Goal: Task Accomplishment & Management: Manage account settings

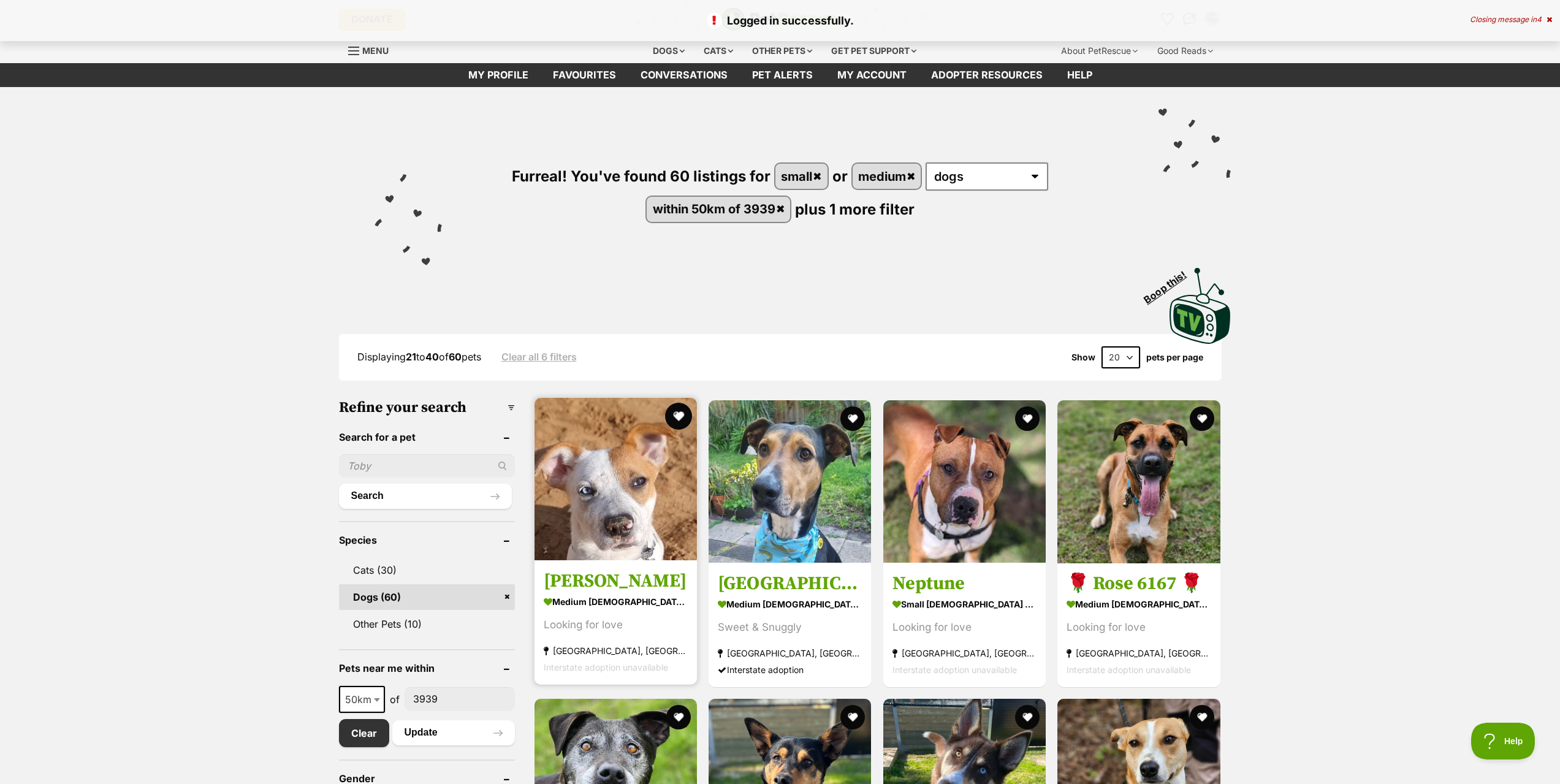
click at [677, 411] on button "favourite" at bounding box center [679, 416] width 27 height 27
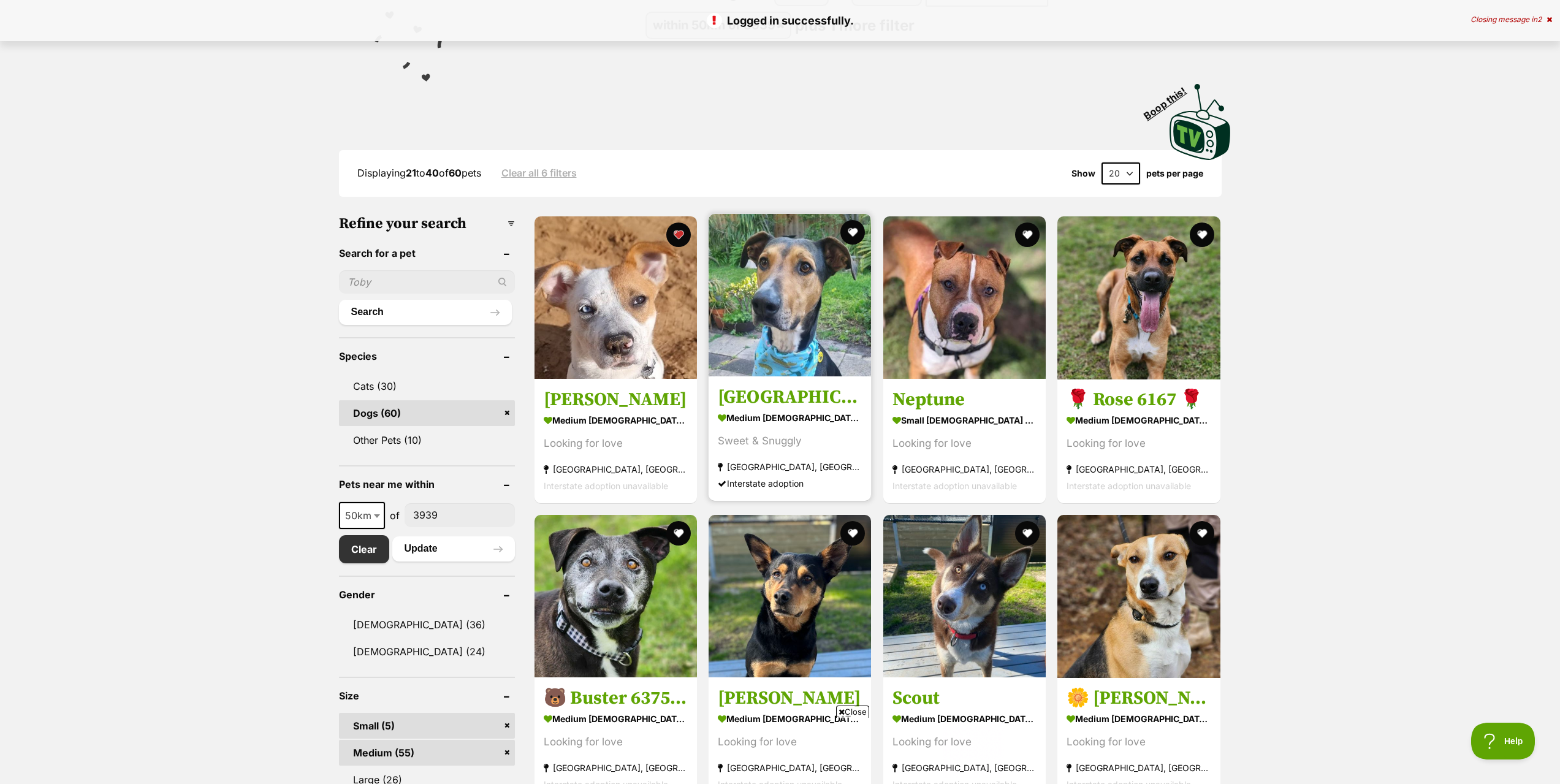
scroll to position [368, 0]
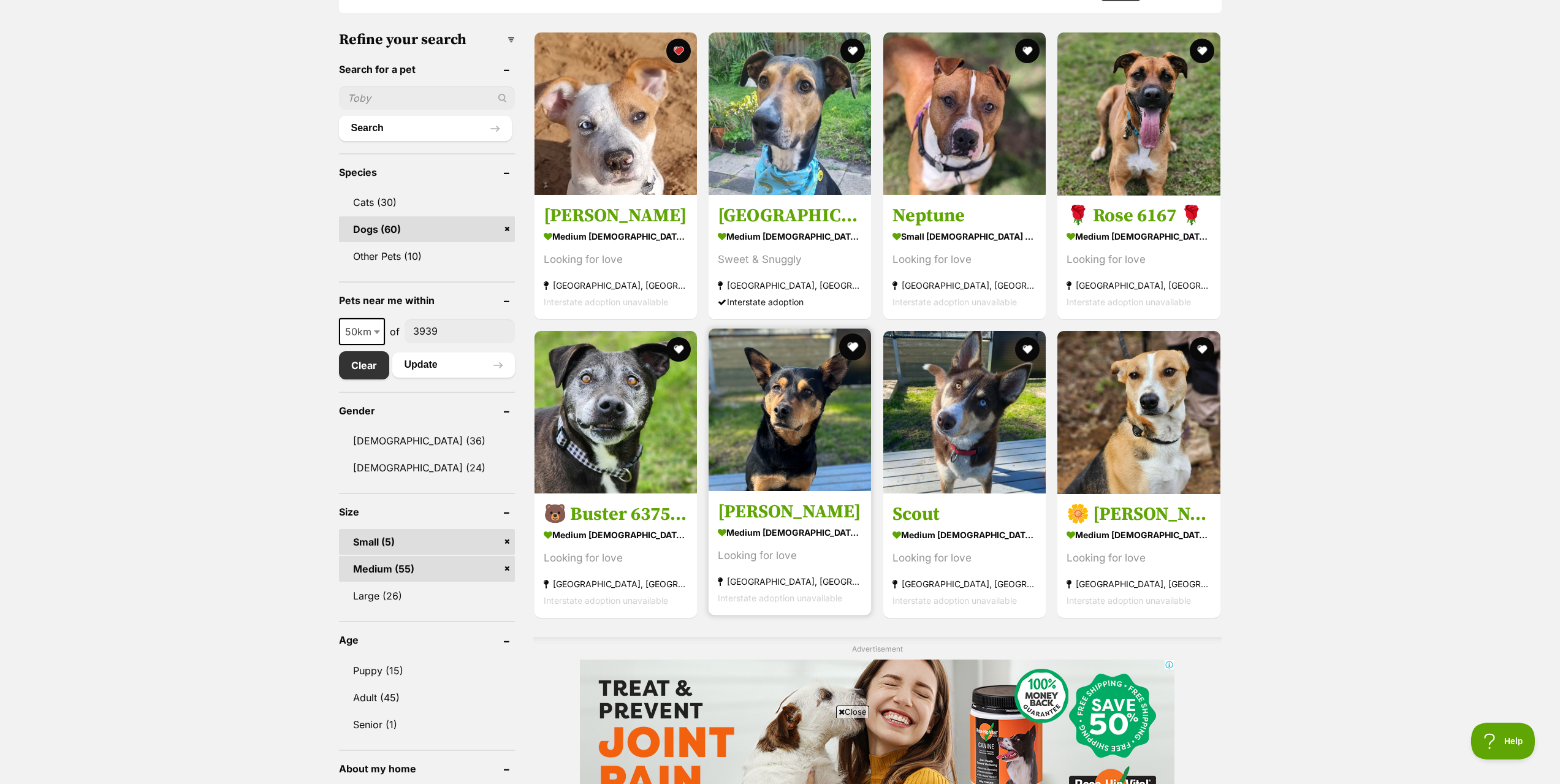
click at [849, 349] on button "favourite" at bounding box center [853, 347] width 27 height 27
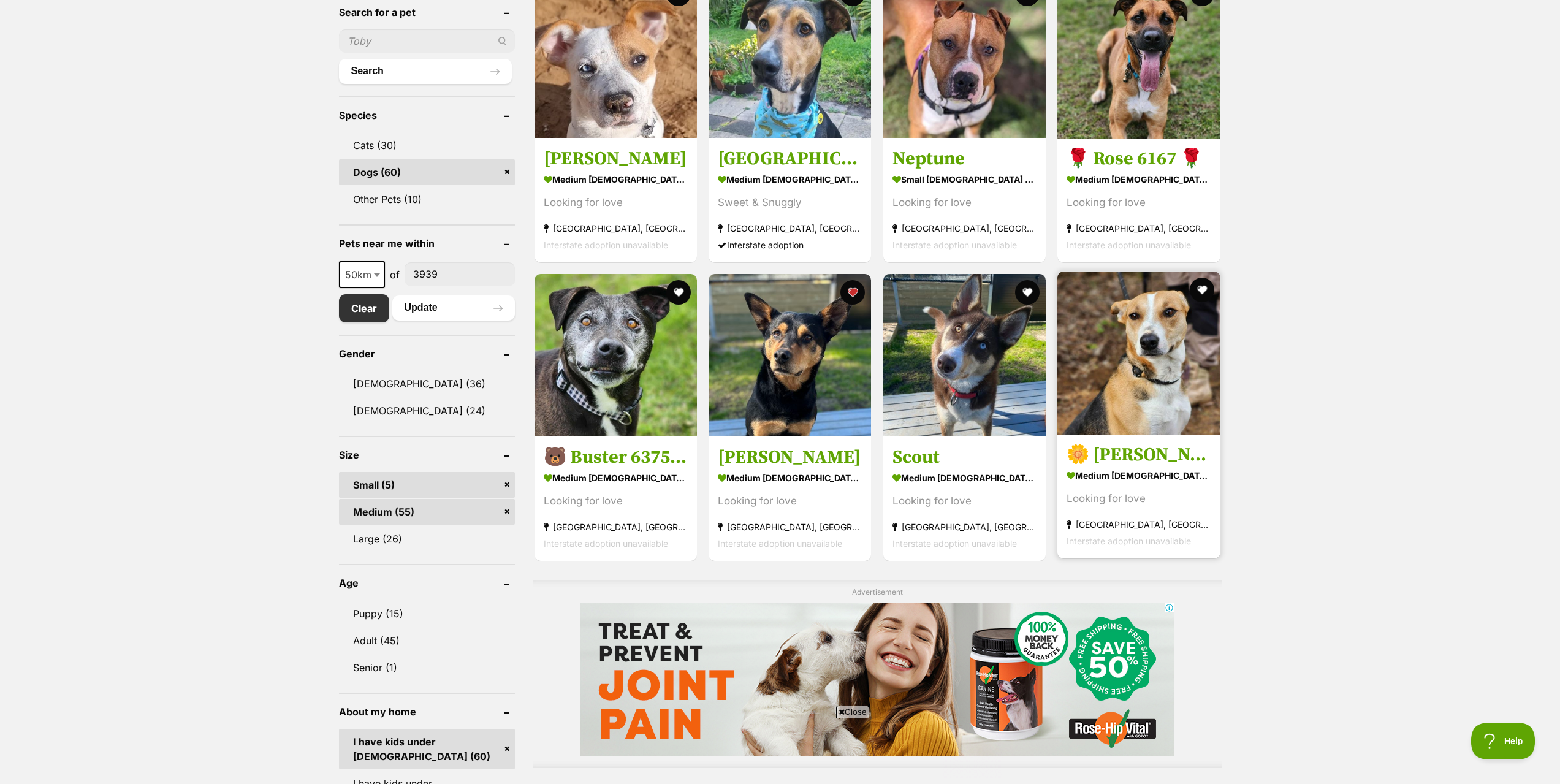
scroll to position [490, 0]
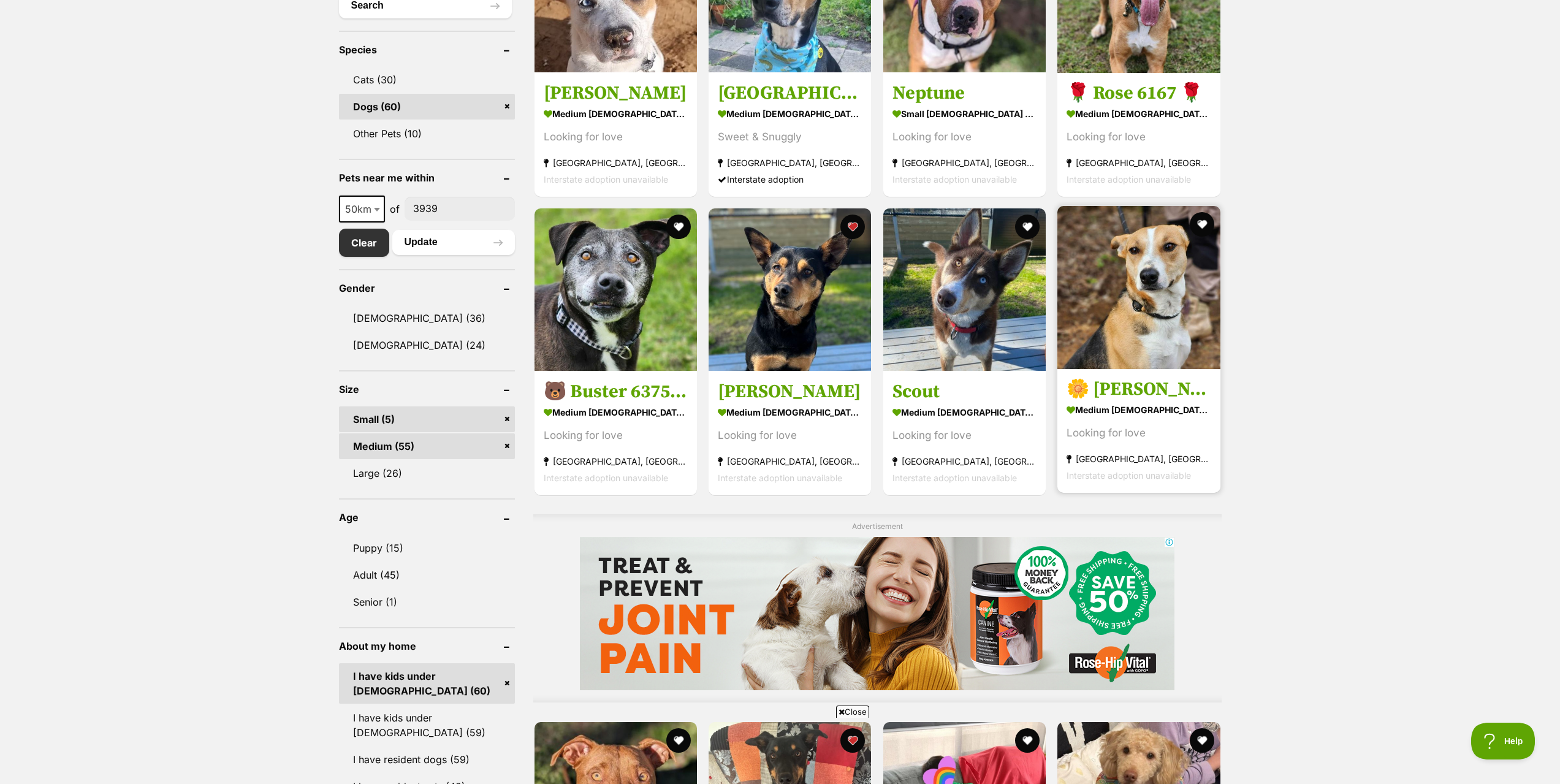
drag, startPoint x: 1198, startPoint y: 232, endPoint x: 1174, endPoint y: 267, distance: 42.4
click at [1198, 232] on button "favourite" at bounding box center [1202, 224] width 24 height 24
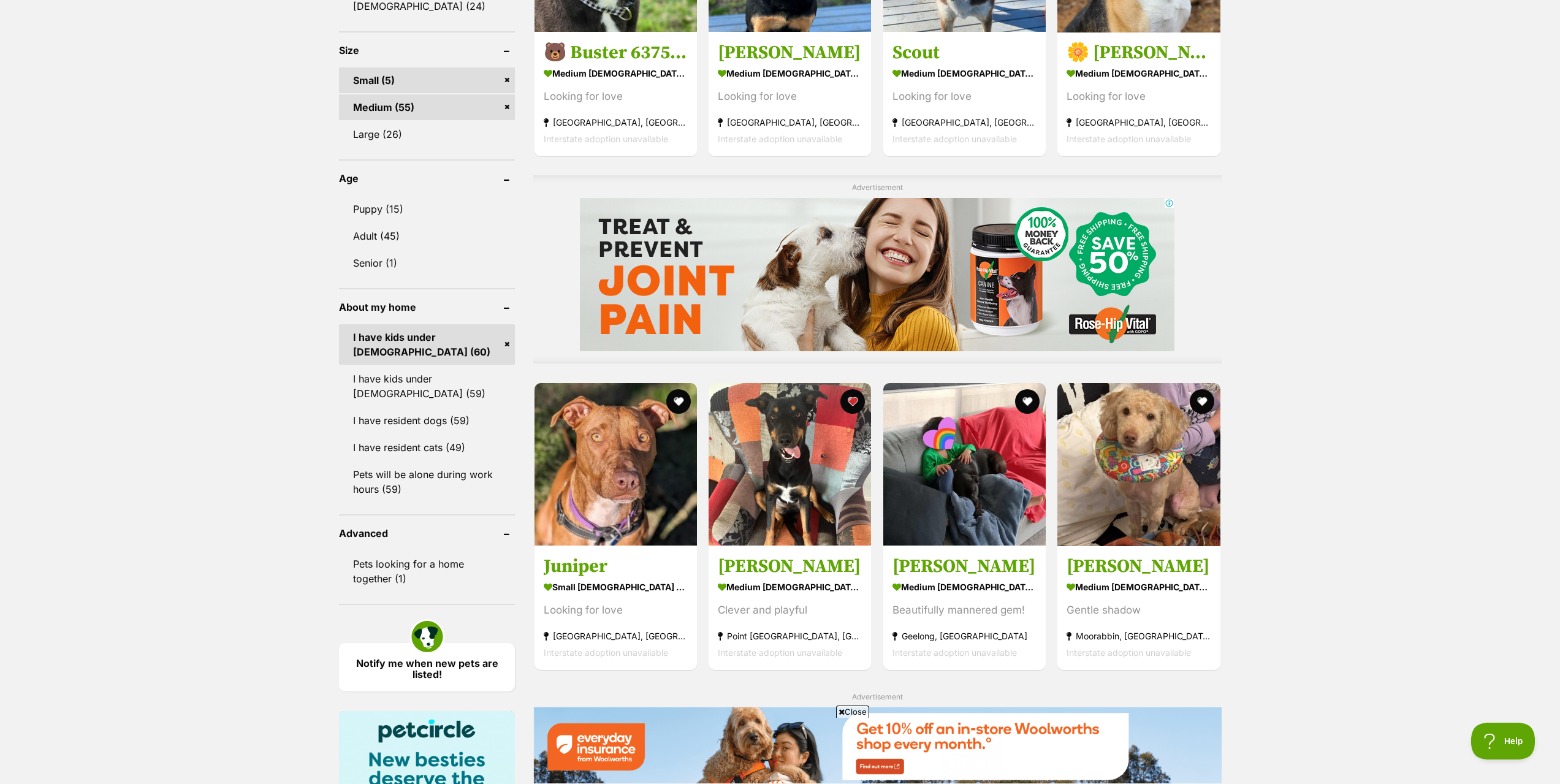
scroll to position [919, 0]
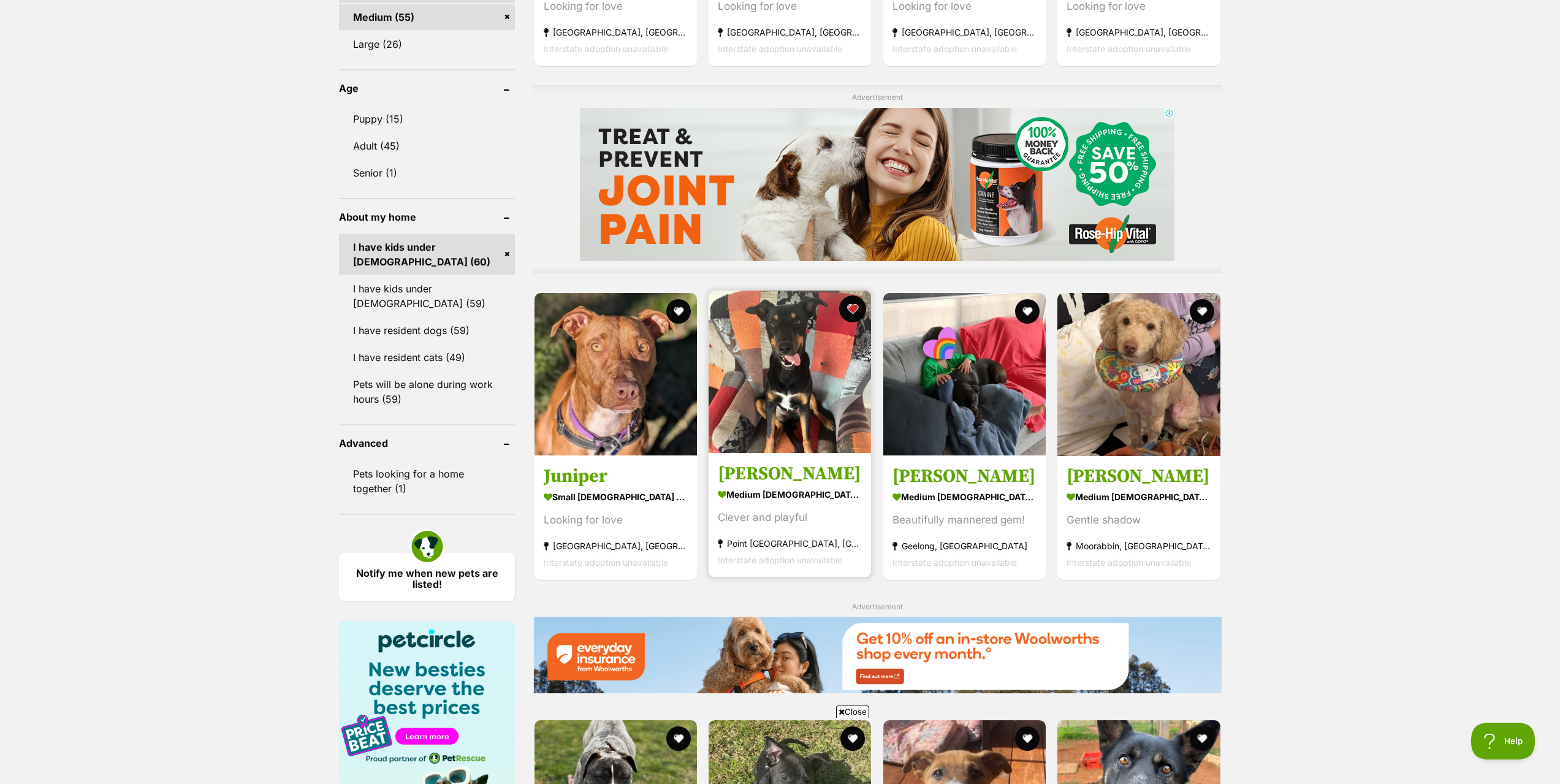
click at [859, 317] on button "favourite" at bounding box center [853, 309] width 27 height 27
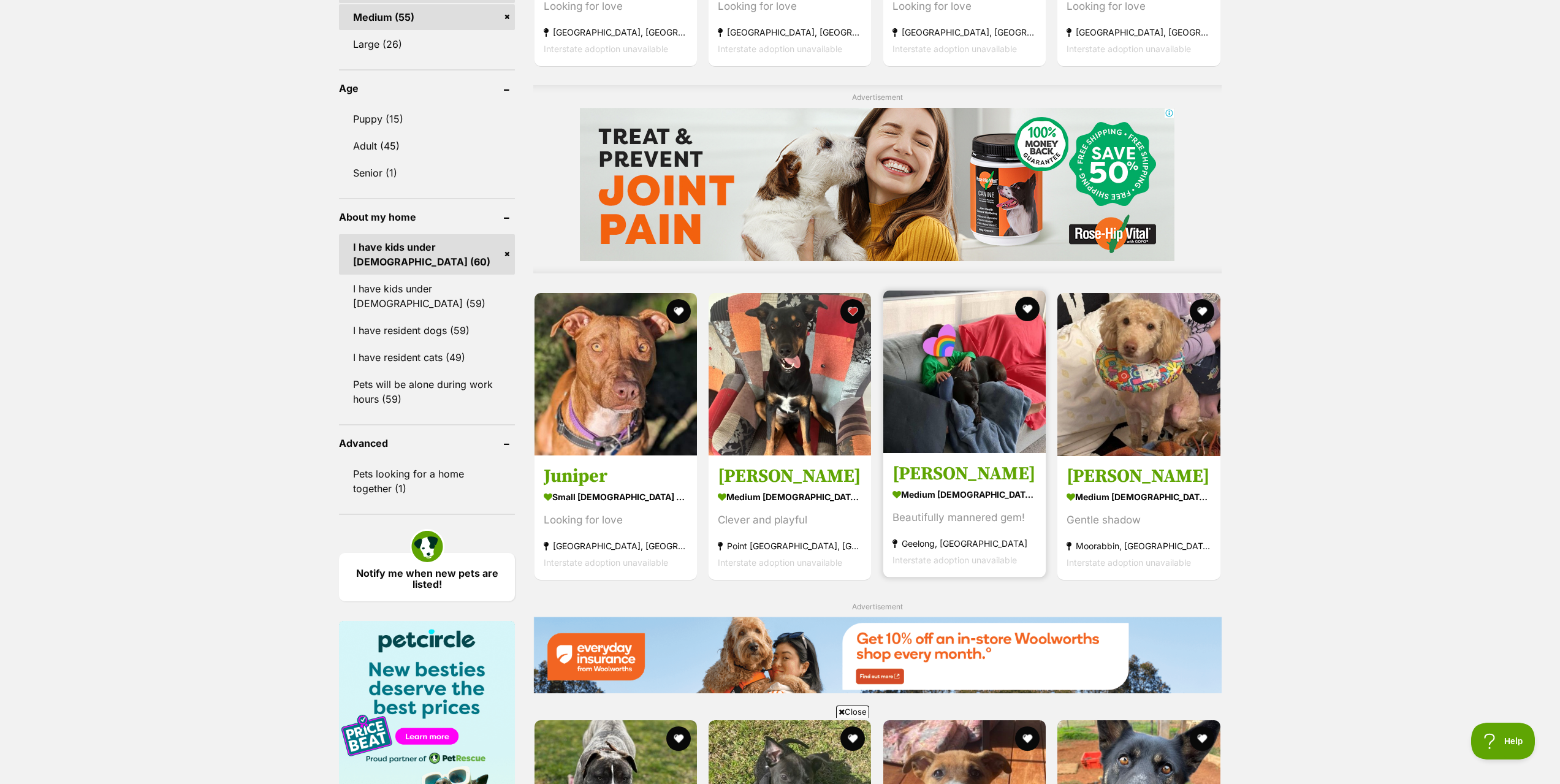
scroll to position [1042, 0]
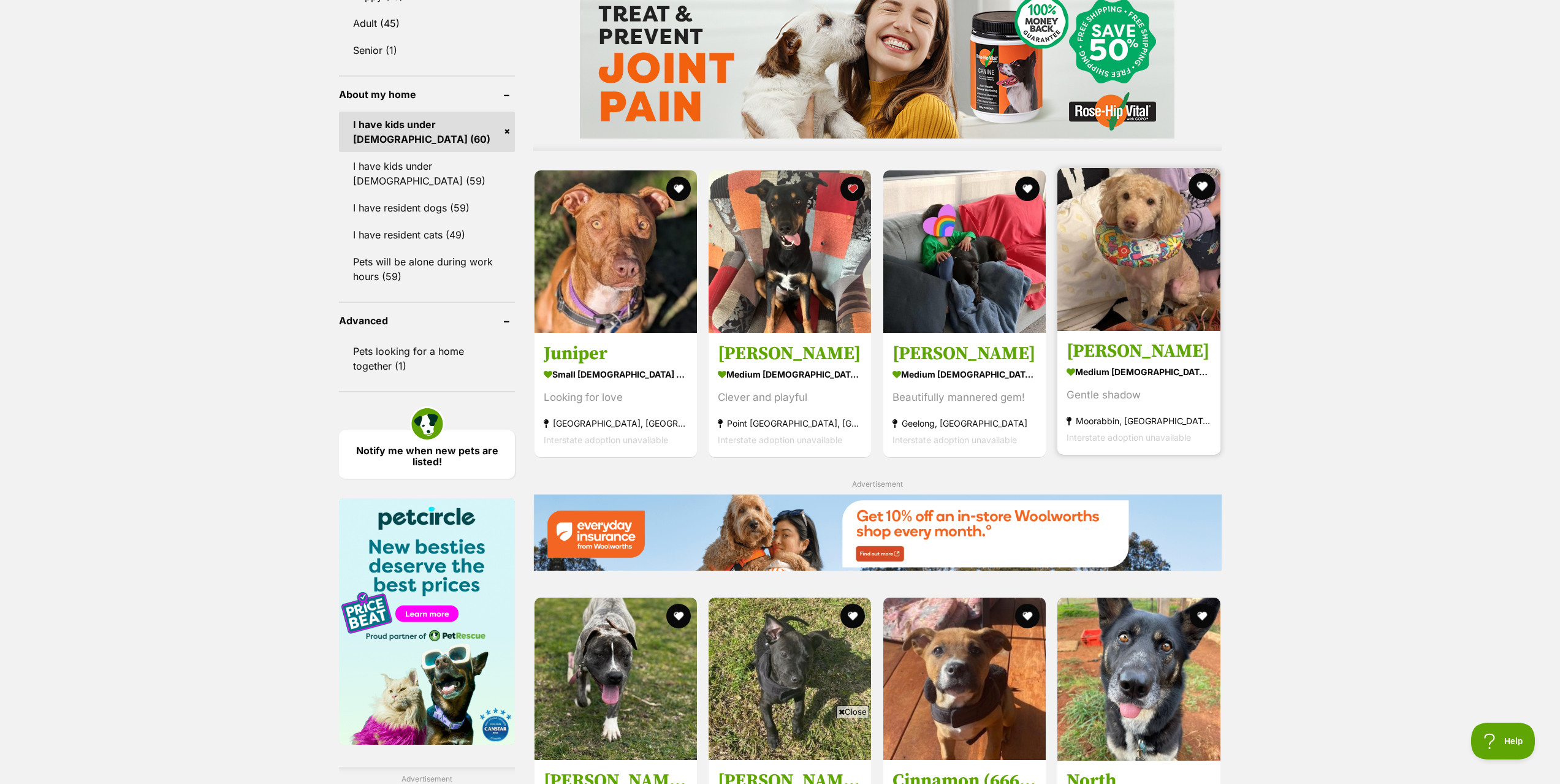
click at [1206, 193] on button "favourite" at bounding box center [1202, 186] width 27 height 27
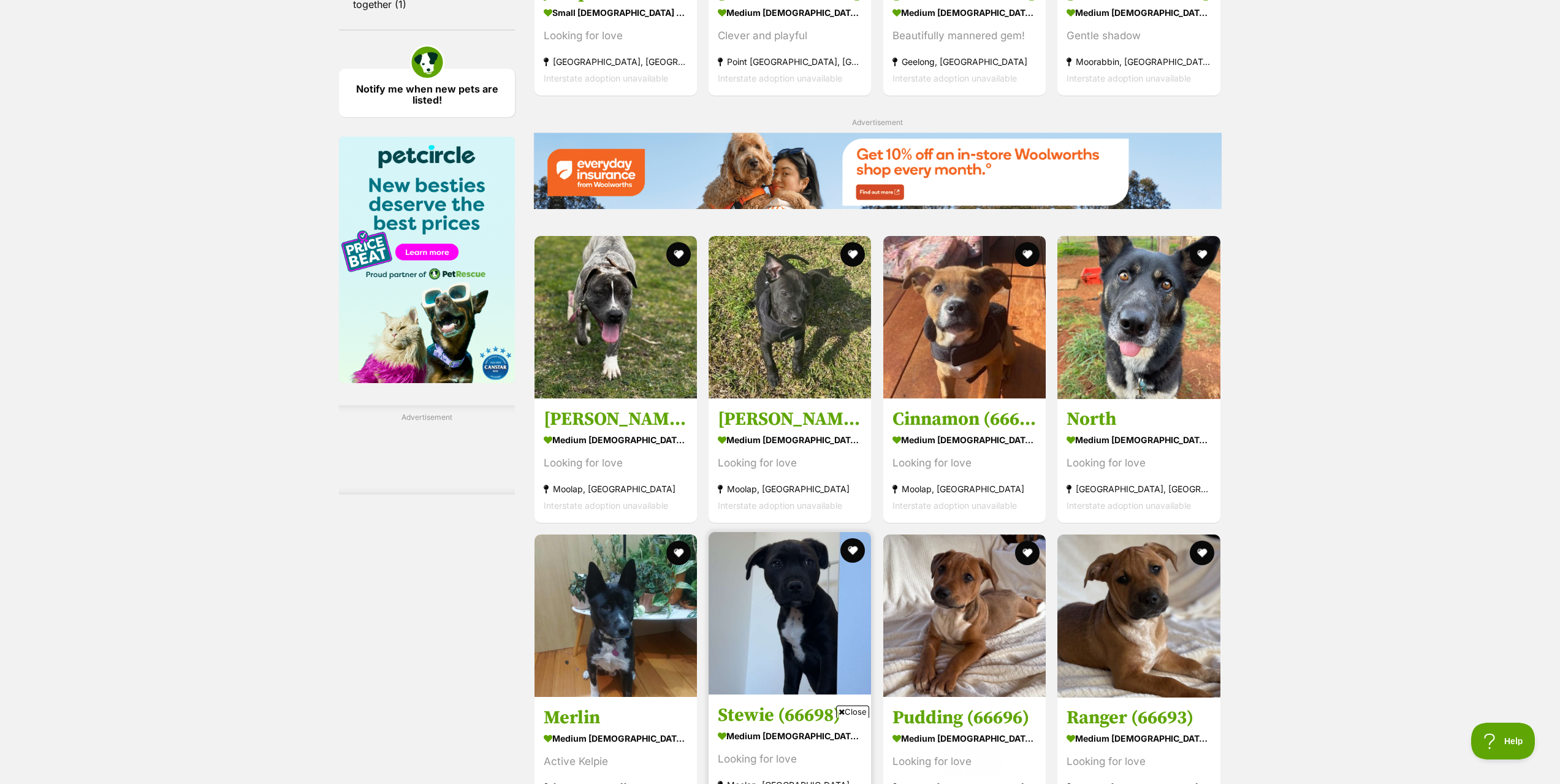
scroll to position [1409, 0]
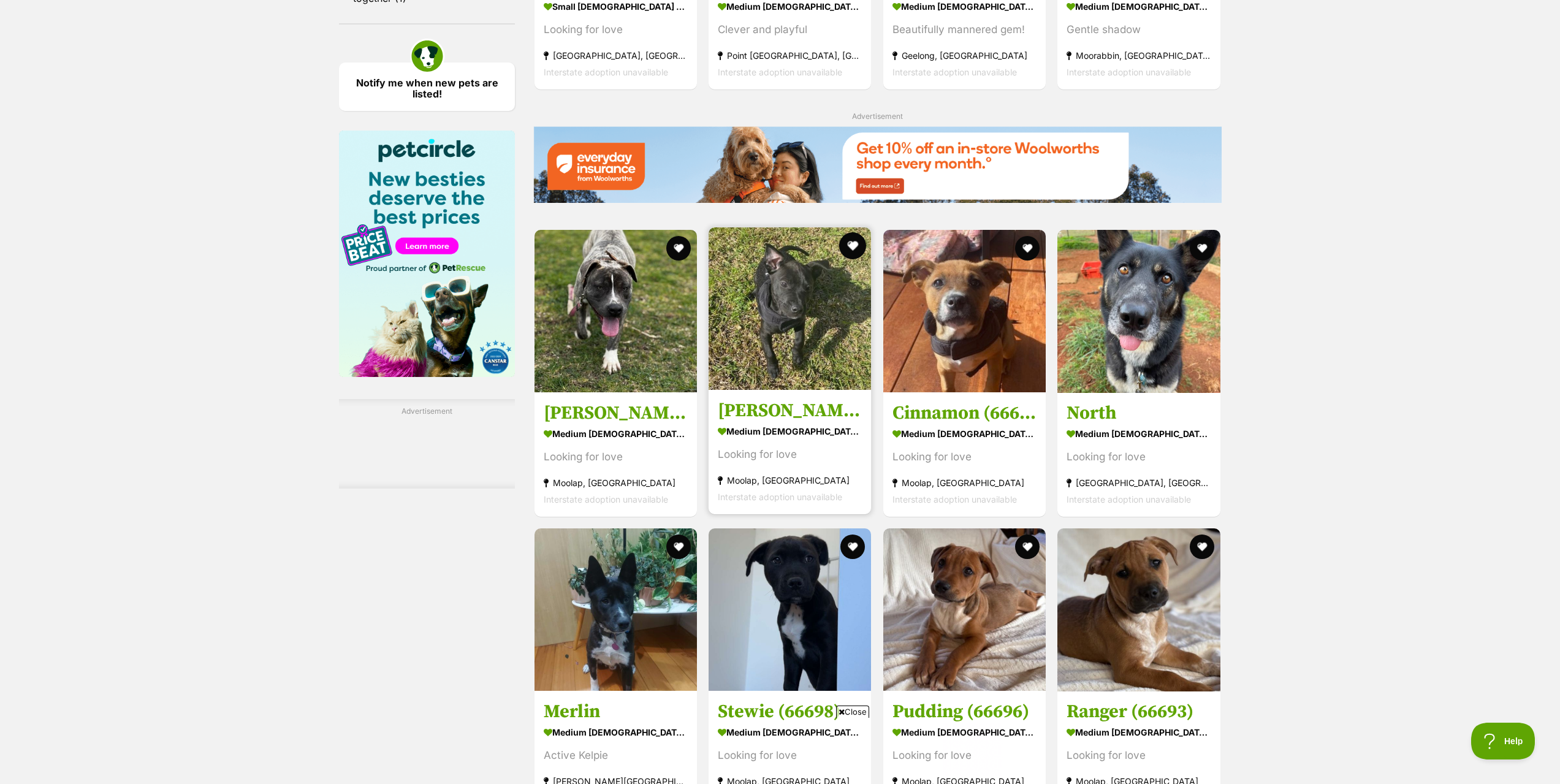
click at [850, 257] on button "favourite" at bounding box center [853, 245] width 27 height 27
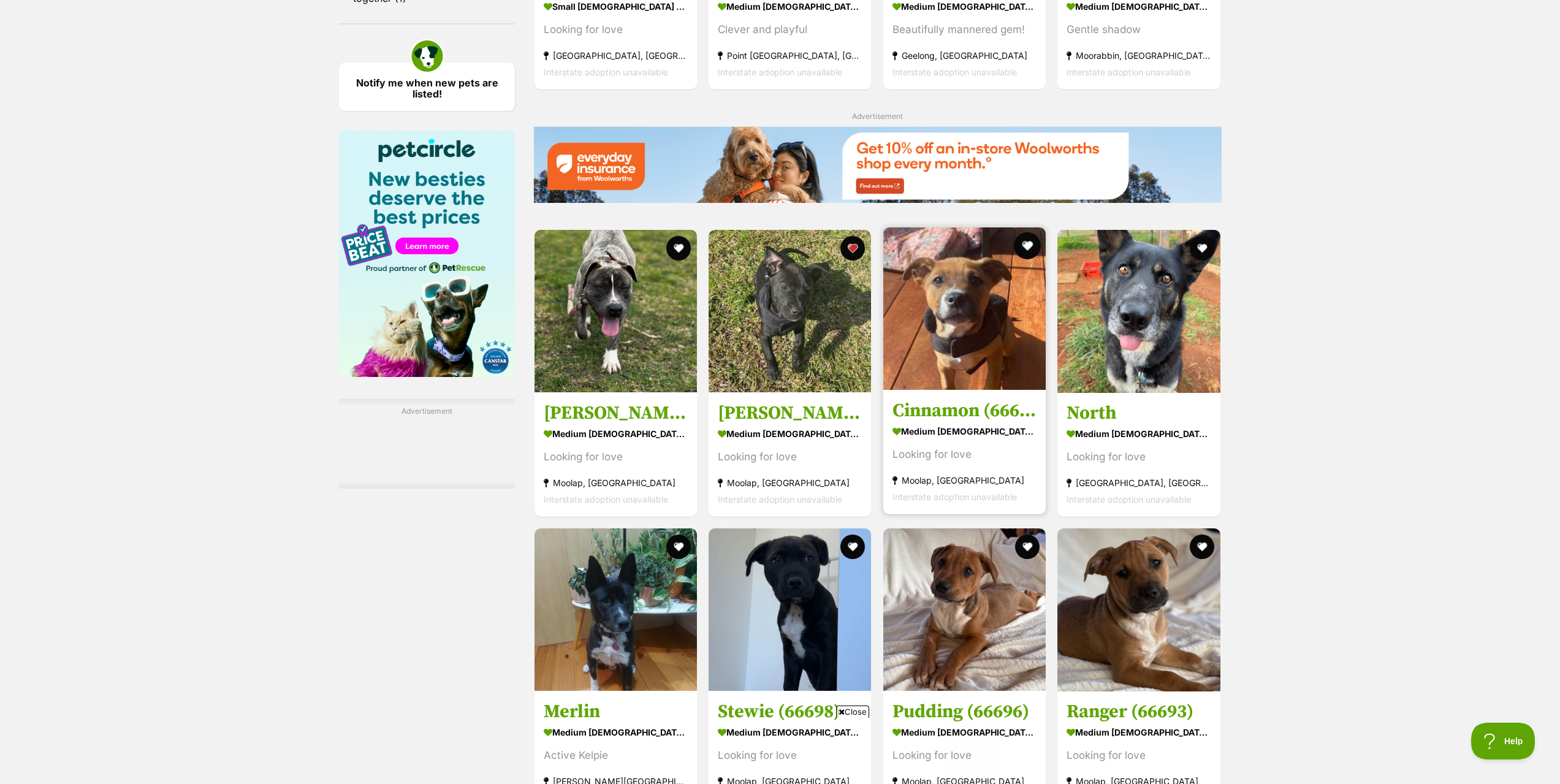
click at [1030, 251] on button "favourite" at bounding box center [1027, 245] width 27 height 27
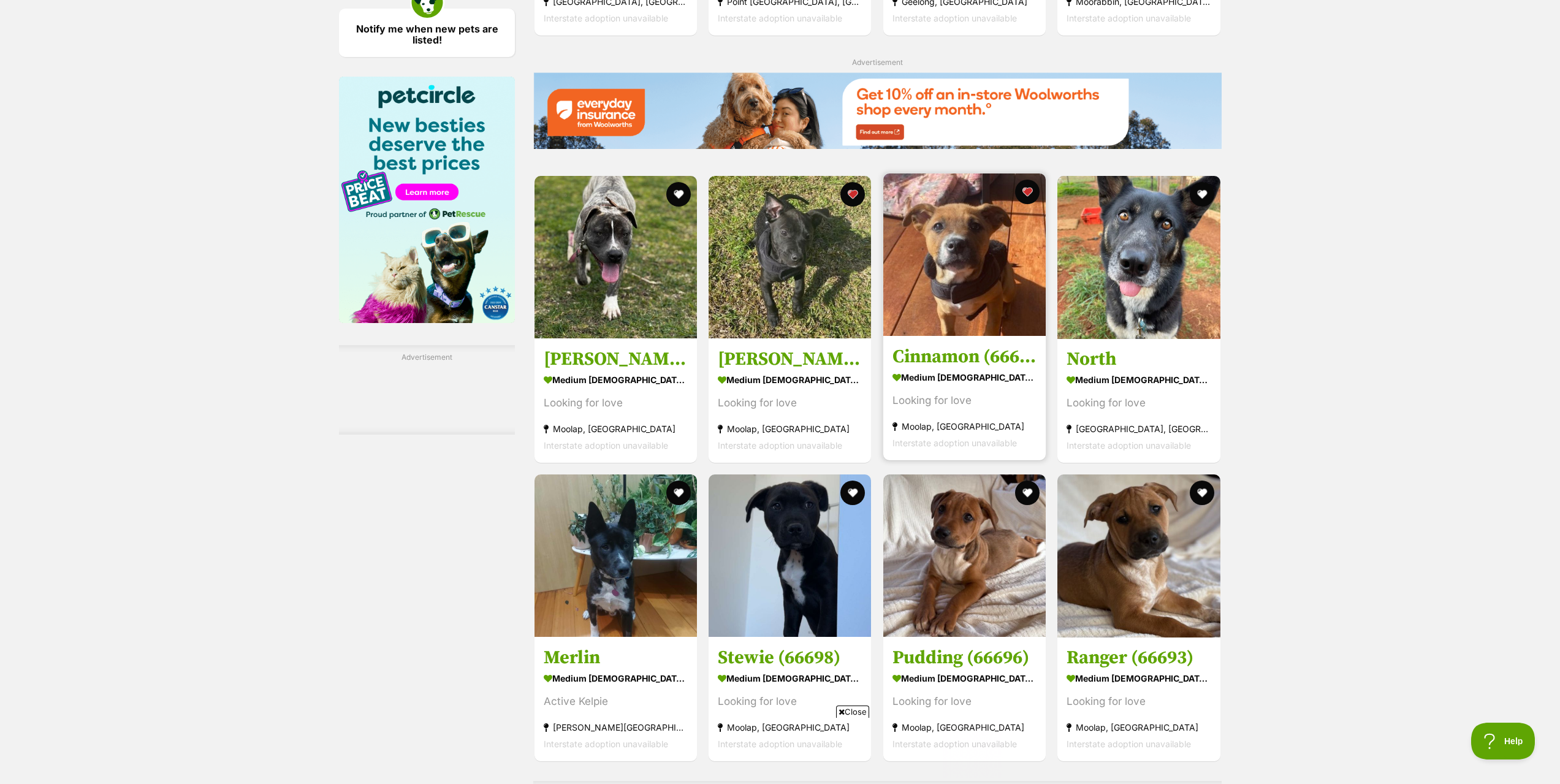
scroll to position [1532, 0]
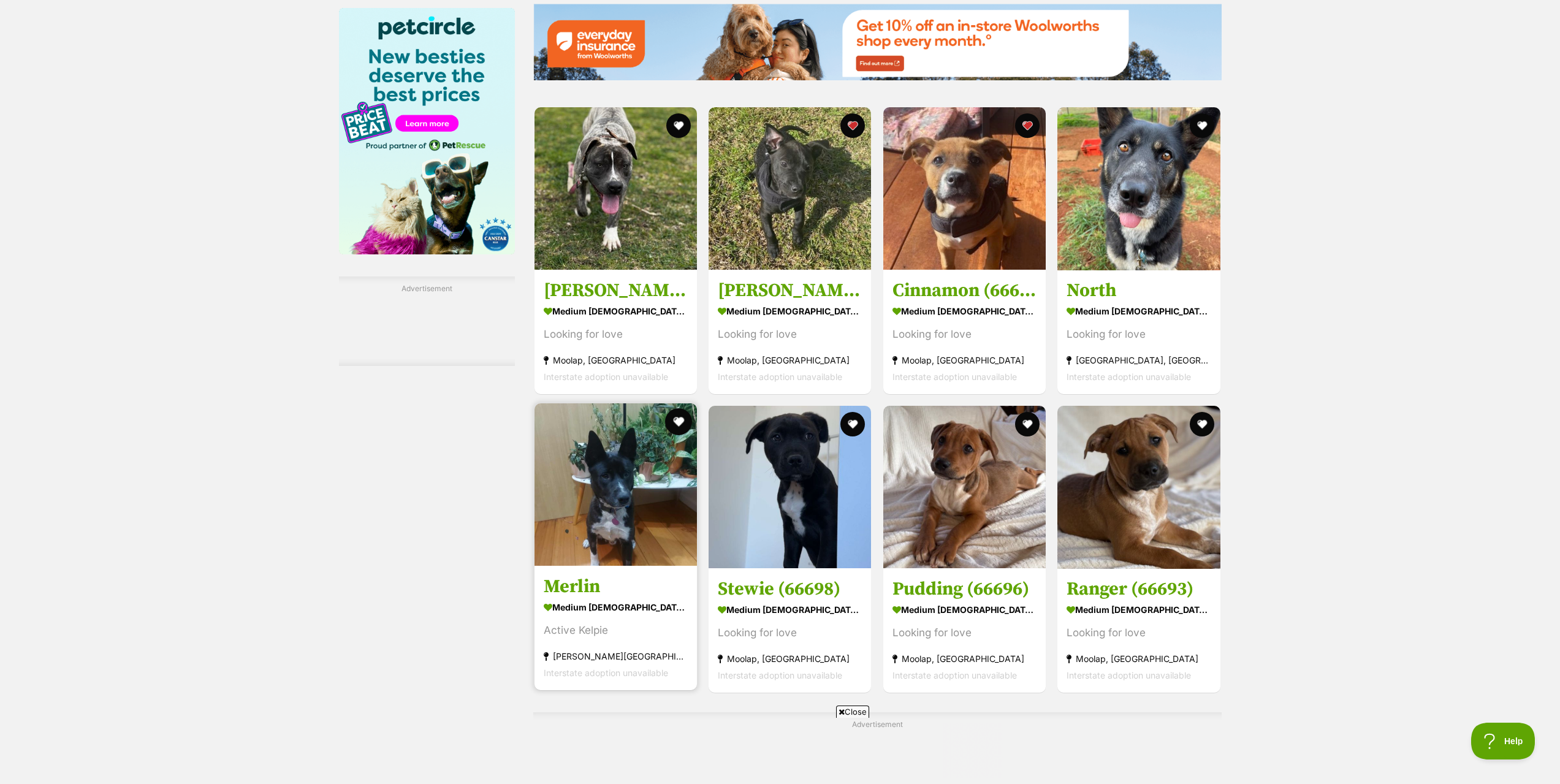
click at [674, 431] on button "favourite" at bounding box center [679, 422] width 27 height 27
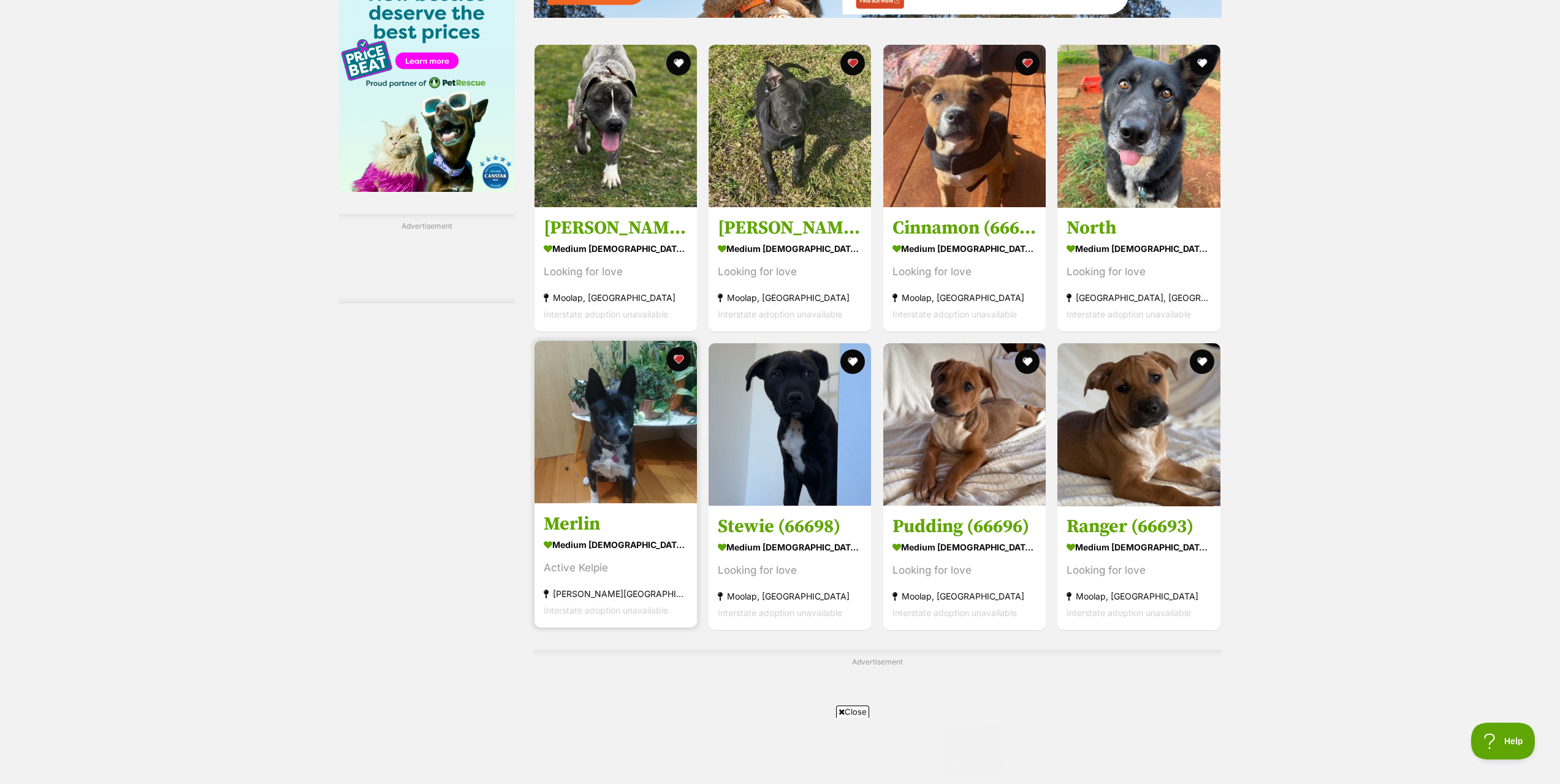
scroll to position [1654, 0]
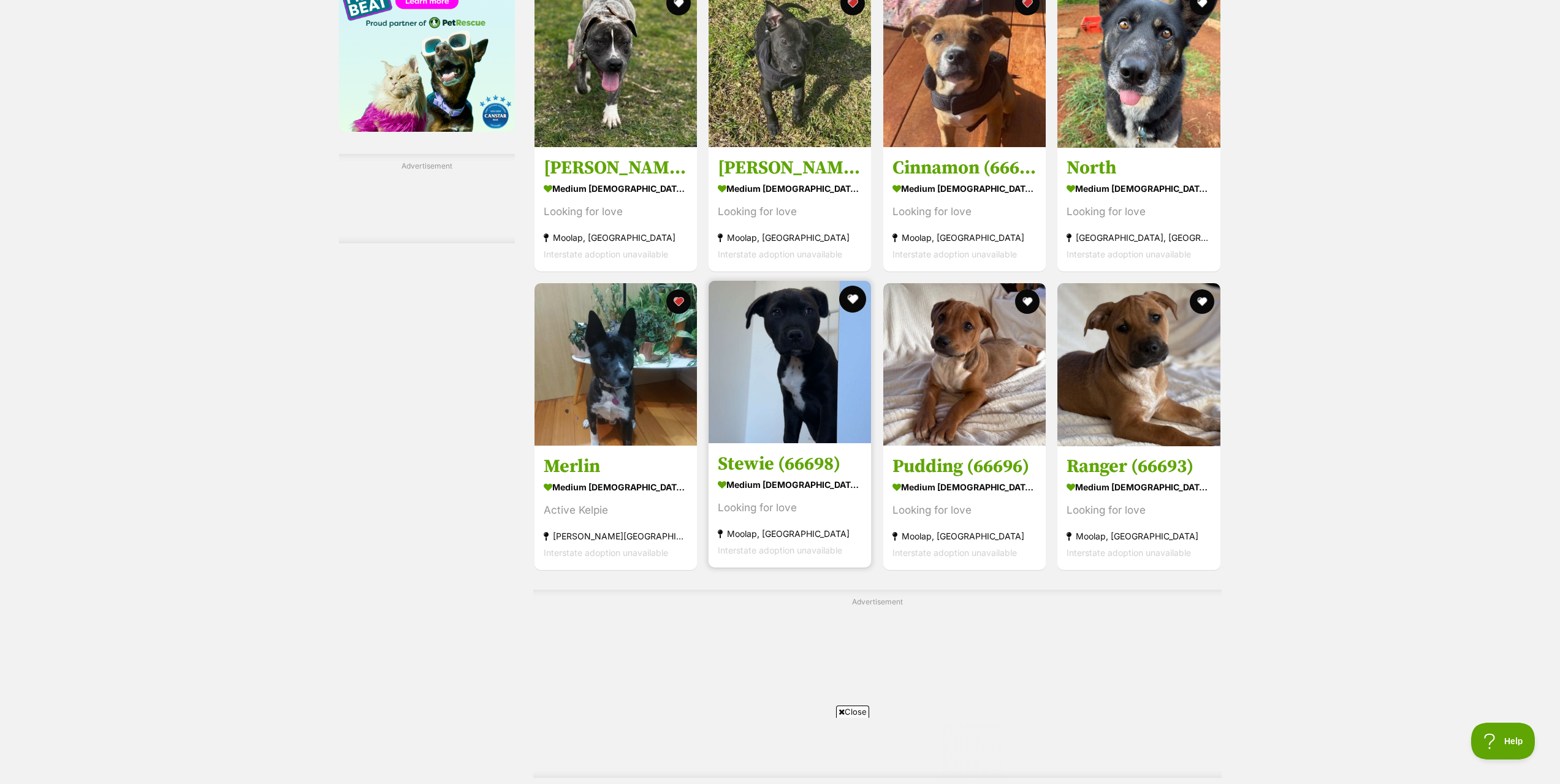
click at [845, 309] on button "favourite" at bounding box center [853, 299] width 27 height 27
click at [1026, 303] on button "favourite" at bounding box center [1027, 299] width 27 height 27
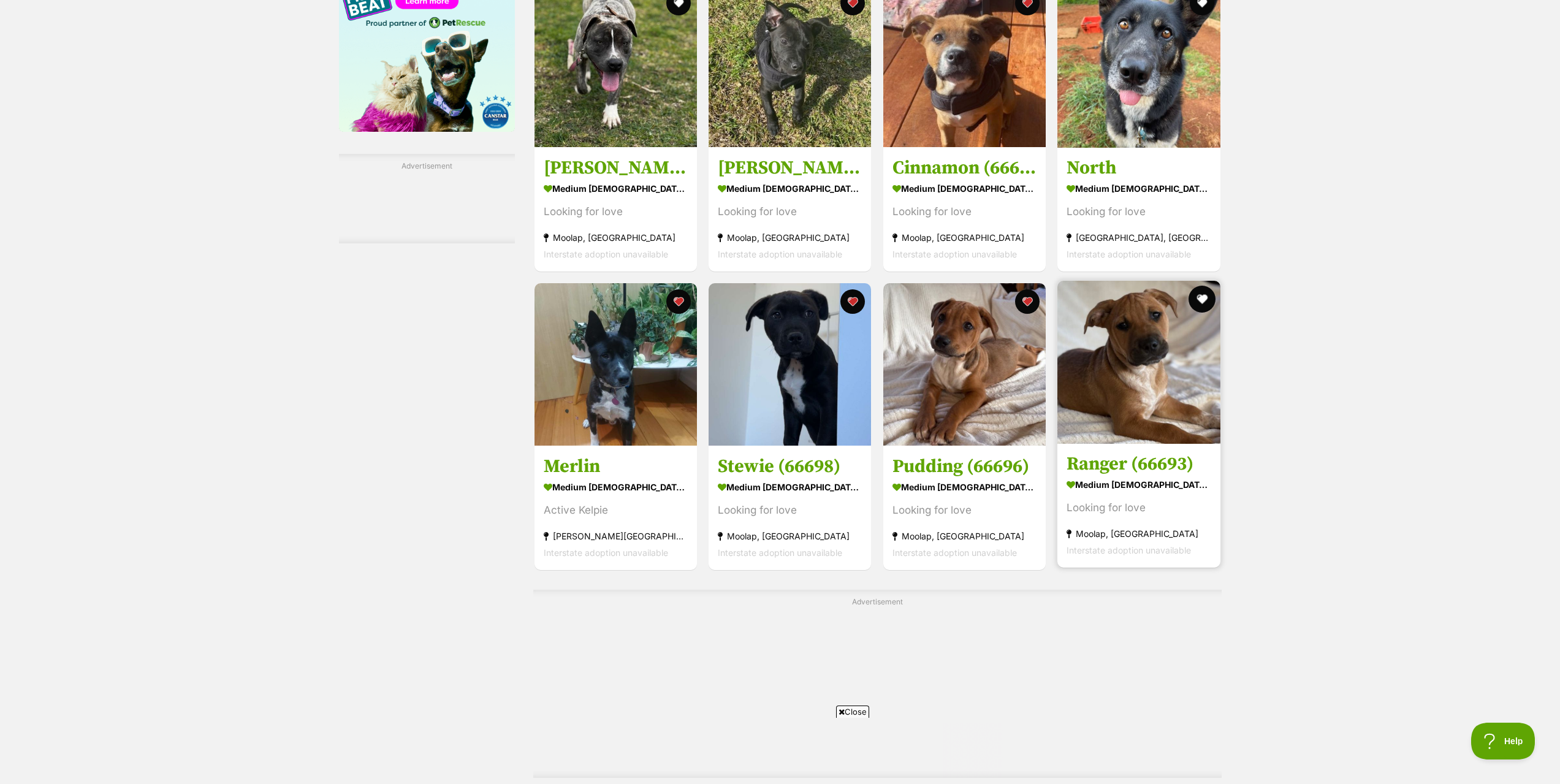
click at [1197, 307] on button "favourite" at bounding box center [1202, 299] width 27 height 27
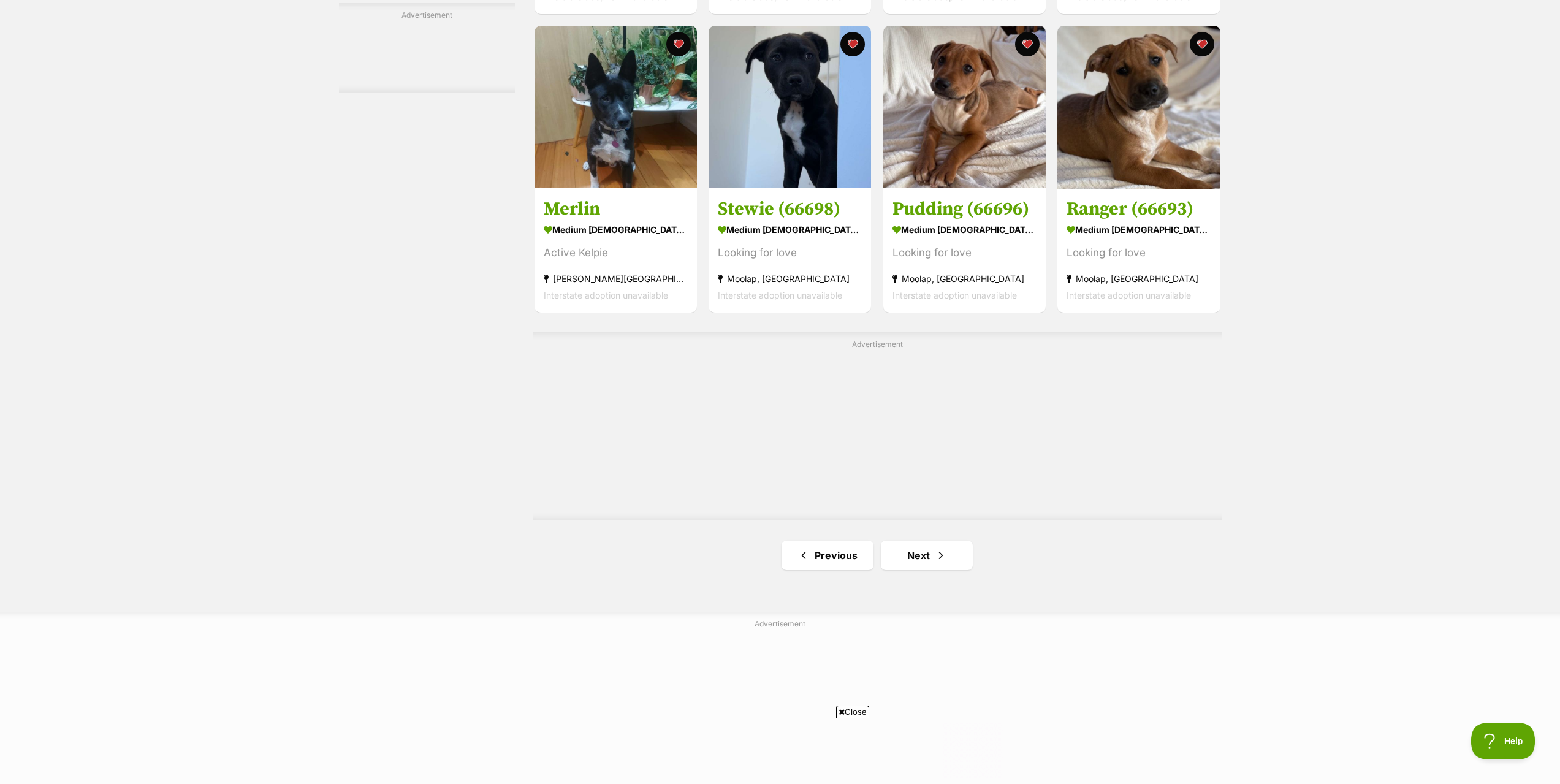
scroll to position [2022, 0]
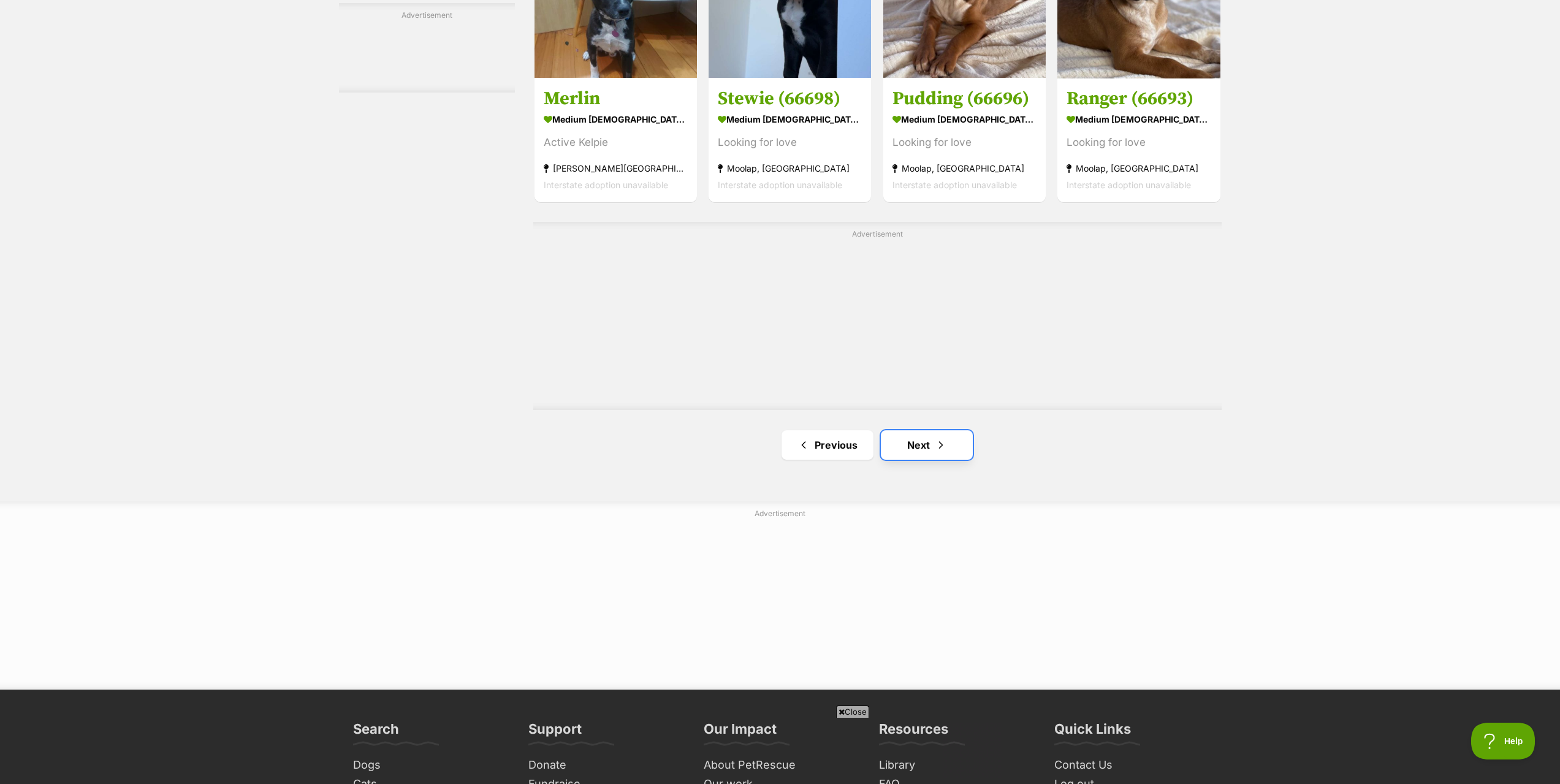
click at [911, 454] on link "Next" at bounding box center [926, 445] width 92 height 30
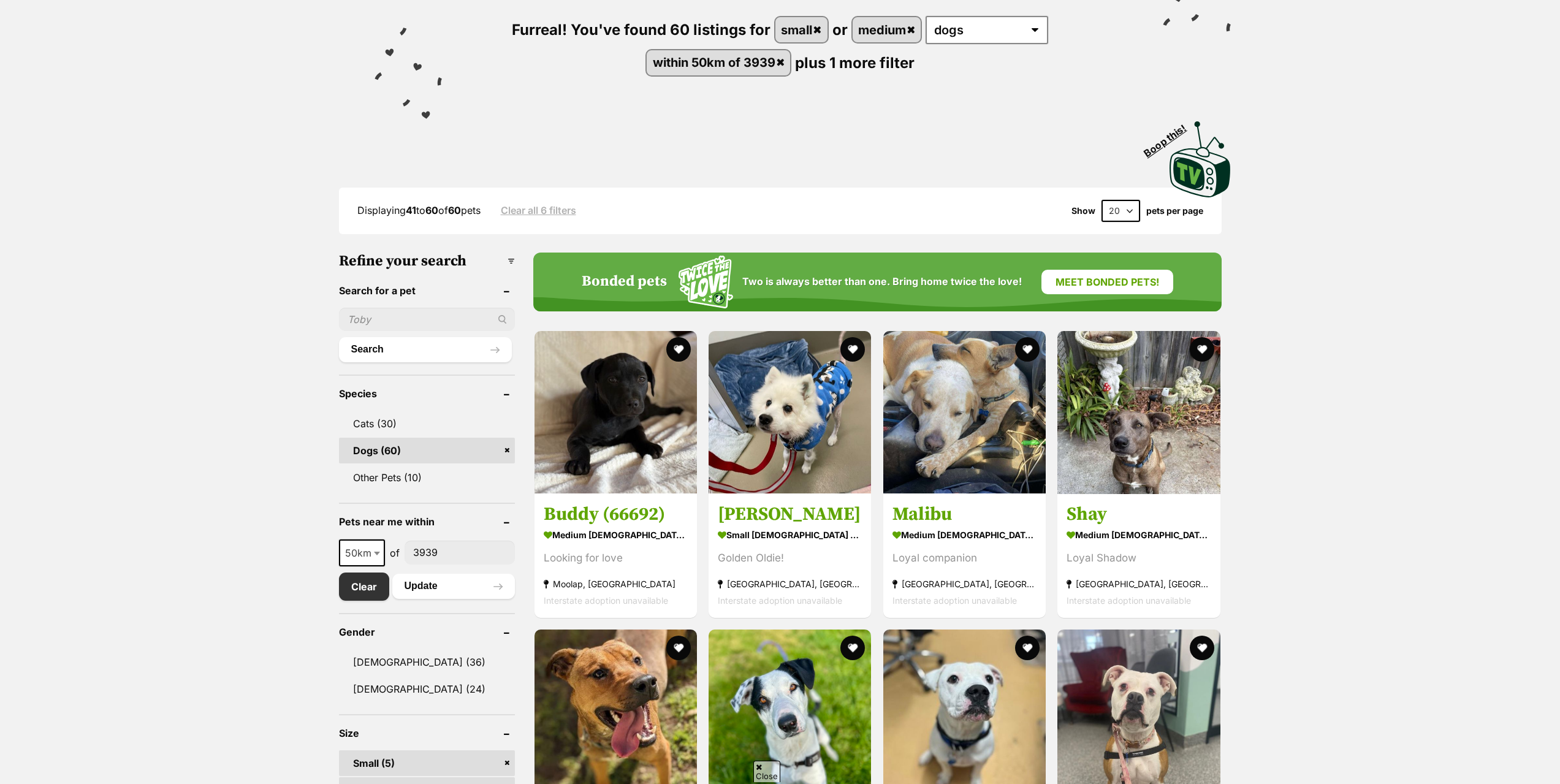
scroll to position [184, 0]
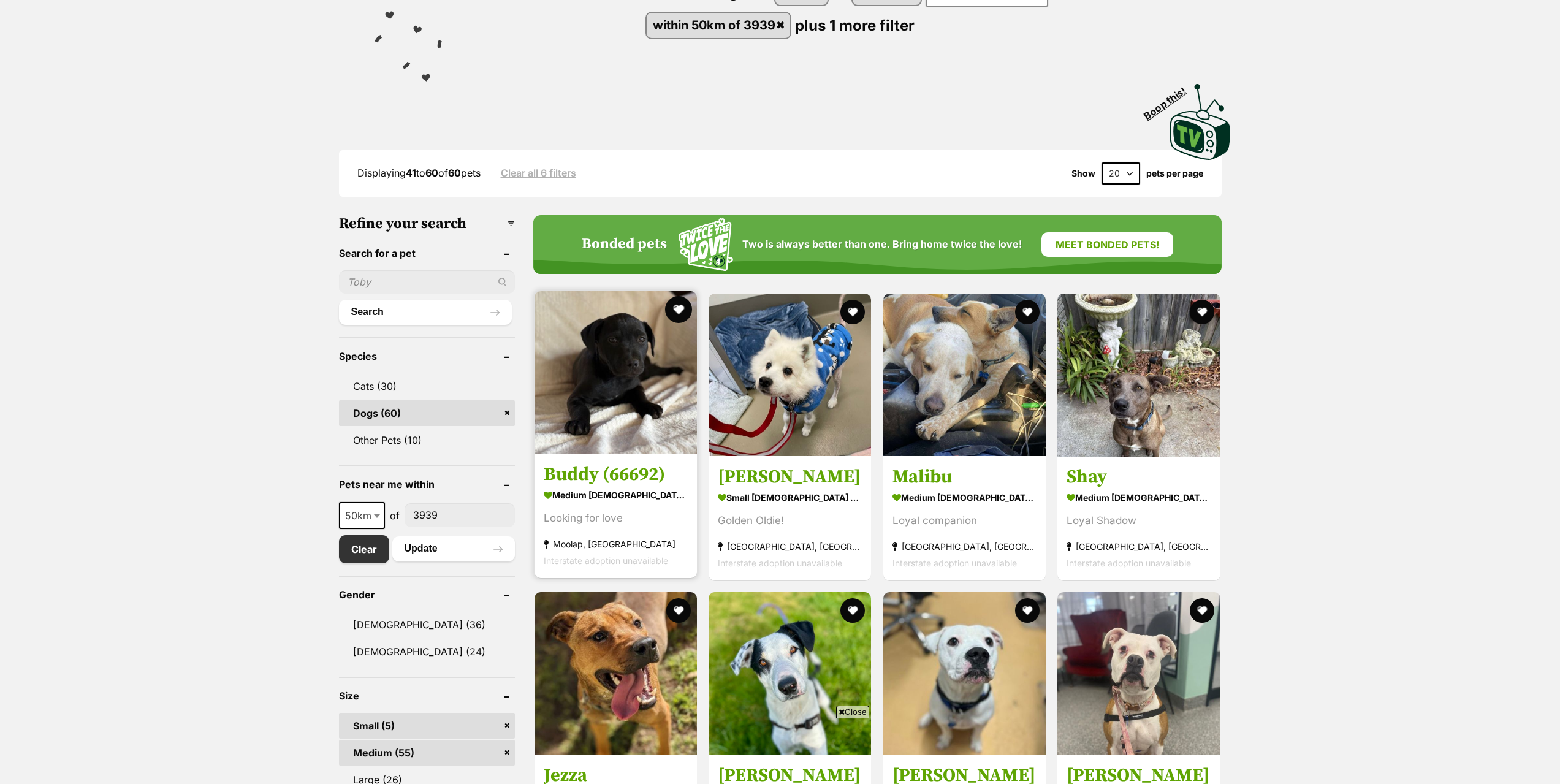
click at [679, 309] on button "favourite" at bounding box center [679, 310] width 27 height 27
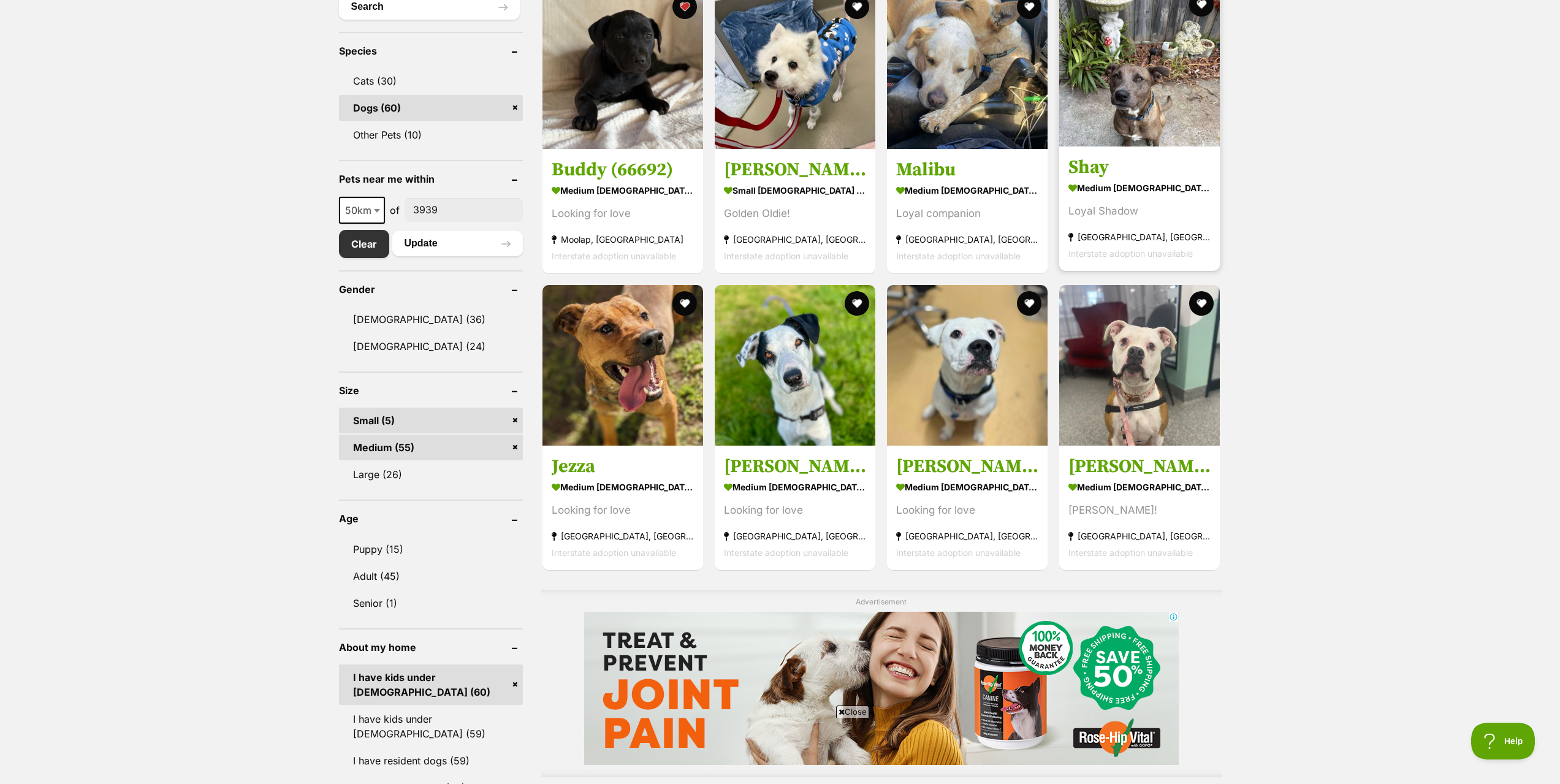
scroll to position [490, 0]
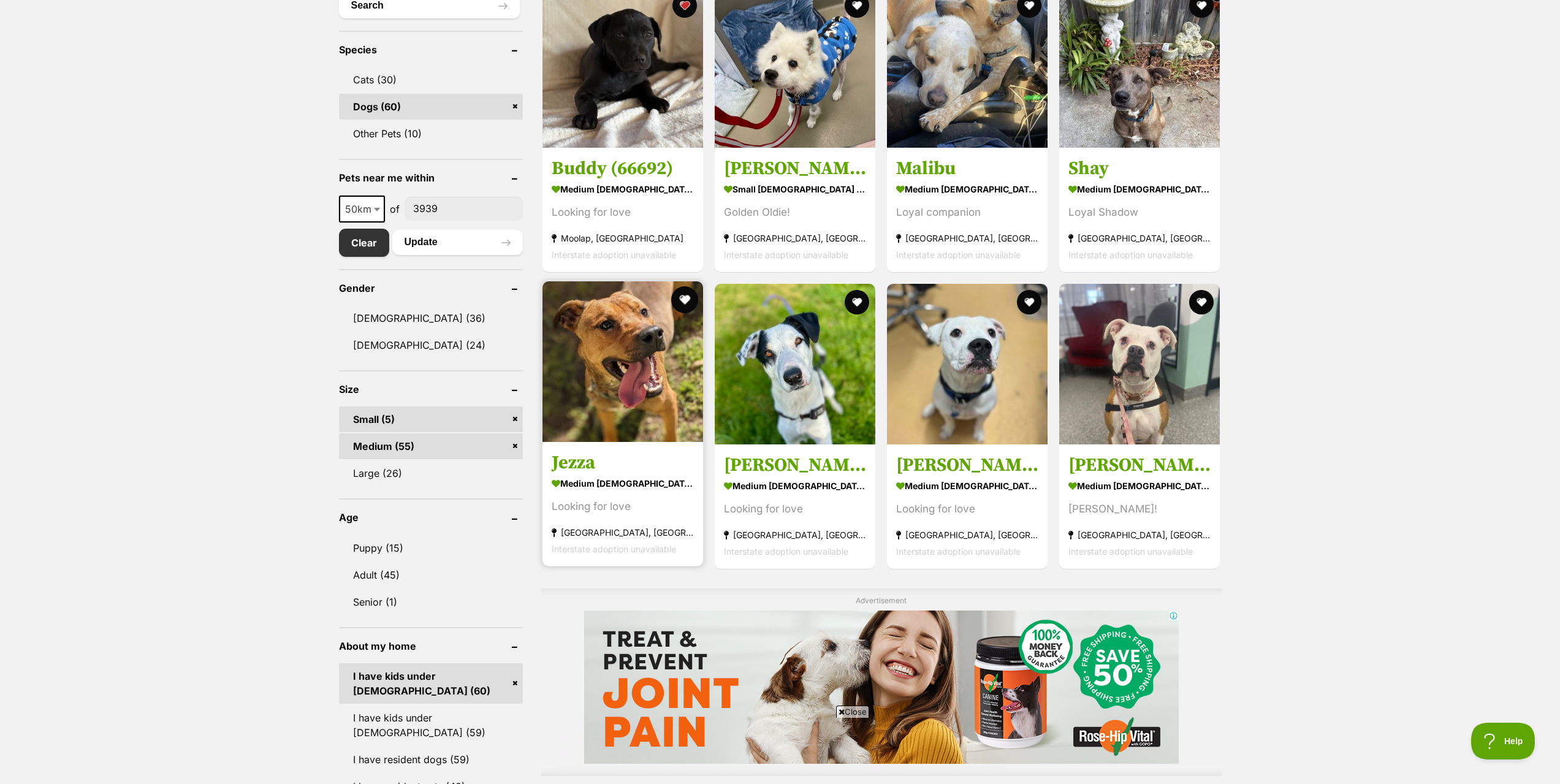
click at [691, 302] on button "favourite" at bounding box center [685, 299] width 27 height 27
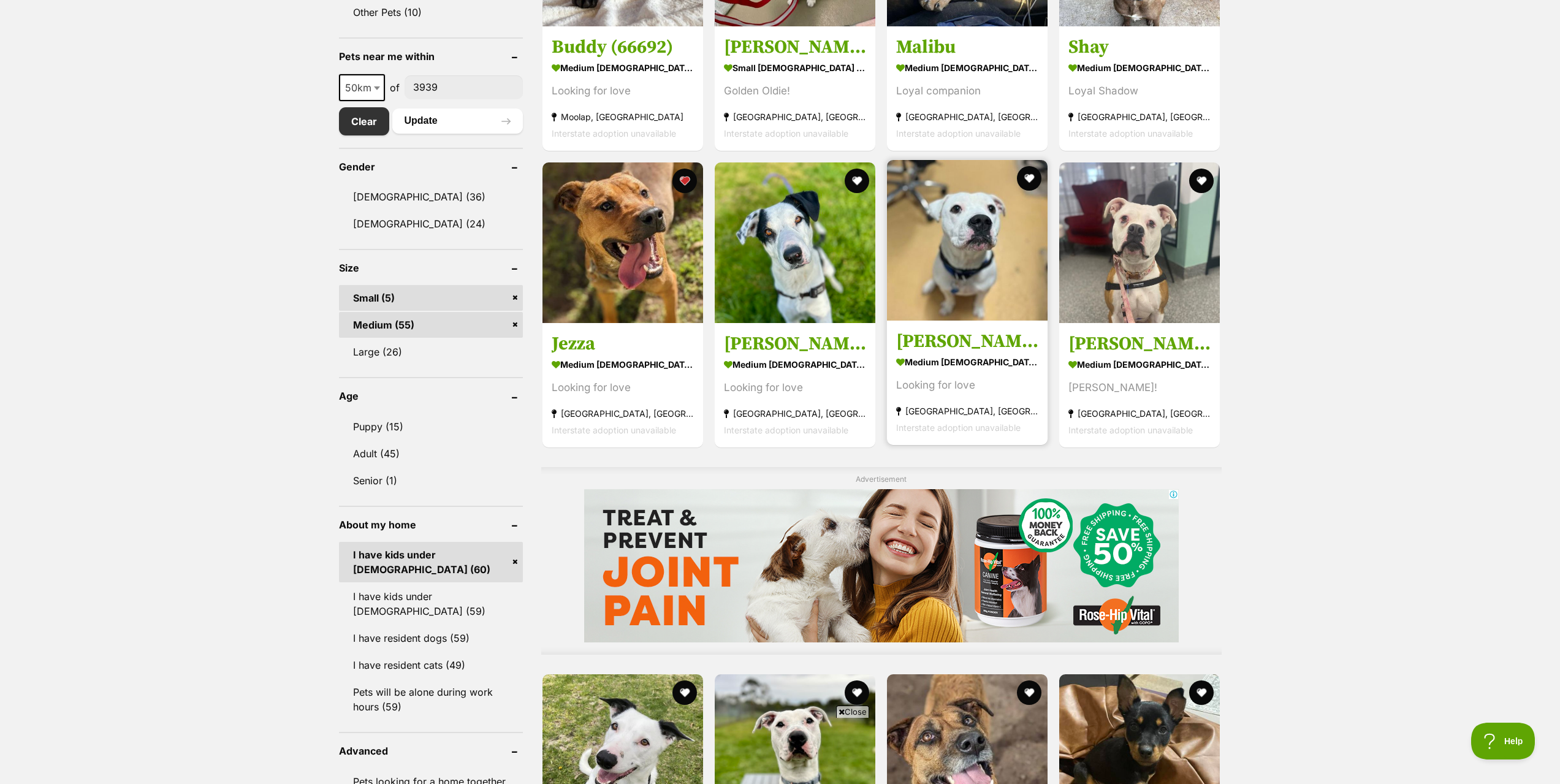
scroll to position [613, 0]
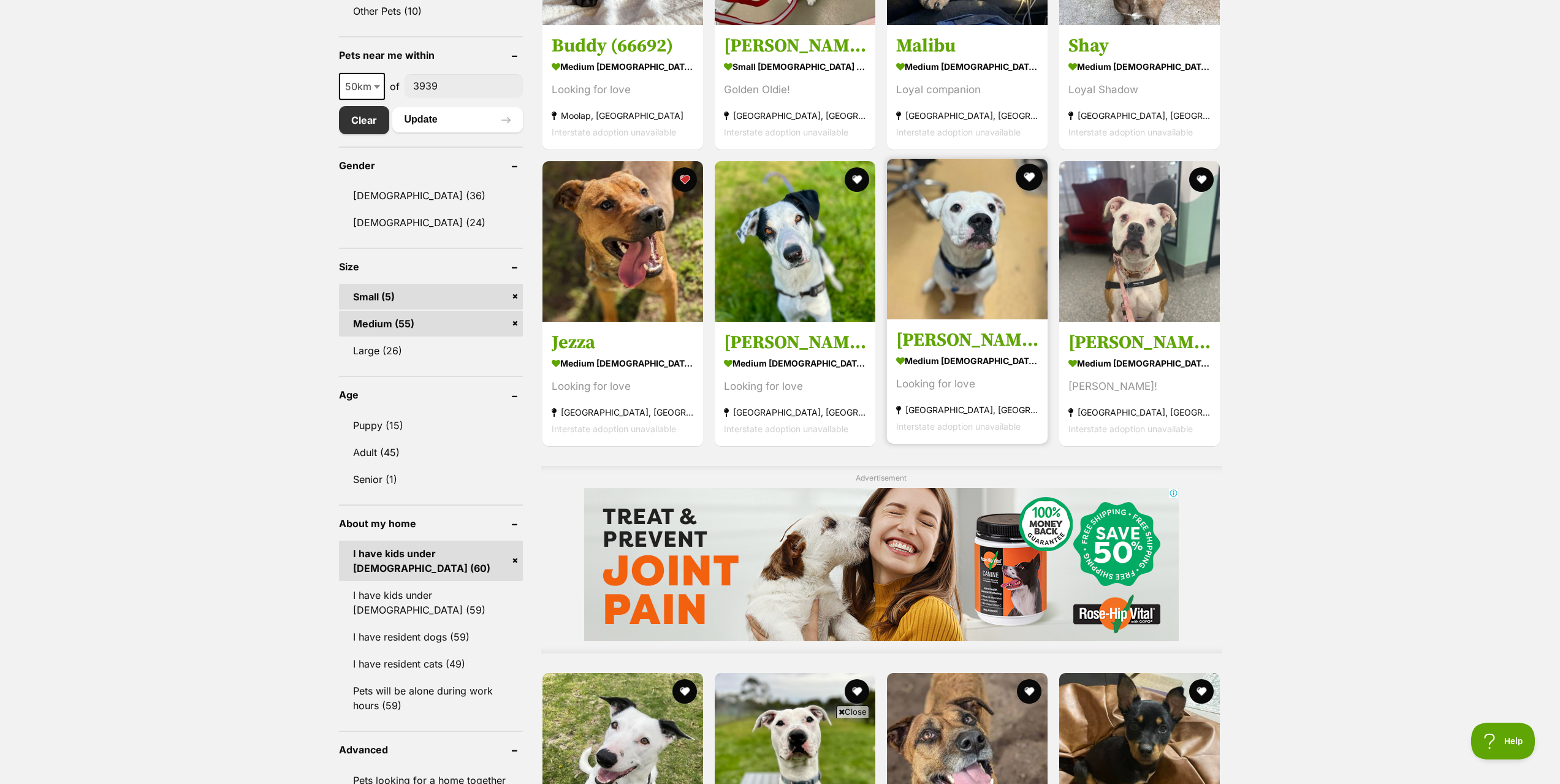
click at [1028, 178] on button "favourite" at bounding box center [1029, 177] width 27 height 27
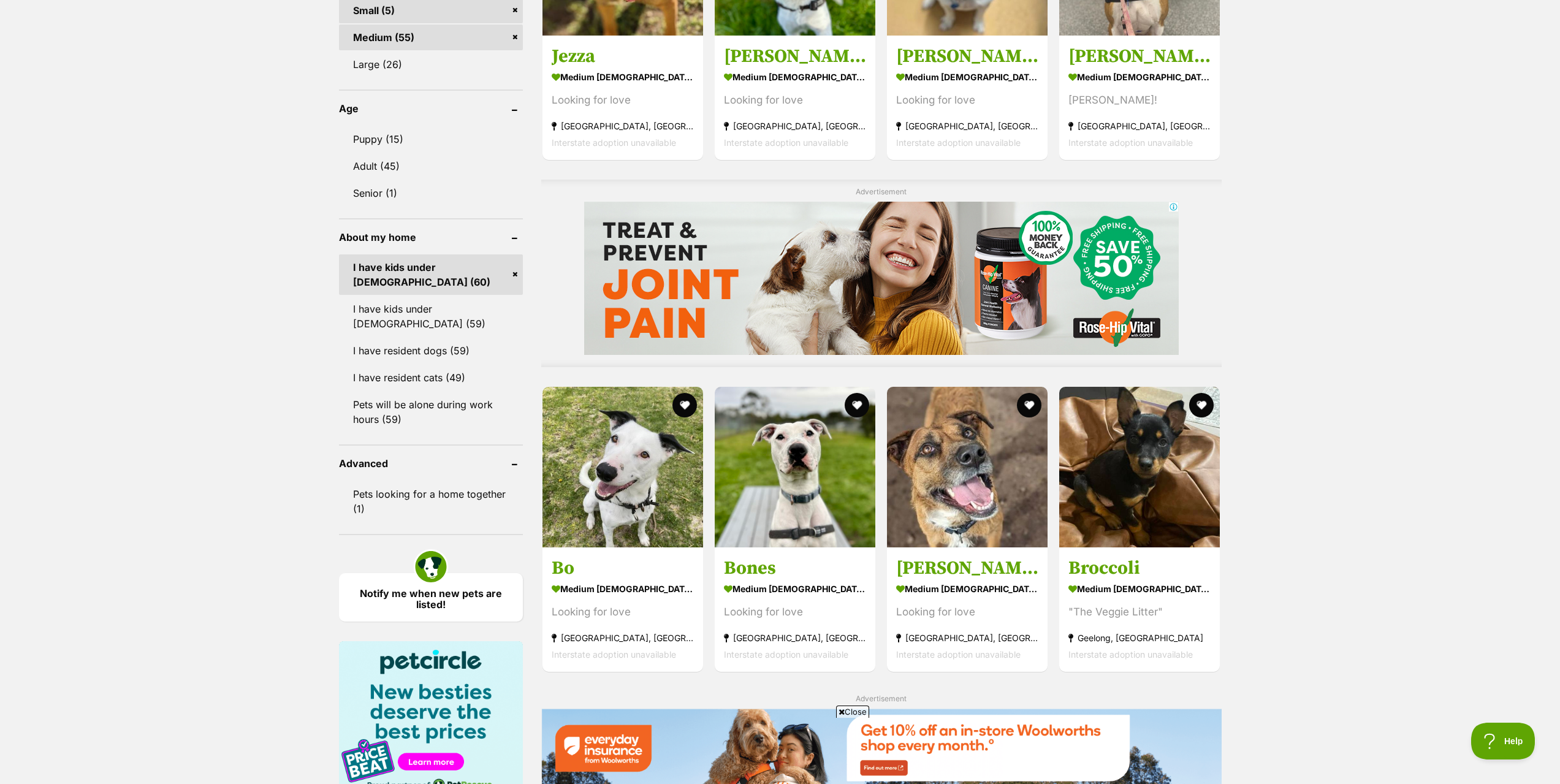
scroll to position [981, 0]
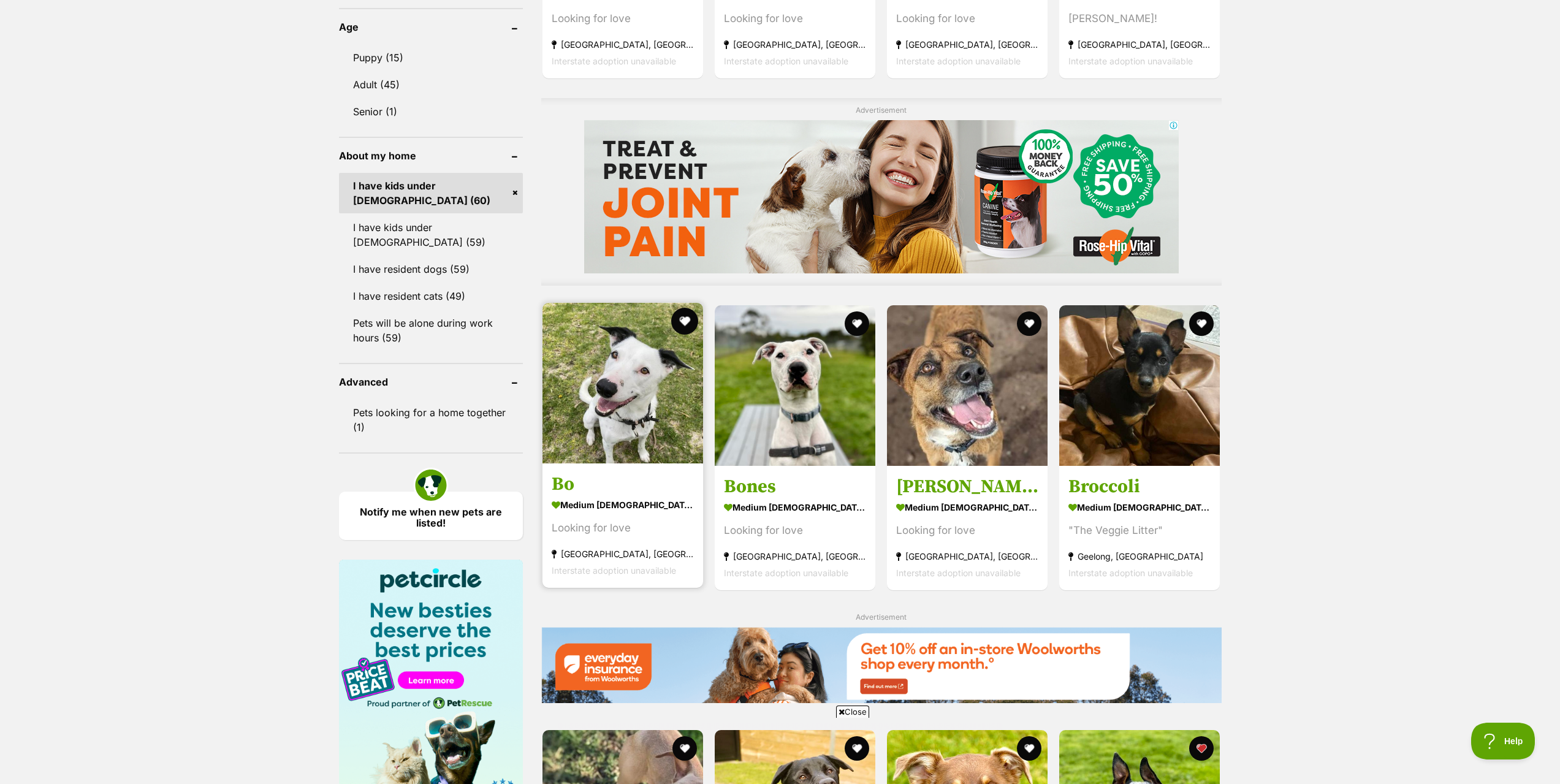
click at [683, 317] on button "favourite" at bounding box center [685, 321] width 27 height 27
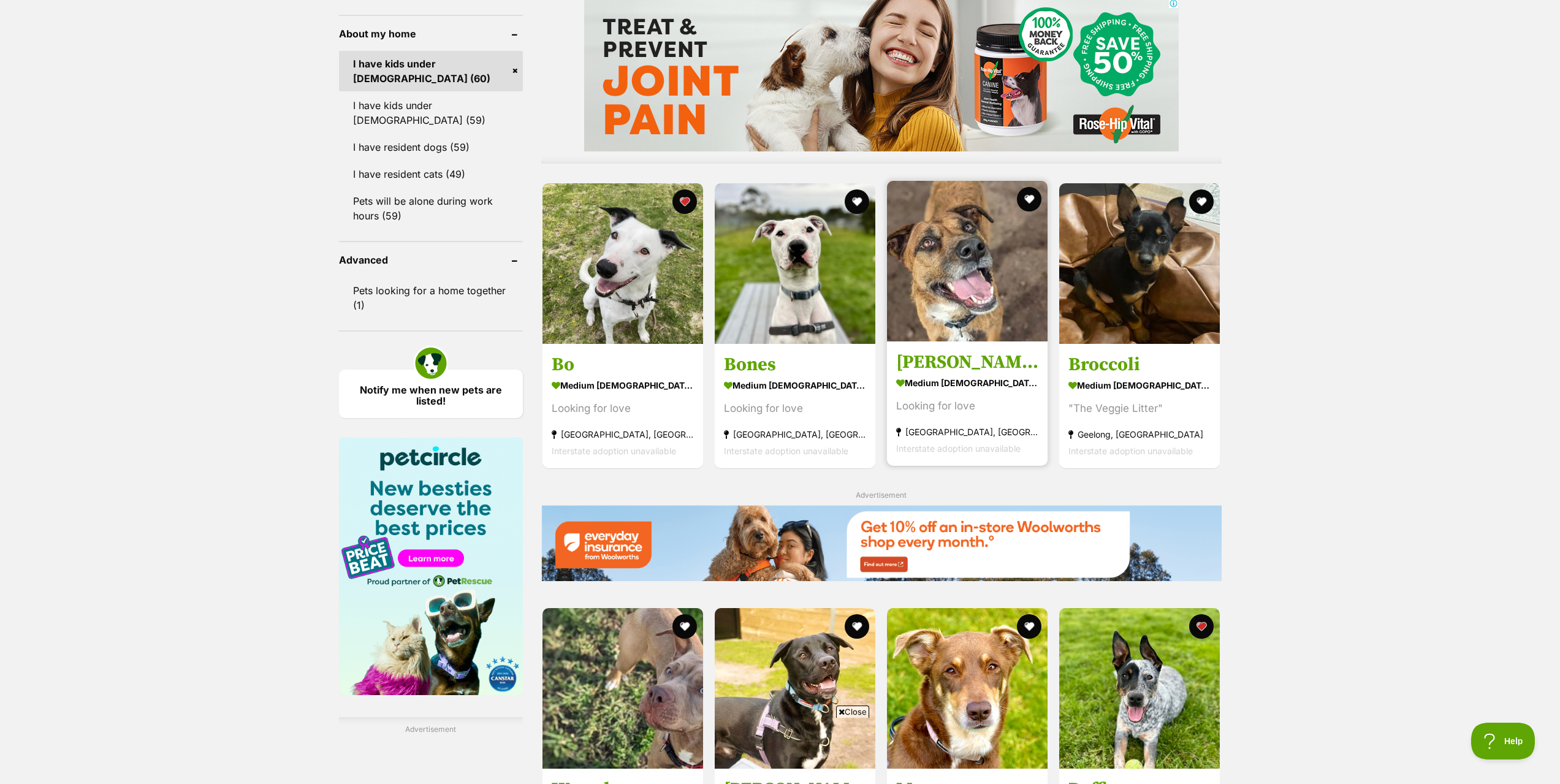
scroll to position [1103, 0]
click at [1029, 204] on button "favourite" at bounding box center [1029, 199] width 27 height 27
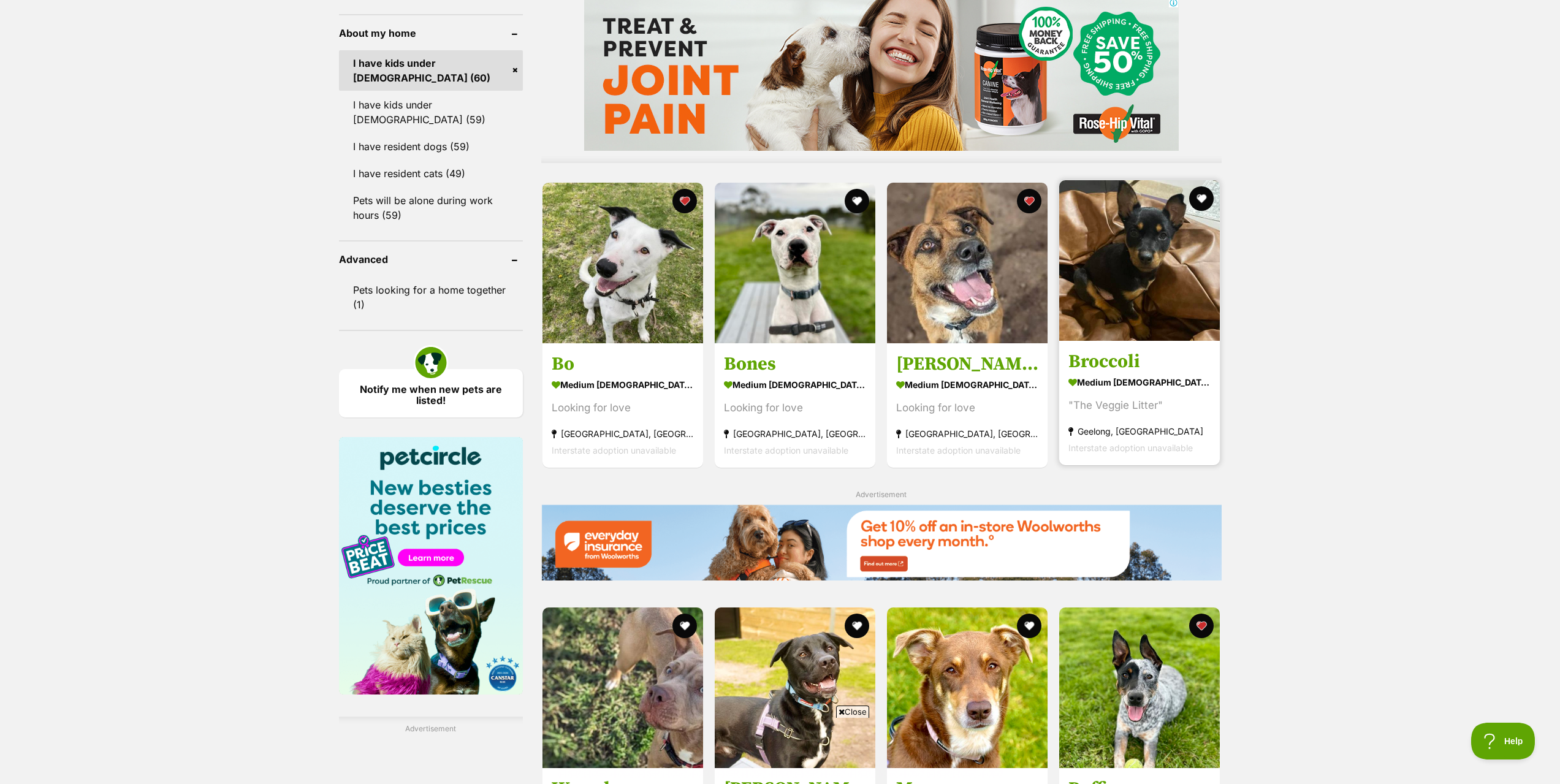
drag, startPoint x: 1202, startPoint y: 197, endPoint x: 1183, endPoint y: 214, distance: 25.5
click at [1202, 197] on button "favourite" at bounding box center [1202, 199] width 24 height 24
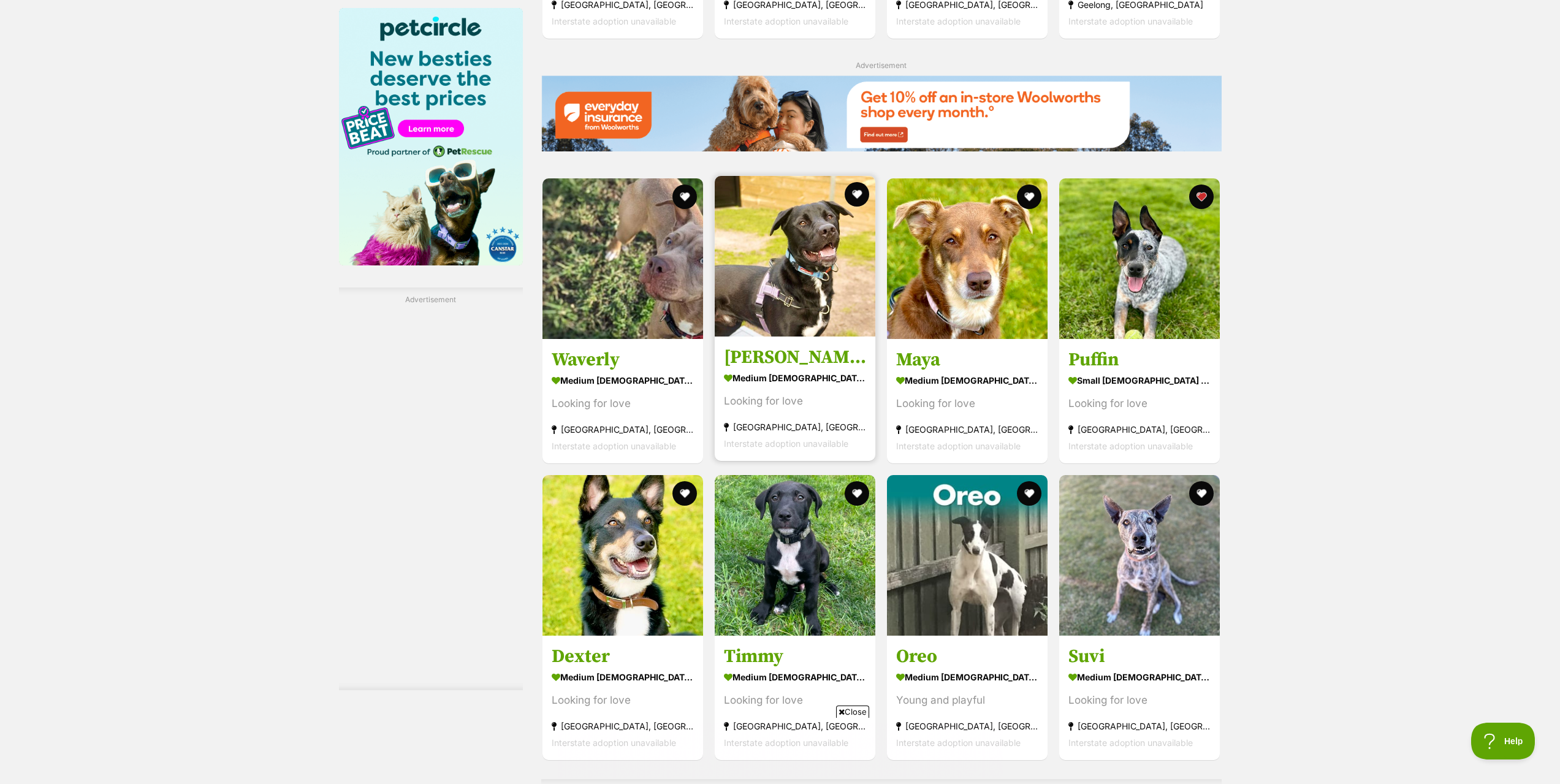
scroll to position [1654, 0]
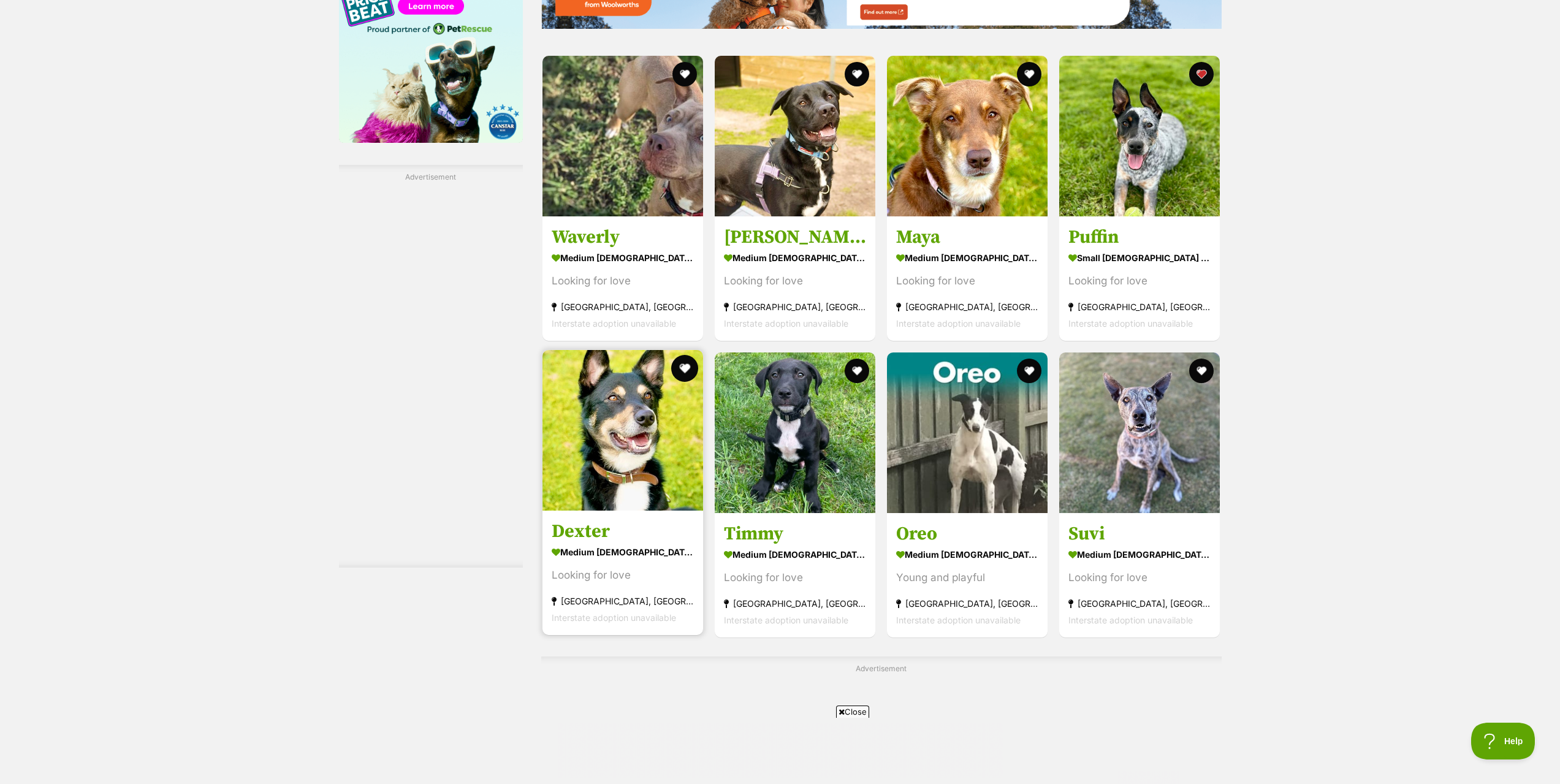
click at [680, 375] on button "favourite" at bounding box center [685, 368] width 27 height 27
click at [852, 375] on button "favourite" at bounding box center [857, 368] width 27 height 27
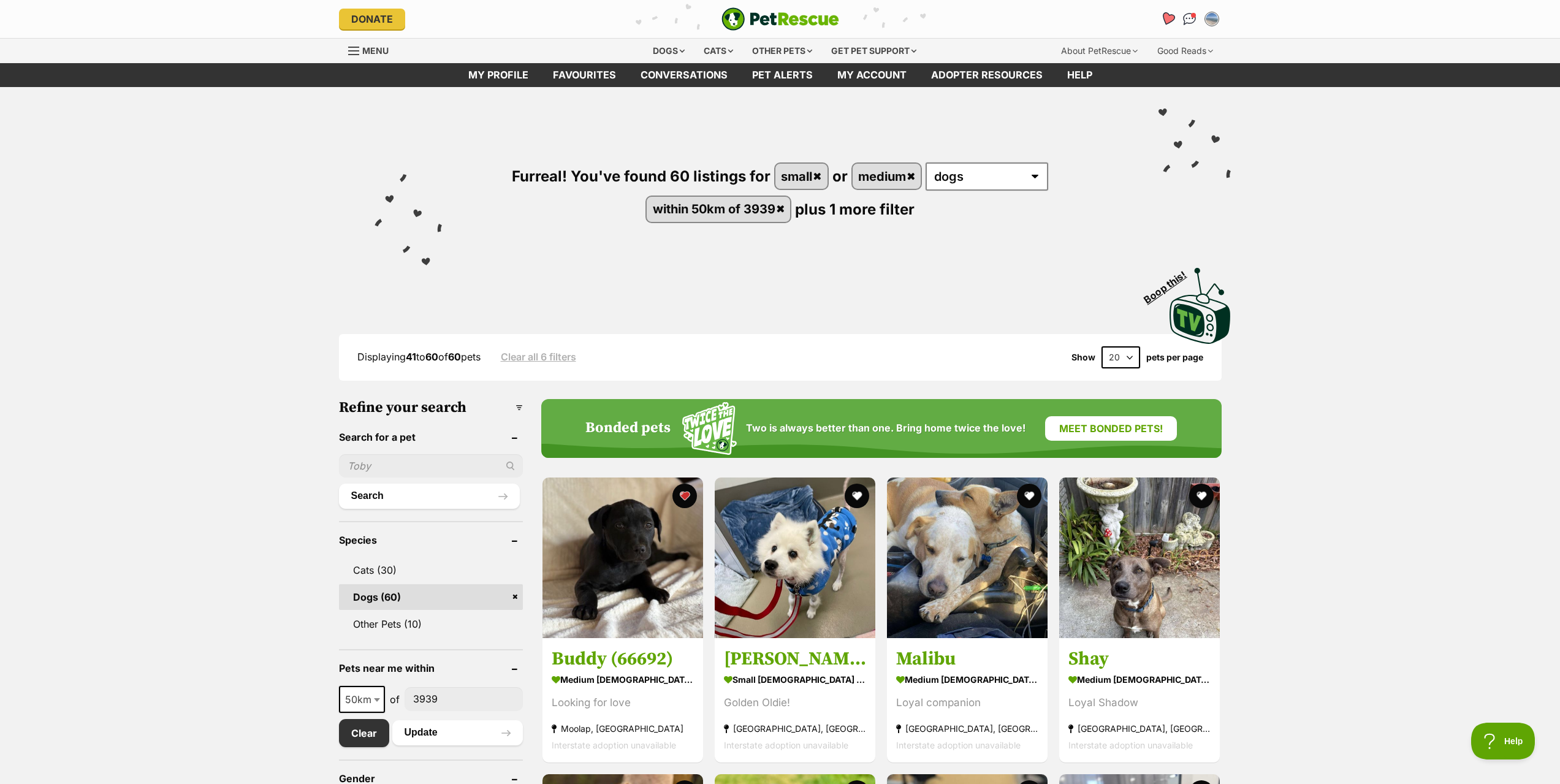
click at [1172, 18] on icon "Favourites" at bounding box center [1167, 19] width 15 height 14
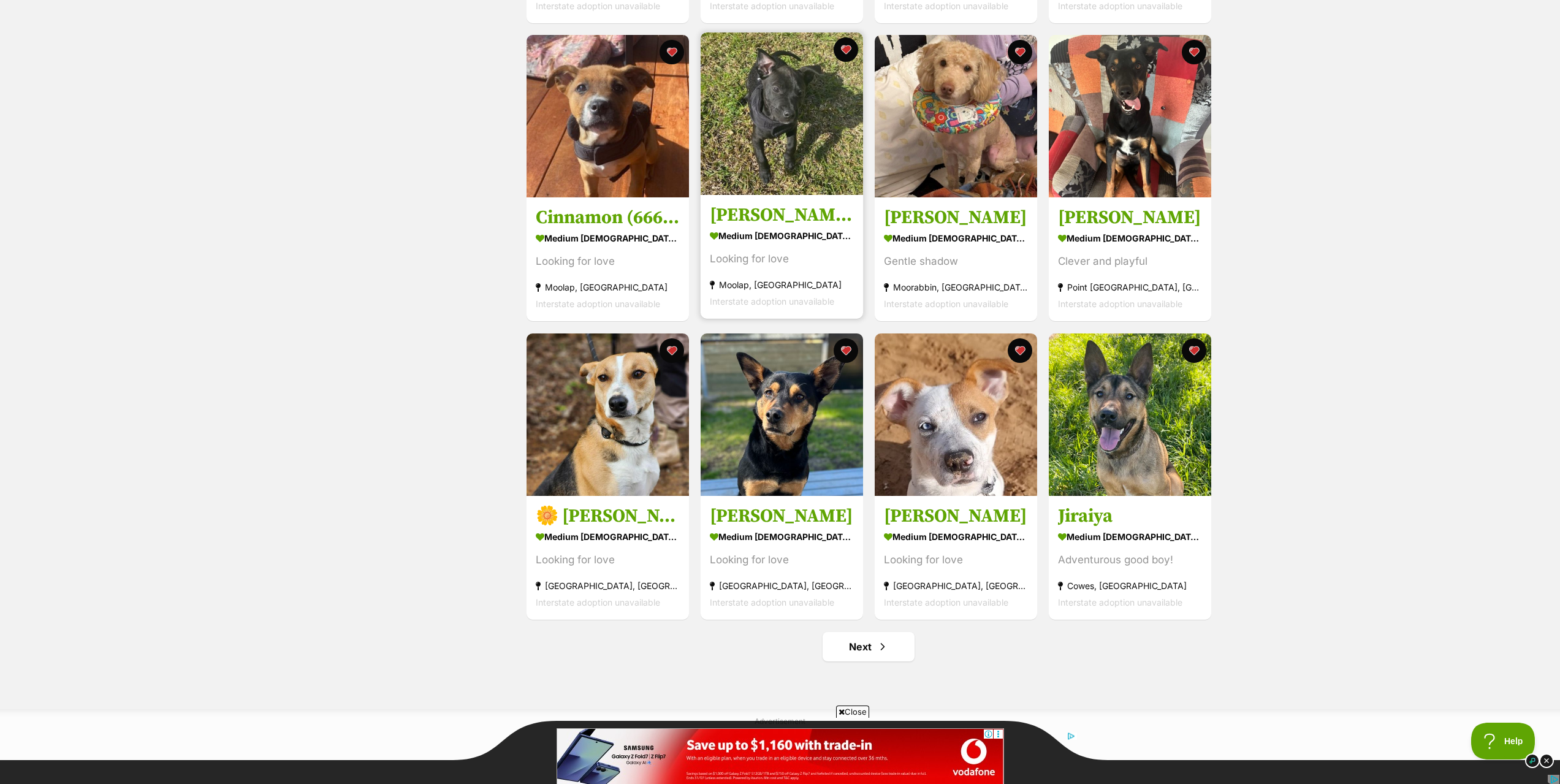
scroll to position [1225, 0]
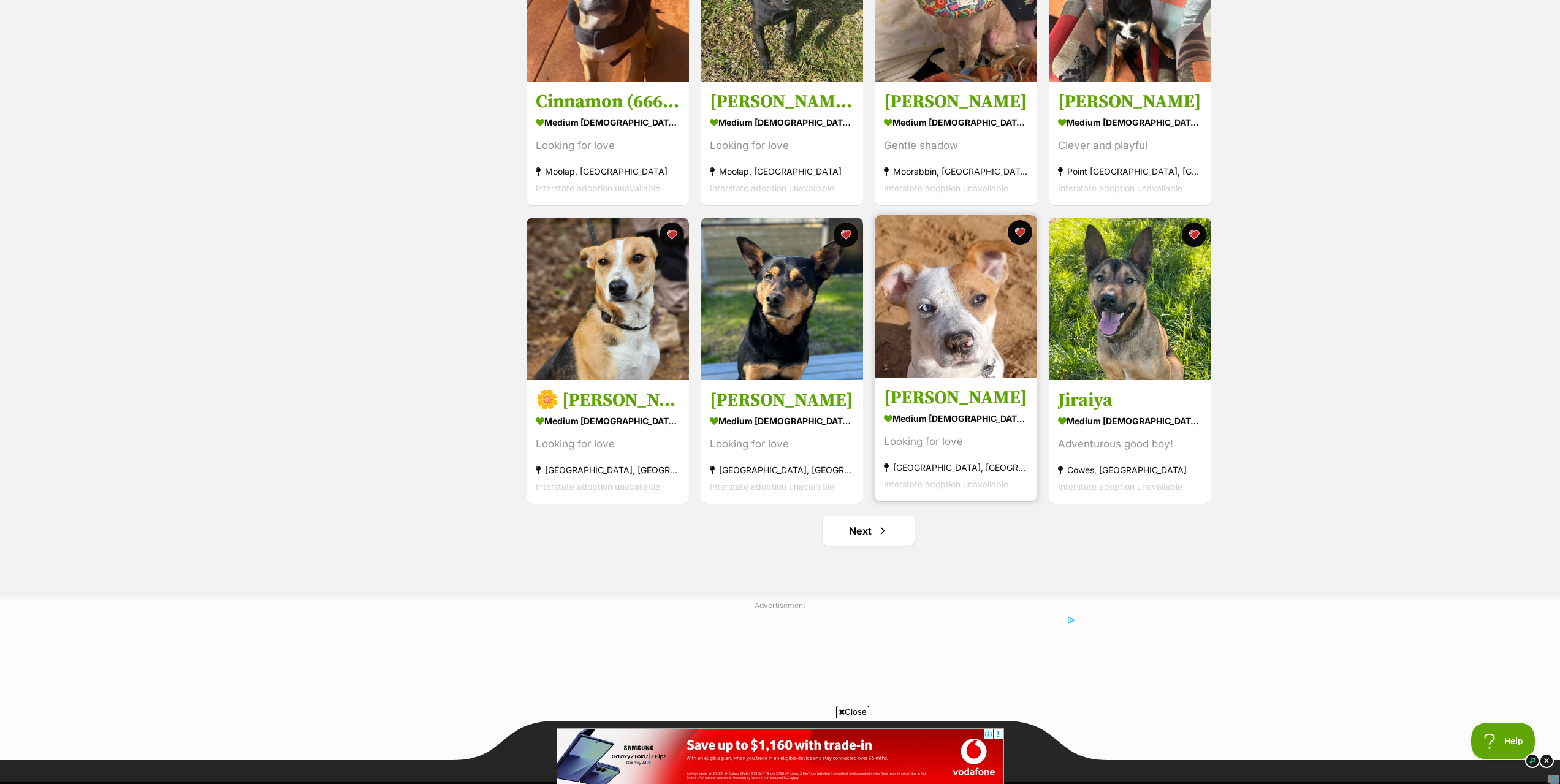
click at [968, 326] on img at bounding box center [956, 296] width 163 height 163
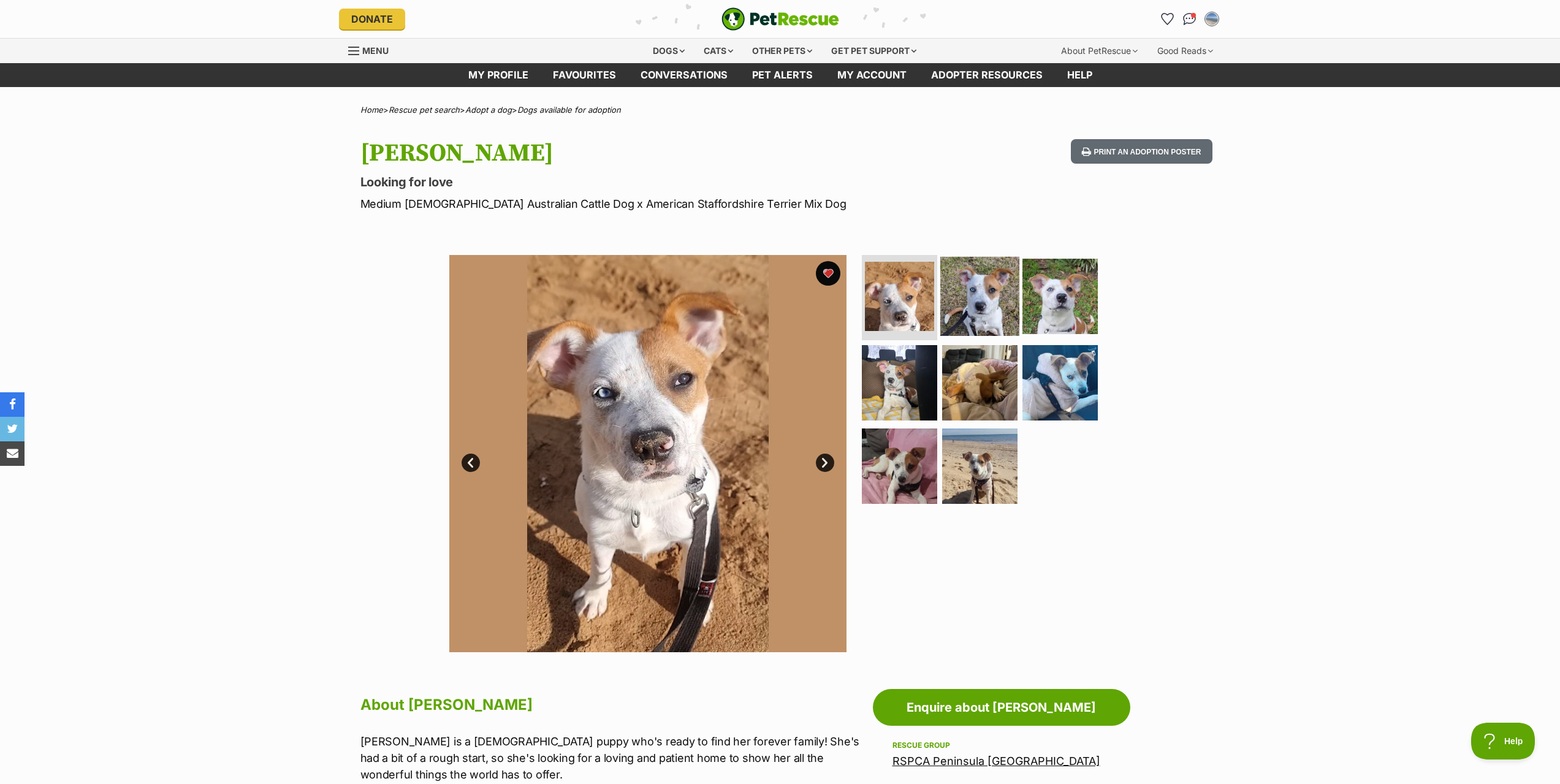
click at [974, 299] on img at bounding box center [980, 296] width 79 height 79
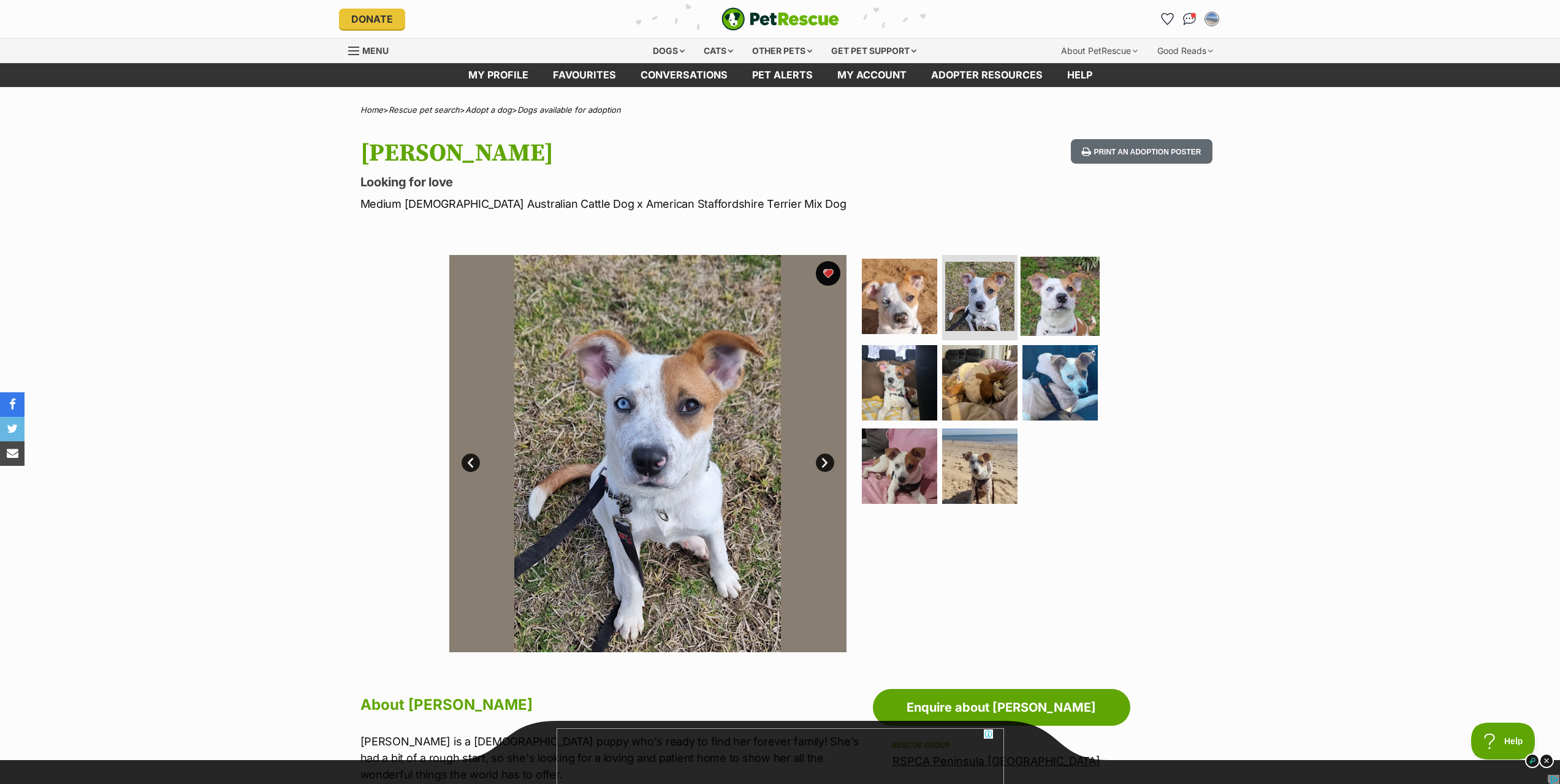
click at [1051, 304] on img at bounding box center [1060, 296] width 79 height 79
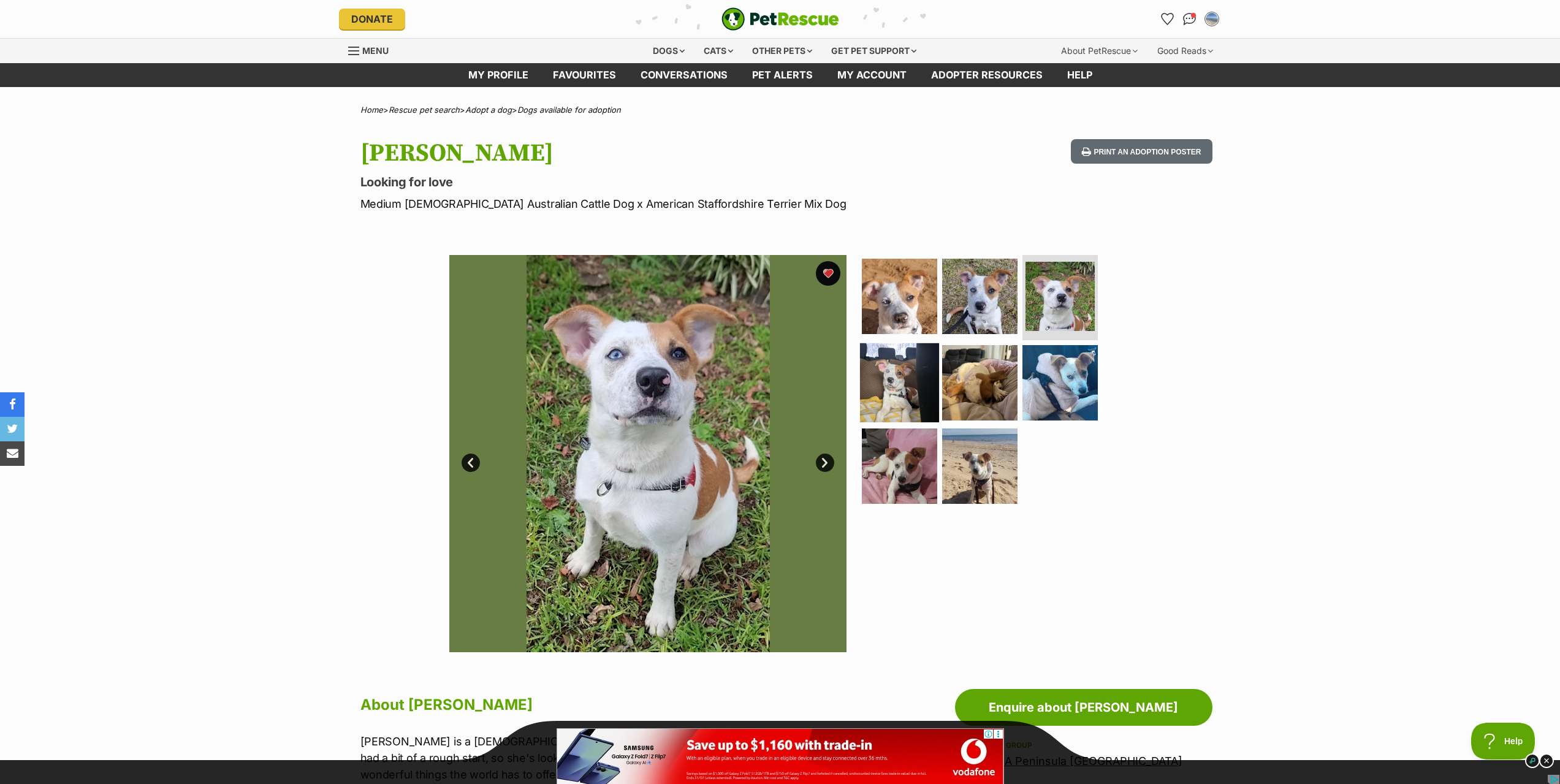
click at [893, 366] on img at bounding box center [899, 382] width 79 height 79
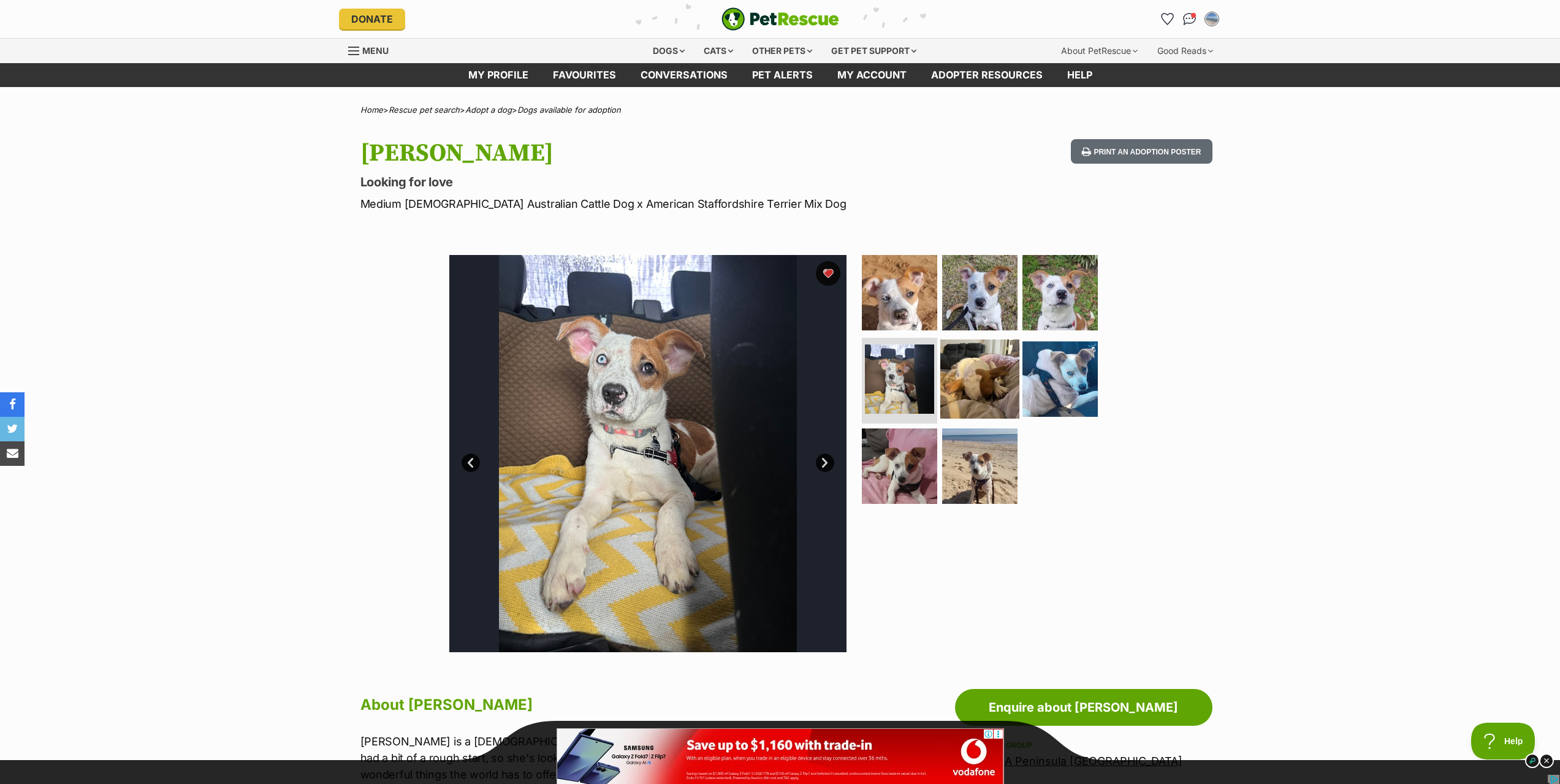
click at [976, 381] on img at bounding box center [980, 379] width 79 height 79
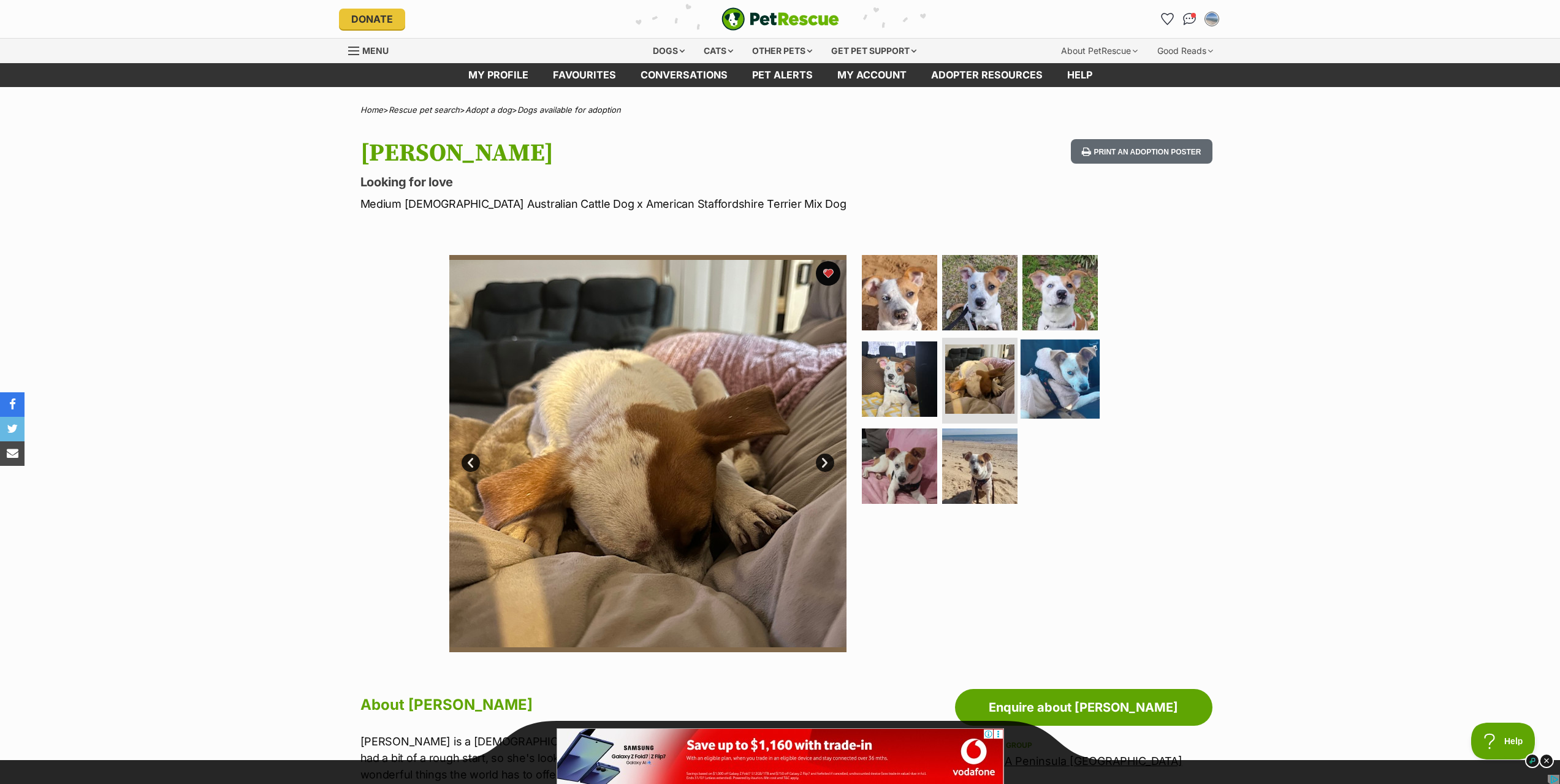
click at [1058, 379] on img at bounding box center [1060, 379] width 79 height 79
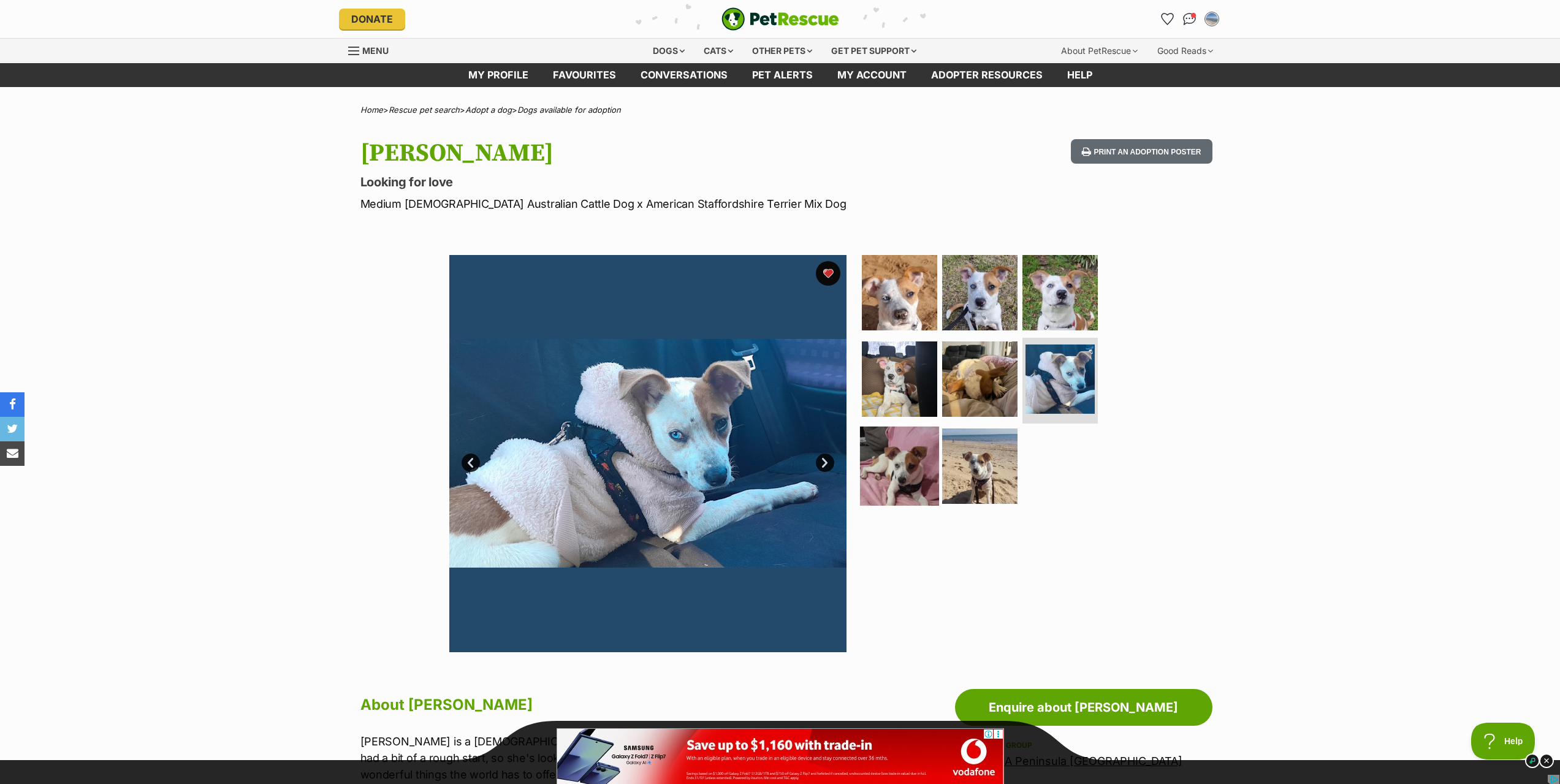
click at [902, 451] on img at bounding box center [899, 466] width 79 height 79
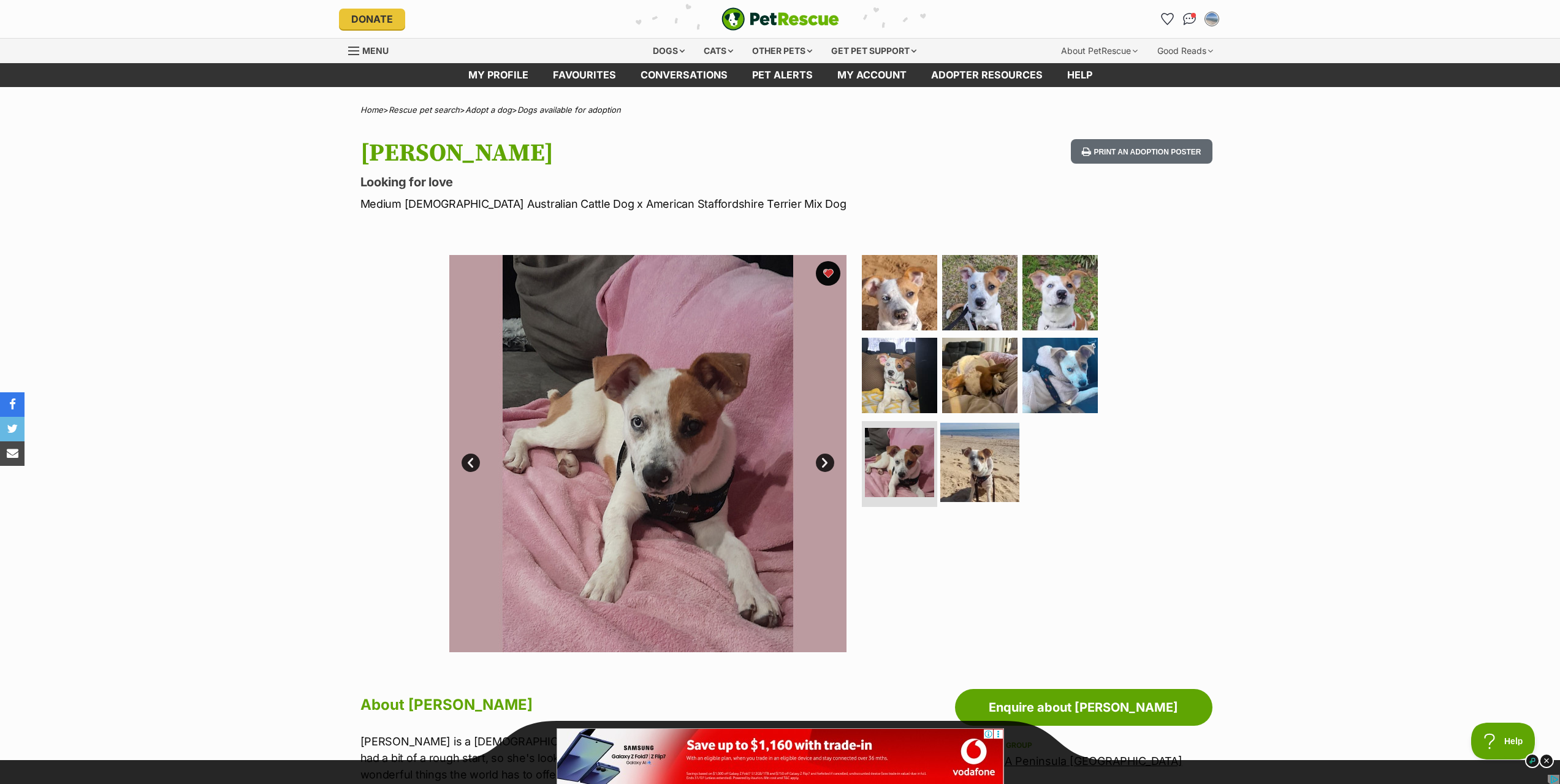
click at [998, 468] on img at bounding box center [980, 462] width 79 height 79
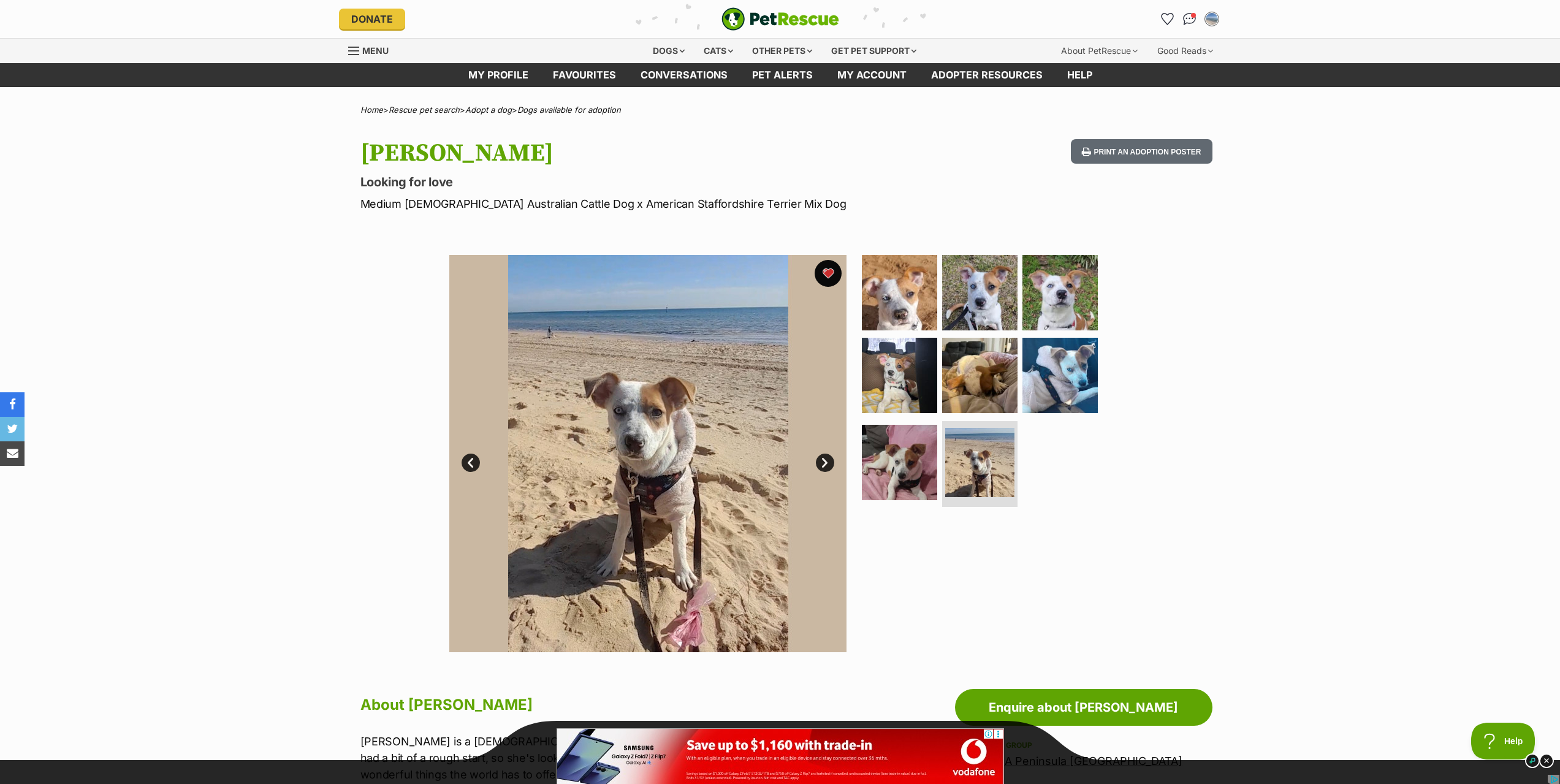
click at [825, 278] on button "favourite" at bounding box center [828, 273] width 27 height 27
click at [1169, 15] on icon "Favourites" at bounding box center [1167, 19] width 15 height 14
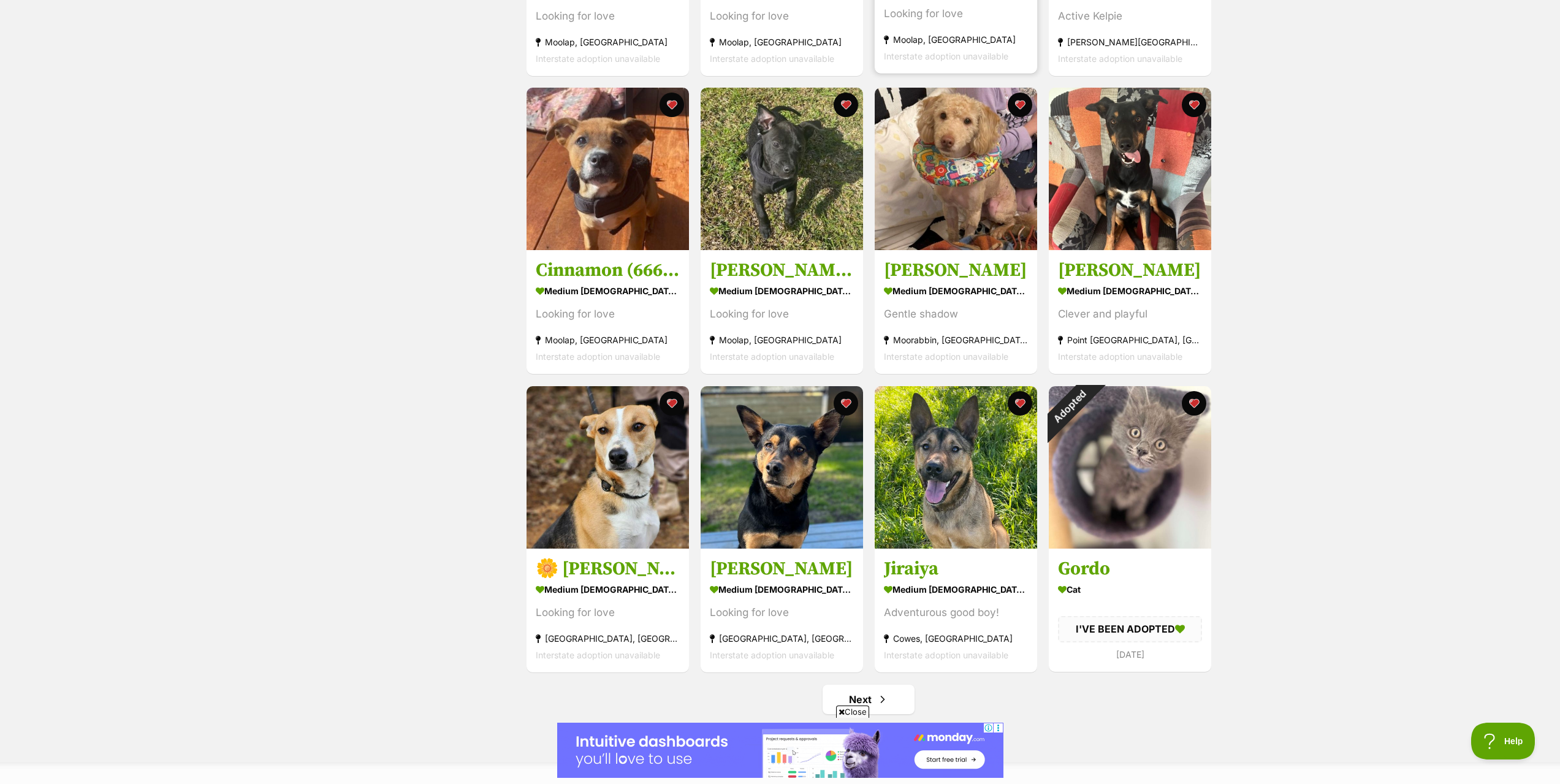
scroll to position [1164, 0]
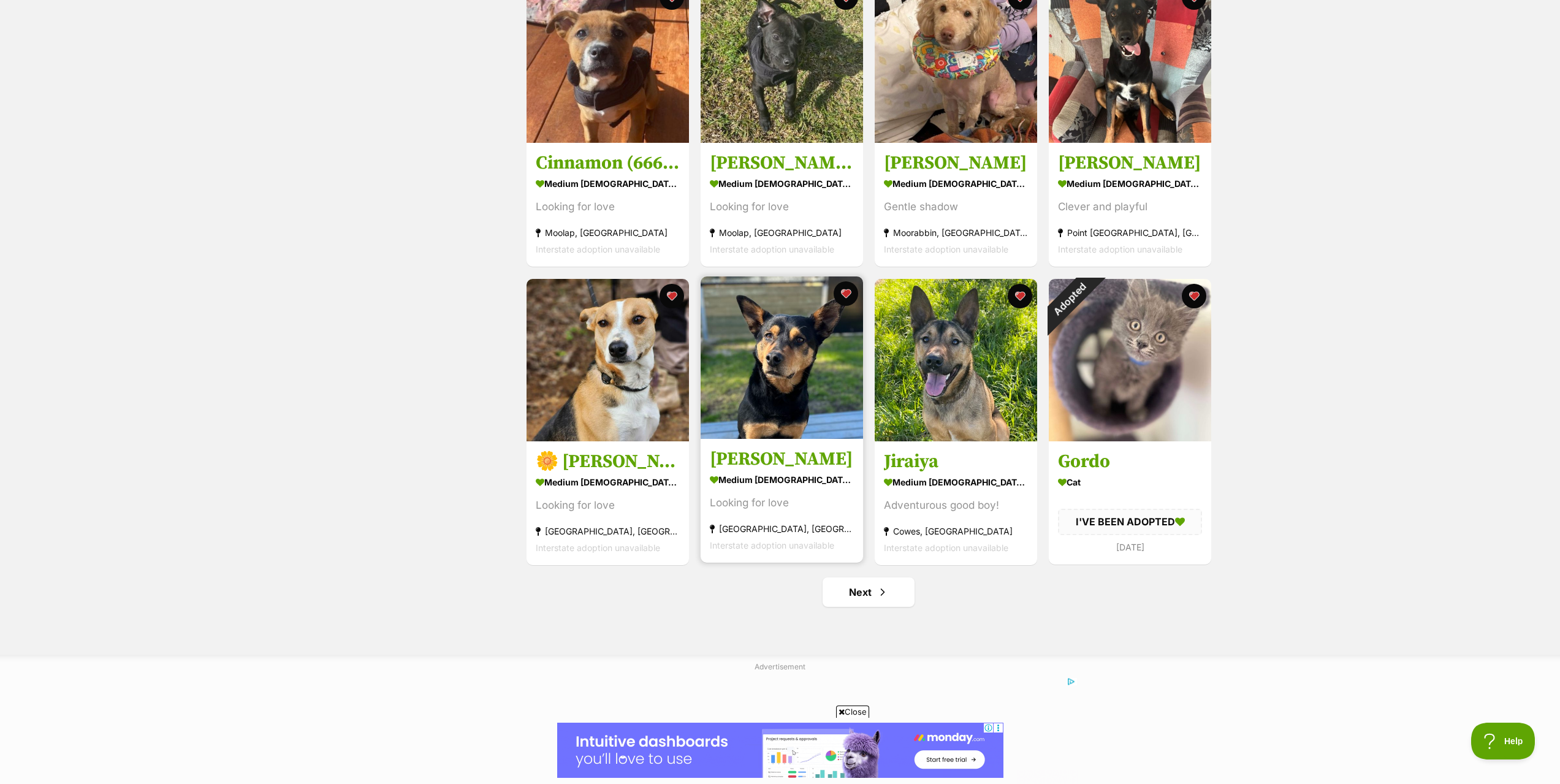
click at [775, 410] on img at bounding box center [782, 357] width 163 height 163
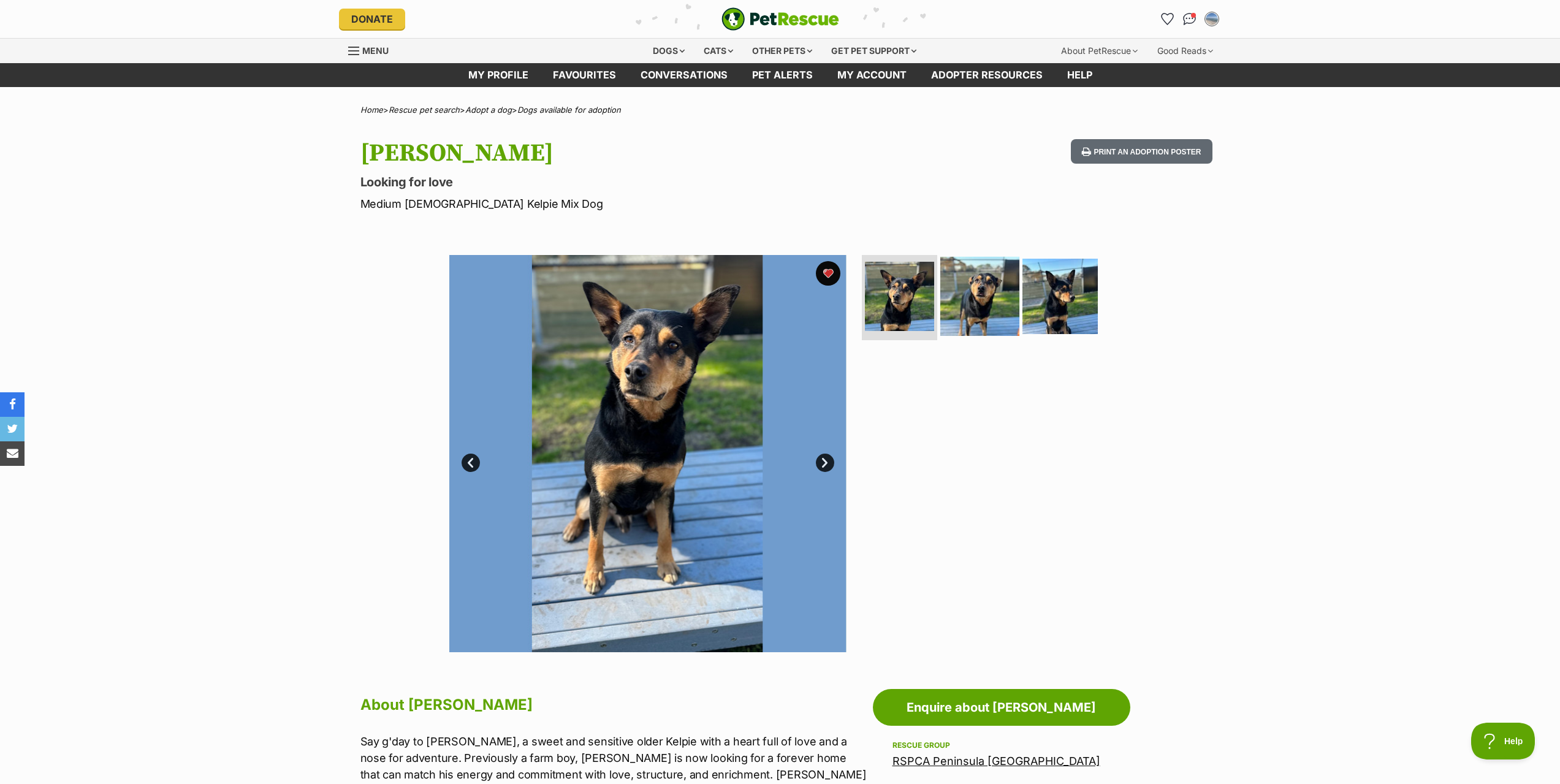
click at [995, 298] on img at bounding box center [980, 296] width 79 height 79
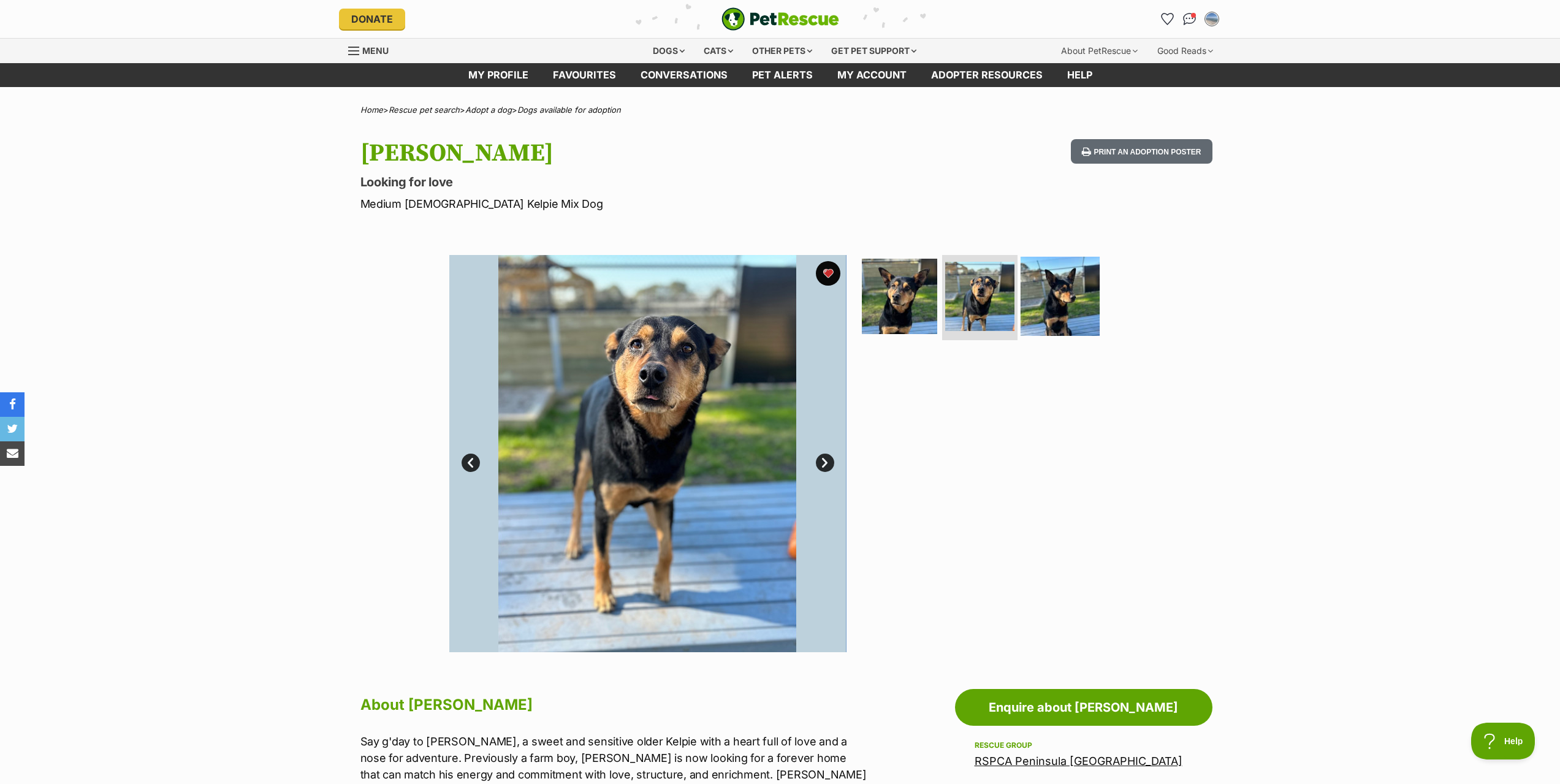
click at [1048, 301] on img at bounding box center [1060, 296] width 79 height 79
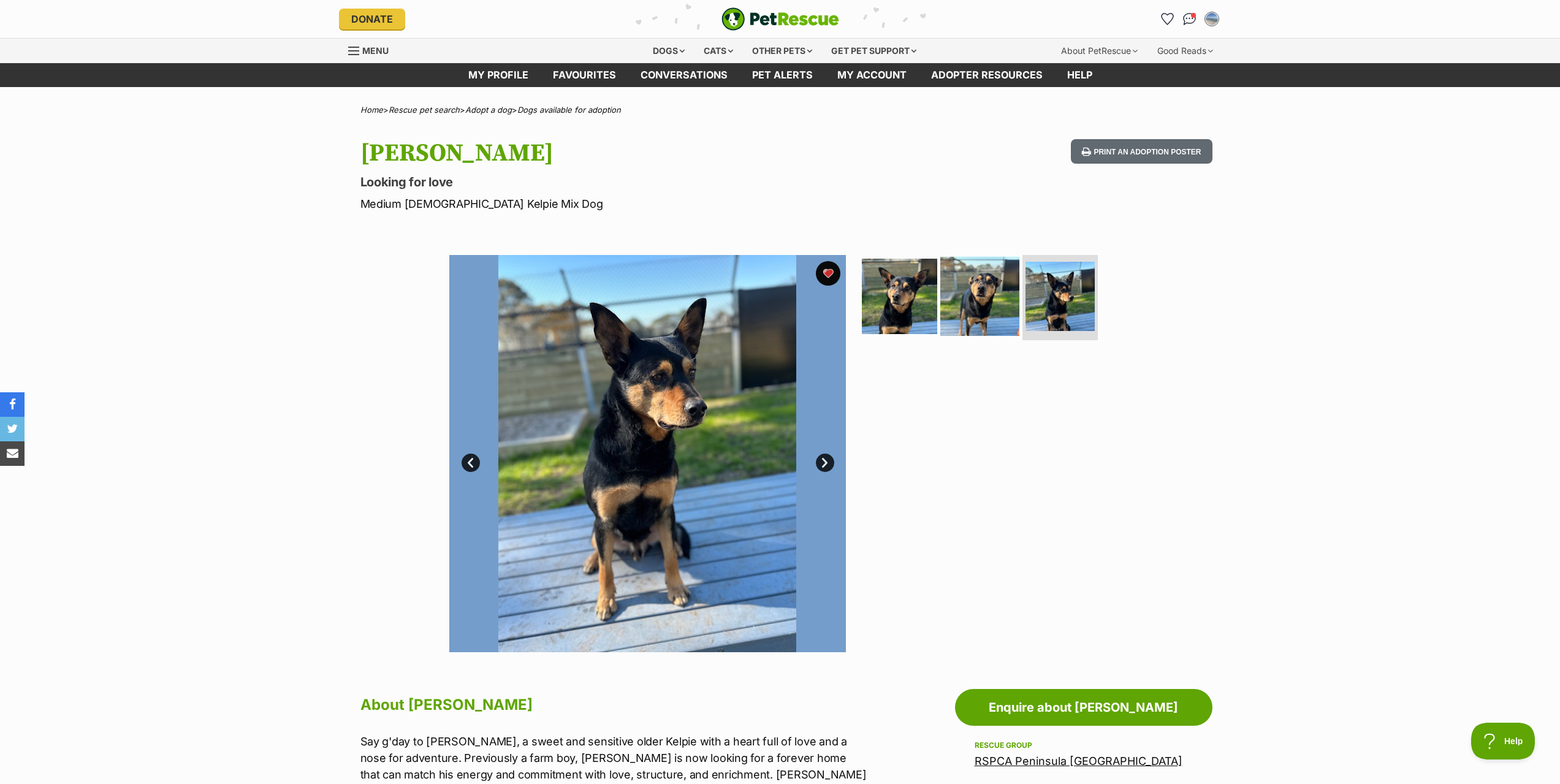
click at [964, 310] on img at bounding box center [980, 296] width 79 height 79
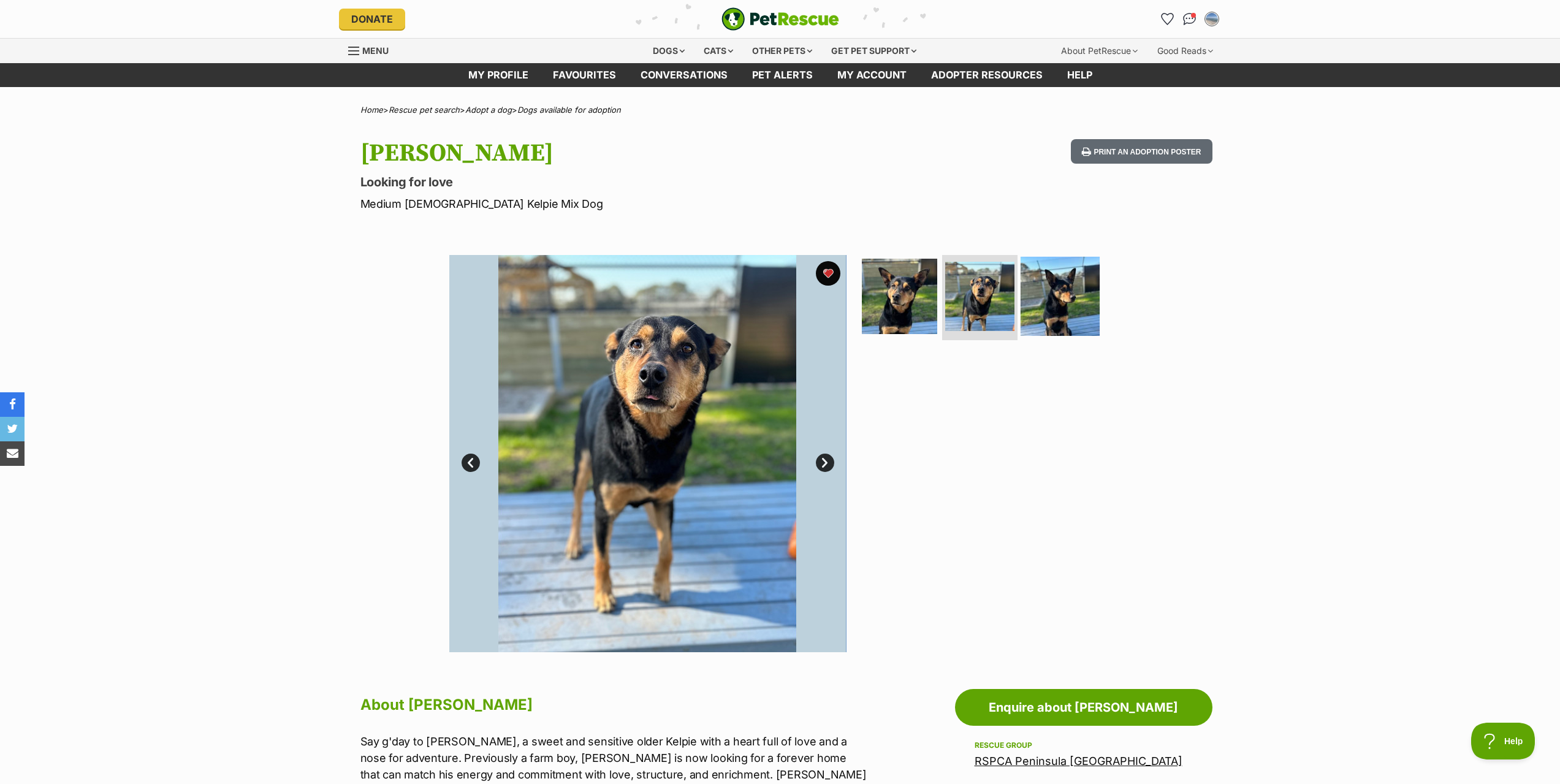
click at [1051, 304] on img at bounding box center [1060, 296] width 79 height 79
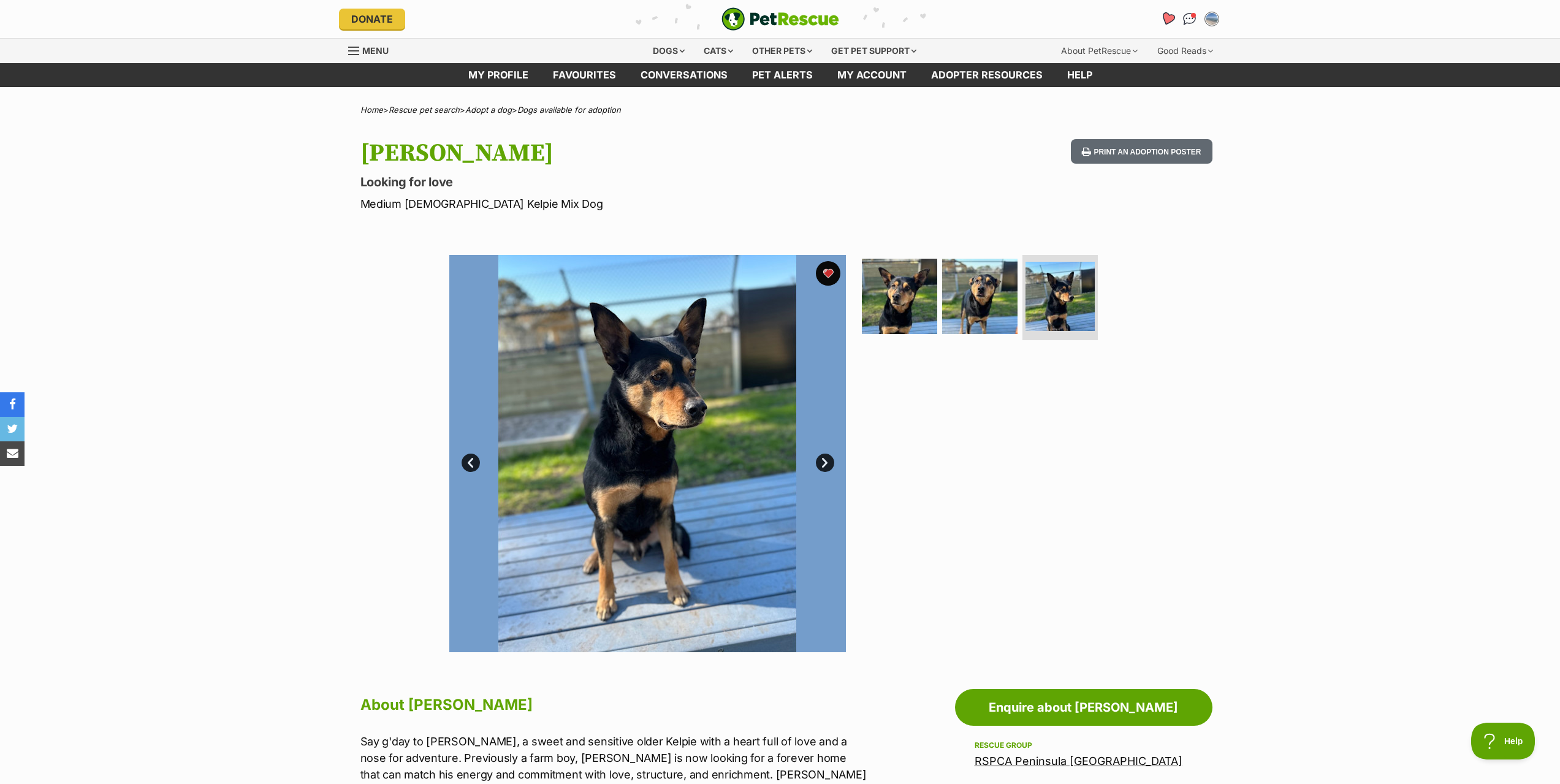
click at [1171, 22] on icon "Favourites" at bounding box center [1167, 19] width 17 height 16
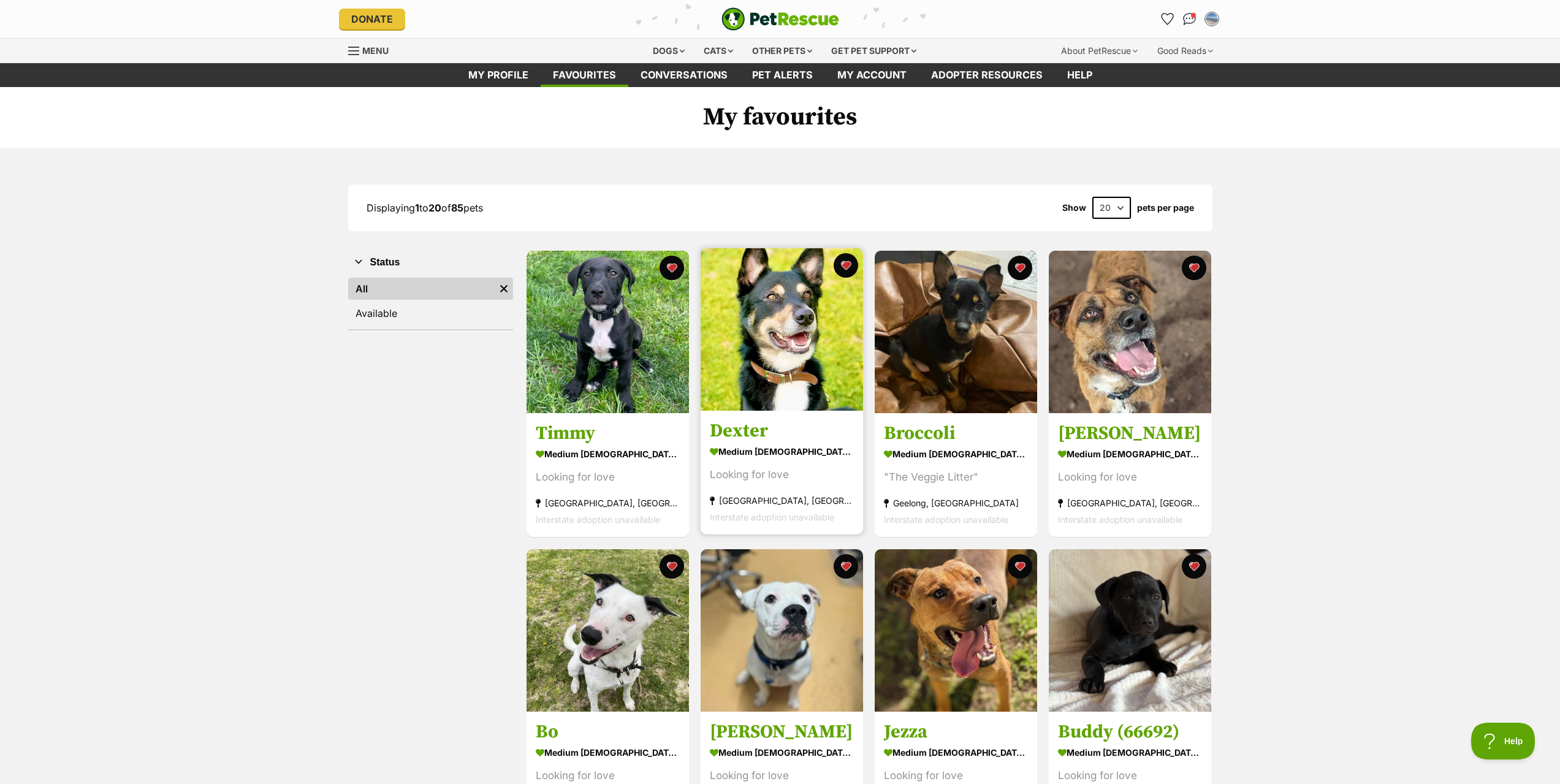
click at [742, 429] on h3 "Dexter" at bounding box center [782, 431] width 144 height 23
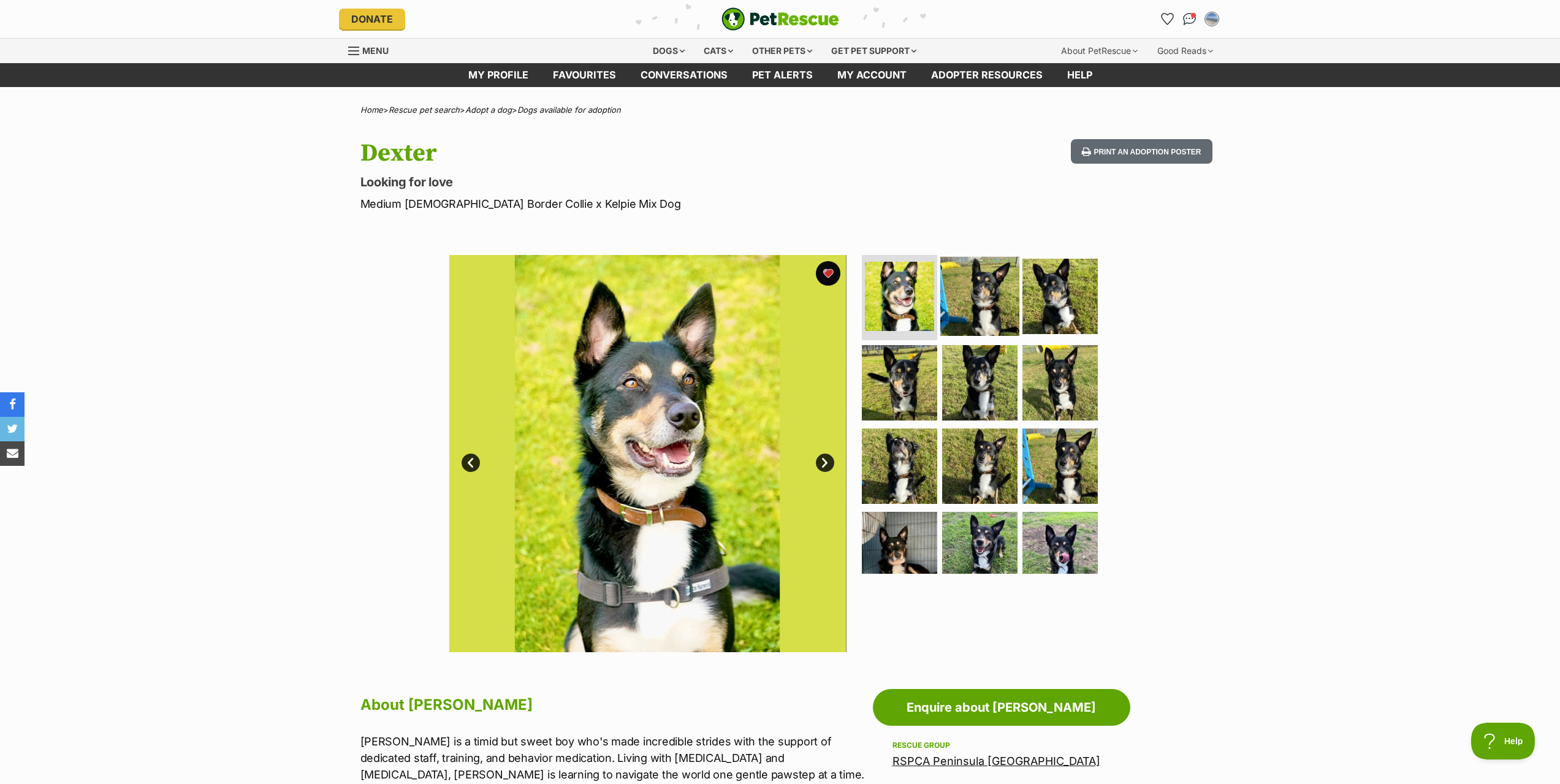
click at [976, 306] on img at bounding box center [980, 296] width 79 height 79
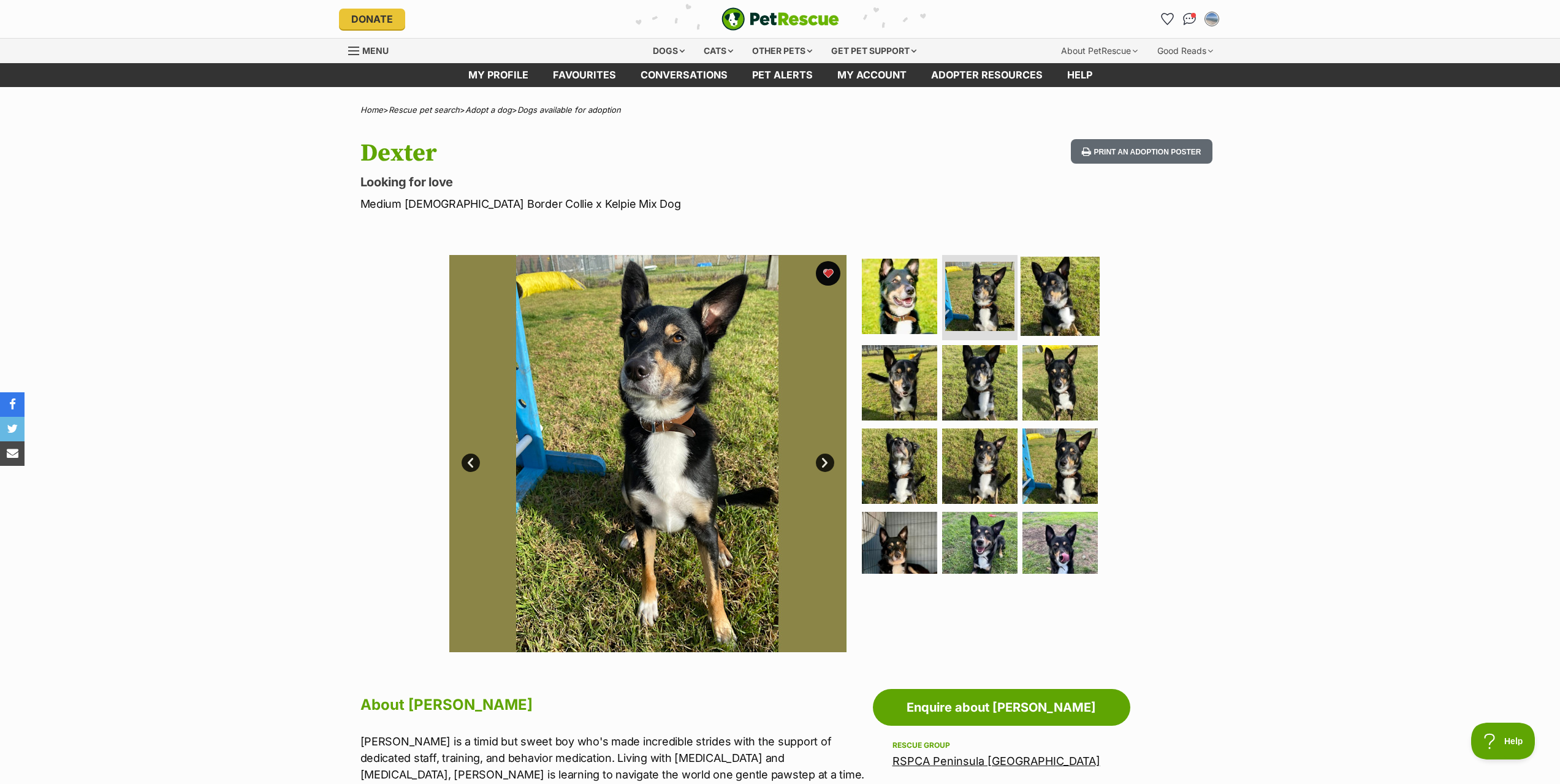
click at [1057, 298] on img at bounding box center [1060, 296] width 79 height 79
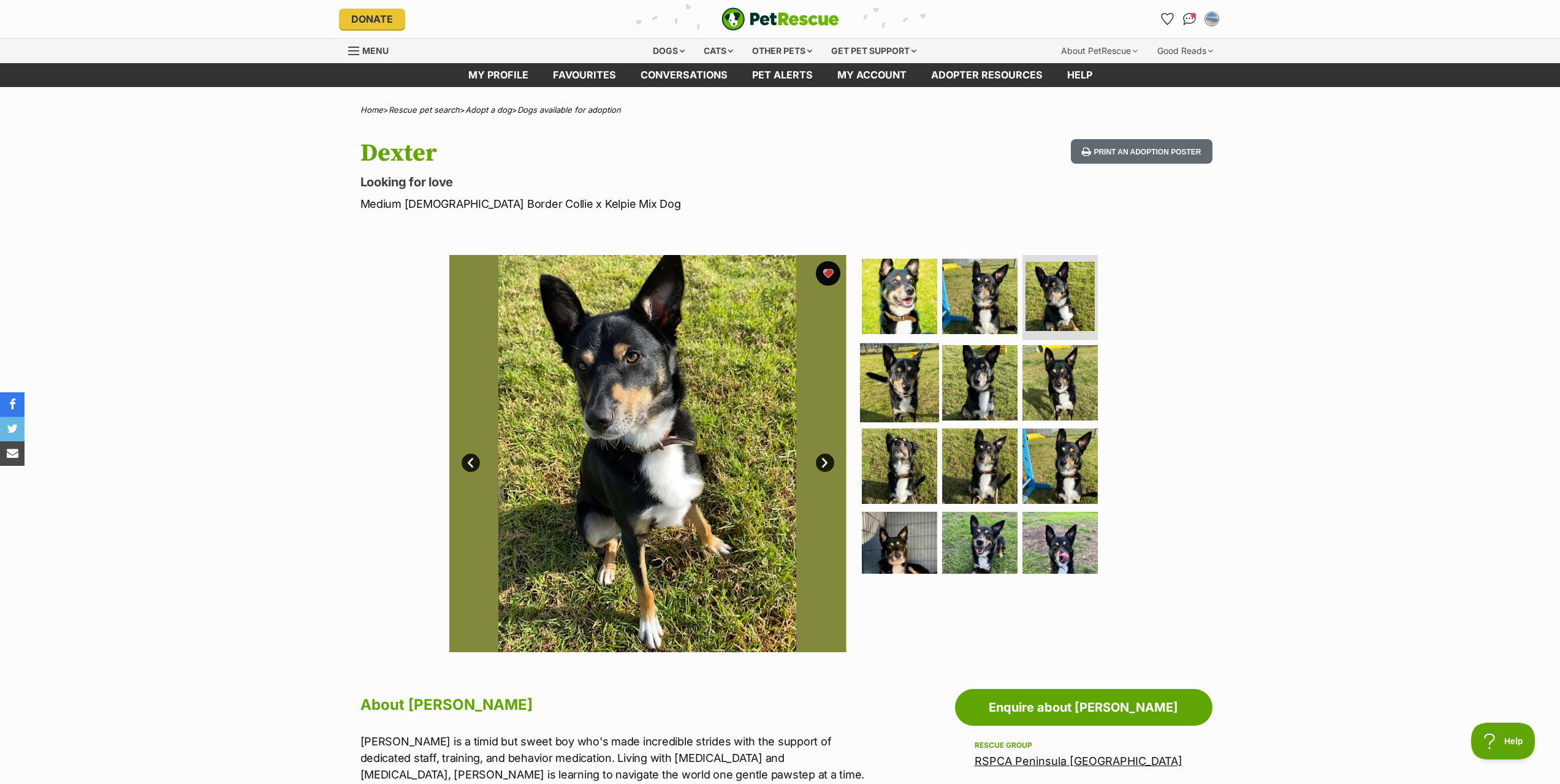
click at [887, 385] on img at bounding box center [899, 382] width 79 height 79
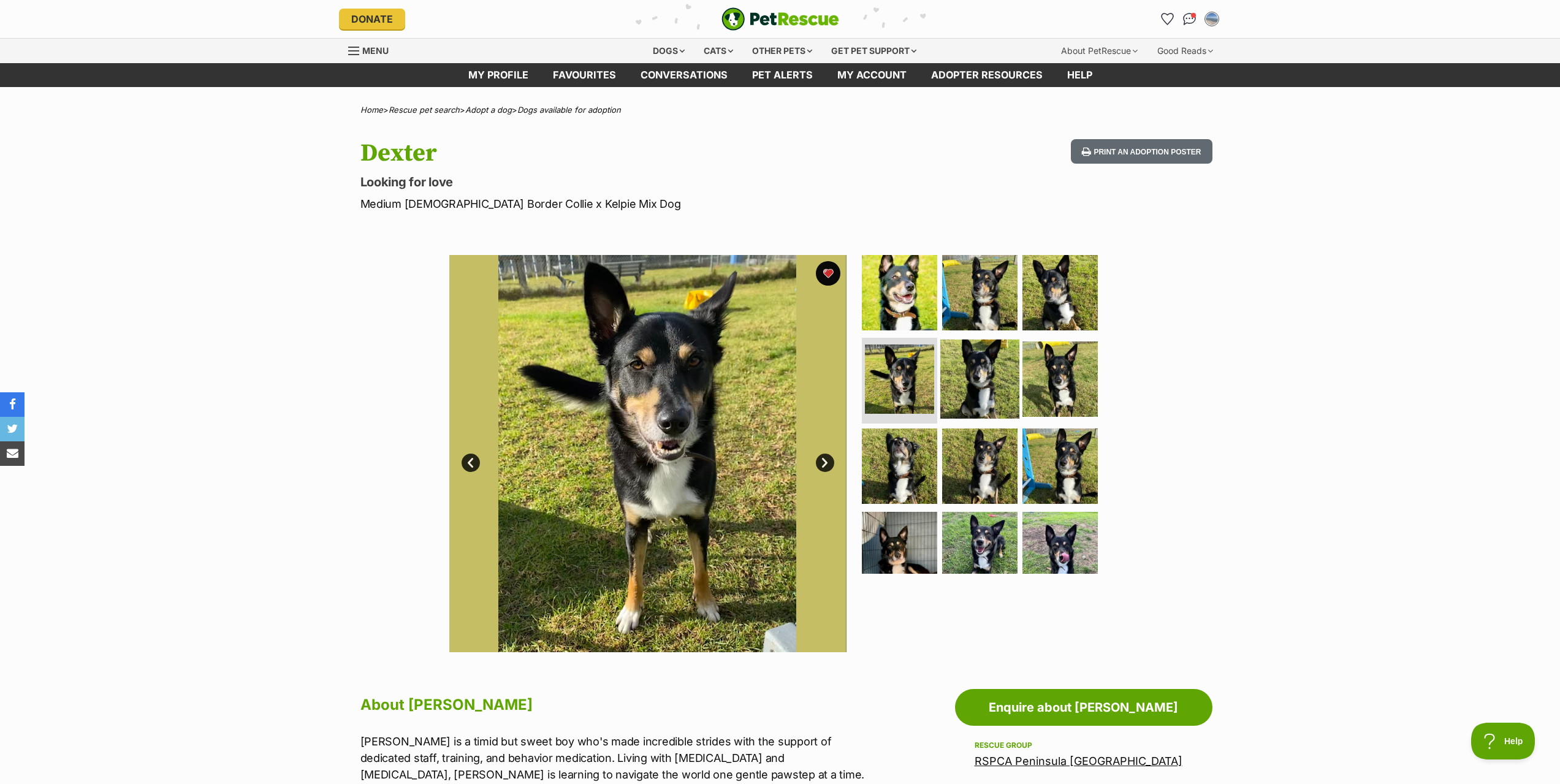
click at [971, 390] on img at bounding box center [980, 379] width 79 height 79
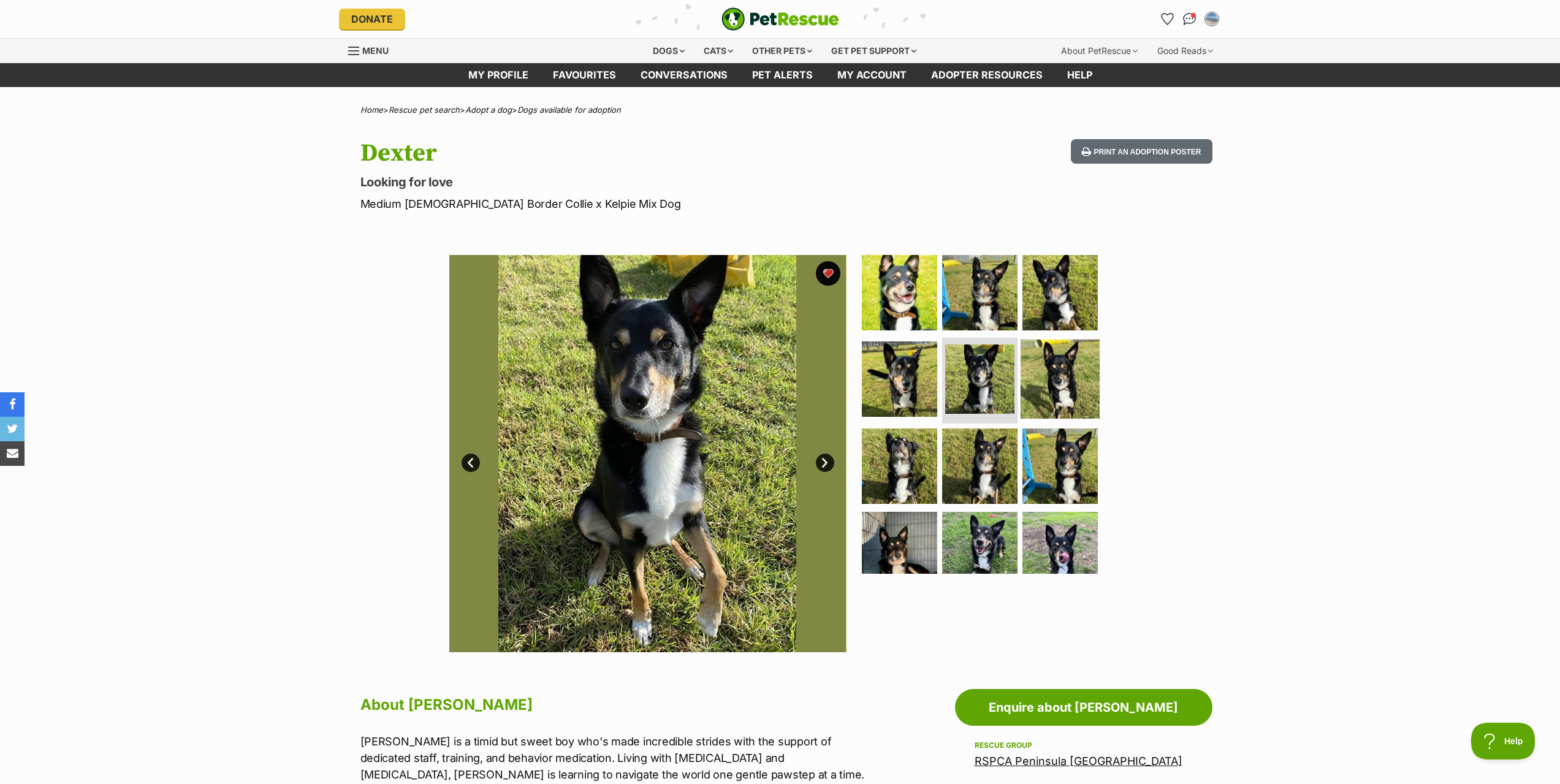
click at [1052, 391] on img at bounding box center [1060, 379] width 79 height 79
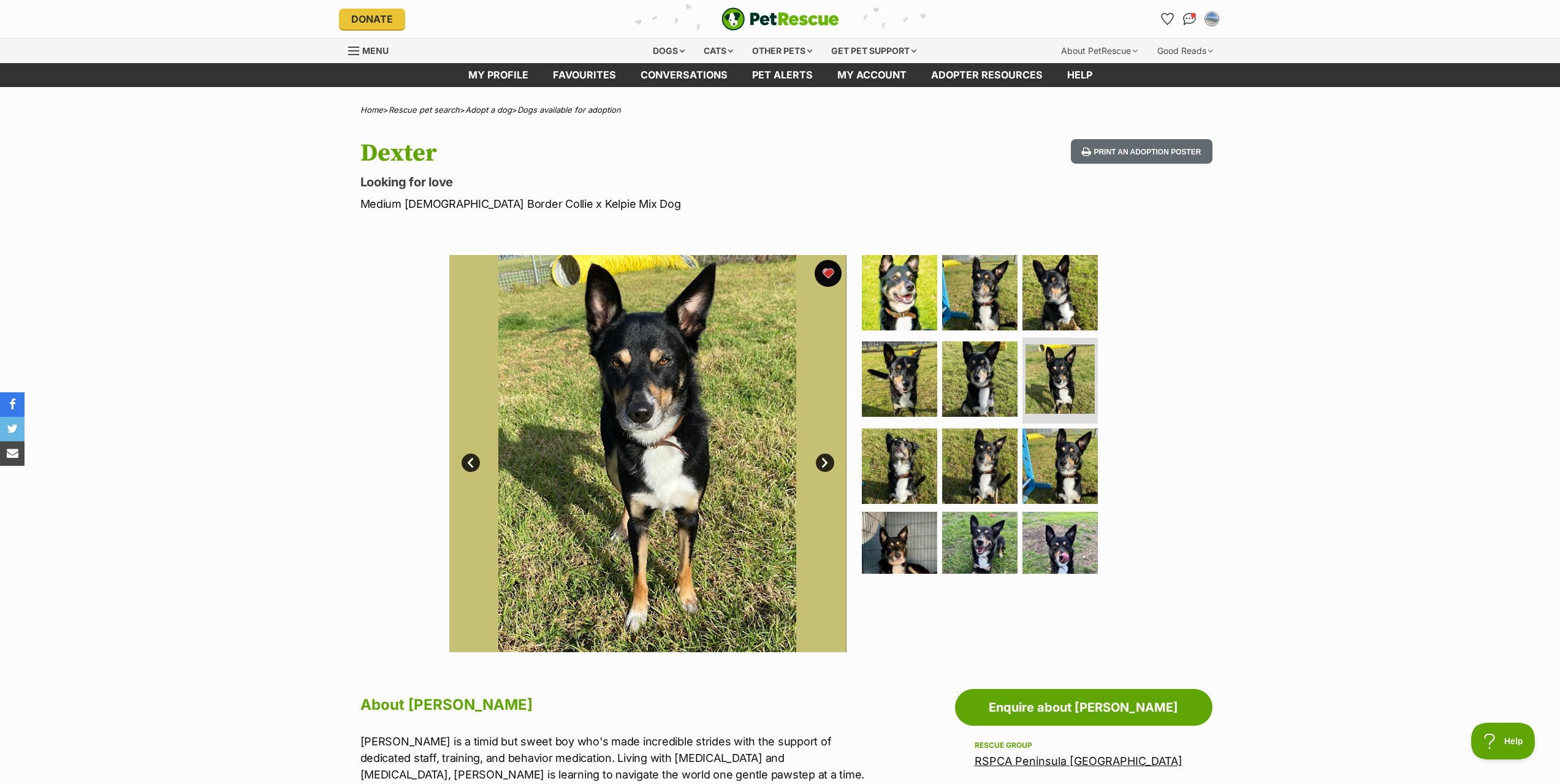
click at [832, 268] on button "favourite" at bounding box center [828, 273] width 27 height 27
click at [1168, 16] on icon "Favourites" at bounding box center [1167, 19] width 15 height 14
click at [1172, 19] on icon "Favourites" at bounding box center [1167, 19] width 15 height 14
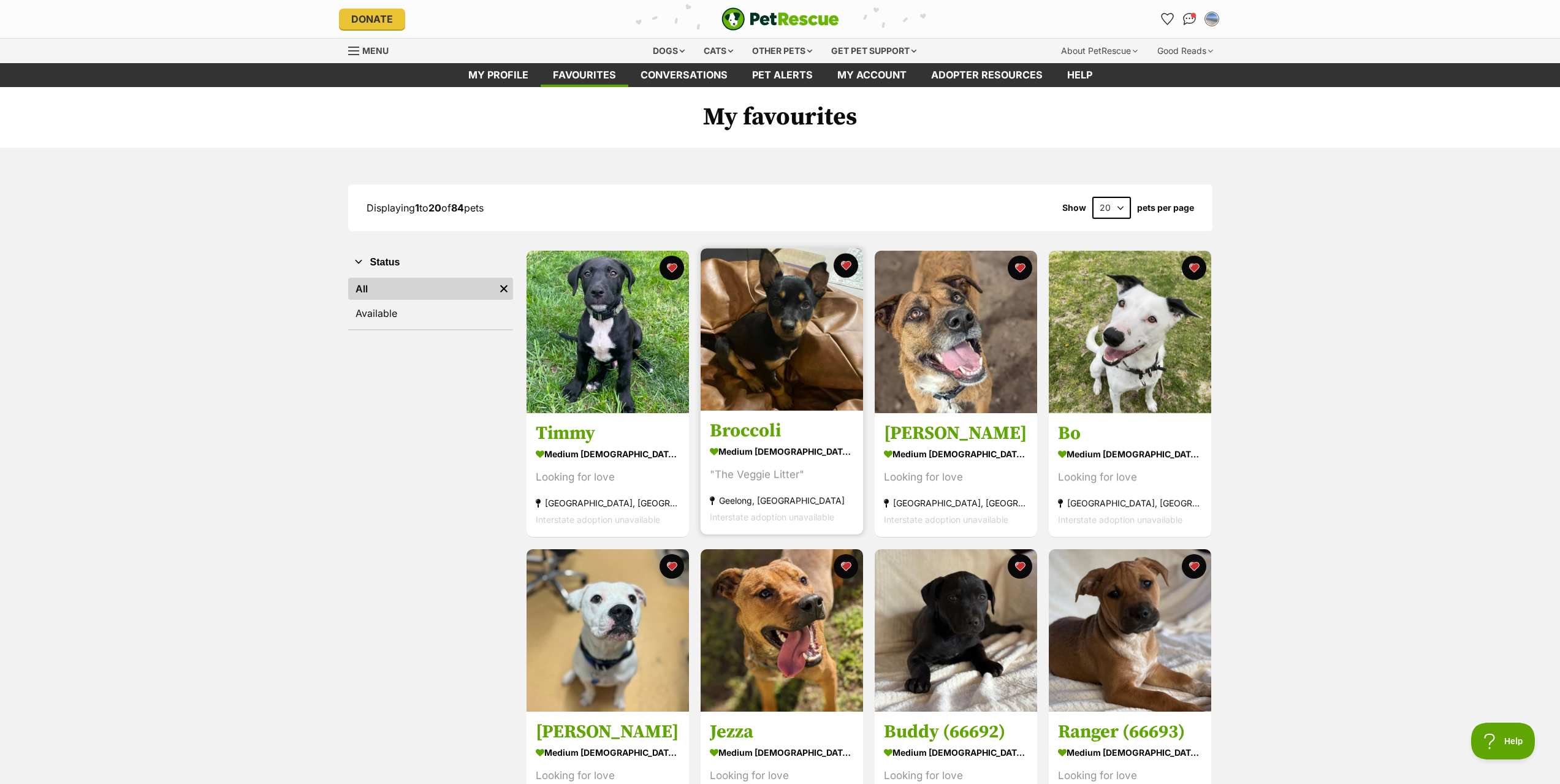
click at [755, 415] on div "Broccoli medium [DEMOGRAPHIC_DATA] Dog "The Veggie Litter" [GEOGRAPHIC_DATA], […" at bounding box center [782, 391] width 165 height 289
click at [763, 429] on h3 "Broccoli" at bounding box center [782, 431] width 144 height 23
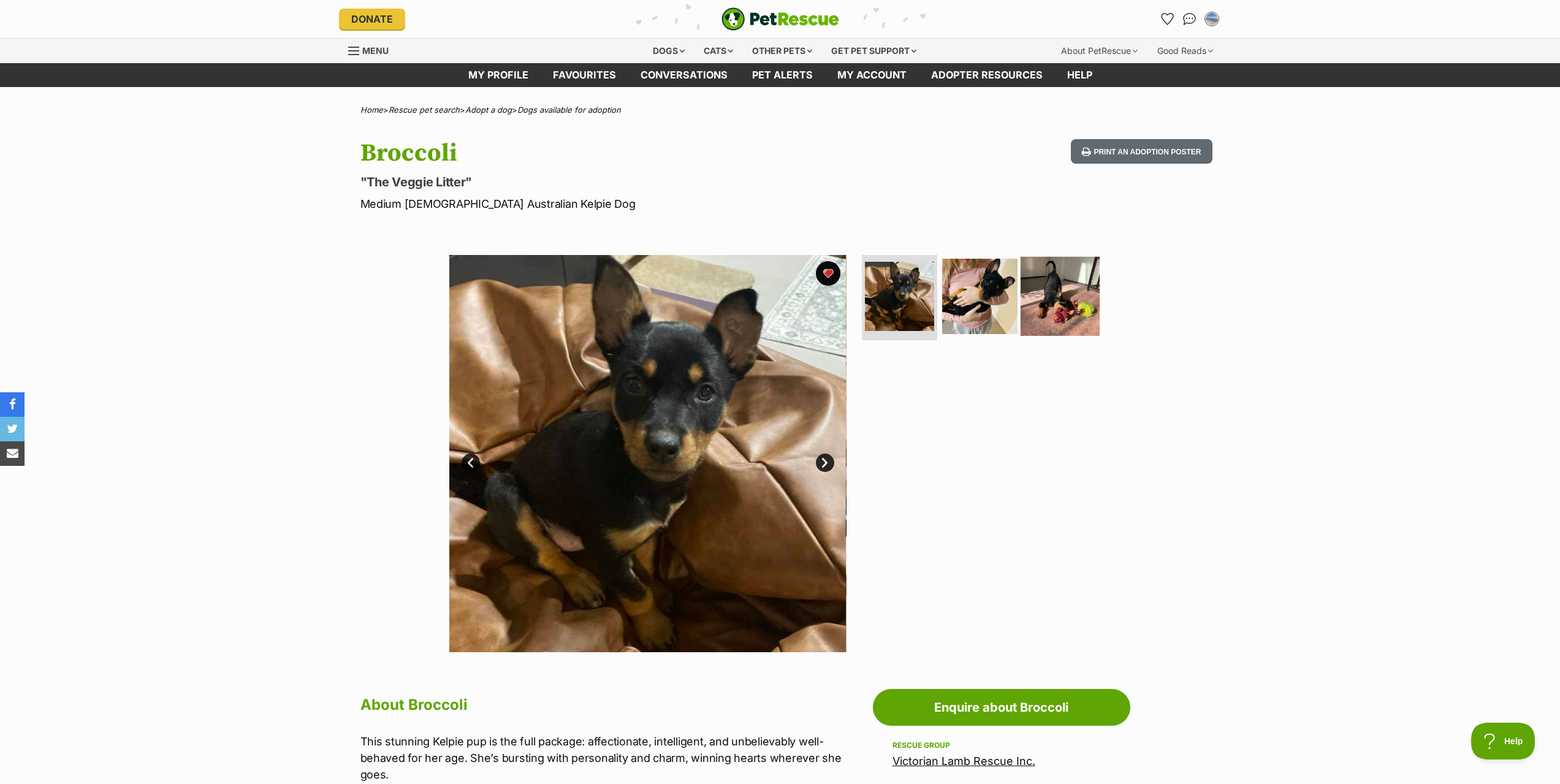
click at [1048, 305] on img at bounding box center [1060, 296] width 79 height 79
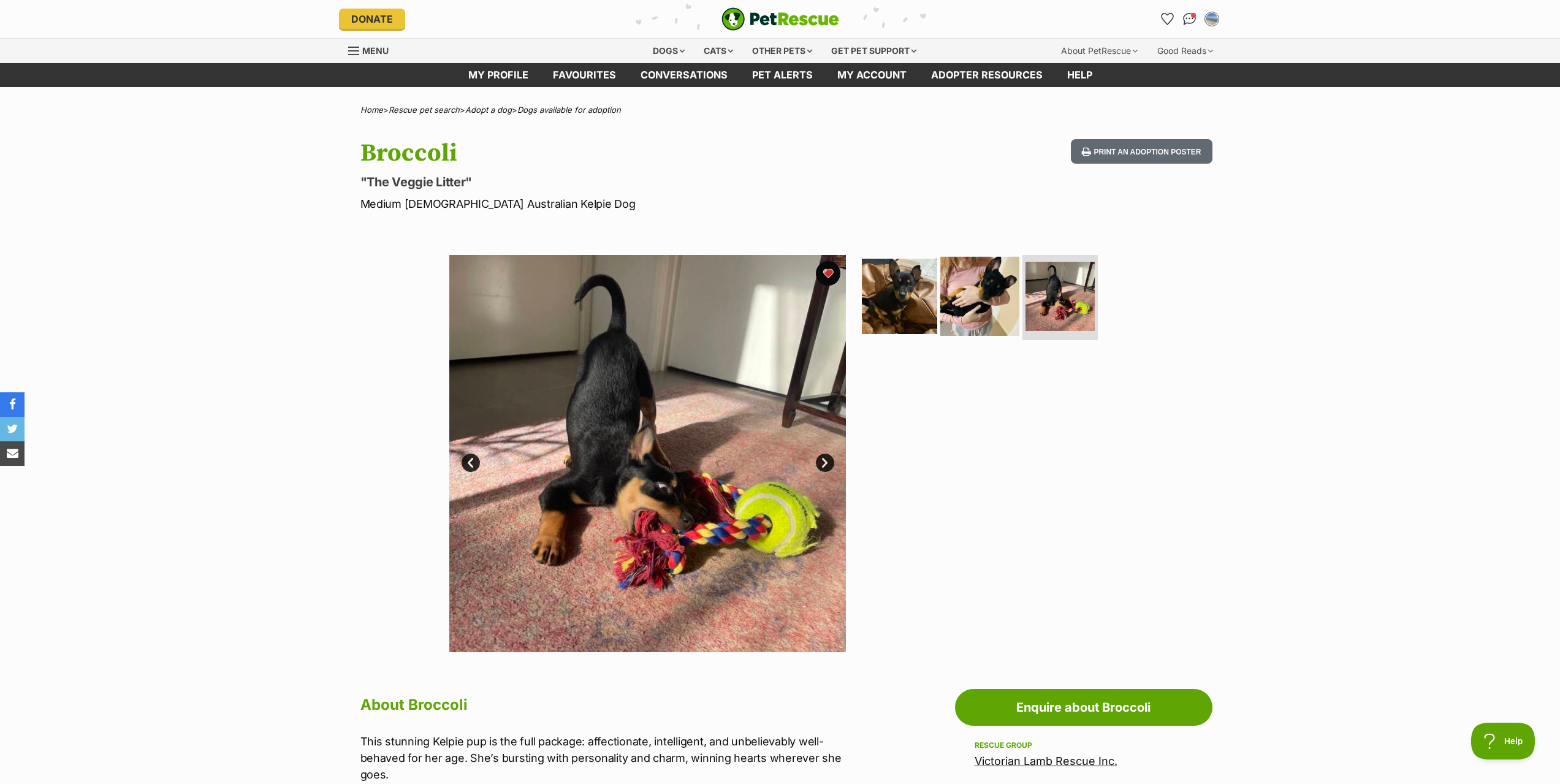
click at [982, 308] on img at bounding box center [980, 296] width 79 height 79
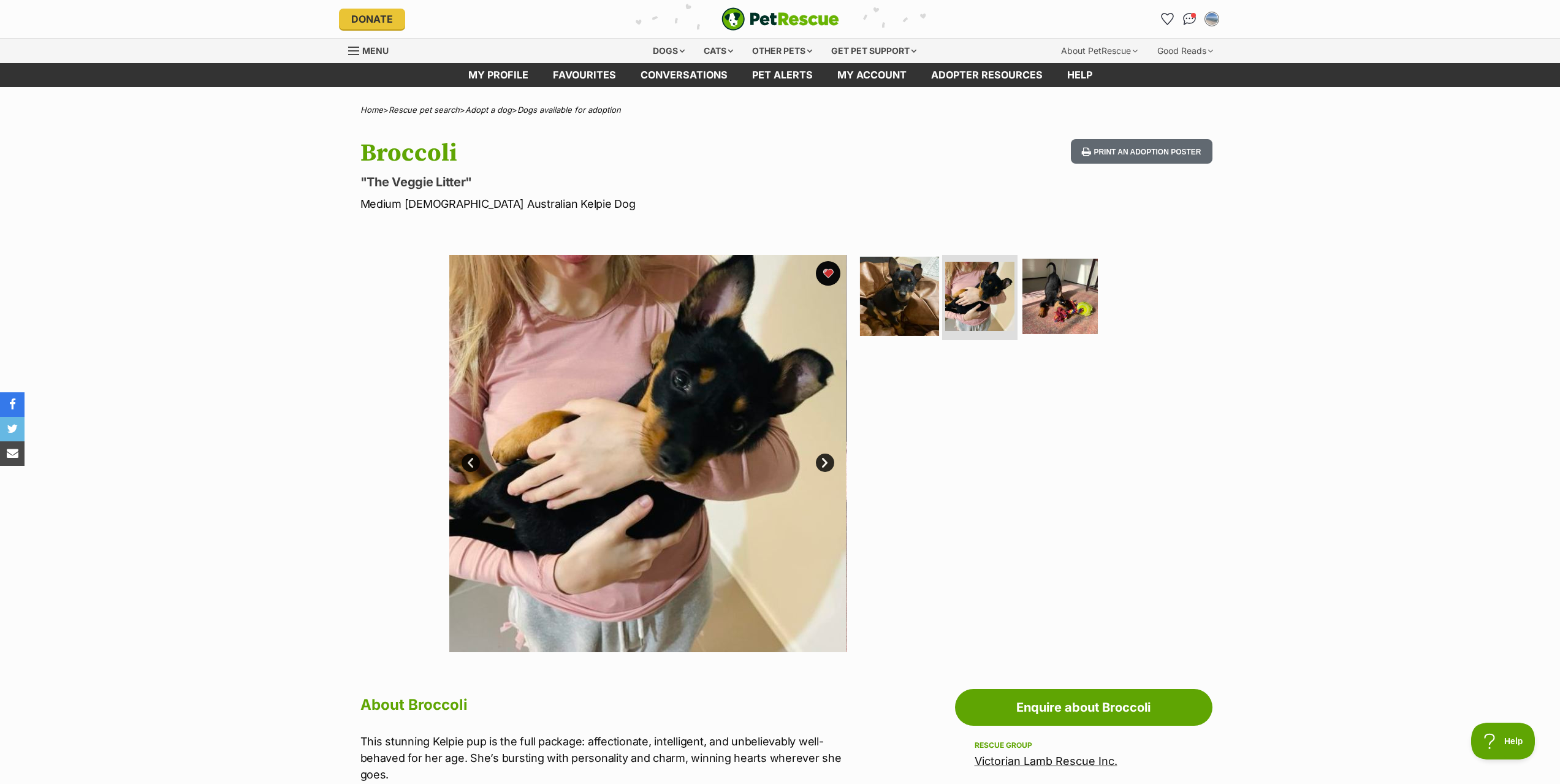
click at [901, 313] on img at bounding box center [899, 296] width 79 height 79
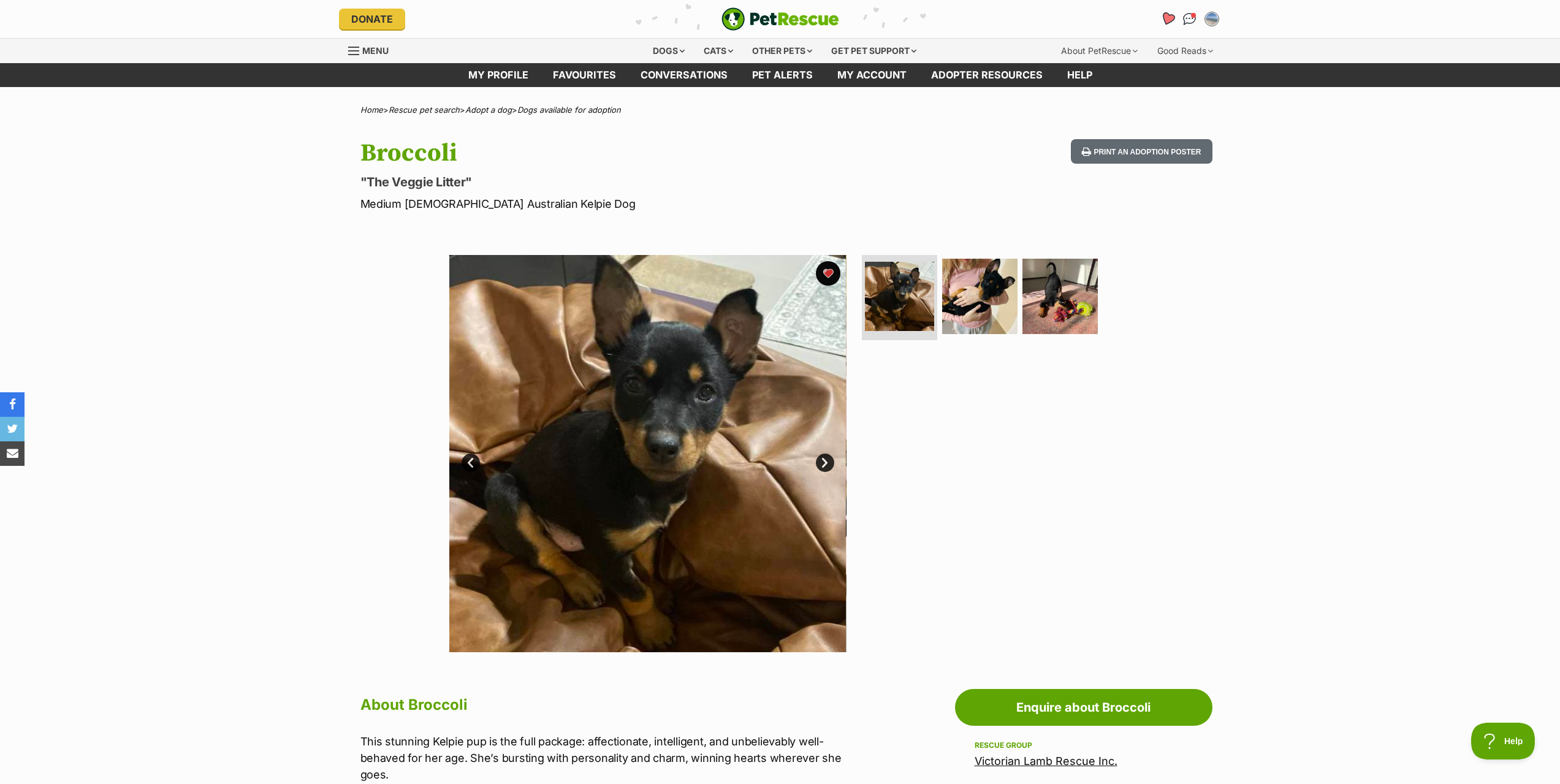
click at [1168, 17] on icon "Favourites" at bounding box center [1167, 19] width 15 height 14
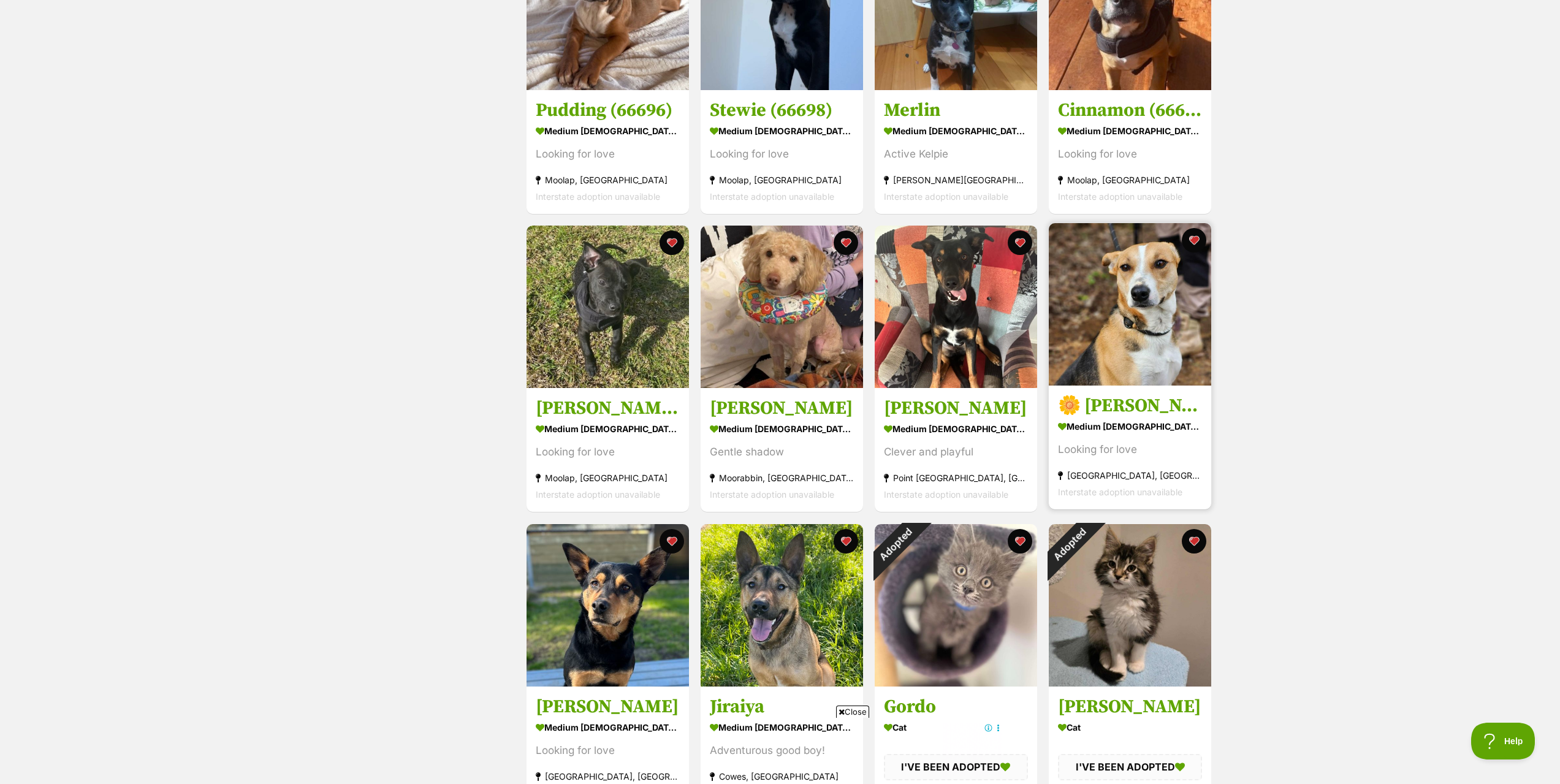
scroll to position [1103, 0]
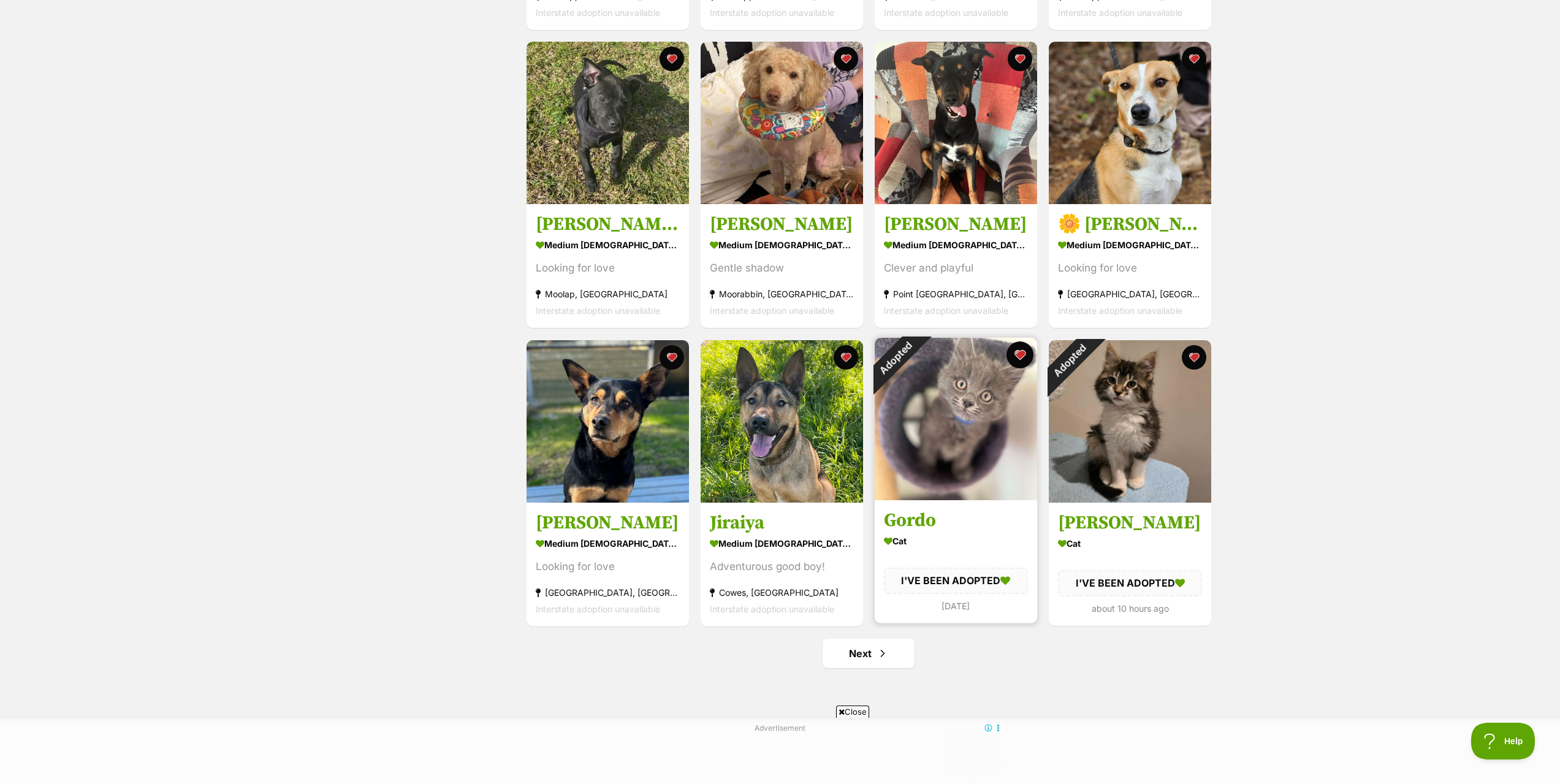
click at [1023, 358] on button "favourite" at bounding box center [1020, 355] width 27 height 27
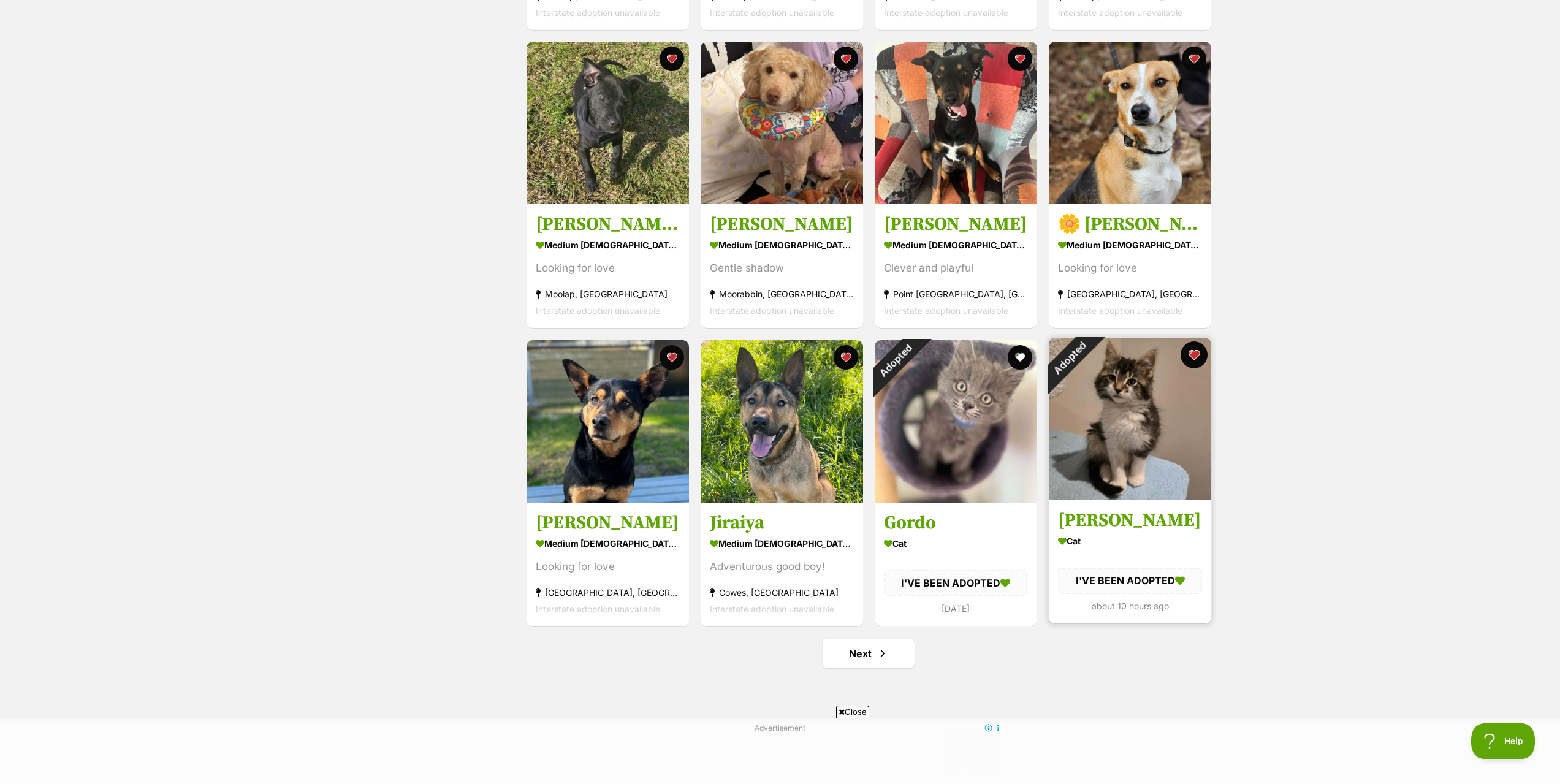
click at [1190, 355] on button "favourite" at bounding box center [1194, 355] width 27 height 27
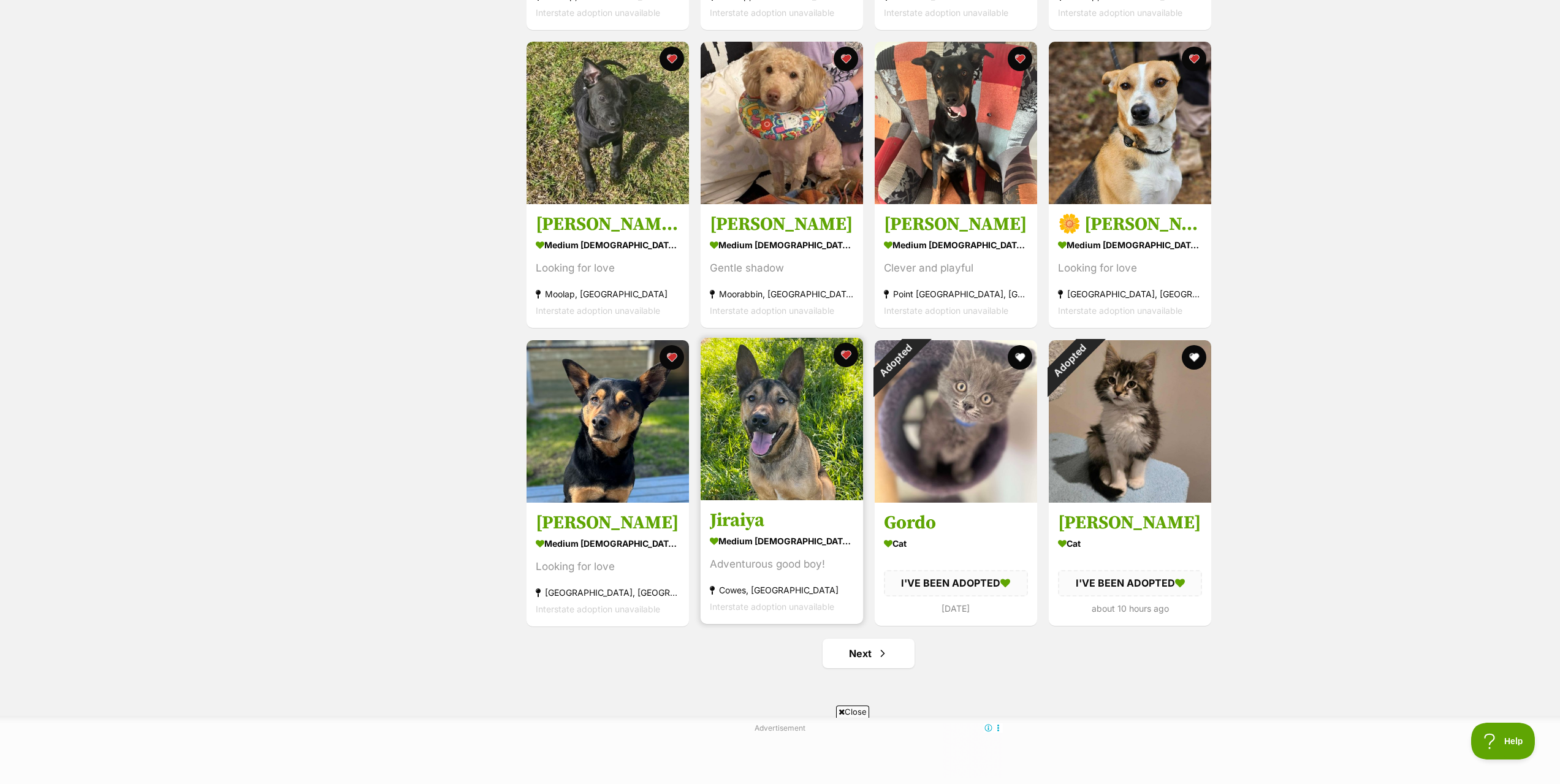
click at [775, 476] on img at bounding box center [782, 418] width 163 height 163
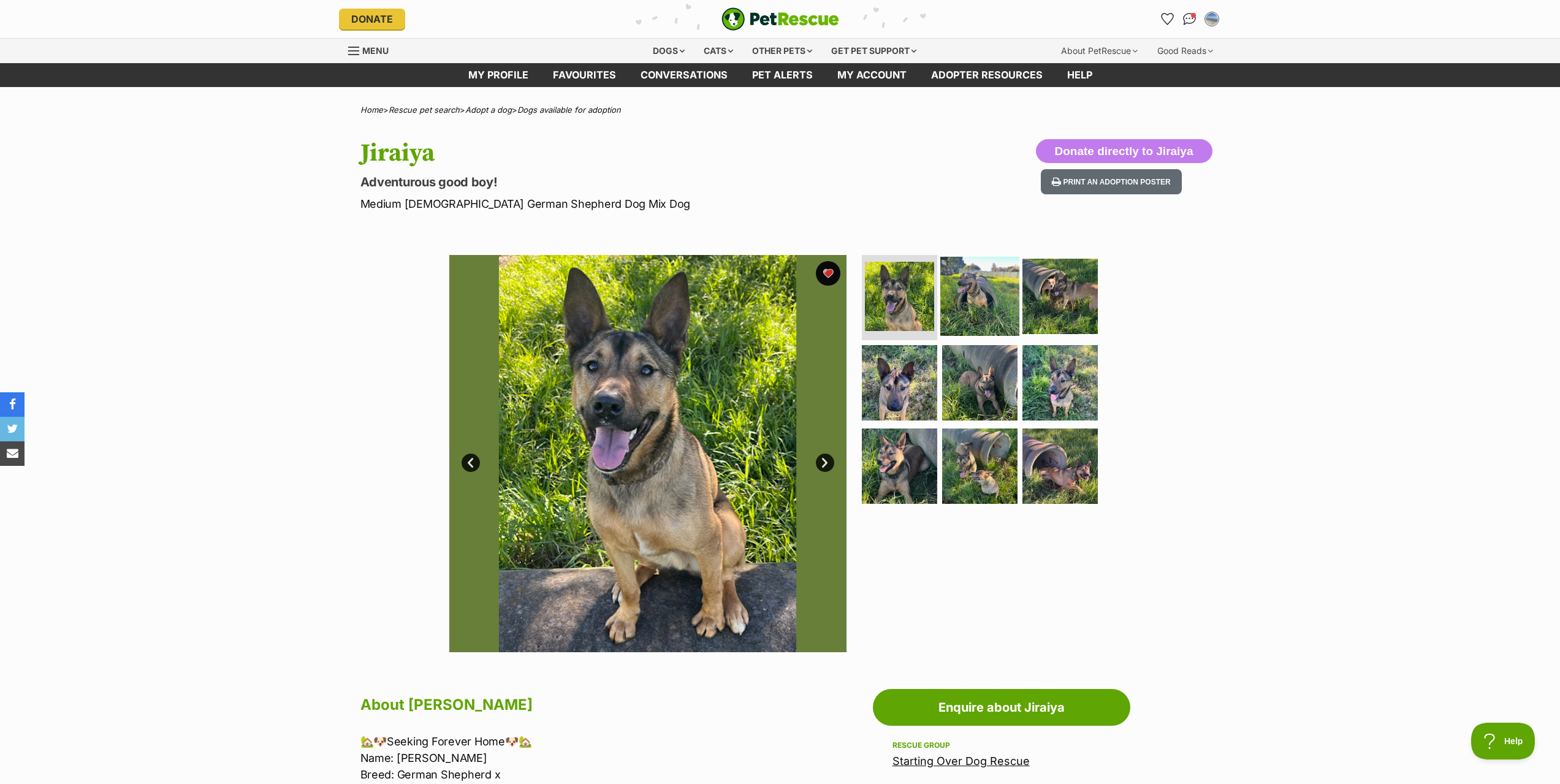
click at [963, 317] on img at bounding box center [980, 296] width 79 height 79
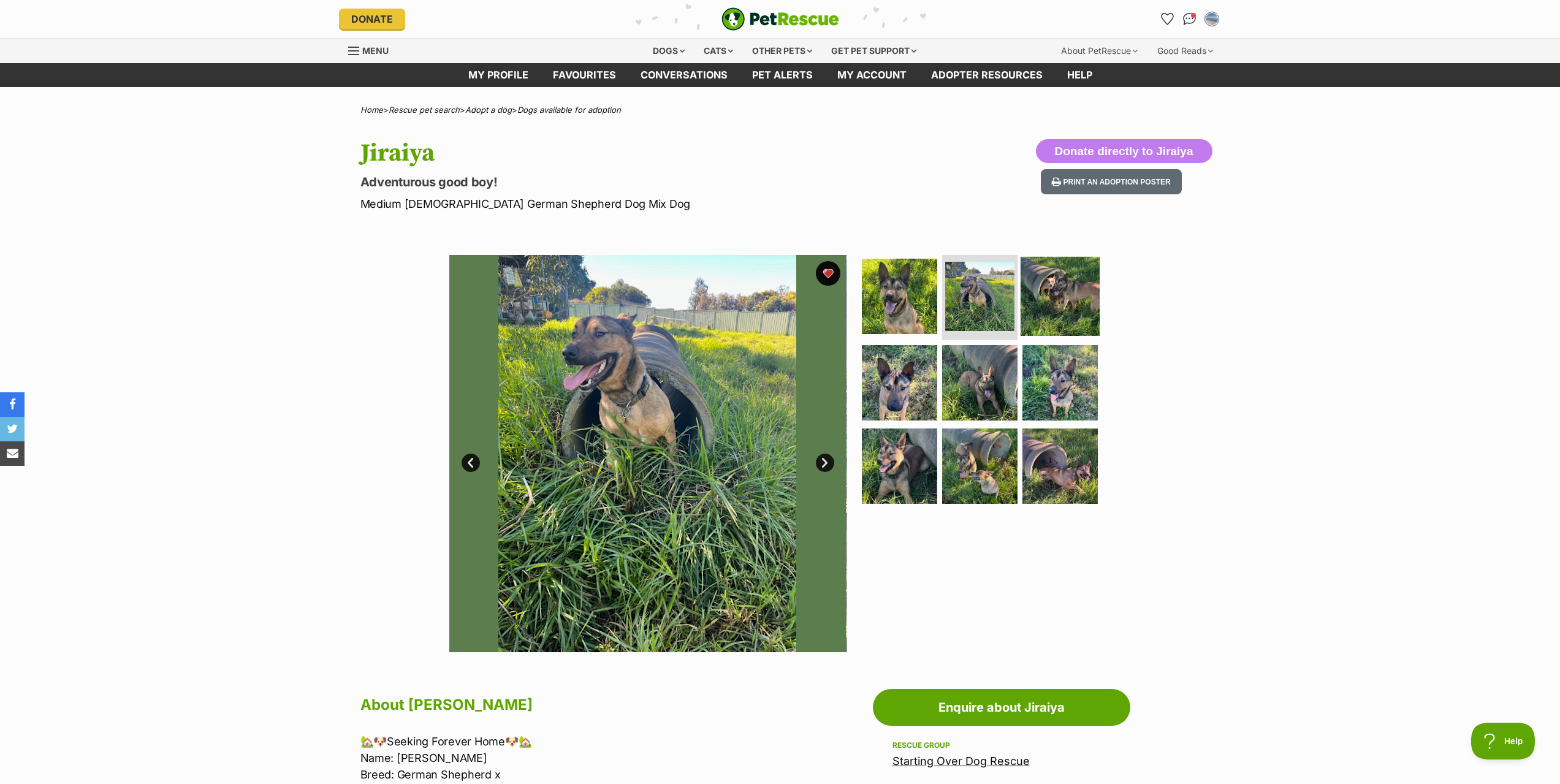
drag, startPoint x: 1073, startPoint y: 303, endPoint x: 1066, endPoint y: 306, distance: 7.6
click at [1073, 303] on img at bounding box center [1060, 296] width 79 height 79
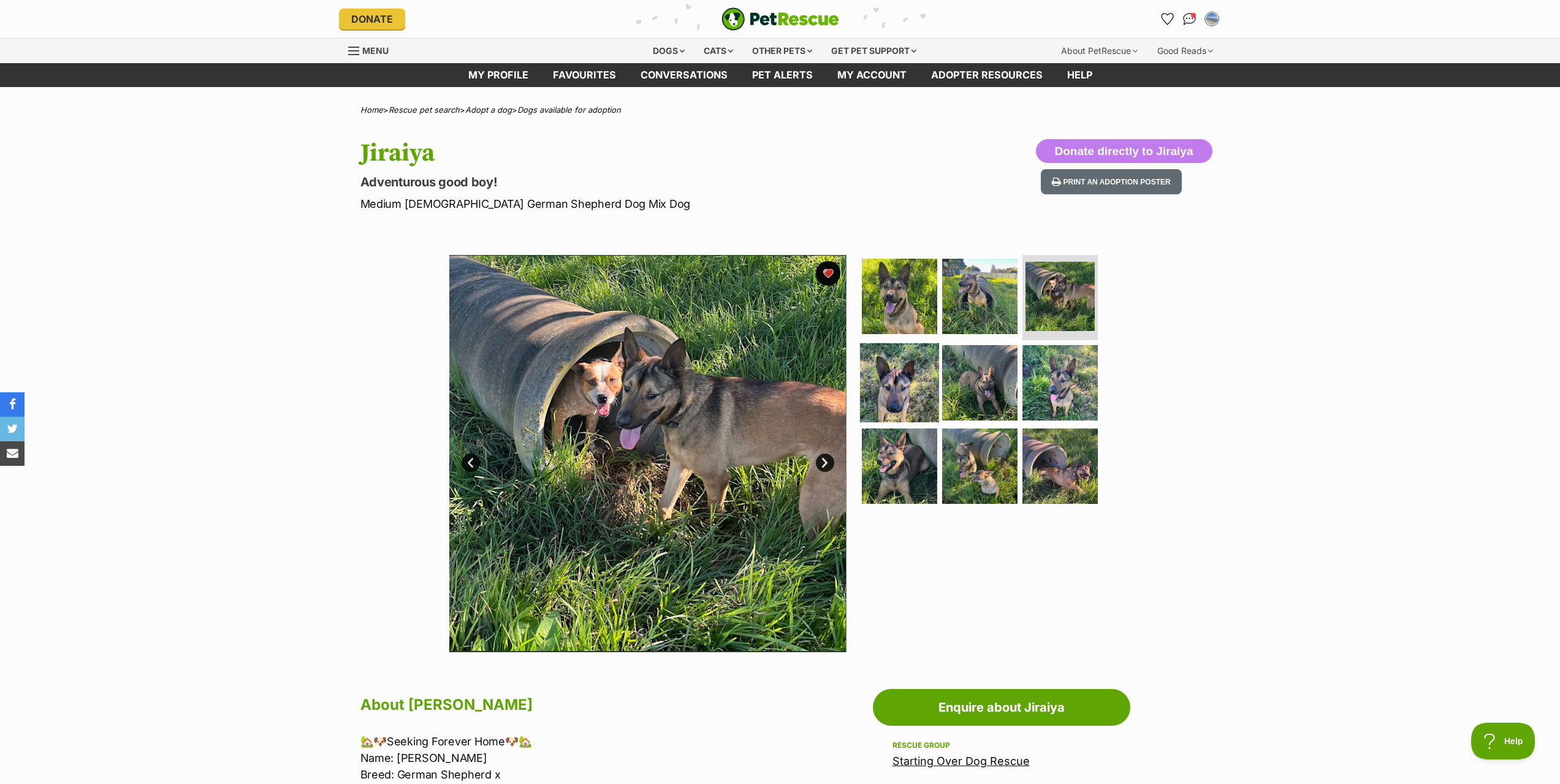
click at [886, 389] on img at bounding box center [899, 382] width 79 height 79
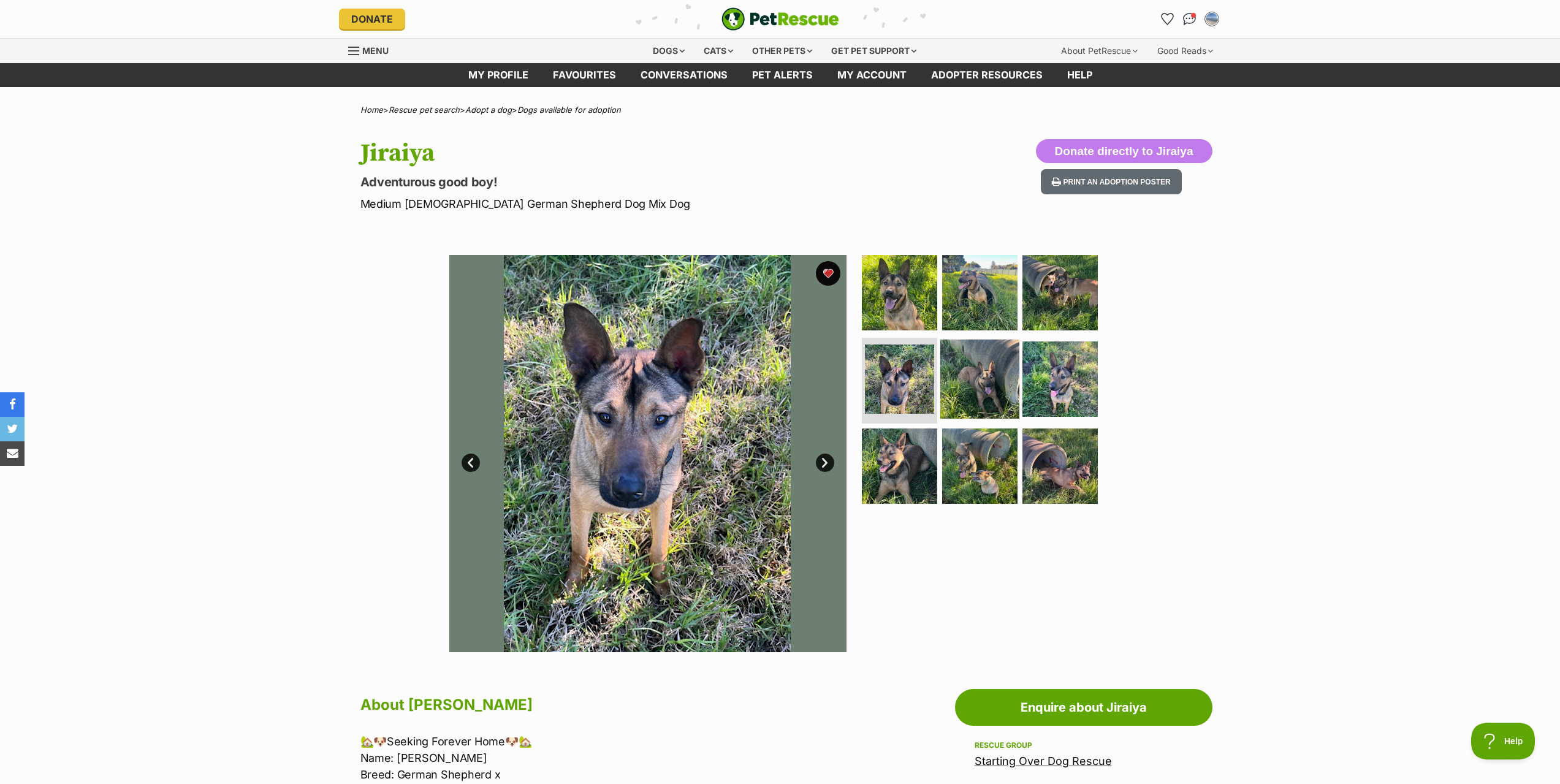
click at [983, 380] on img at bounding box center [980, 379] width 79 height 79
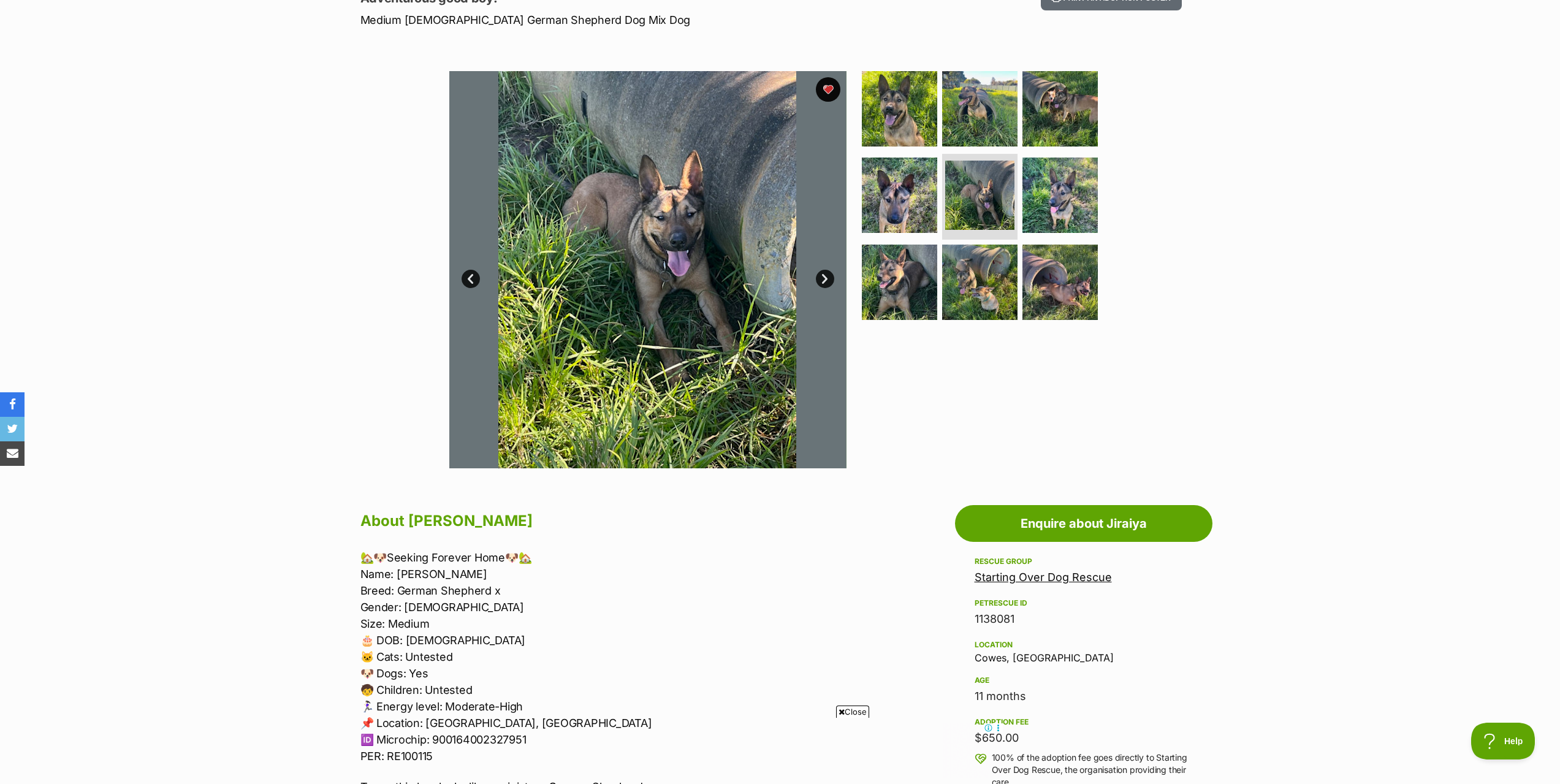
click at [738, 215] on img at bounding box center [647, 270] width 397 height 397
click at [898, 103] on img at bounding box center [899, 108] width 79 height 79
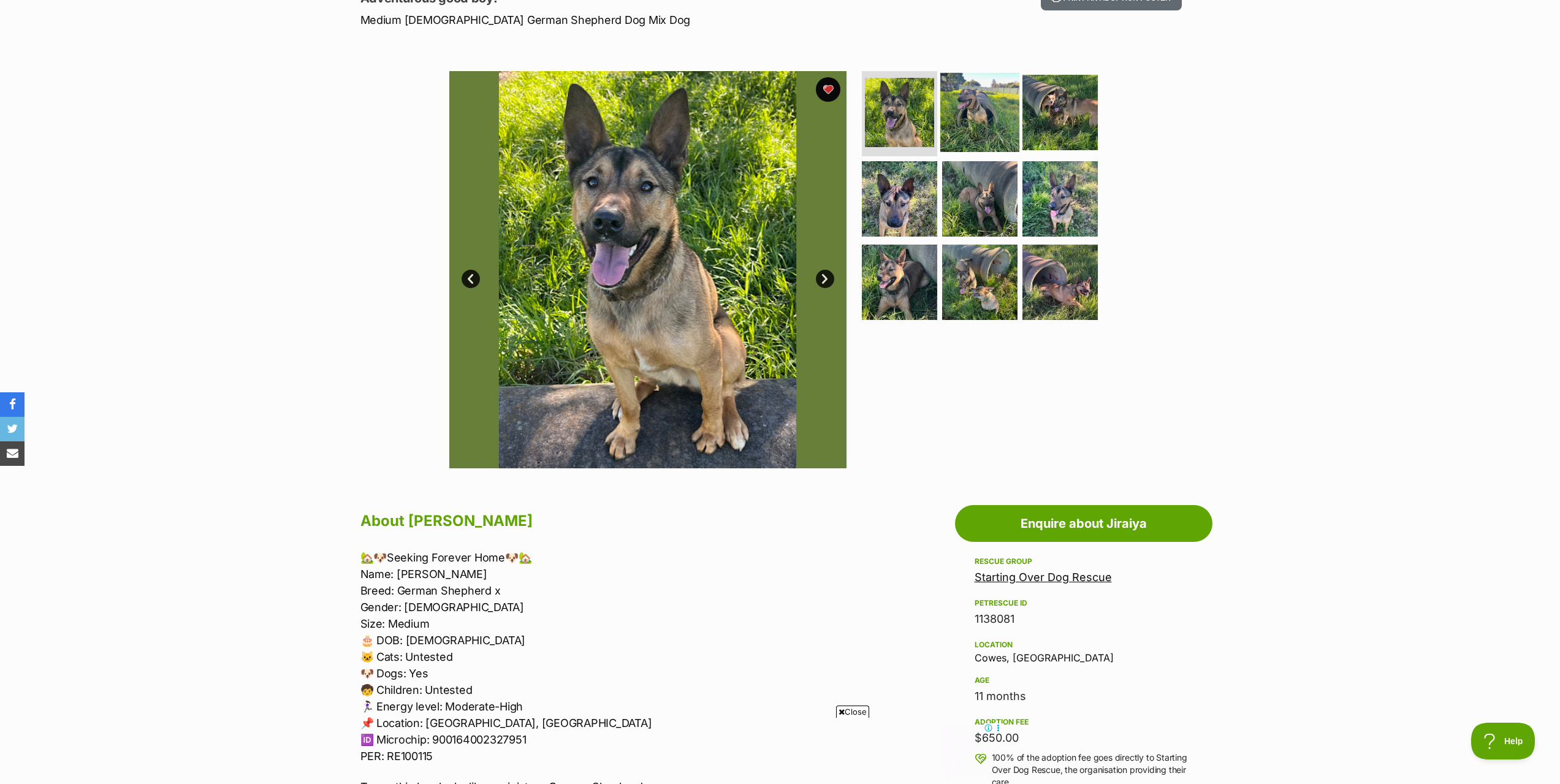
click at [975, 123] on img at bounding box center [980, 112] width 79 height 79
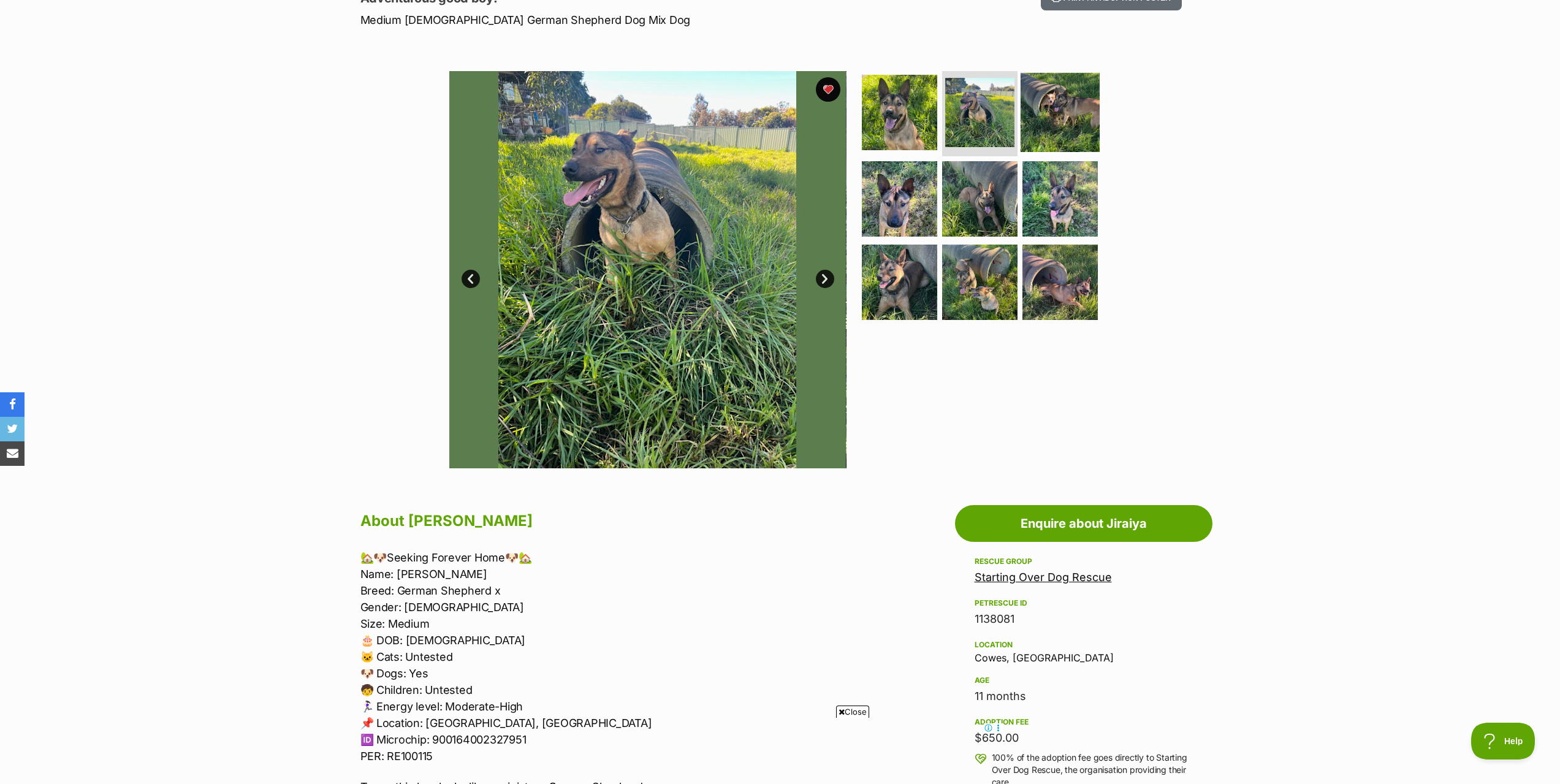
click at [1044, 130] on img at bounding box center [1060, 112] width 79 height 79
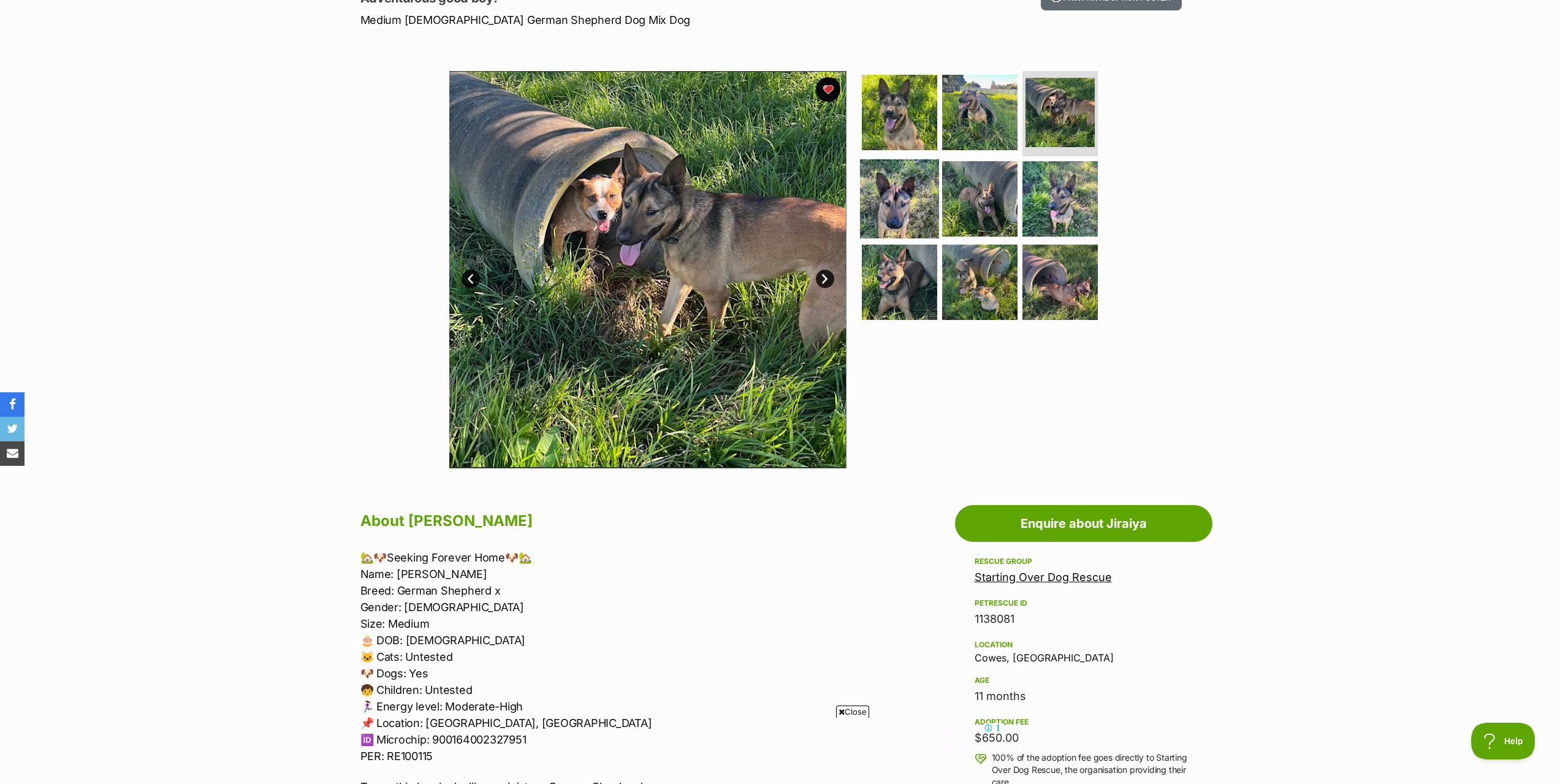
click at [901, 202] on img at bounding box center [899, 199] width 79 height 79
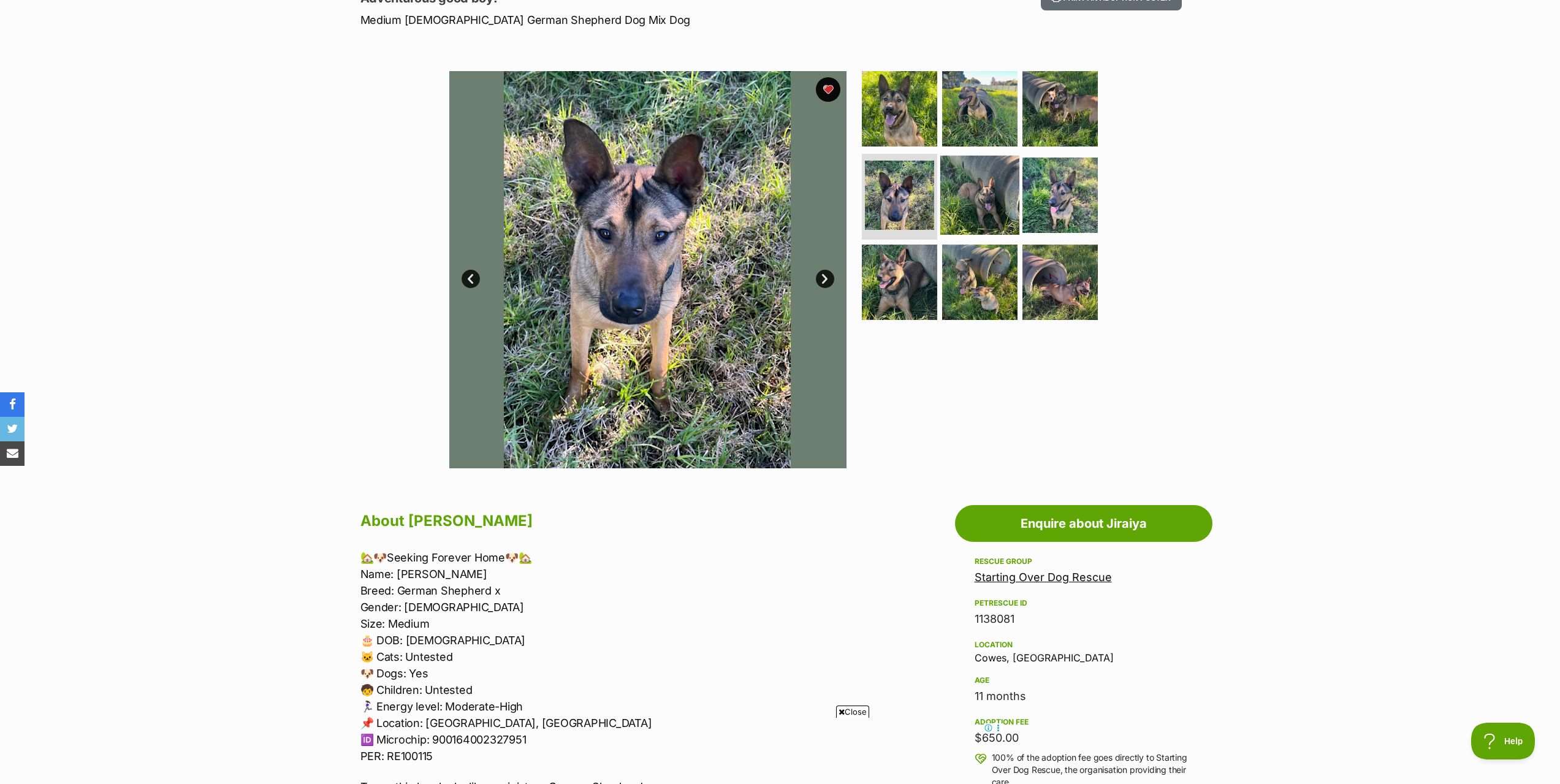
click at [972, 209] on img at bounding box center [980, 195] width 79 height 79
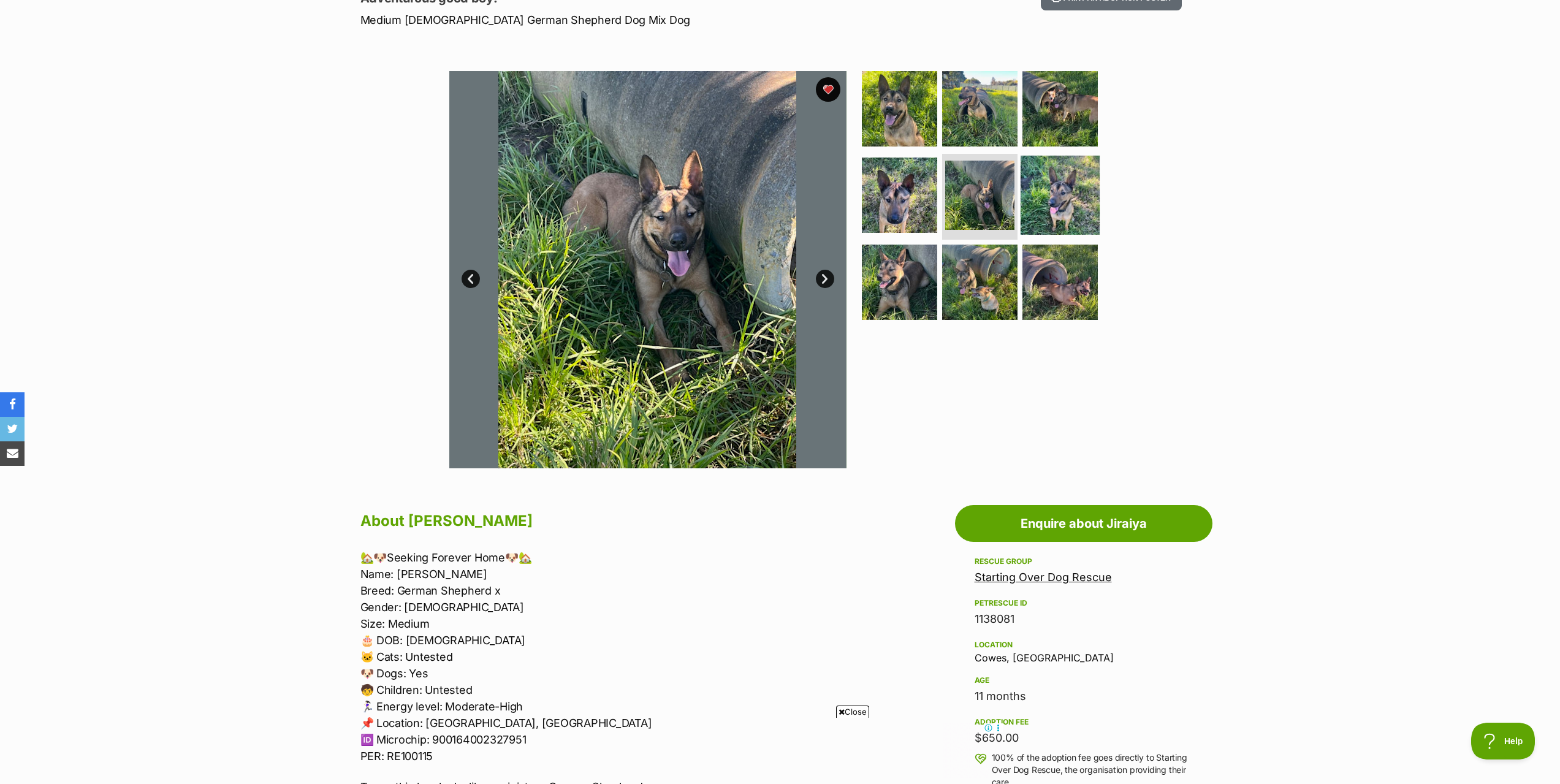
click at [1052, 207] on img at bounding box center [1060, 195] width 79 height 79
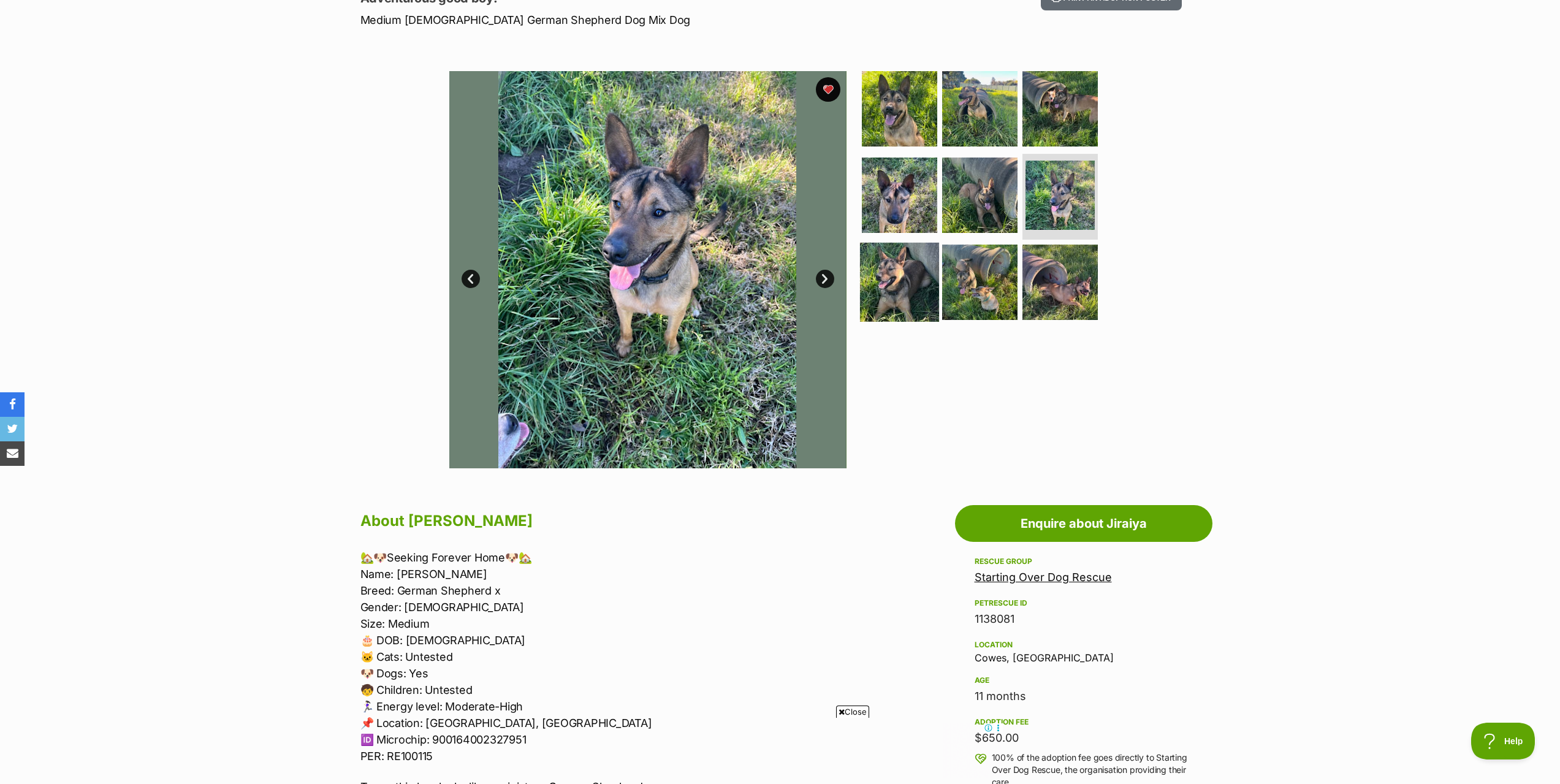
click at [911, 285] on img at bounding box center [899, 282] width 79 height 79
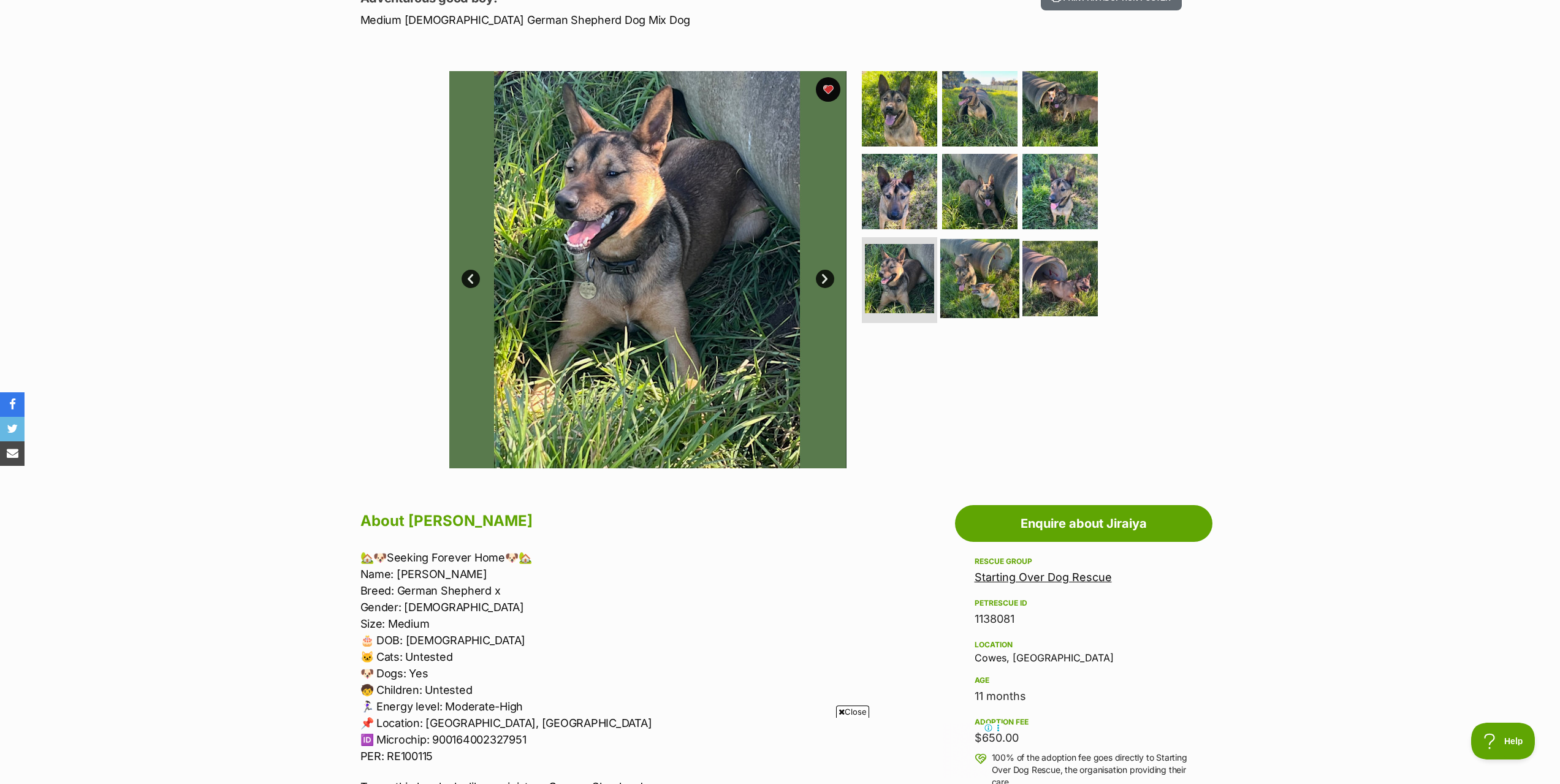
click at [971, 289] on img at bounding box center [980, 278] width 79 height 79
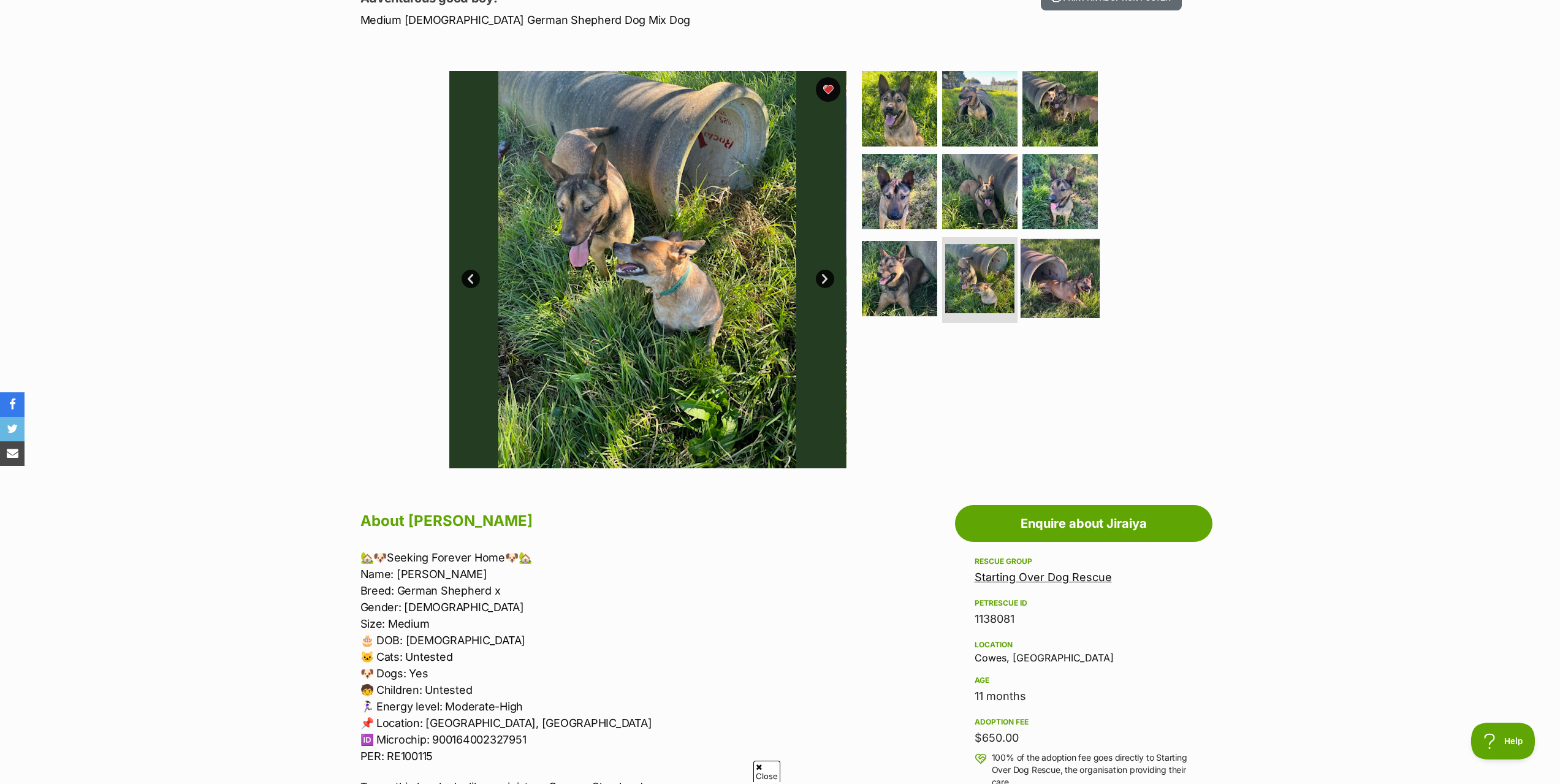
click at [1048, 292] on img at bounding box center [1060, 278] width 79 height 79
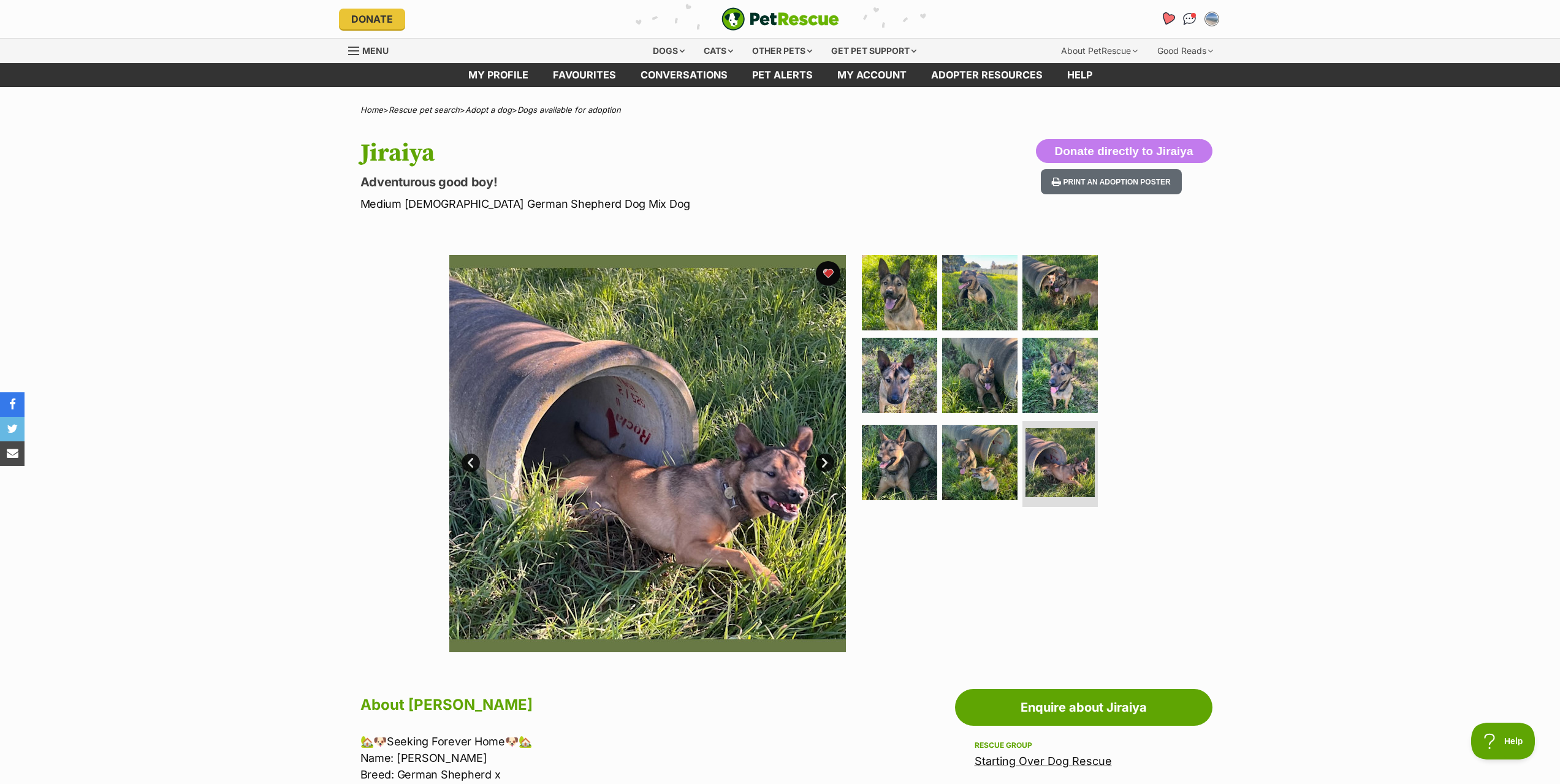
click at [1168, 22] on icon "Favourites" at bounding box center [1167, 19] width 15 height 14
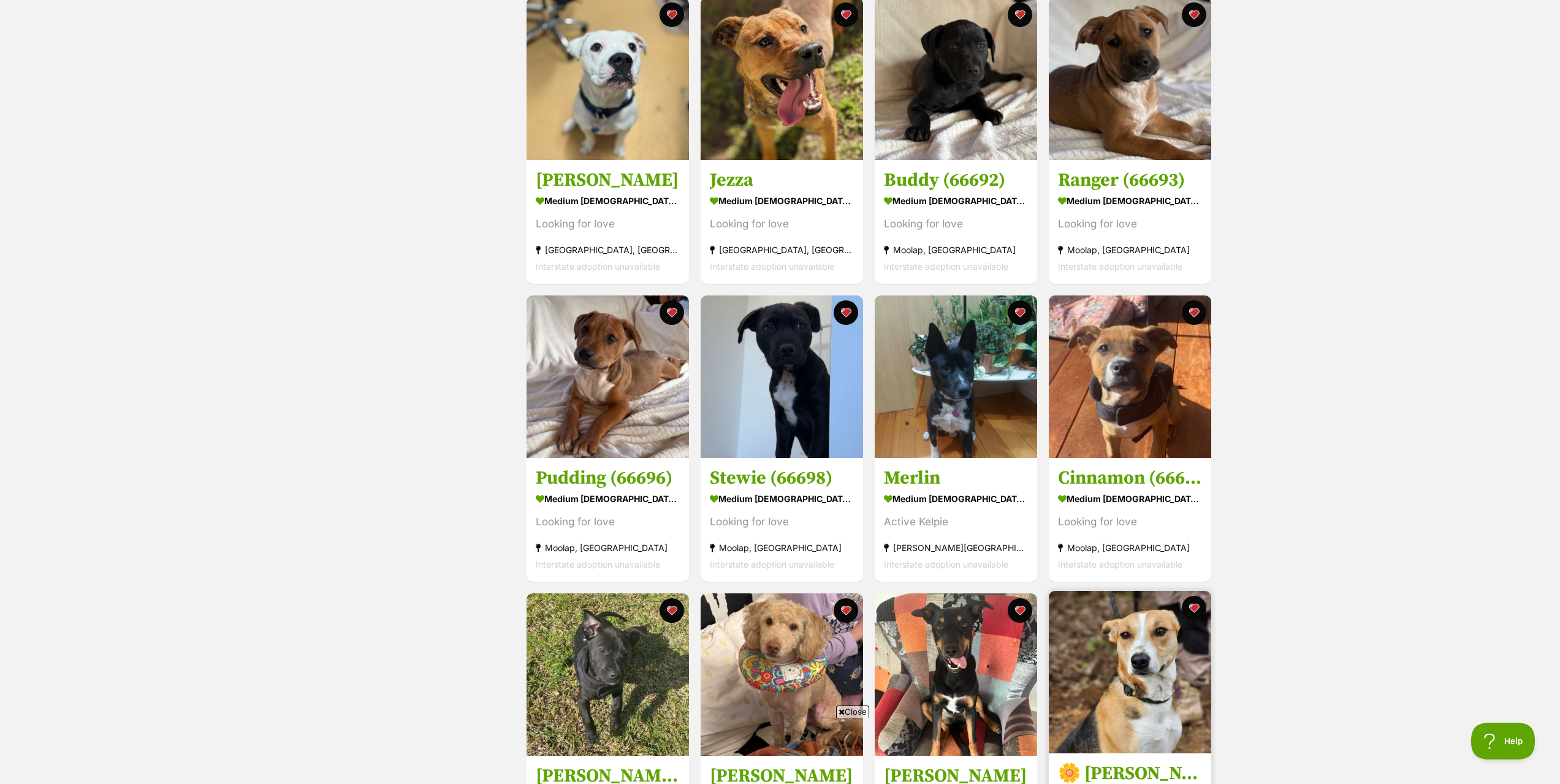
scroll to position [735, 0]
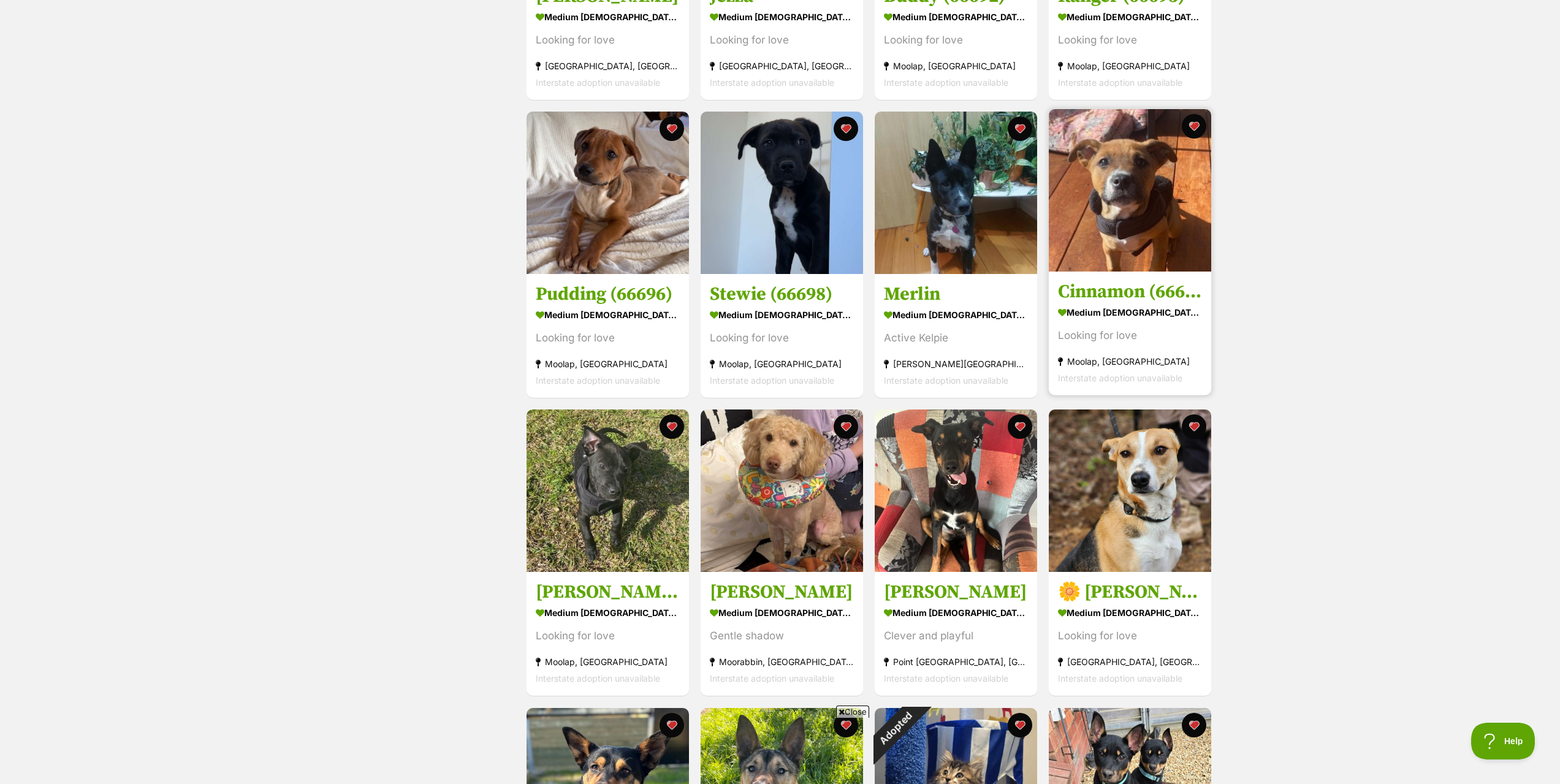
click at [1088, 289] on h3 "Cinnamon (66690)" at bounding box center [1130, 292] width 144 height 23
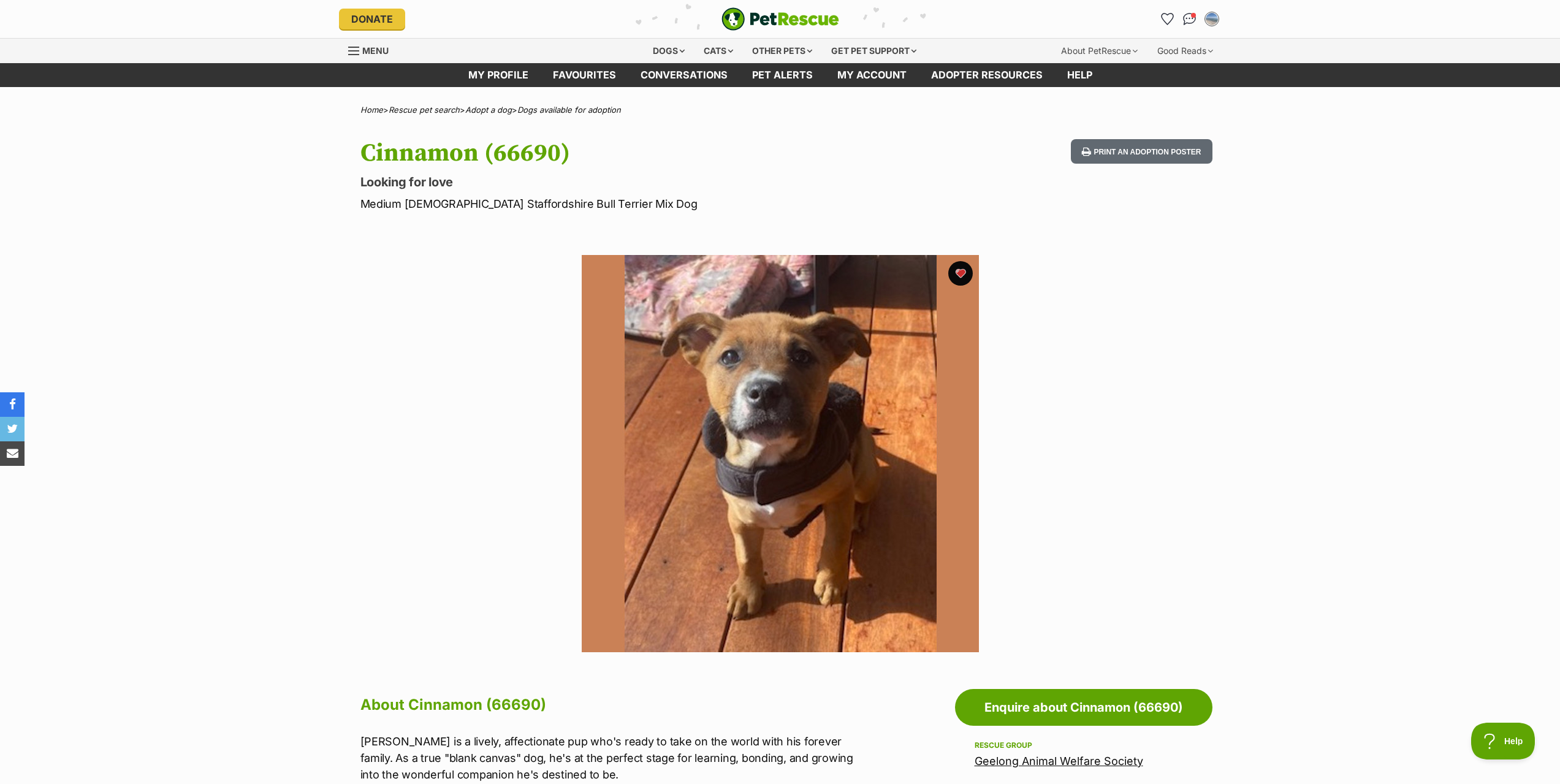
click at [823, 417] on img at bounding box center [780, 454] width 397 height 397
click at [1167, 17] on icon "Favourites" at bounding box center [1167, 19] width 15 height 14
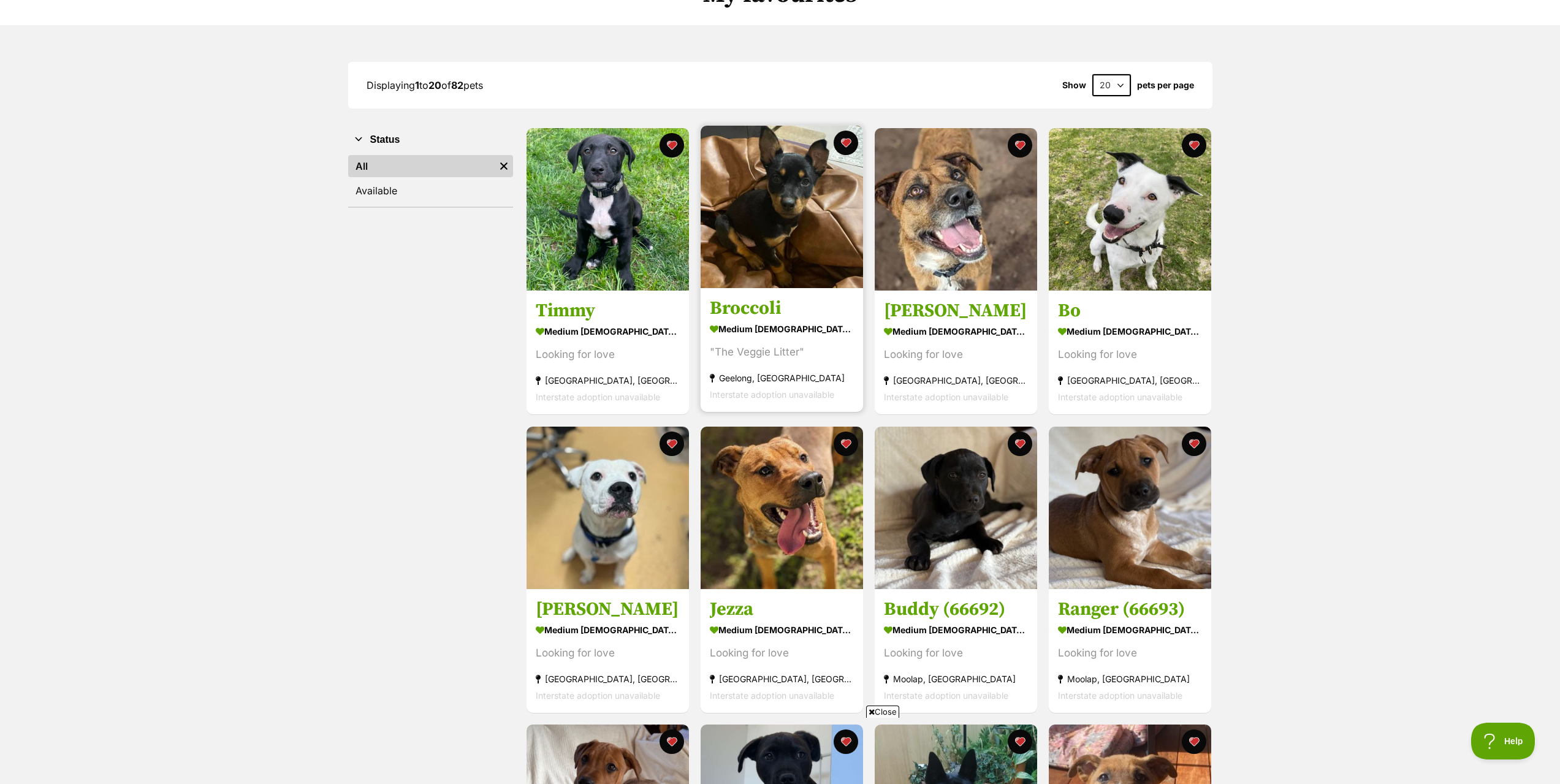
scroll to position [307, 0]
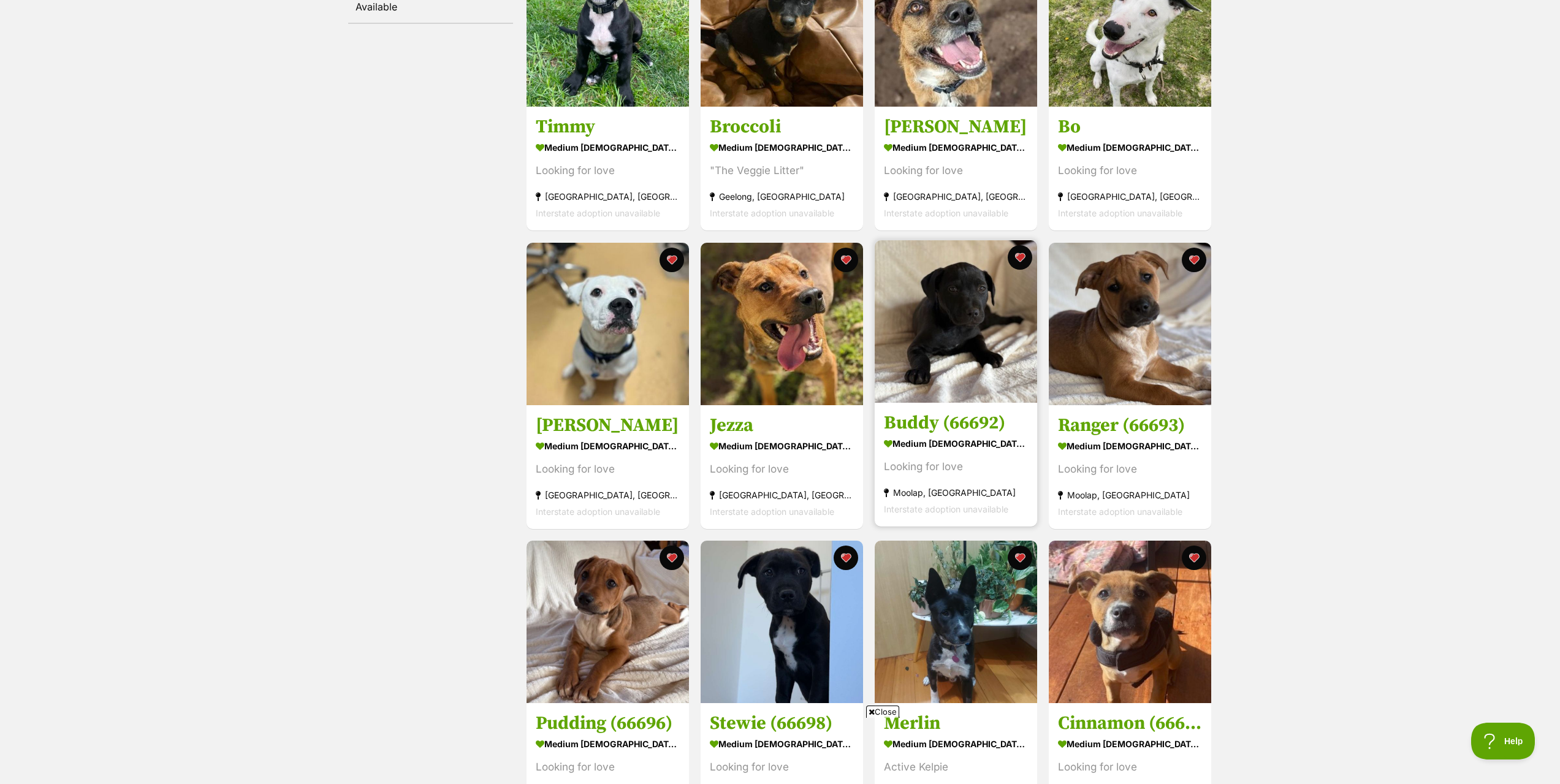
click at [923, 434] on h3 "Buddy (66692)" at bounding box center [956, 423] width 144 height 23
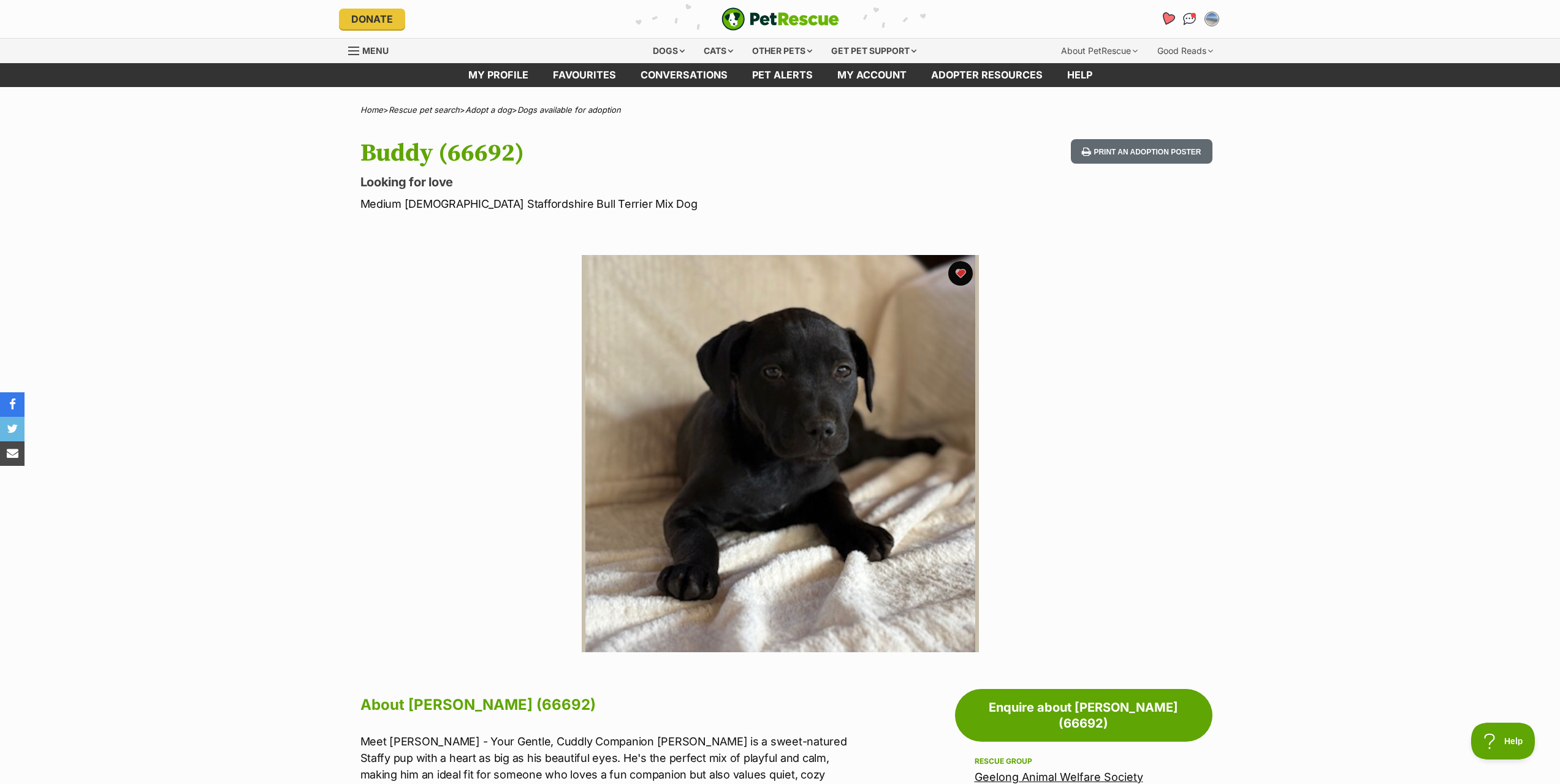
click at [1167, 20] on icon "Favourites" at bounding box center [1167, 19] width 15 height 14
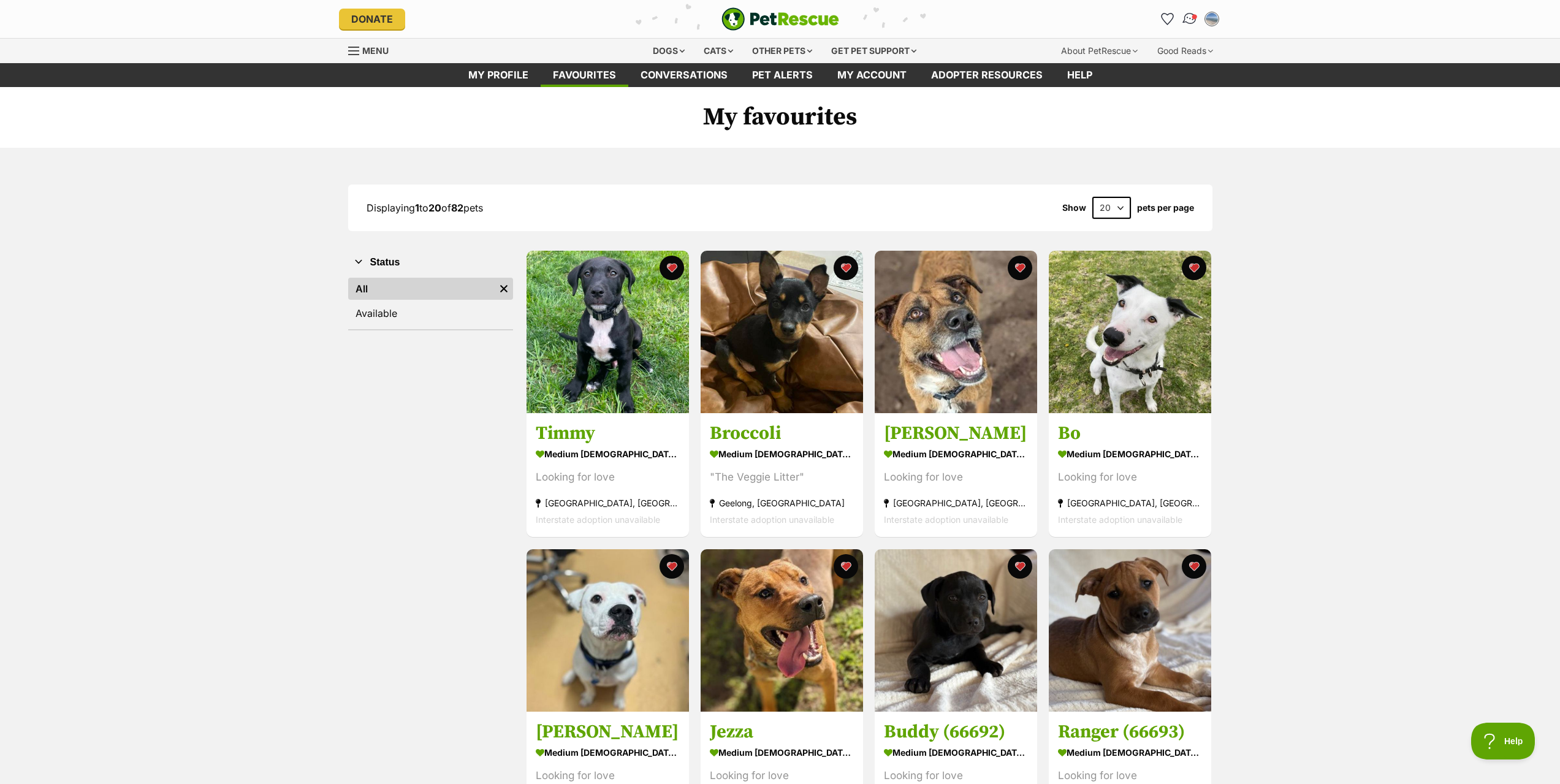
click at [1189, 16] on img "Conversations" at bounding box center [1189, 19] width 17 height 16
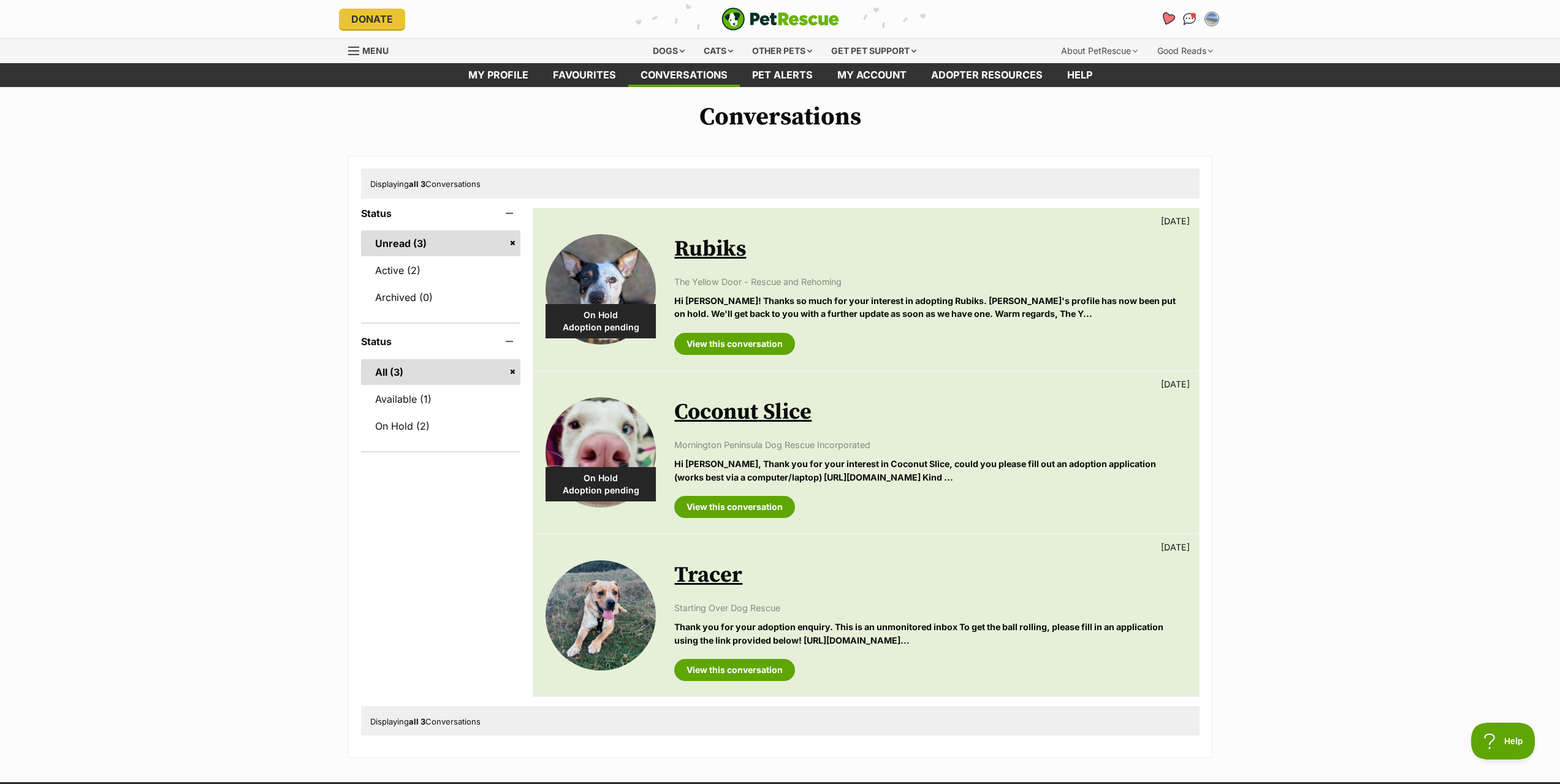
click at [1167, 17] on icon "Favourites" at bounding box center [1167, 19] width 15 height 14
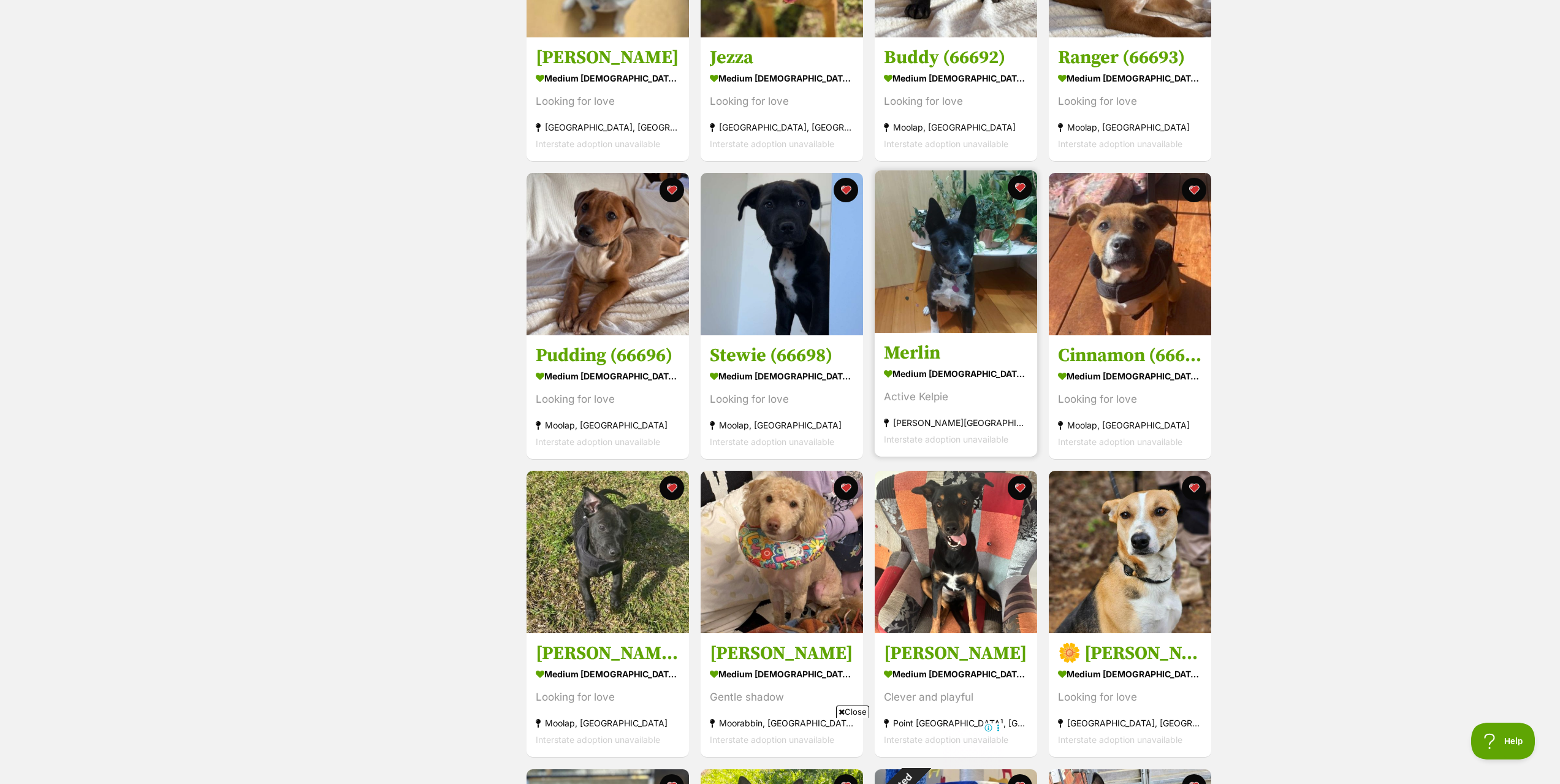
click at [934, 360] on h3 "Merlin" at bounding box center [956, 353] width 144 height 23
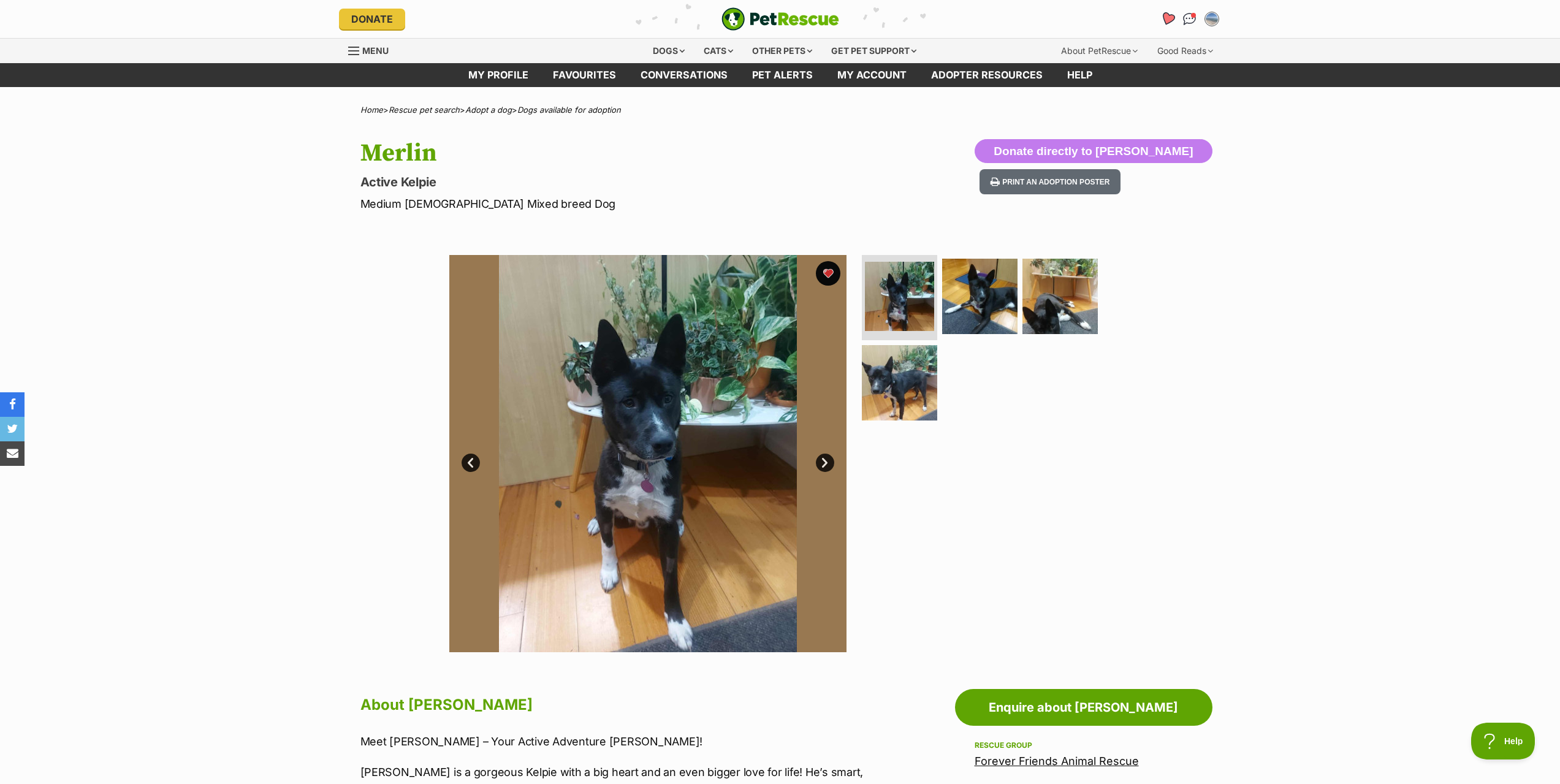
click at [1164, 22] on icon "Favourites" at bounding box center [1167, 19] width 17 height 16
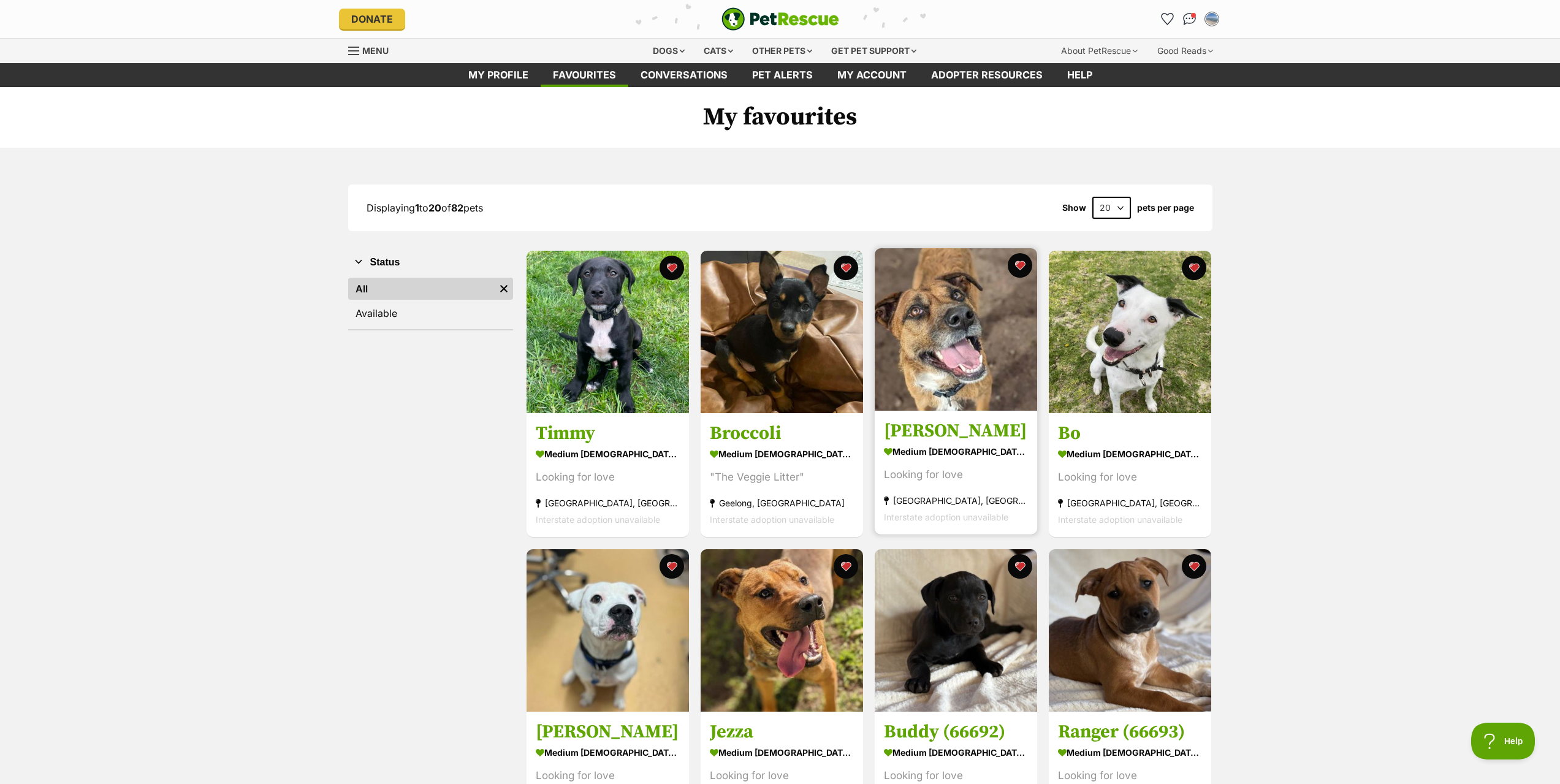
click at [933, 438] on h3 "[PERSON_NAME]" at bounding box center [956, 431] width 144 height 23
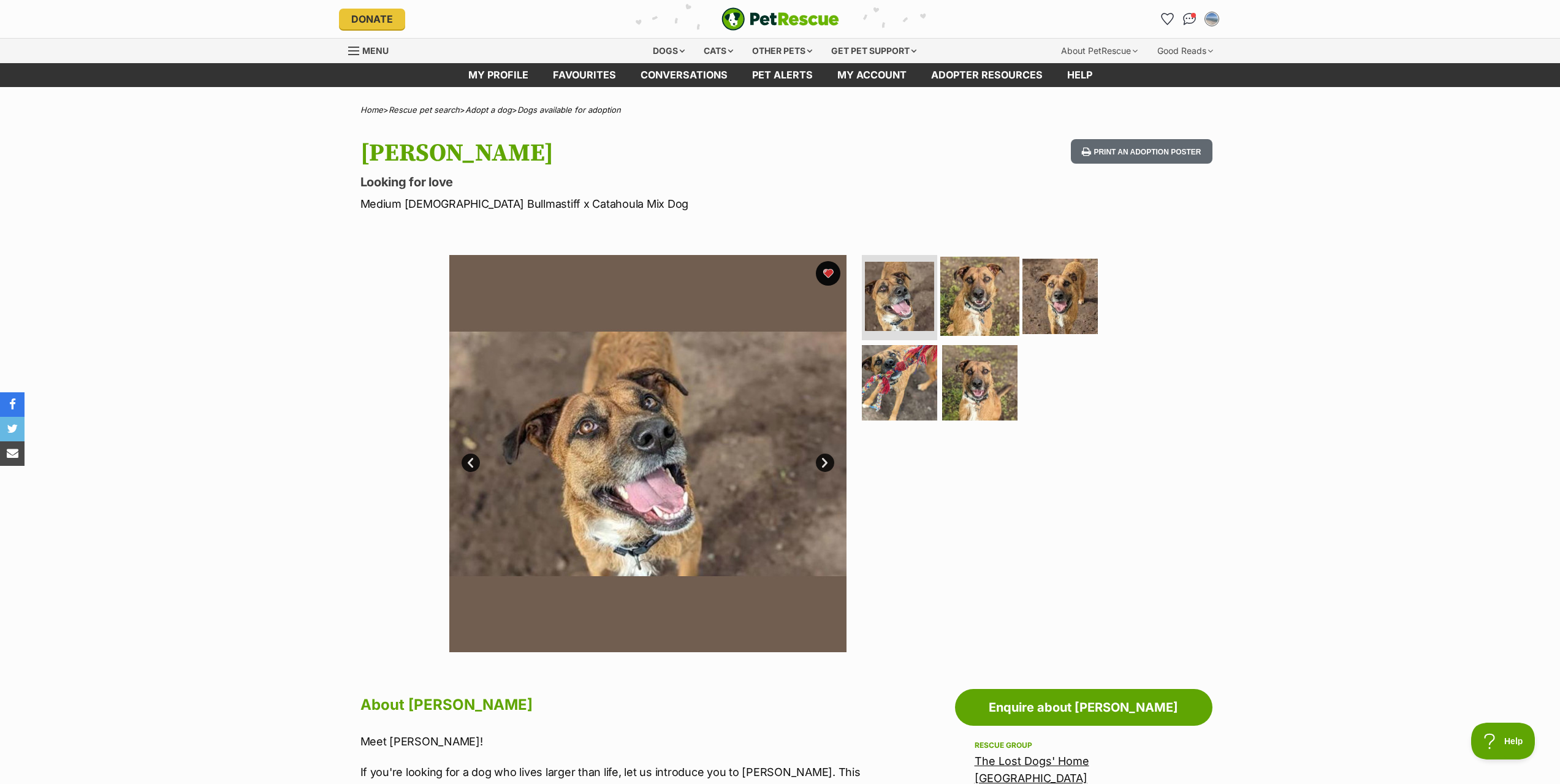
click at [976, 294] on img at bounding box center [980, 296] width 79 height 79
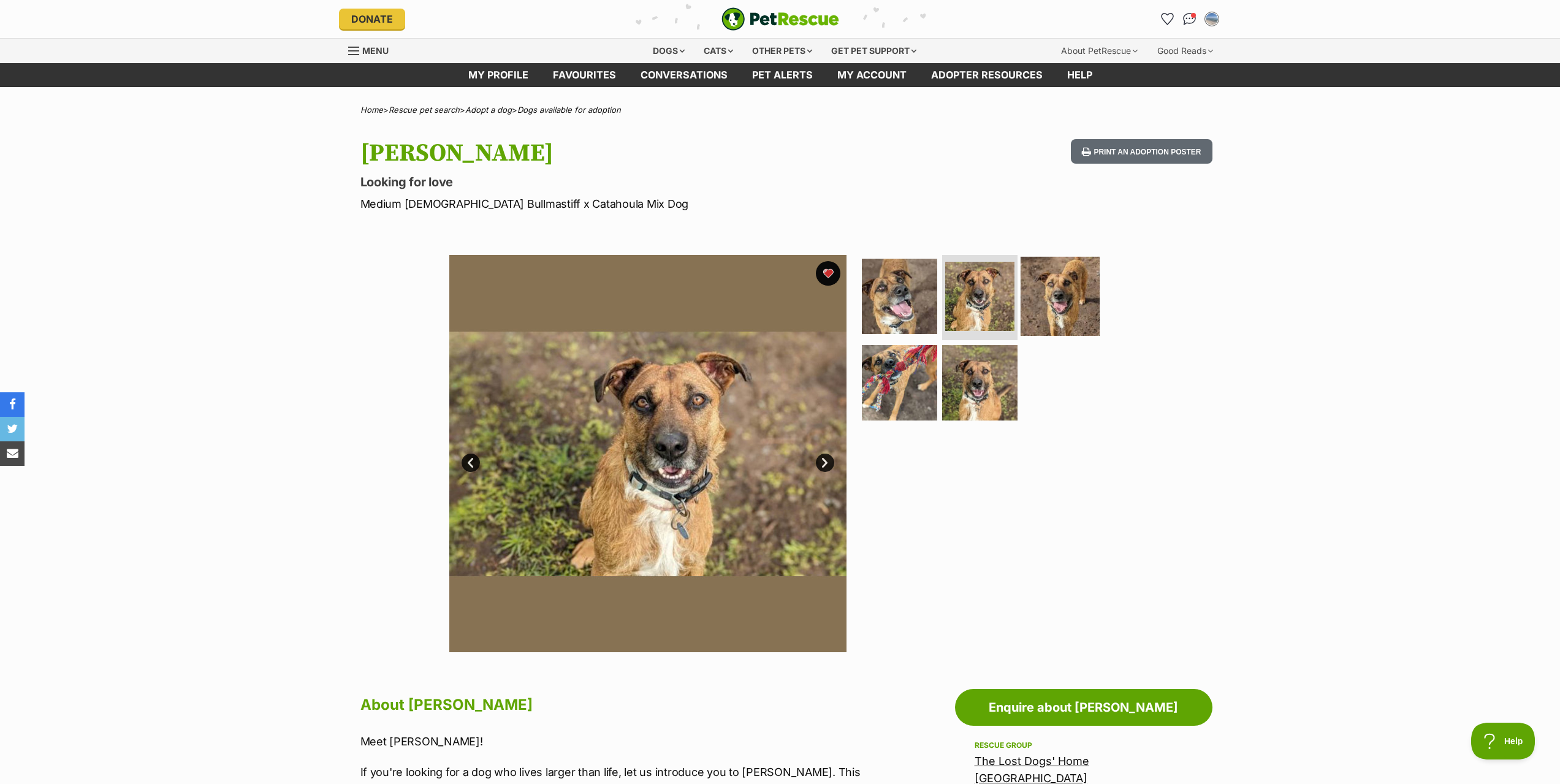
click at [1073, 314] on img at bounding box center [1060, 296] width 79 height 79
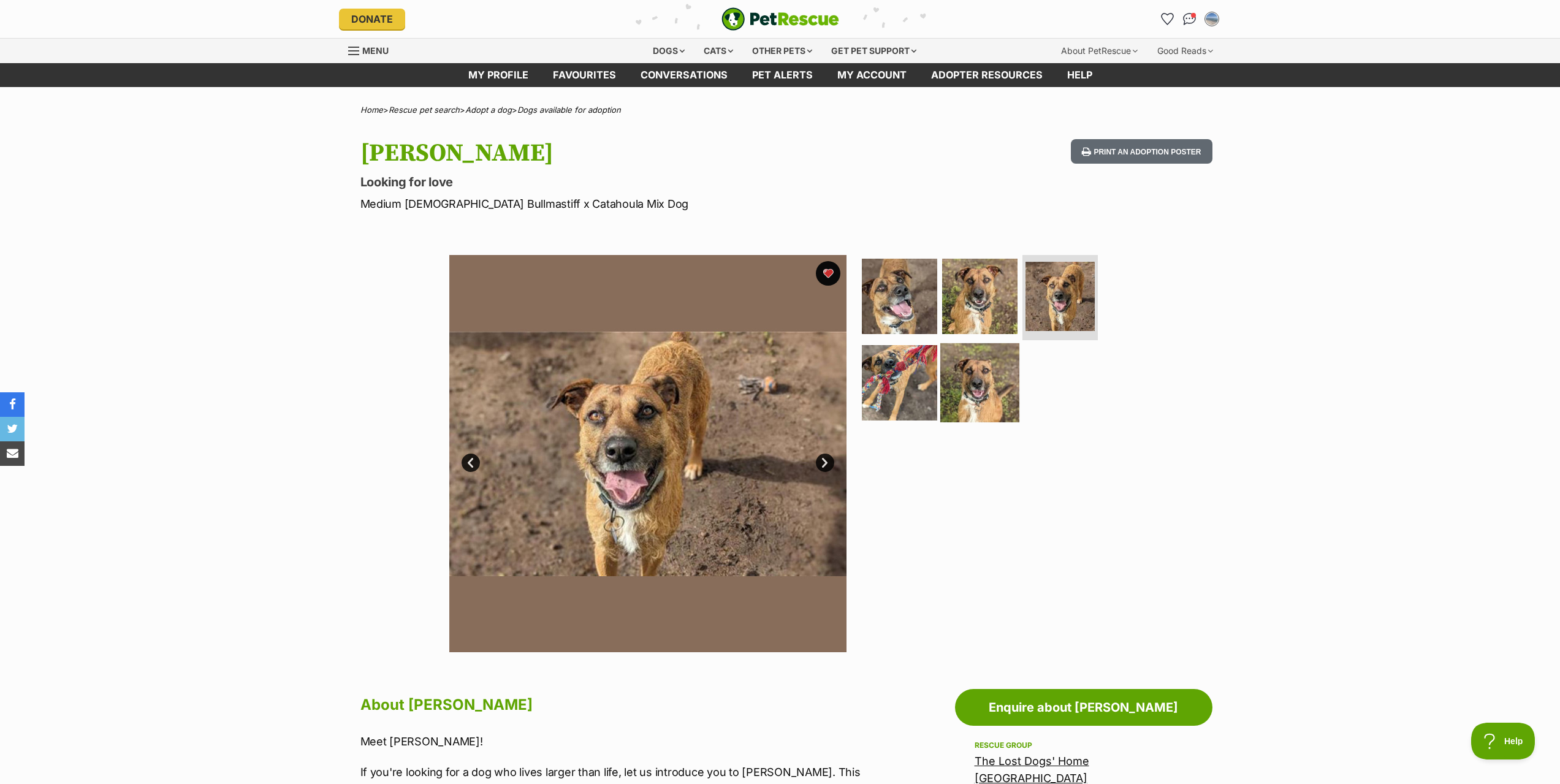
click at [962, 390] on img at bounding box center [980, 382] width 79 height 79
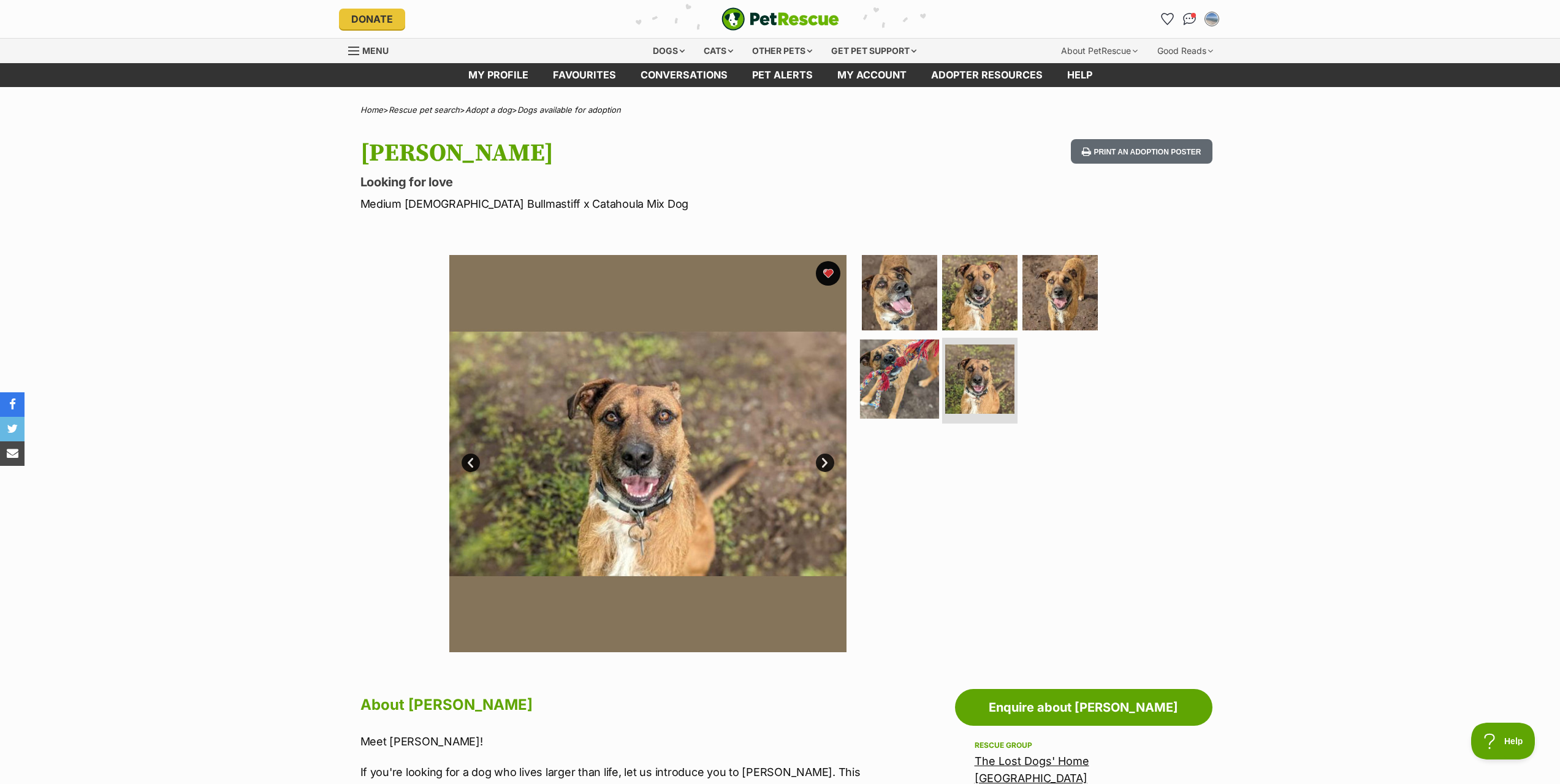
click at [888, 388] on img at bounding box center [899, 379] width 79 height 79
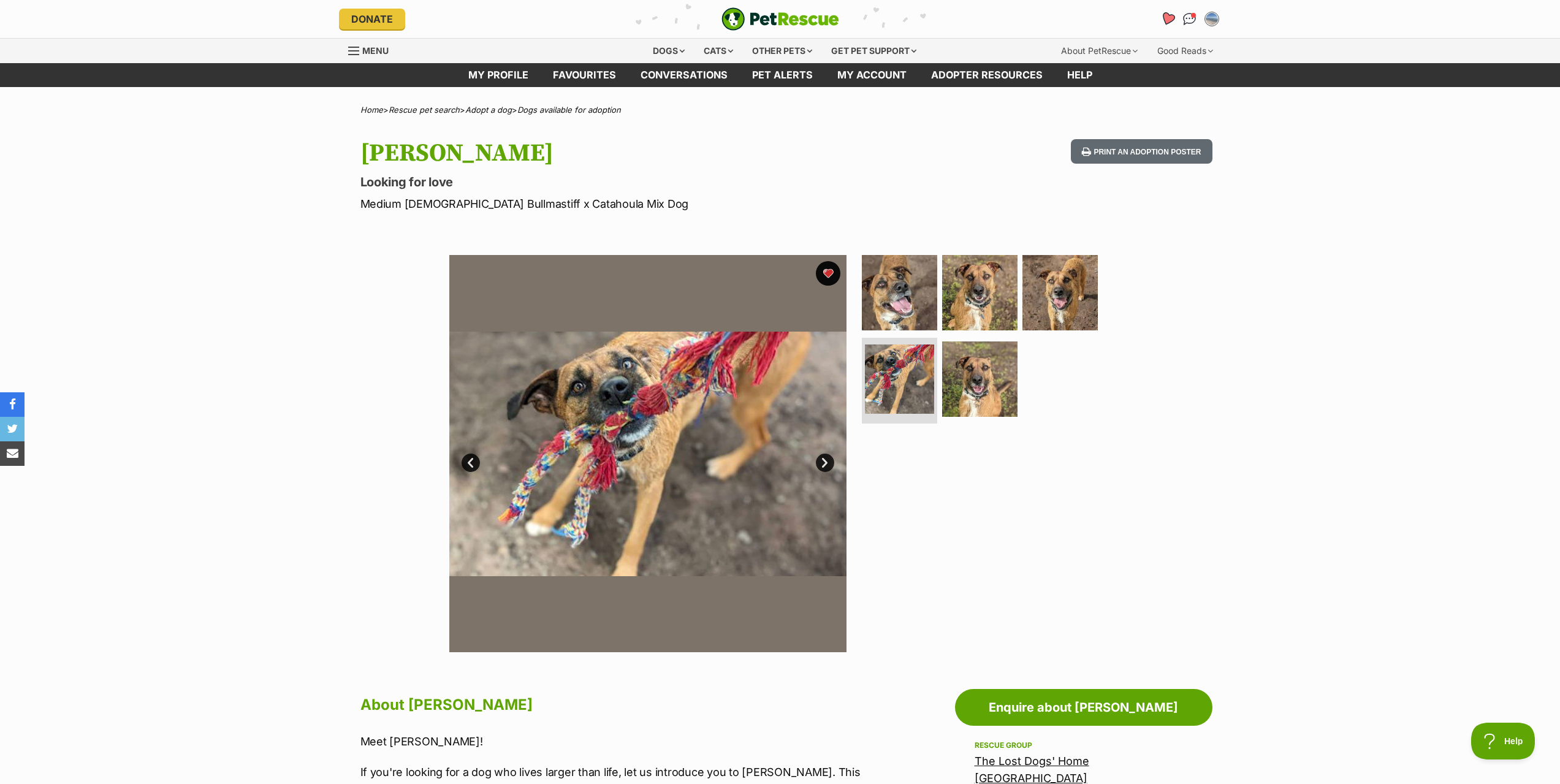
click at [1161, 15] on link "Favourites" at bounding box center [1167, 19] width 25 height 25
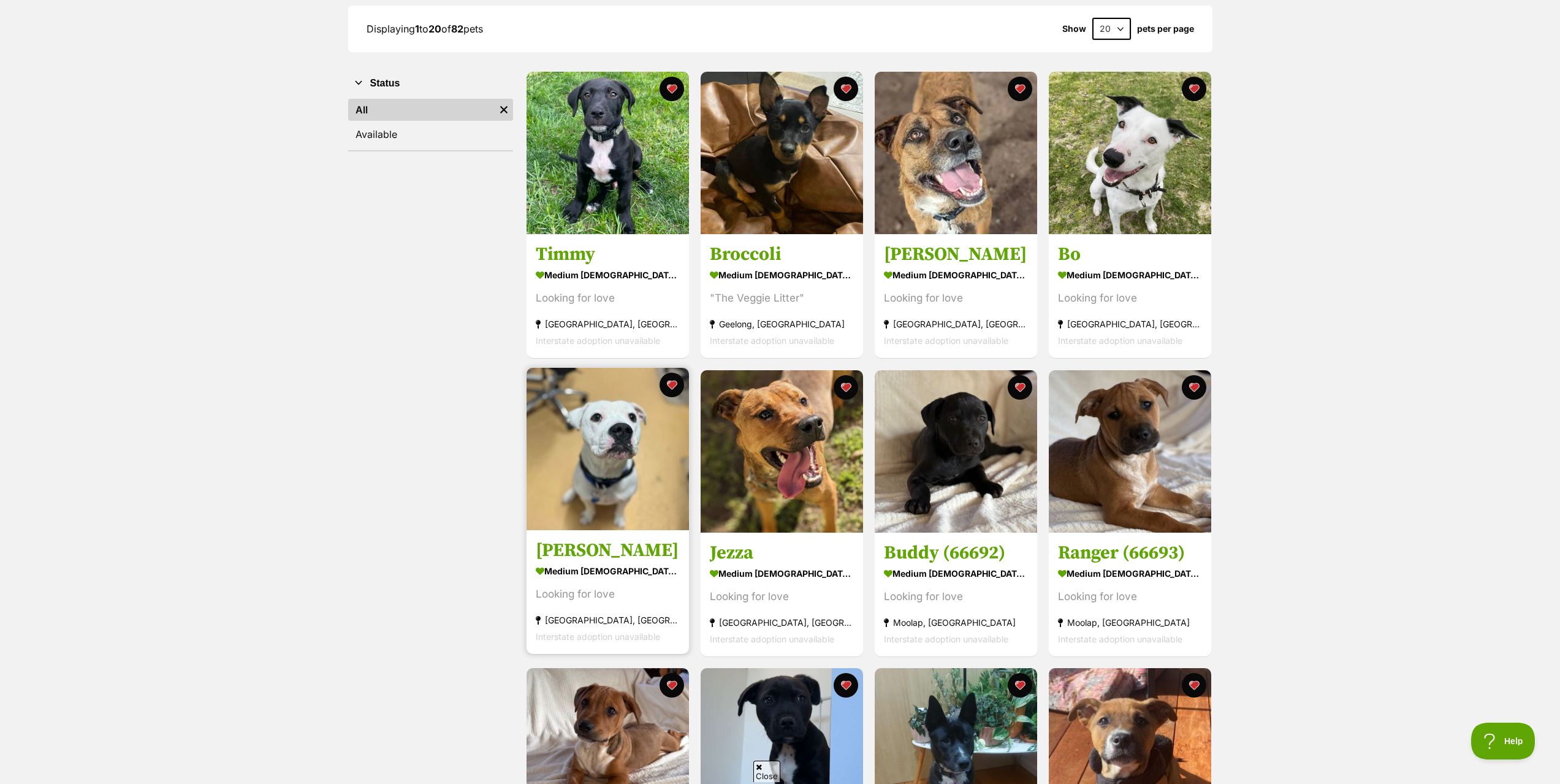
scroll to position [184, 0]
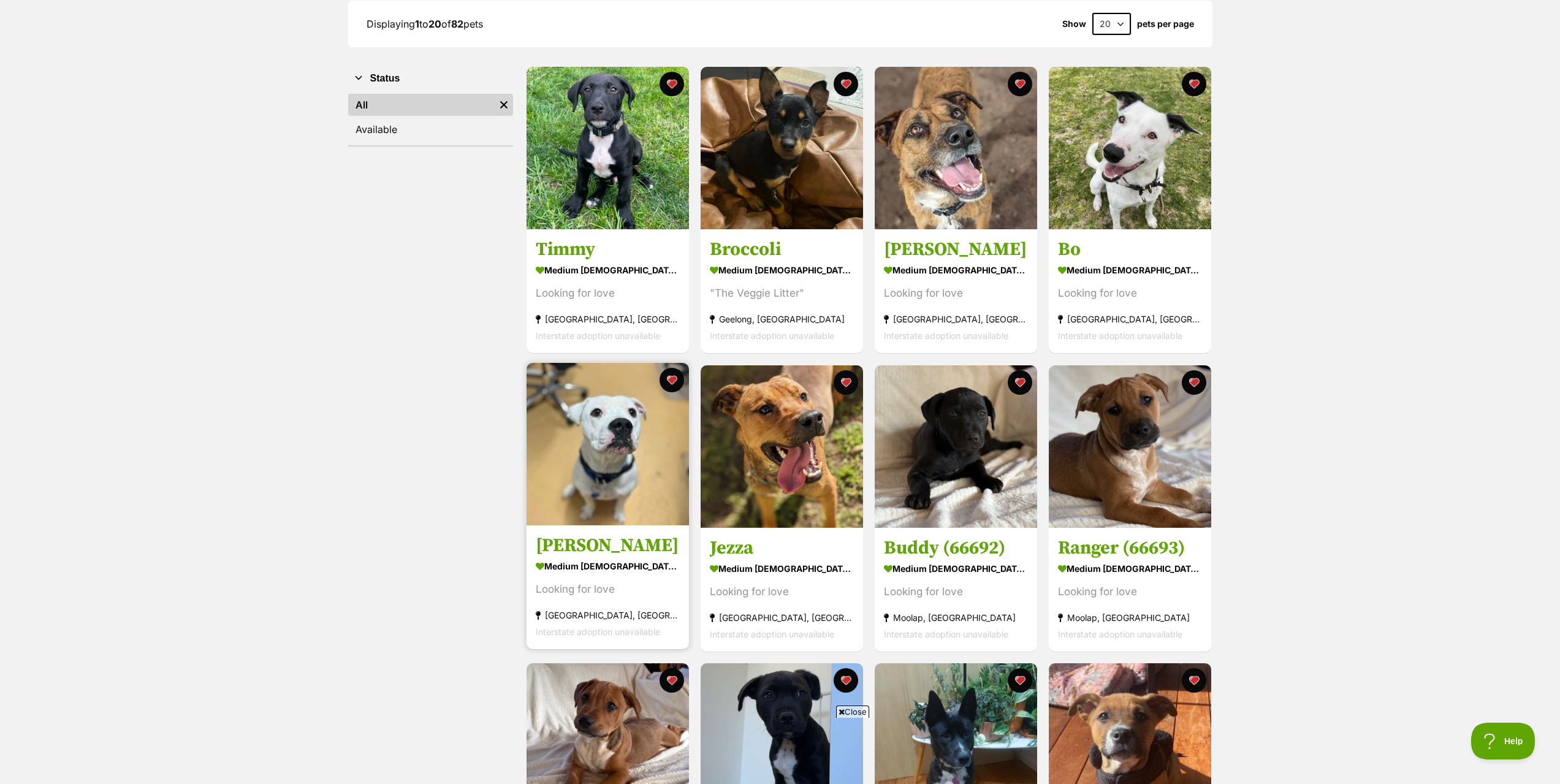
click at [605, 506] on img at bounding box center [607, 443] width 163 height 163
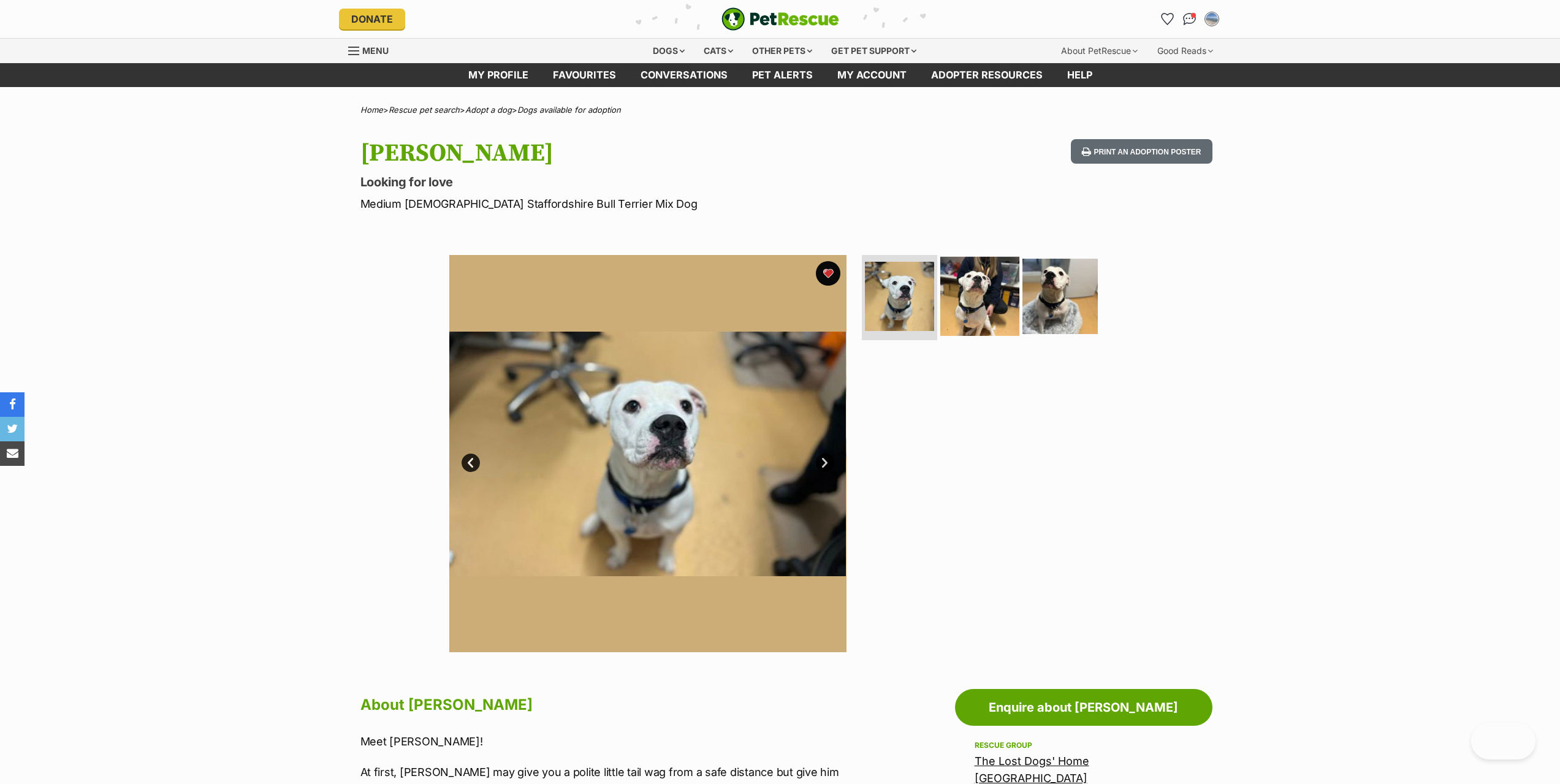
drag, startPoint x: 976, startPoint y: 307, endPoint x: 1001, endPoint y: 304, distance: 25.2
click at [977, 306] on img at bounding box center [980, 296] width 79 height 79
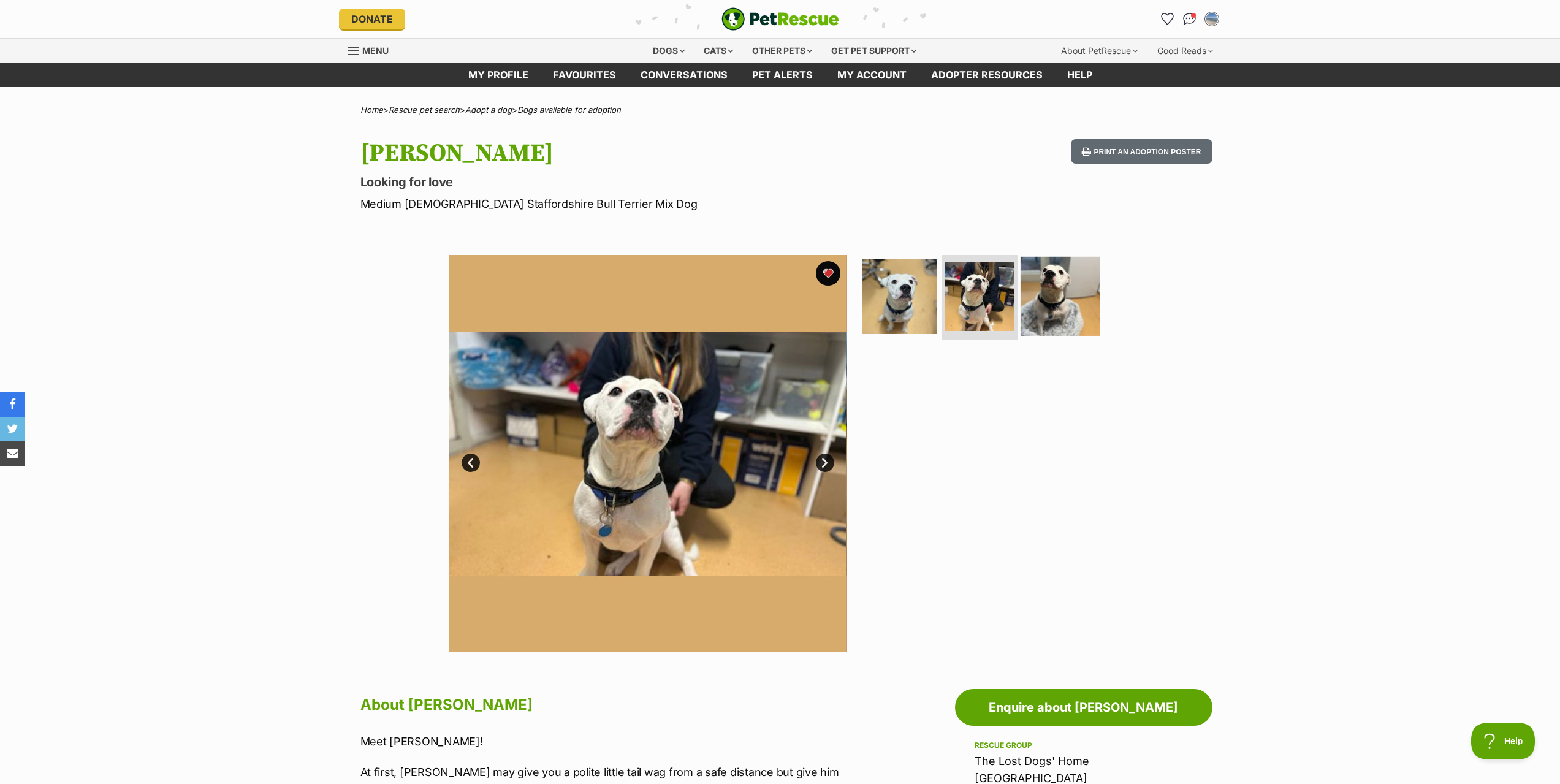
click at [1053, 310] on img at bounding box center [1060, 296] width 79 height 79
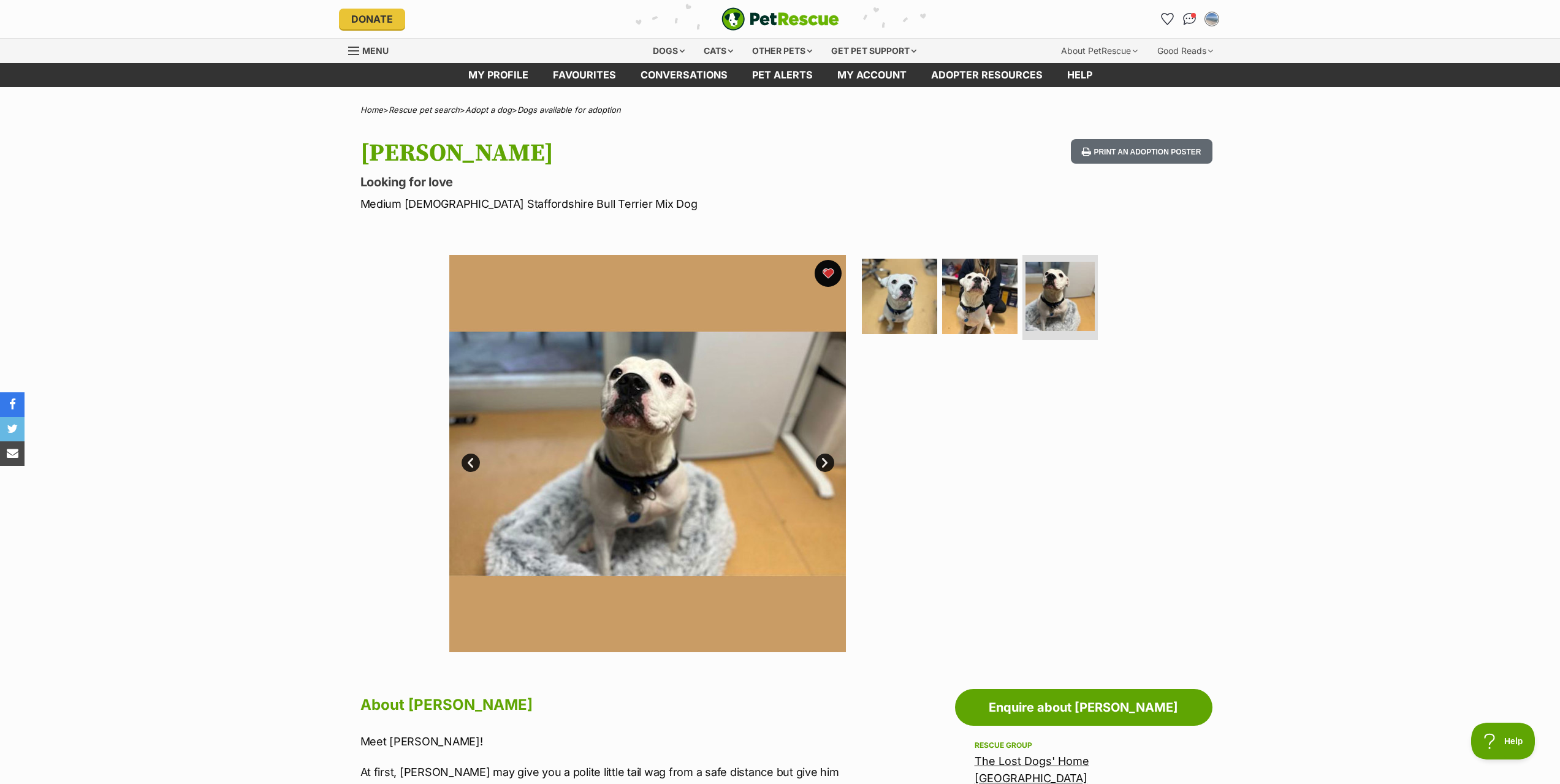
click at [828, 276] on button "favourite" at bounding box center [828, 273] width 27 height 27
click at [1167, 18] on icon "Favourites" at bounding box center [1167, 19] width 15 height 14
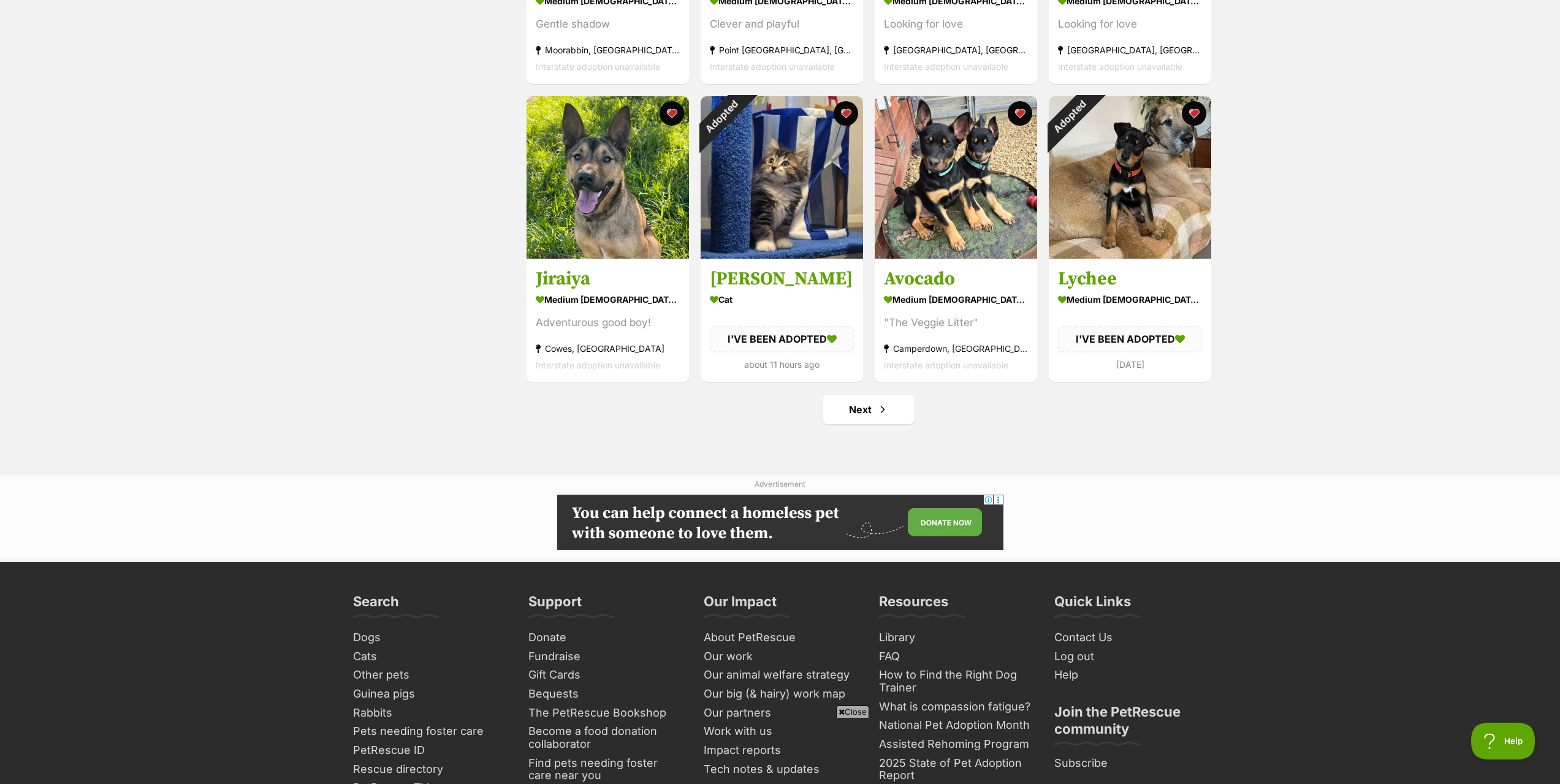
scroll to position [1348, 0]
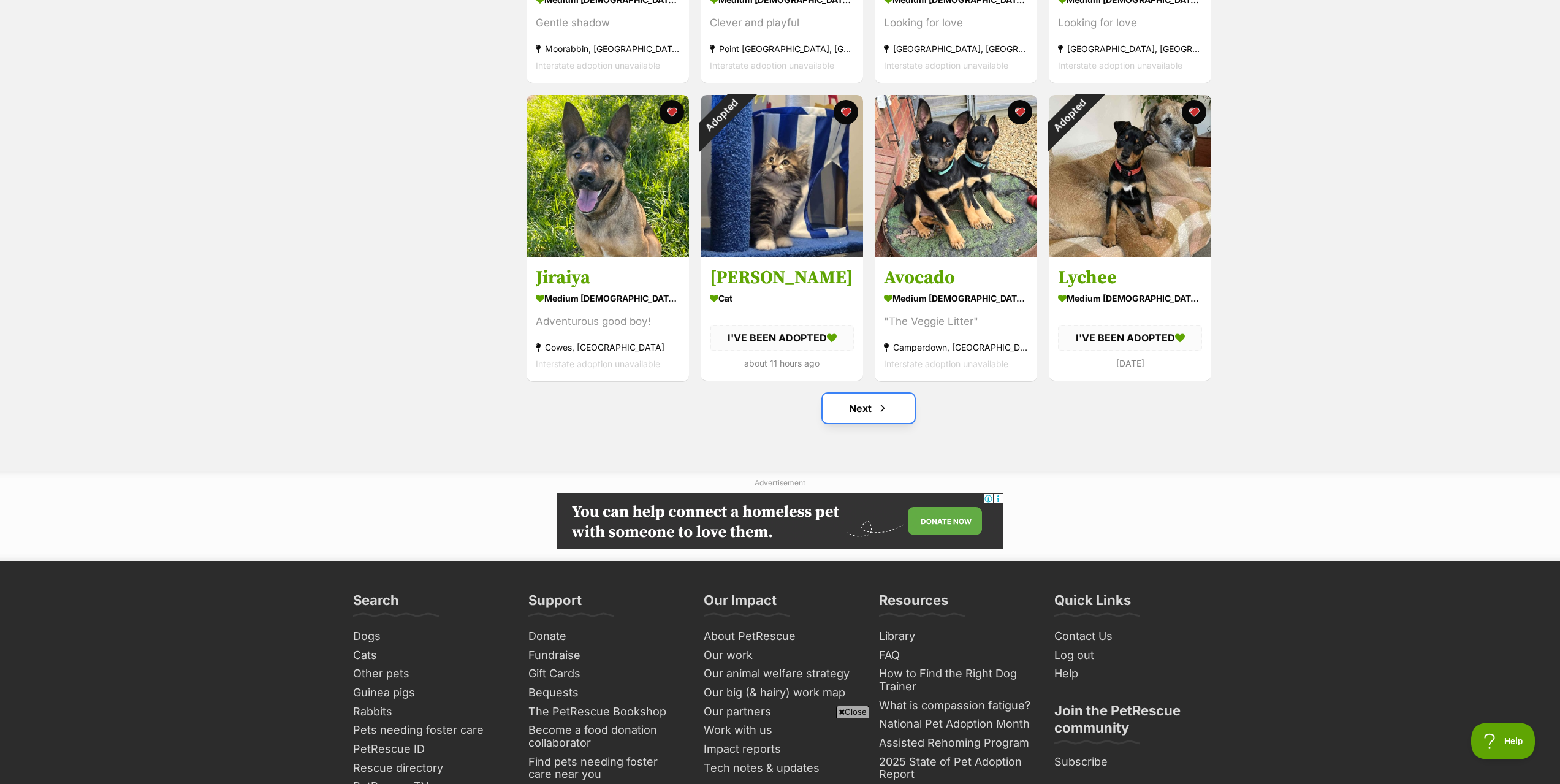
click at [888, 406] on span "Next page" at bounding box center [883, 408] width 12 height 15
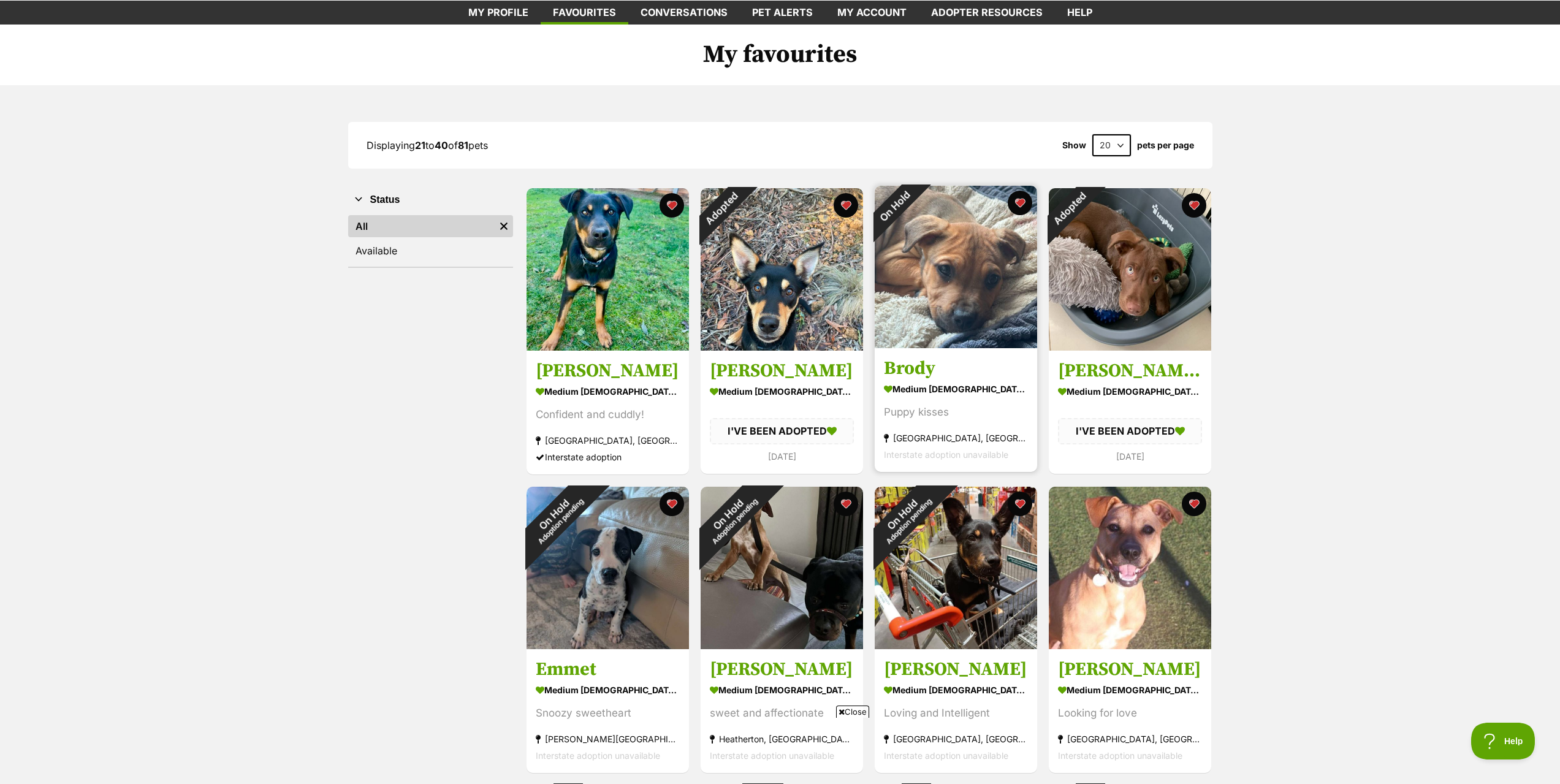
scroll to position [61, 0]
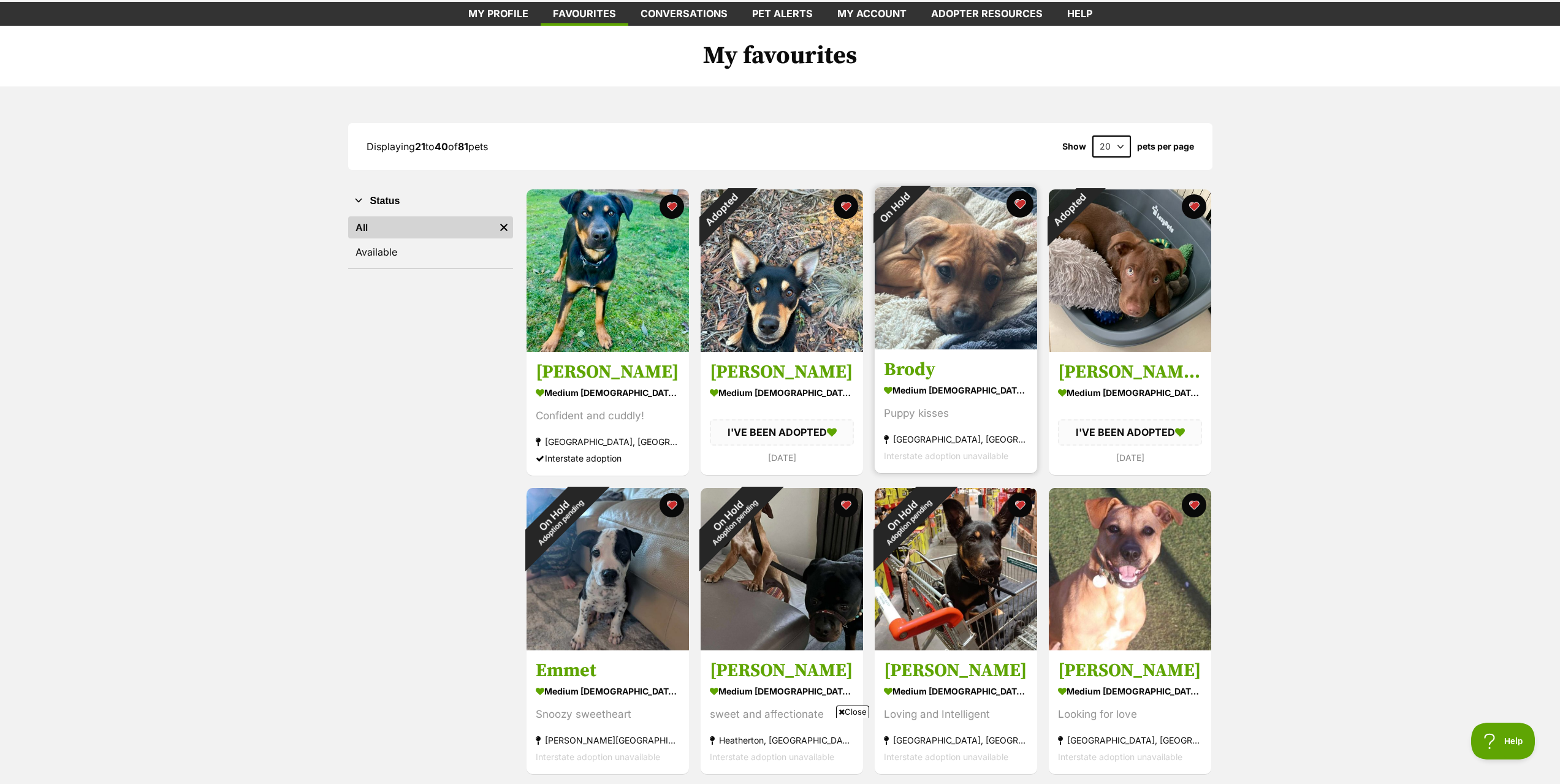
click at [1021, 204] on button "favourite" at bounding box center [1020, 204] width 27 height 27
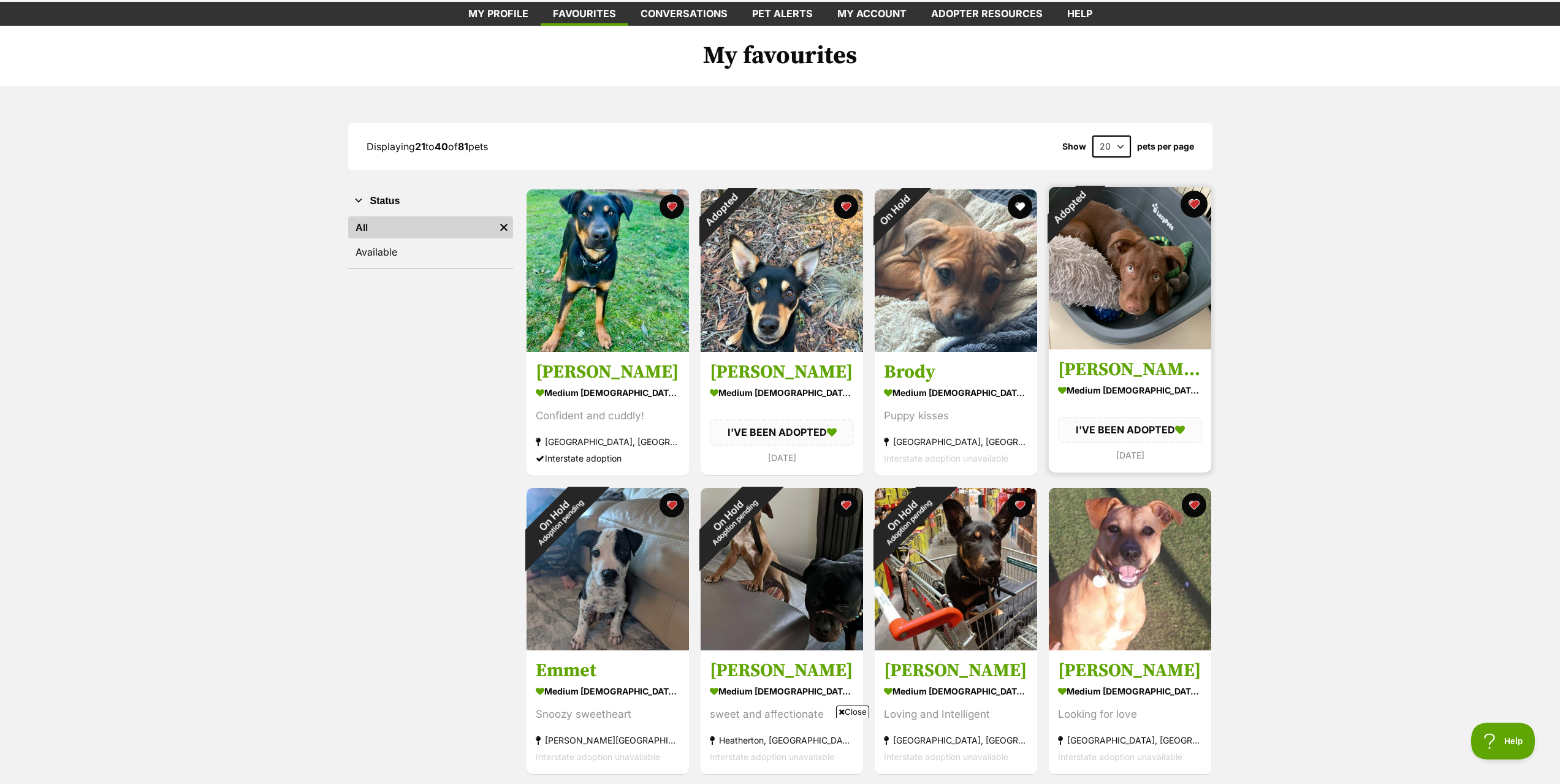
click at [1192, 204] on button "favourite" at bounding box center [1194, 204] width 27 height 27
click at [1194, 504] on button "favourite" at bounding box center [1194, 503] width 27 height 27
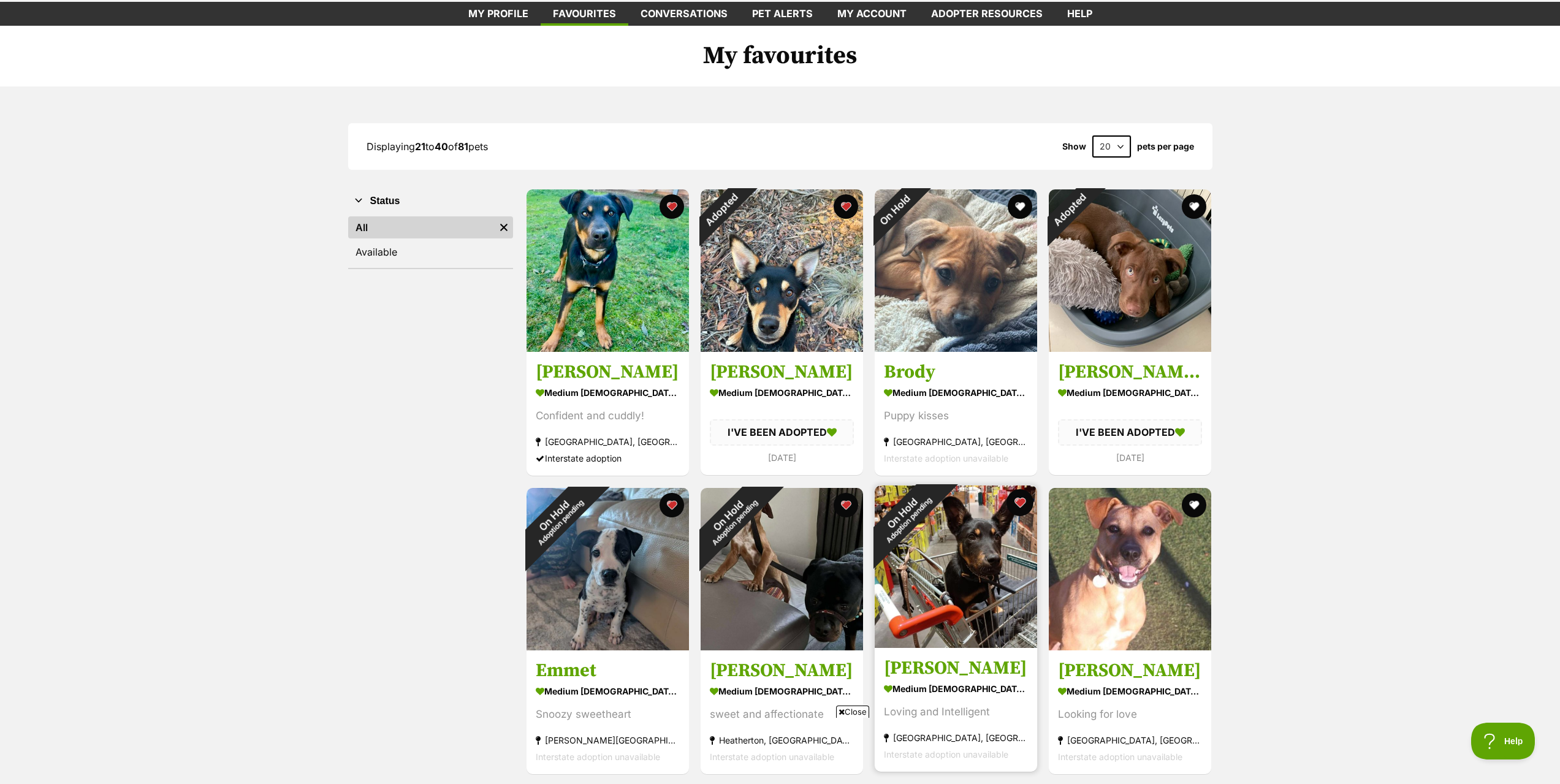
click at [1019, 503] on button "favourite" at bounding box center [1020, 503] width 27 height 27
click at [845, 503] on button "favourite" at bounding box center [846, 503] width 27 height 27
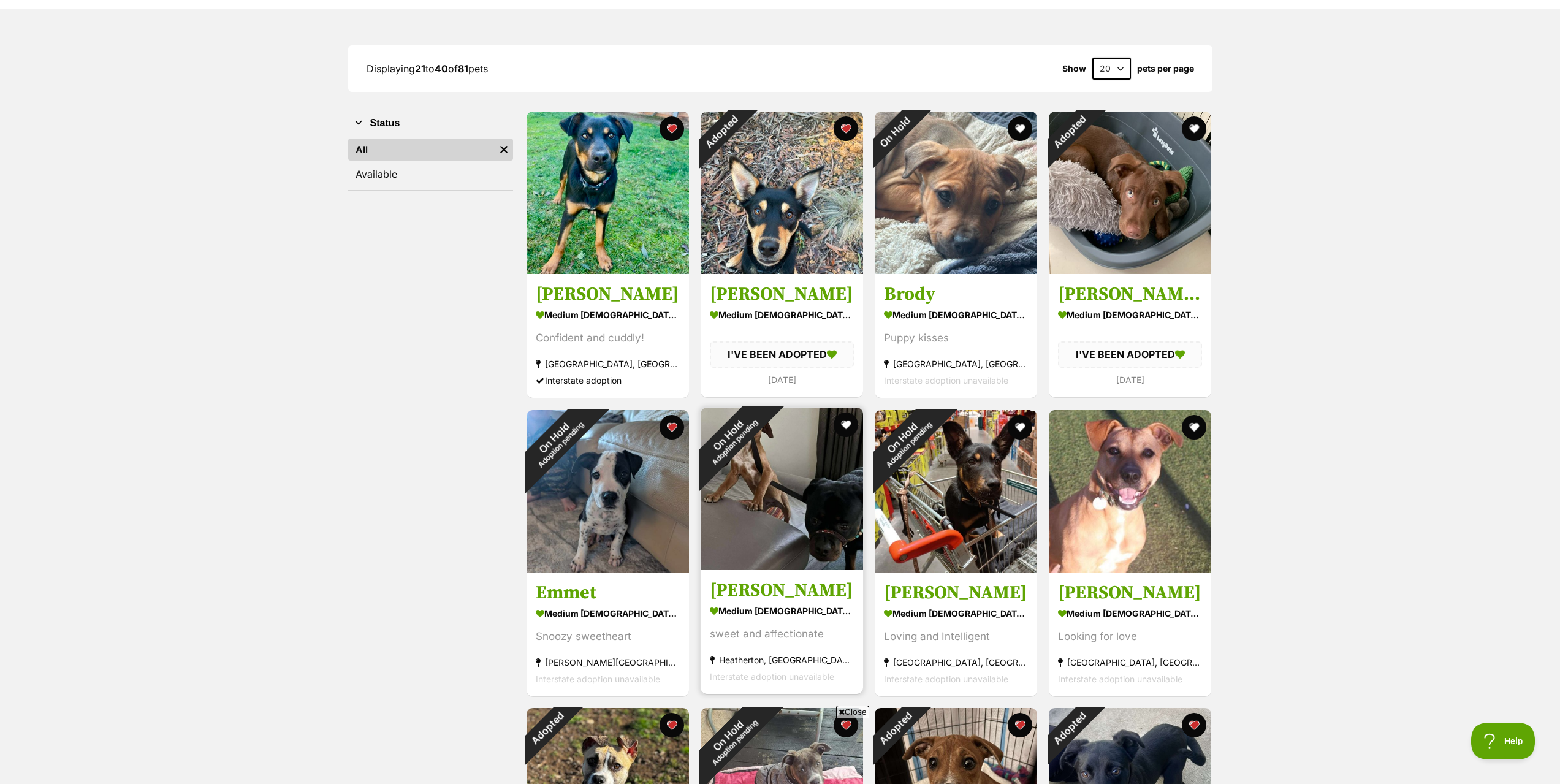
scroll to position [245, 0]
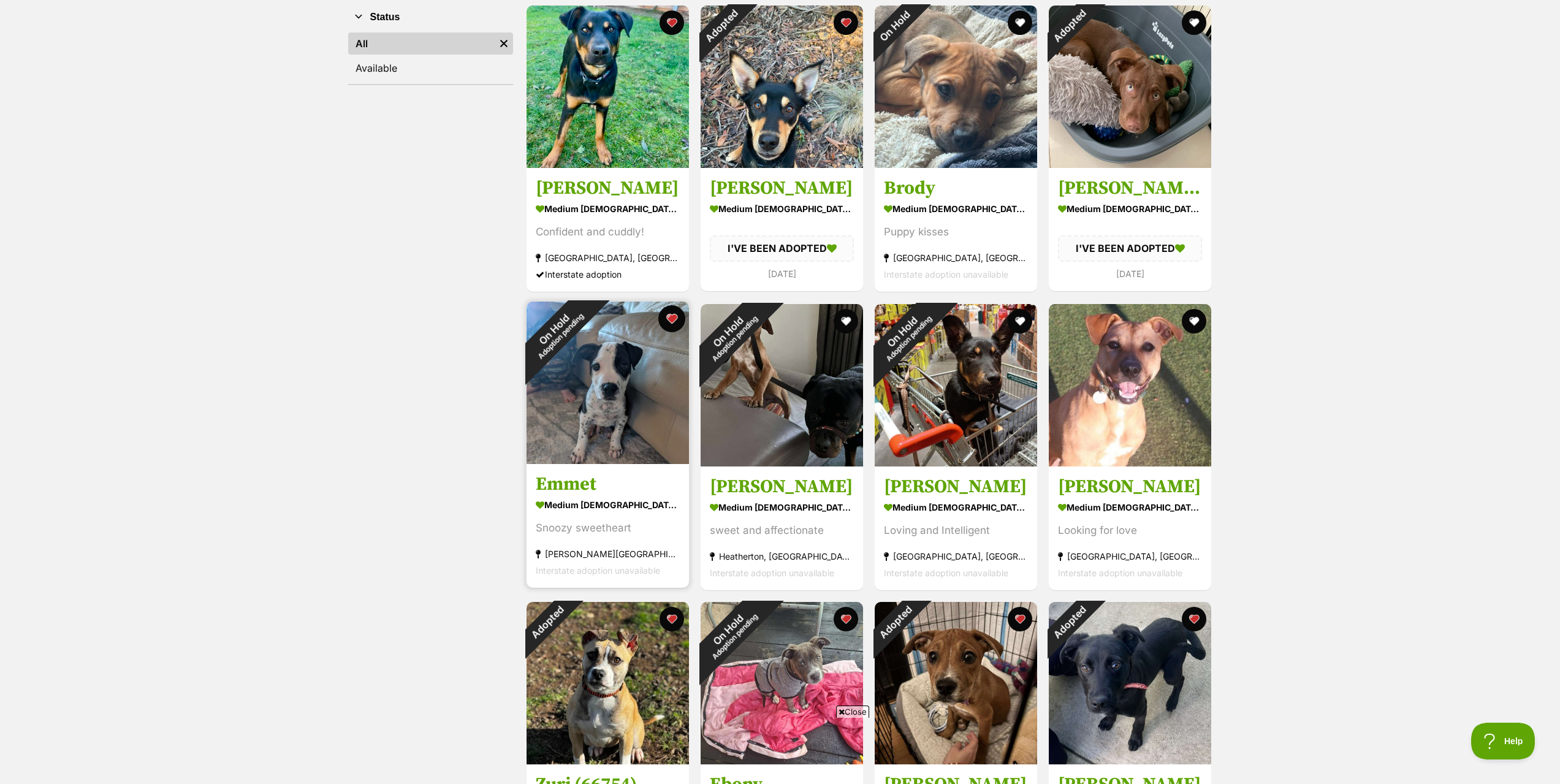
click at [674, 319] on button "favourite" at bounding box center [672, 319] width 27 height 27
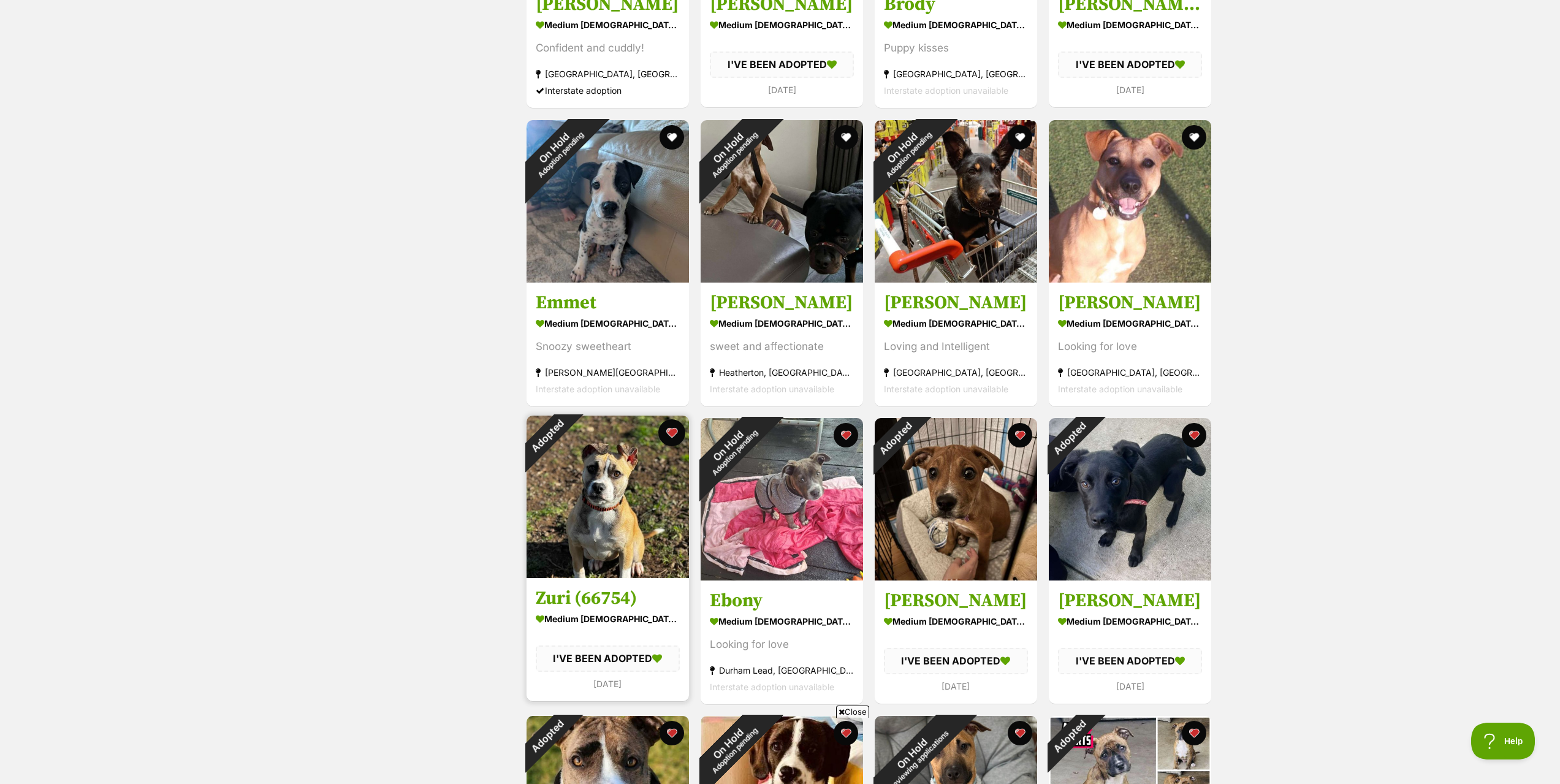
click at [674, 438] on button "favourite" at bounding box center [672, 432] width 27 height 27
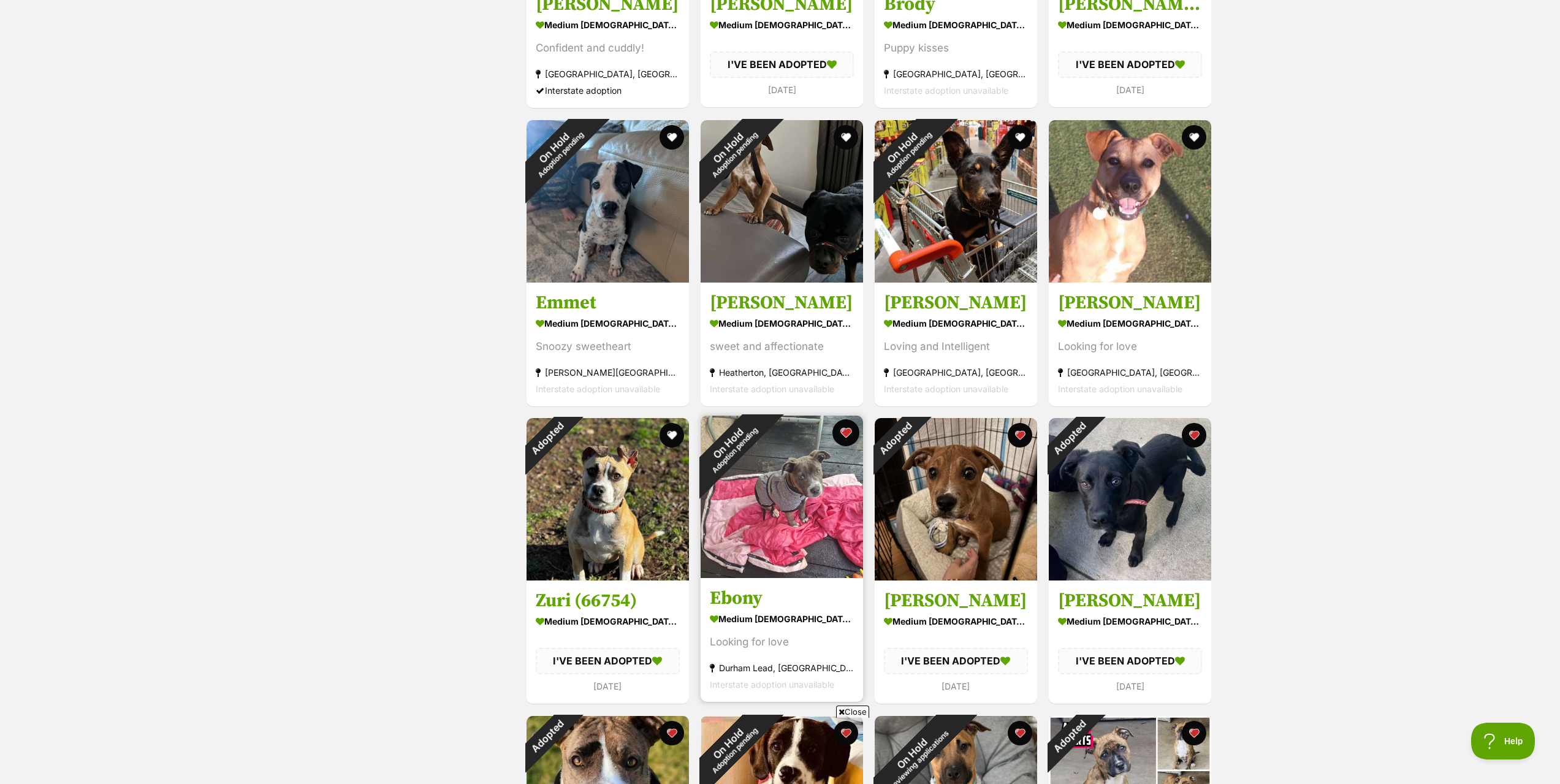
click at [850, 432] on button "favourite" at bounding box center [846, 432] width 27 height 27
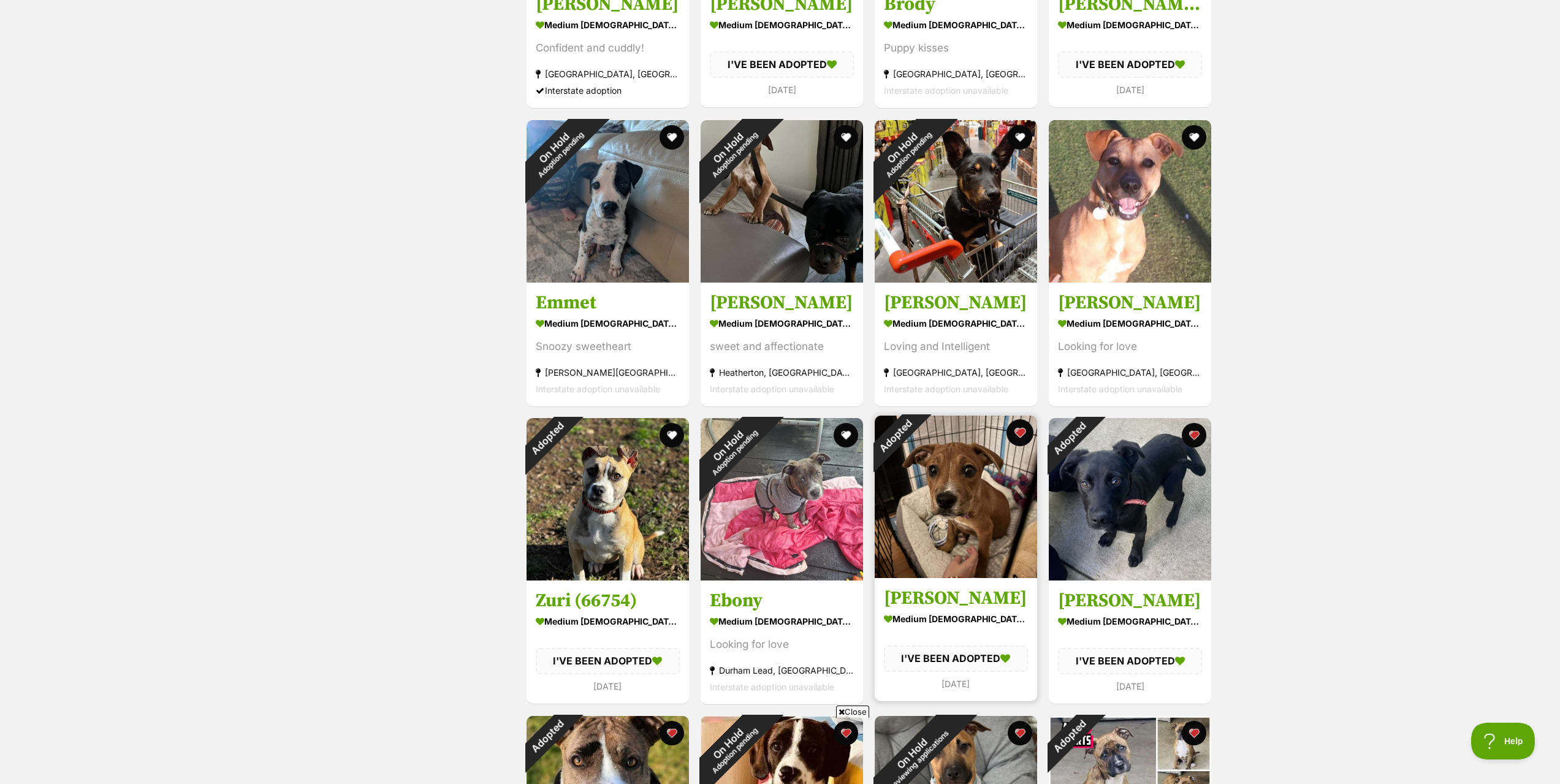
click at [1022, 430] on button "favourite" at bounding box center [1020, 432] width 27 height 27
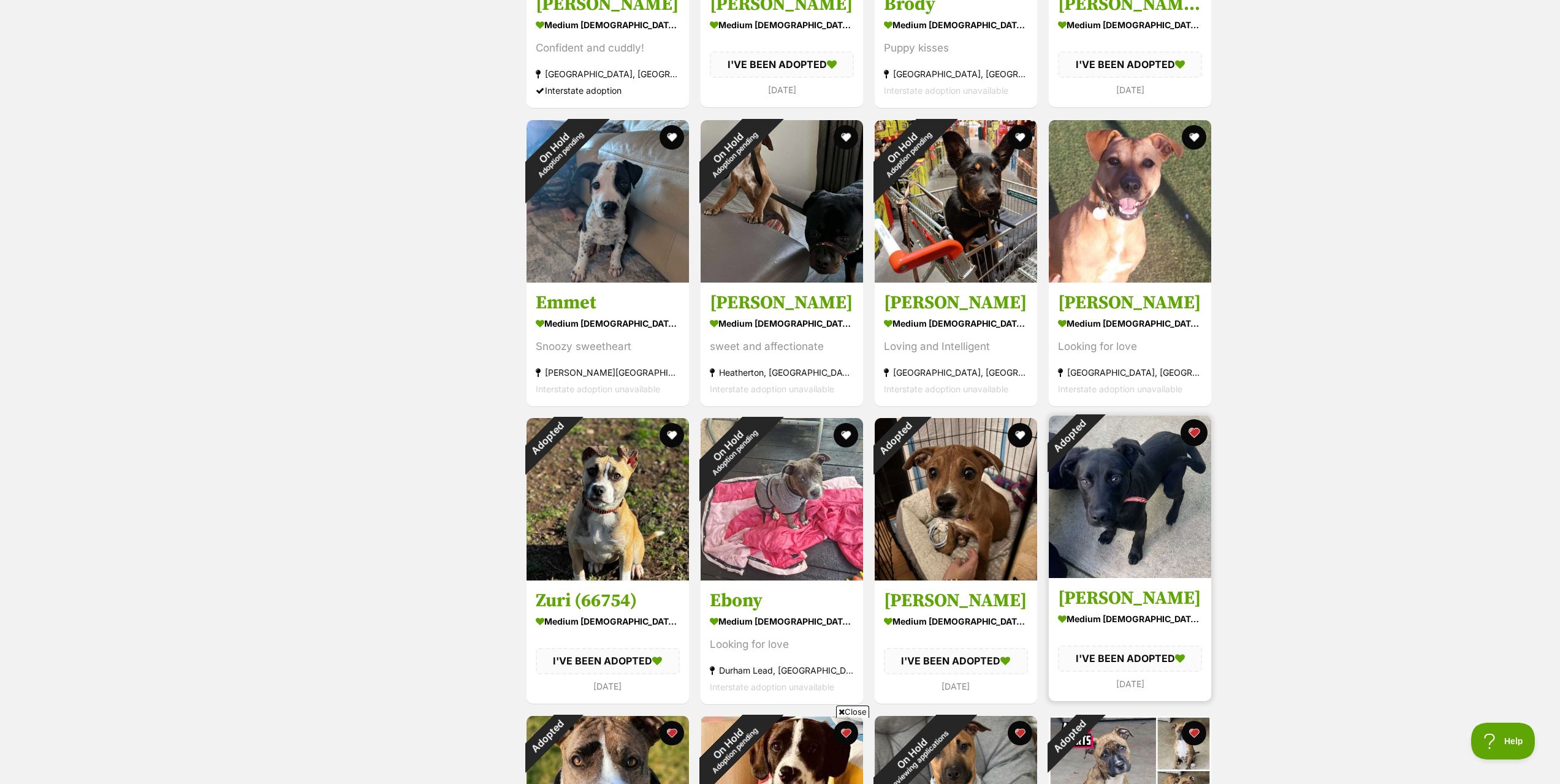
click at [1193, 434] on button "favourite" at bounding box center [1194, 432] width 27 height 27
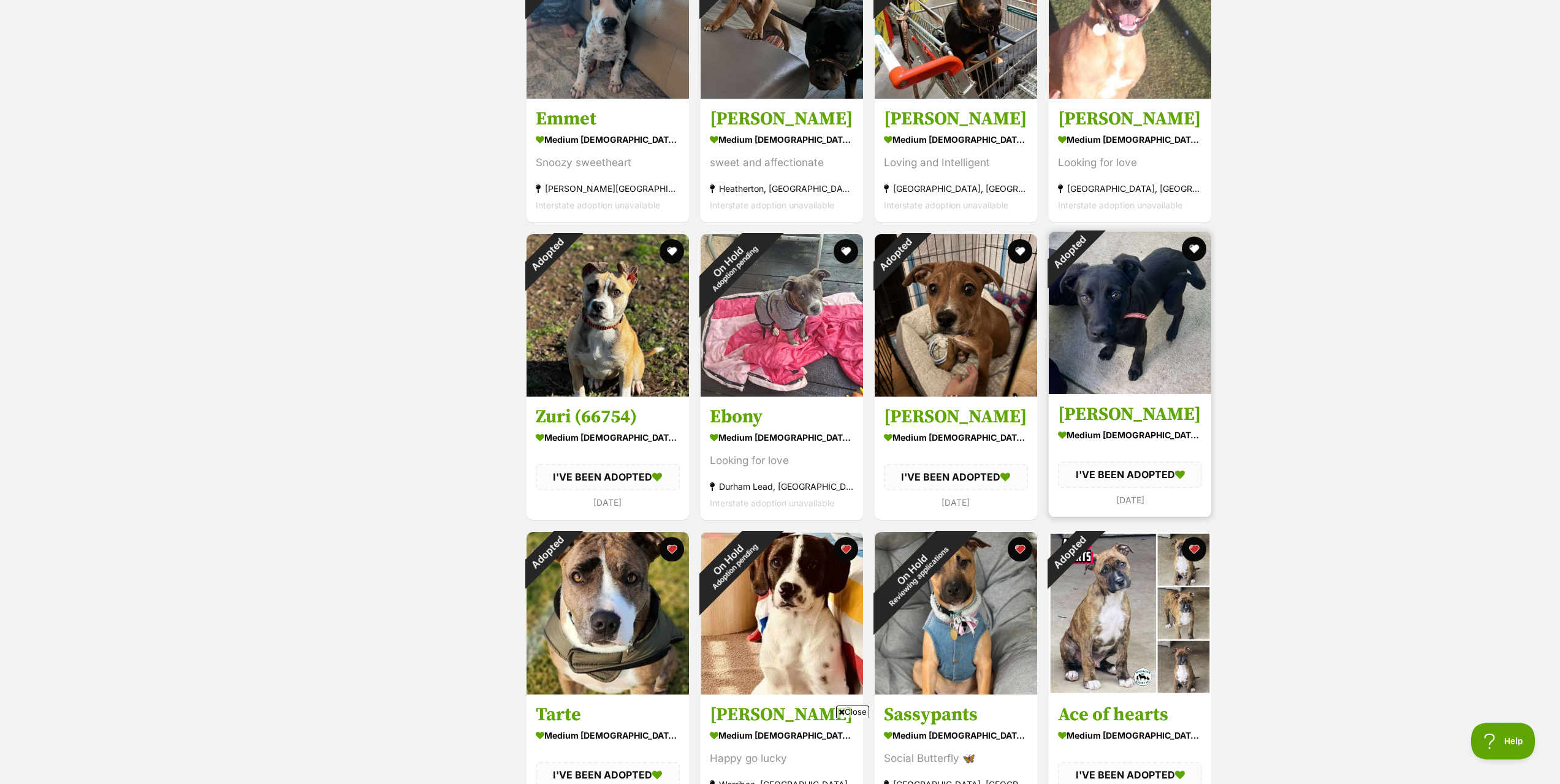
scroll to position [797, 0]
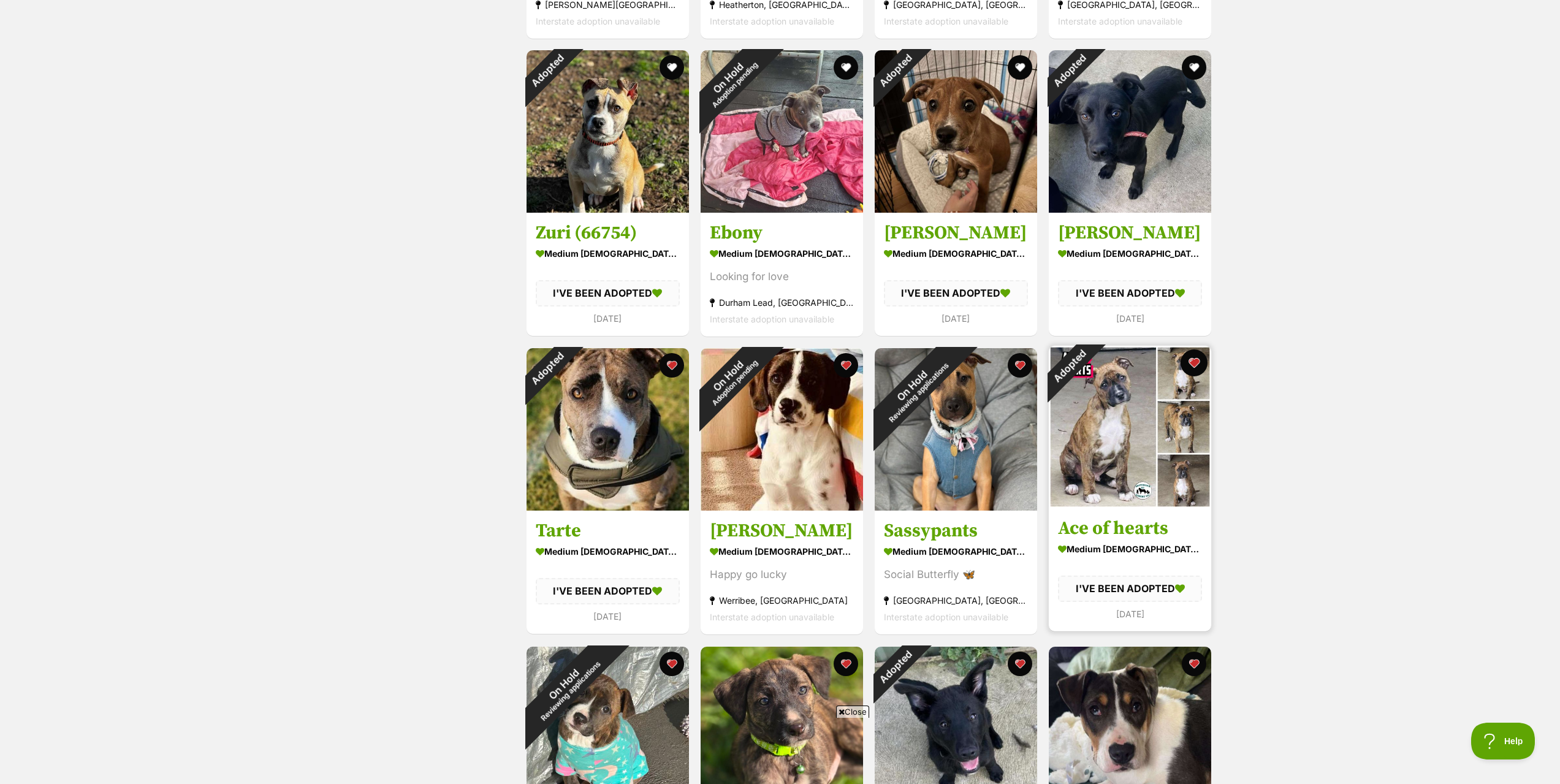
click at [1192, 364] on button "favourite" at bounding box center [1194, 362] width 27 height 27
click at [1021, 366] on button "favourite" at bounding box center [1020, 362] width 27 height 27
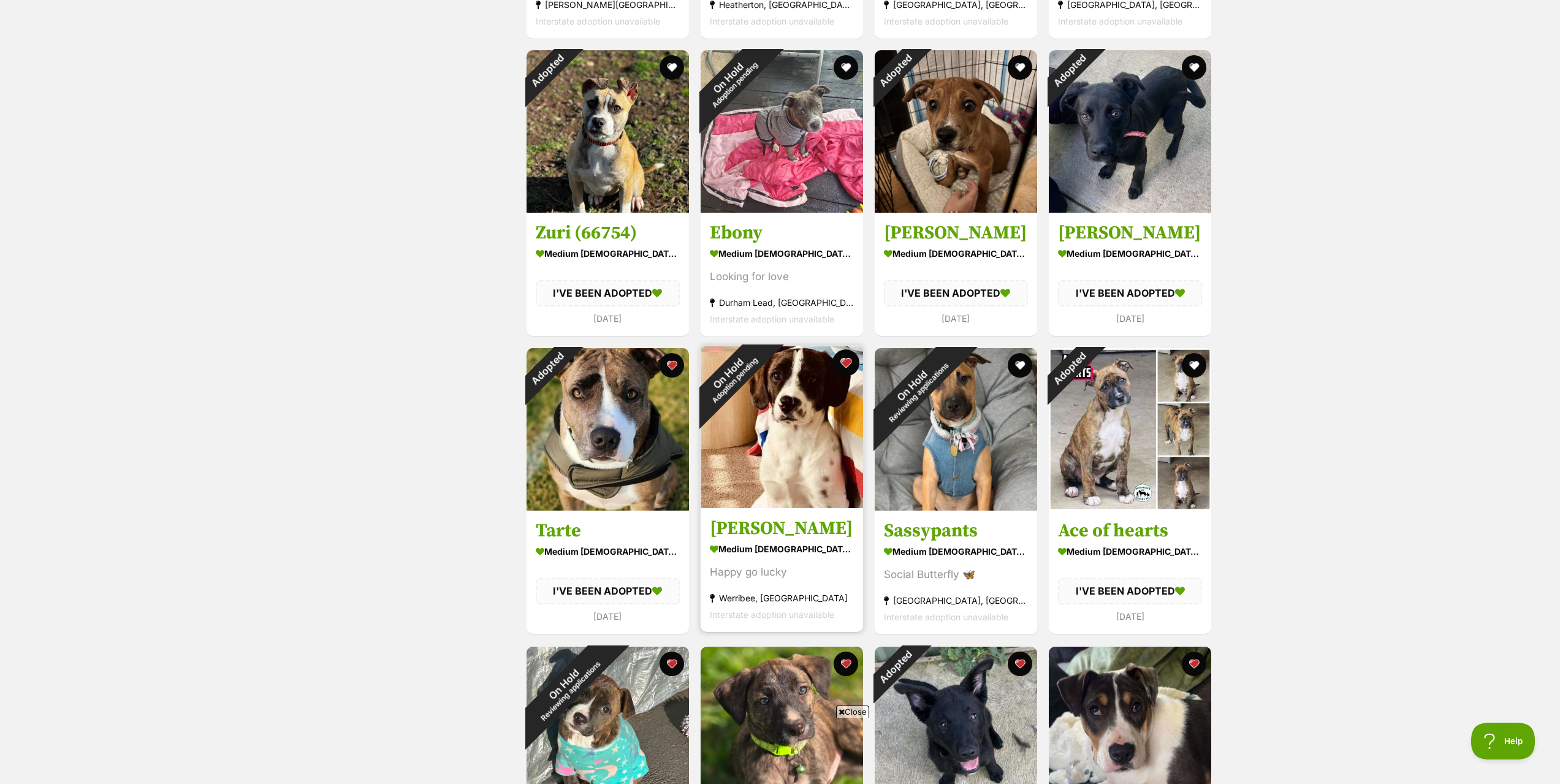
click at [845, 367] on button "favourite" at bounding box center [846, 362] width 27 height 27
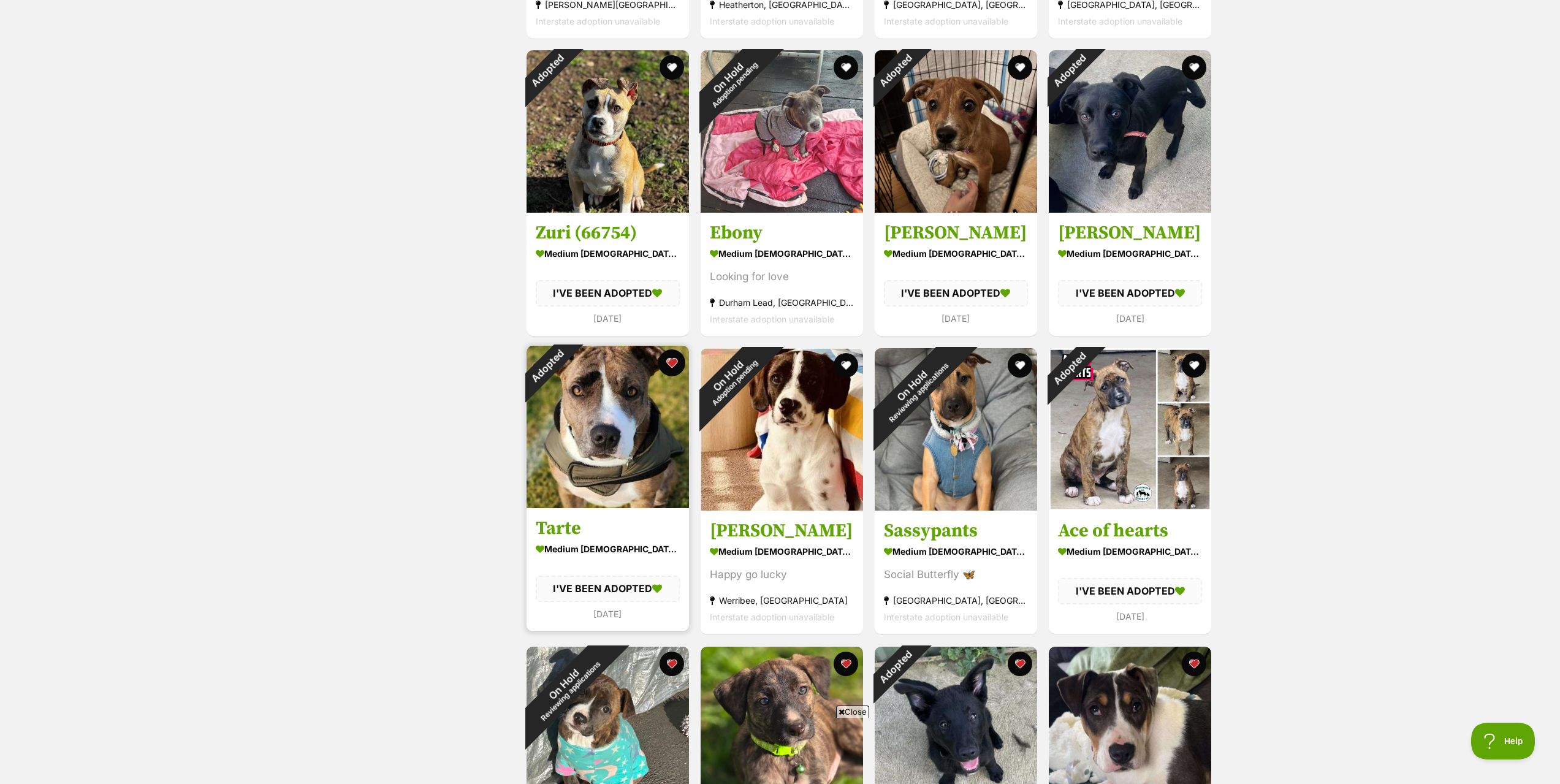
click at [670, 366] on button "favourite" at bounding box center [672, 362] width 27 height 27
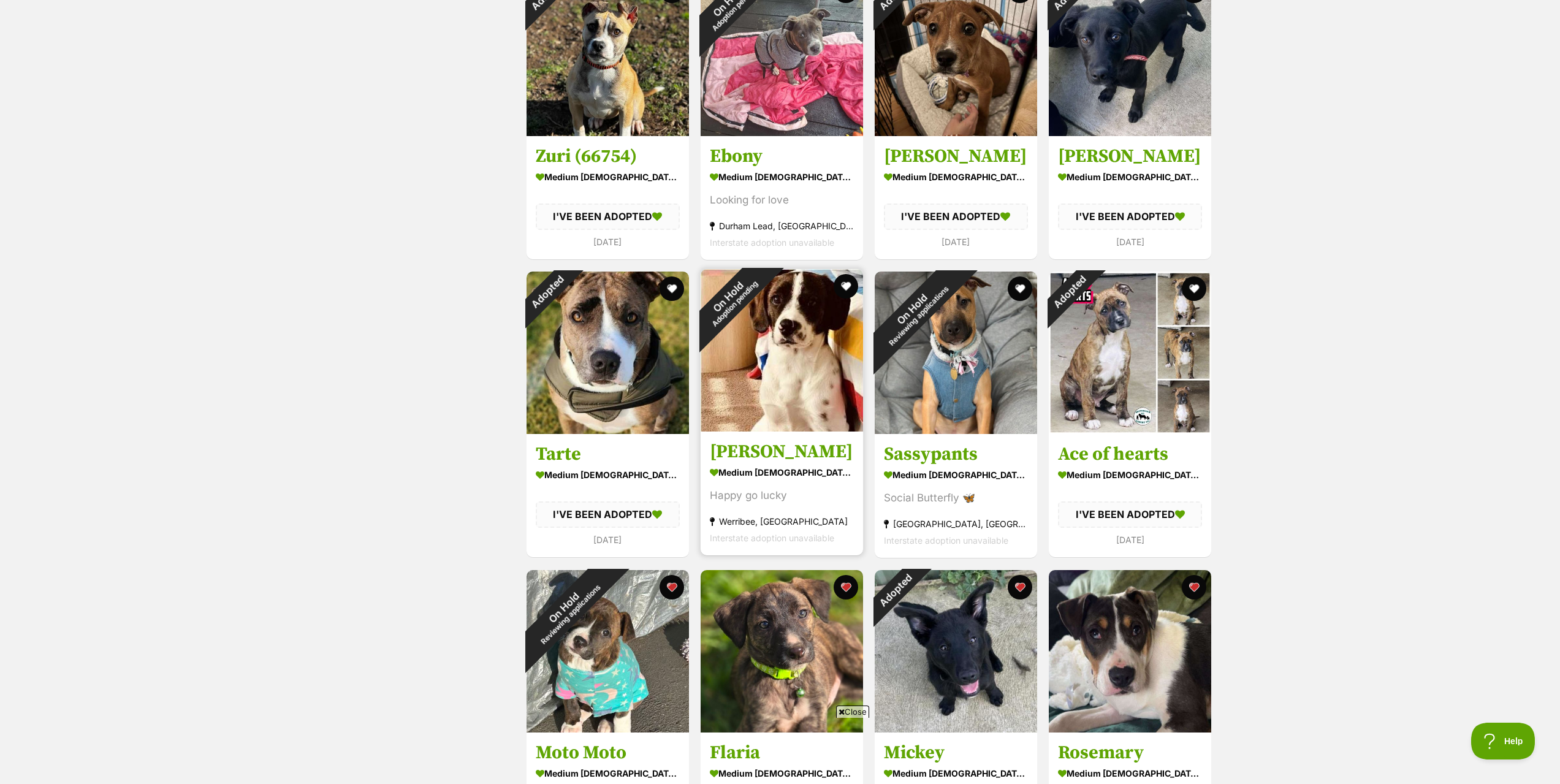
scroll to position [981, 0]
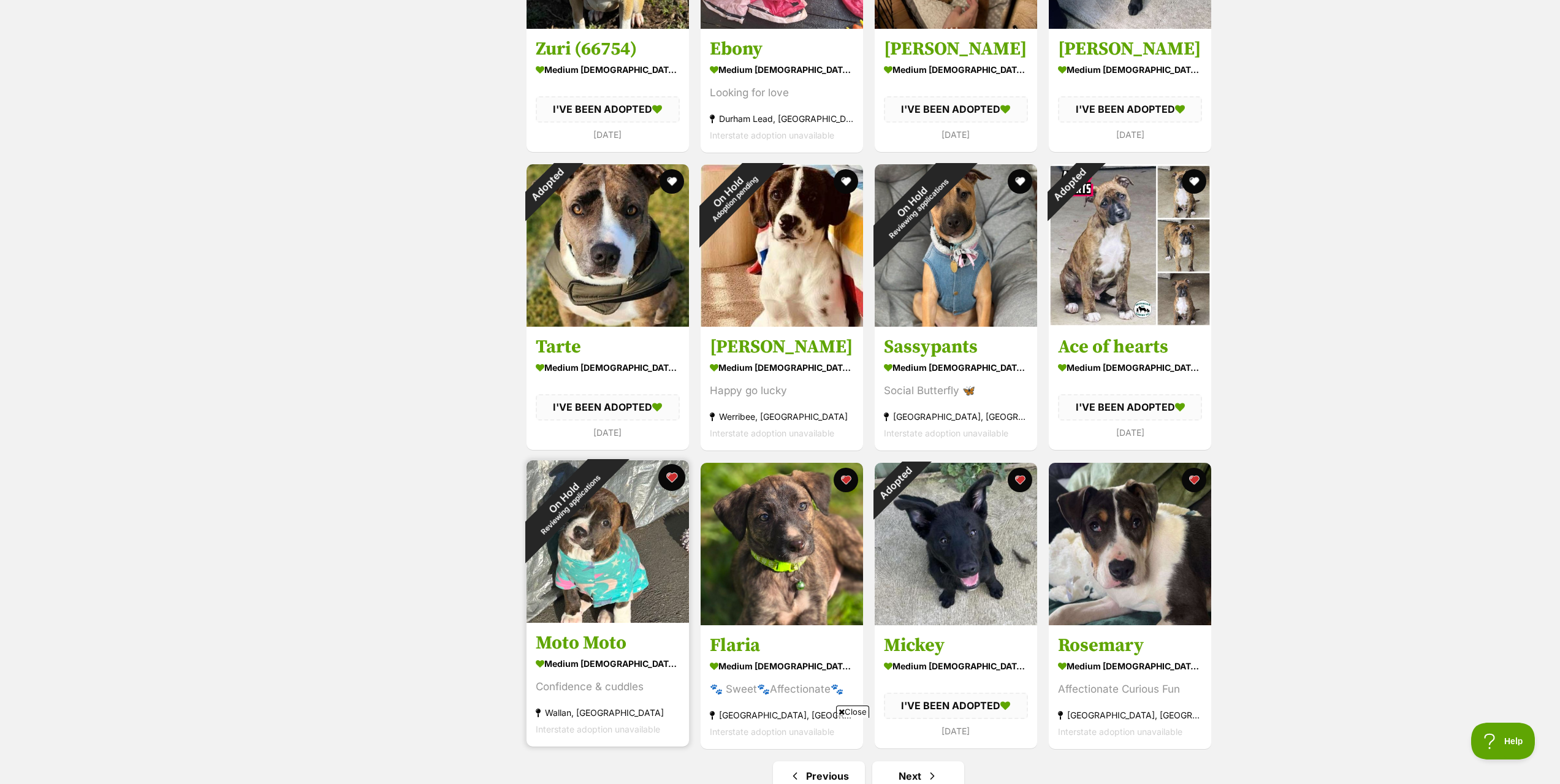
click at [667, 483] on button "favourite" at bounding box center [672, 477] width 27 height 27
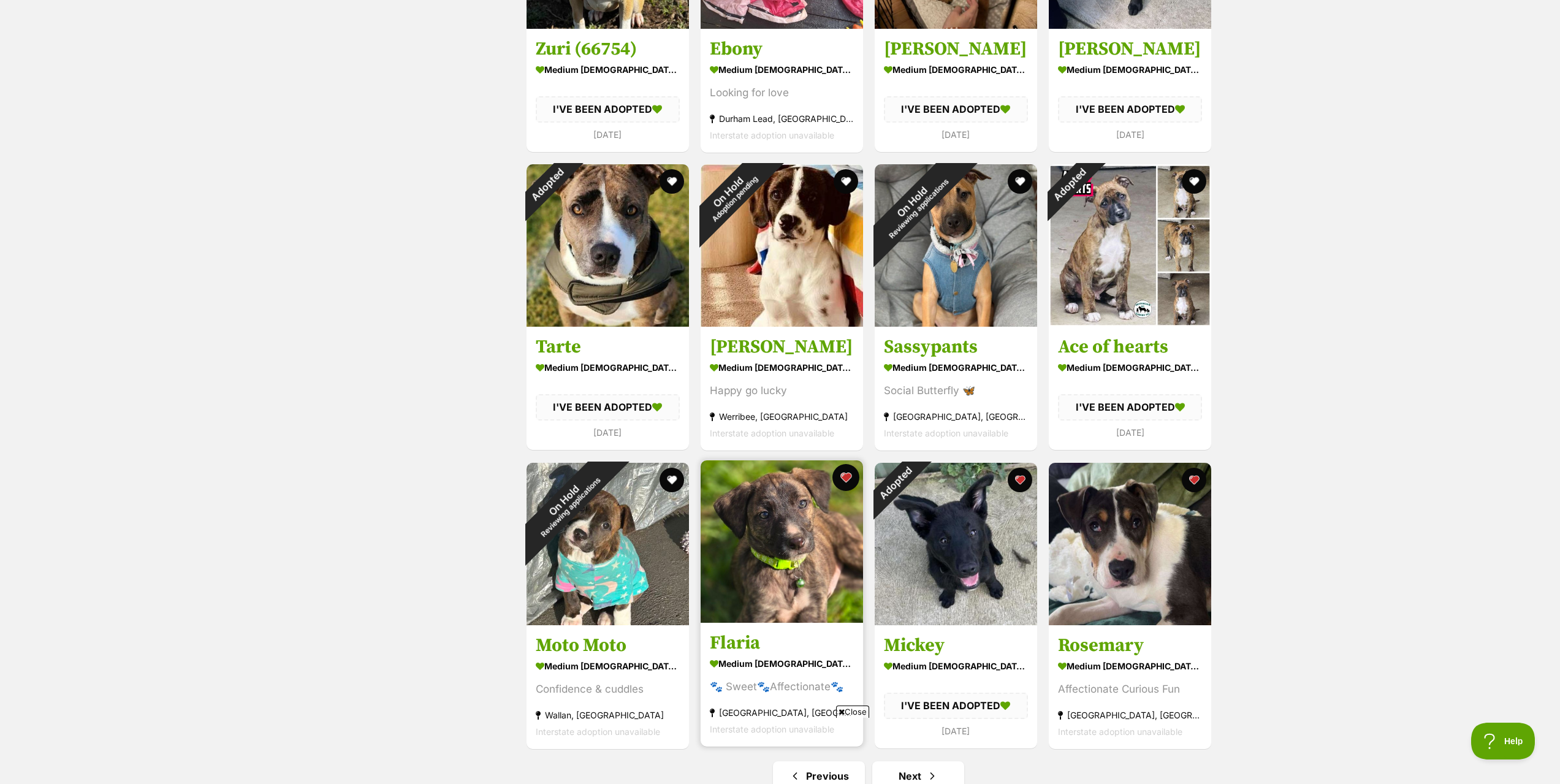
click at [848, 477] on button "favourite" at bounding box center [846, 477] width 27 height 27
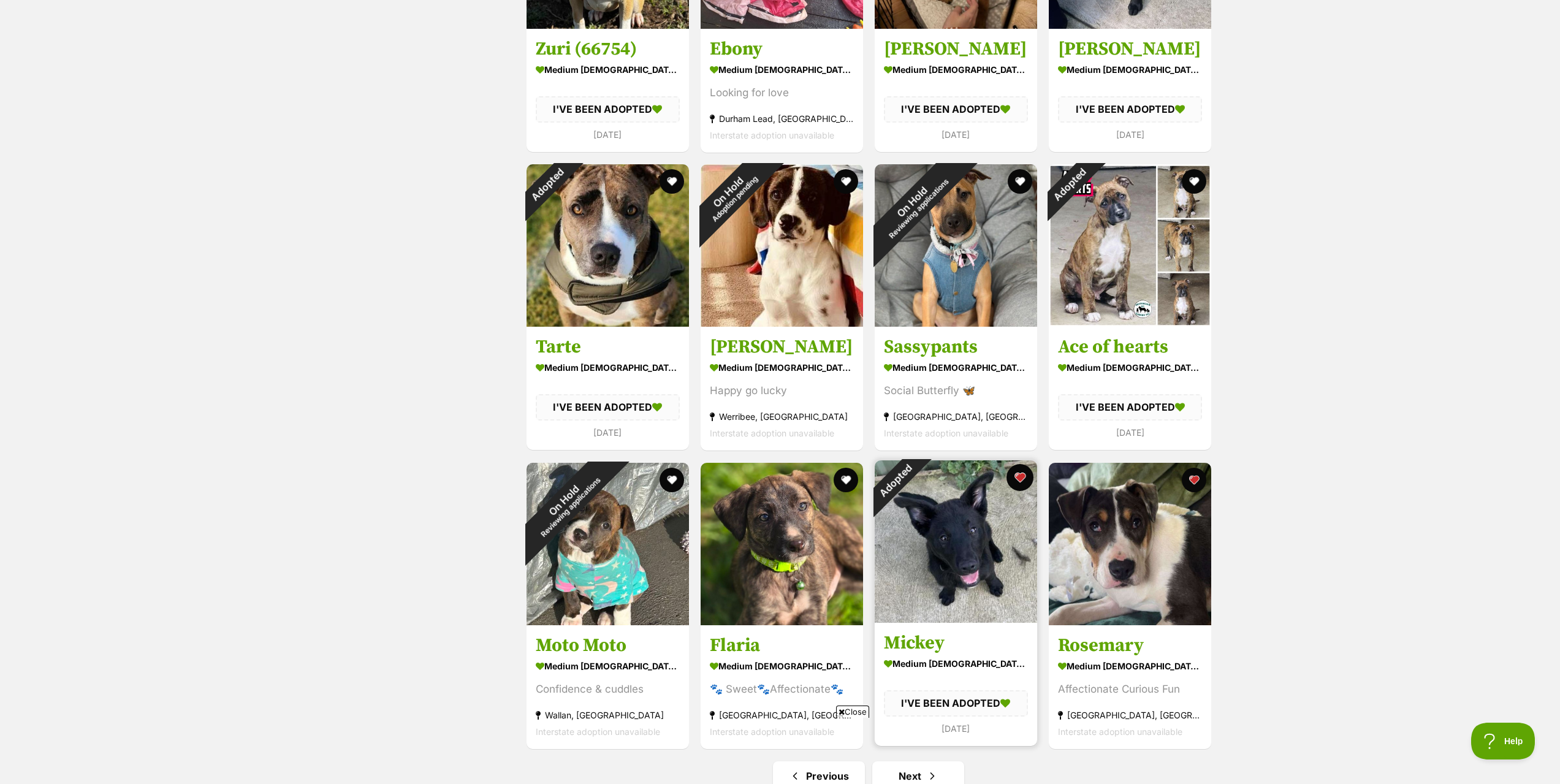
click at [1011, 476] on button "favourite" at bounding box center [1020, 477] width 27 height 27
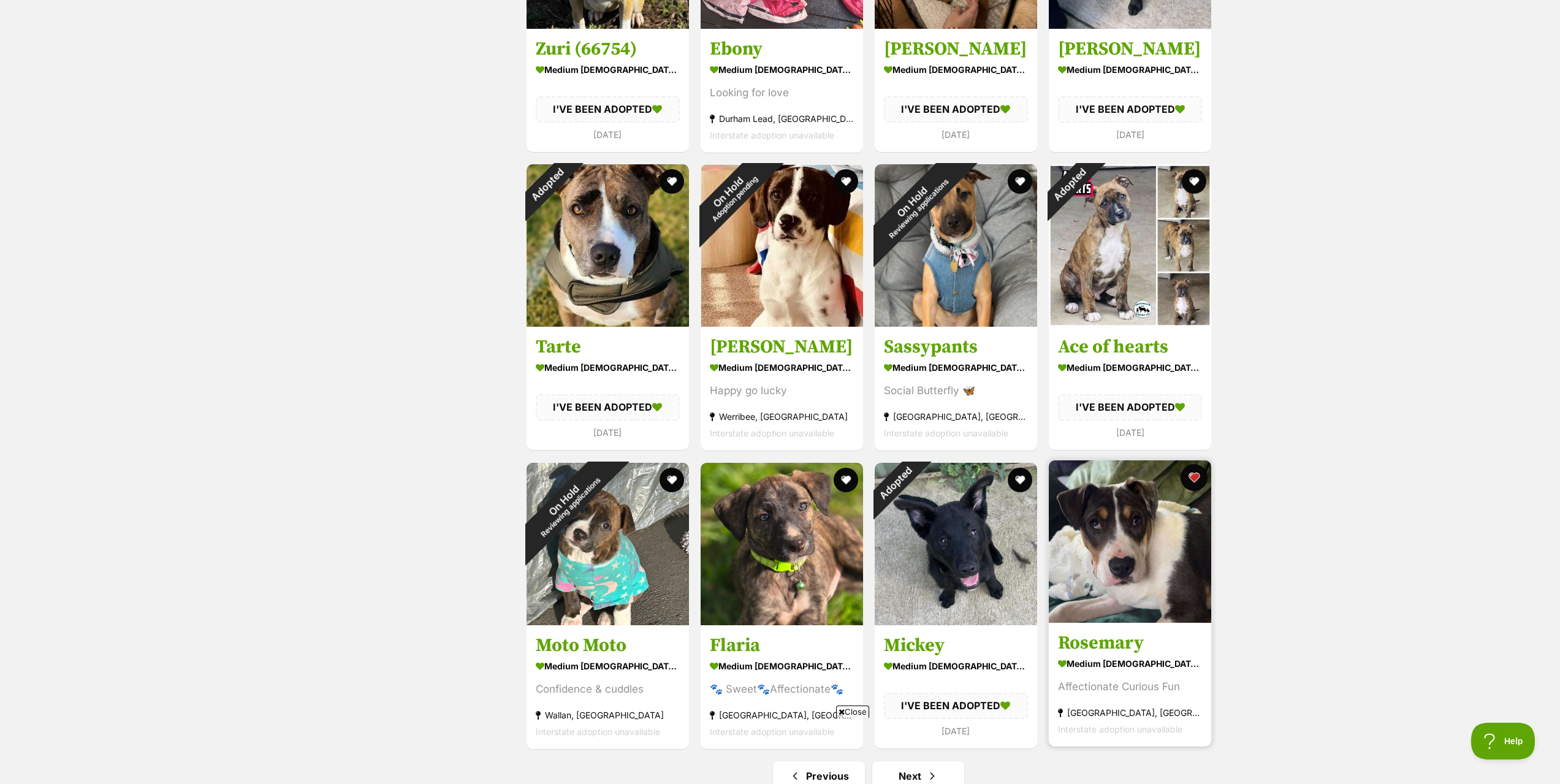
click at [1196, 476] on button "favourite" at bounding box center [1194, 477] width 27 height 27
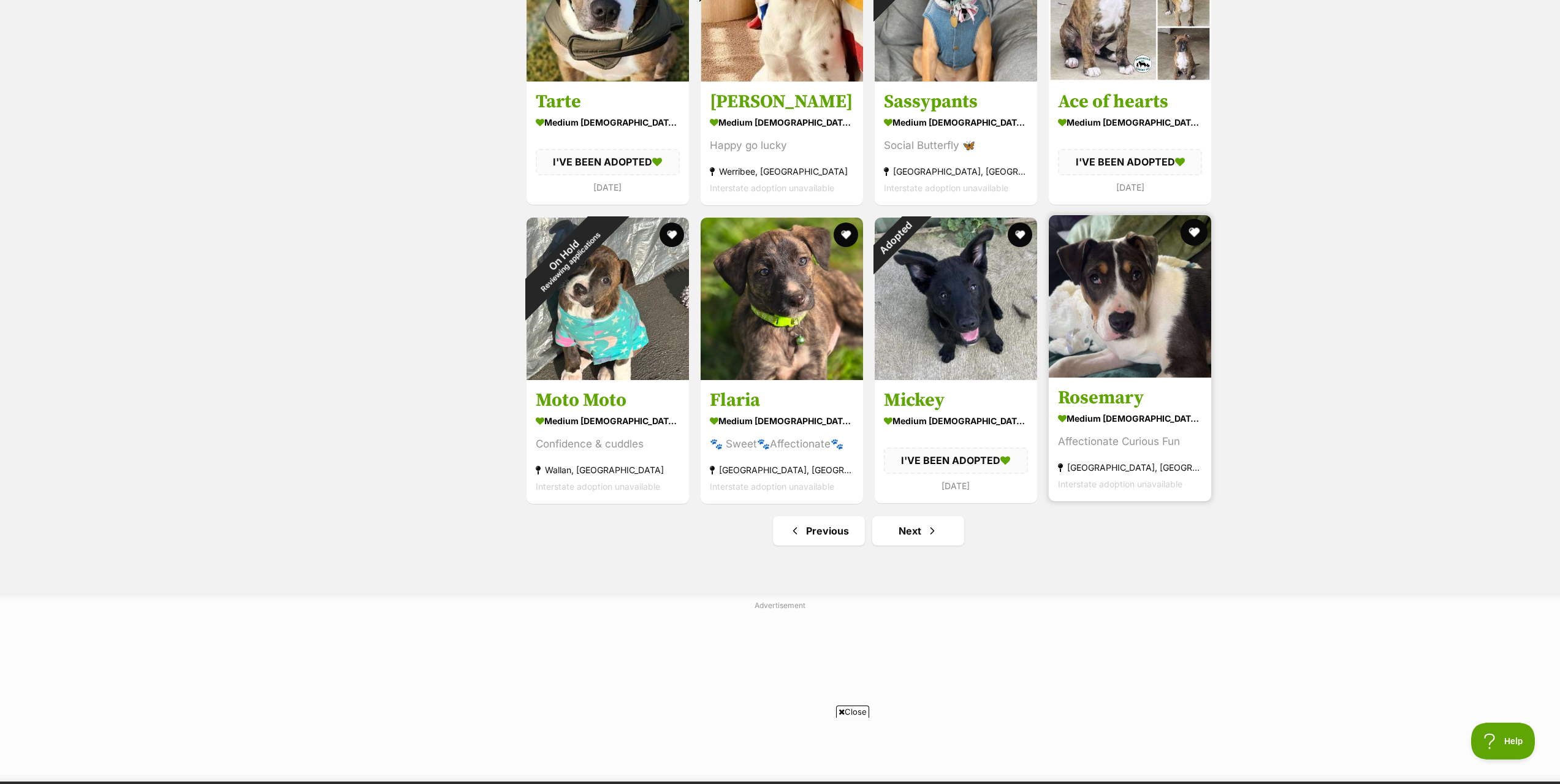
scroll to position [1409, 0]
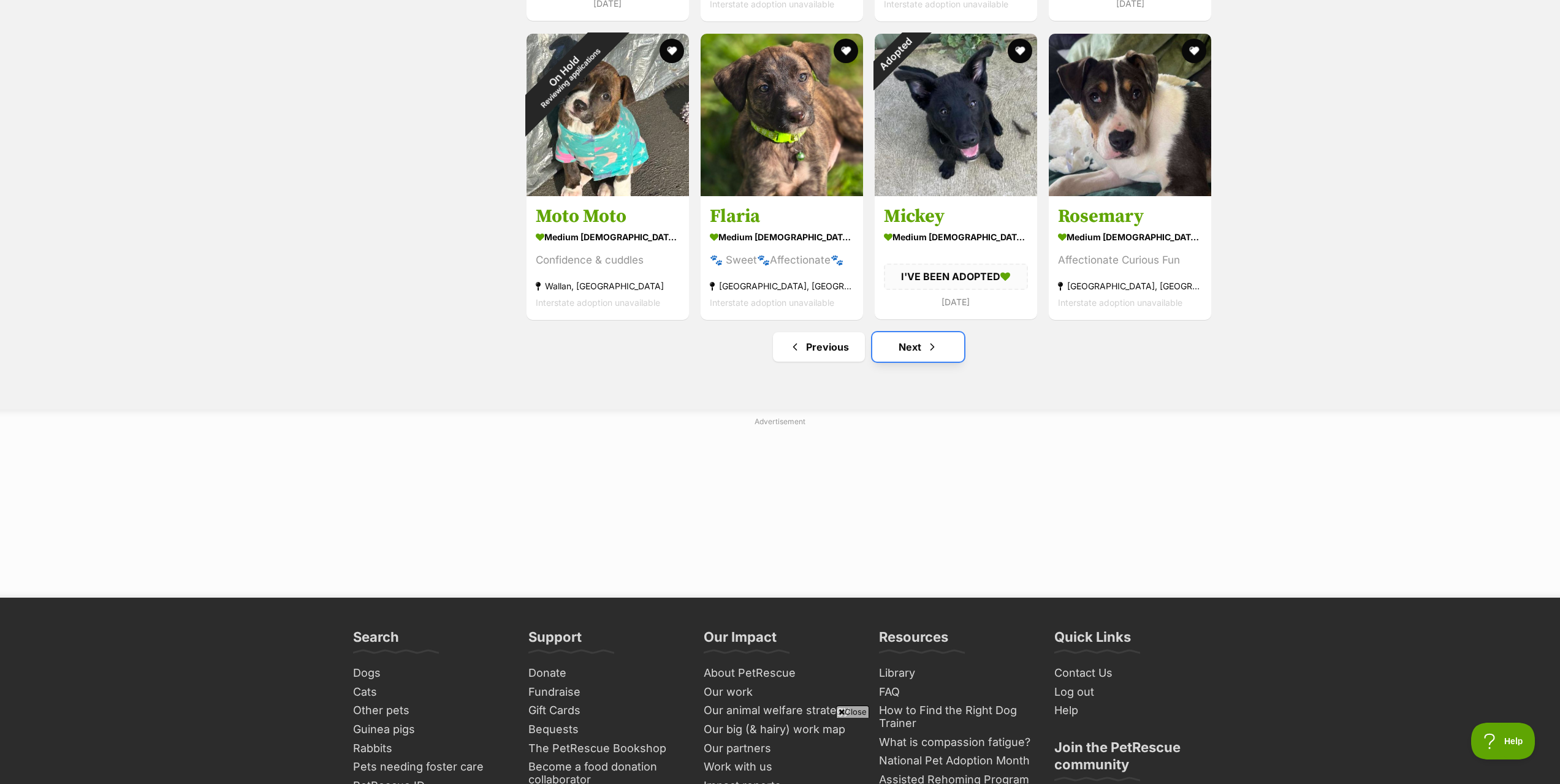
click at [925, 348] on link "Next" at bounding box center [918, 347] width 92 height 30
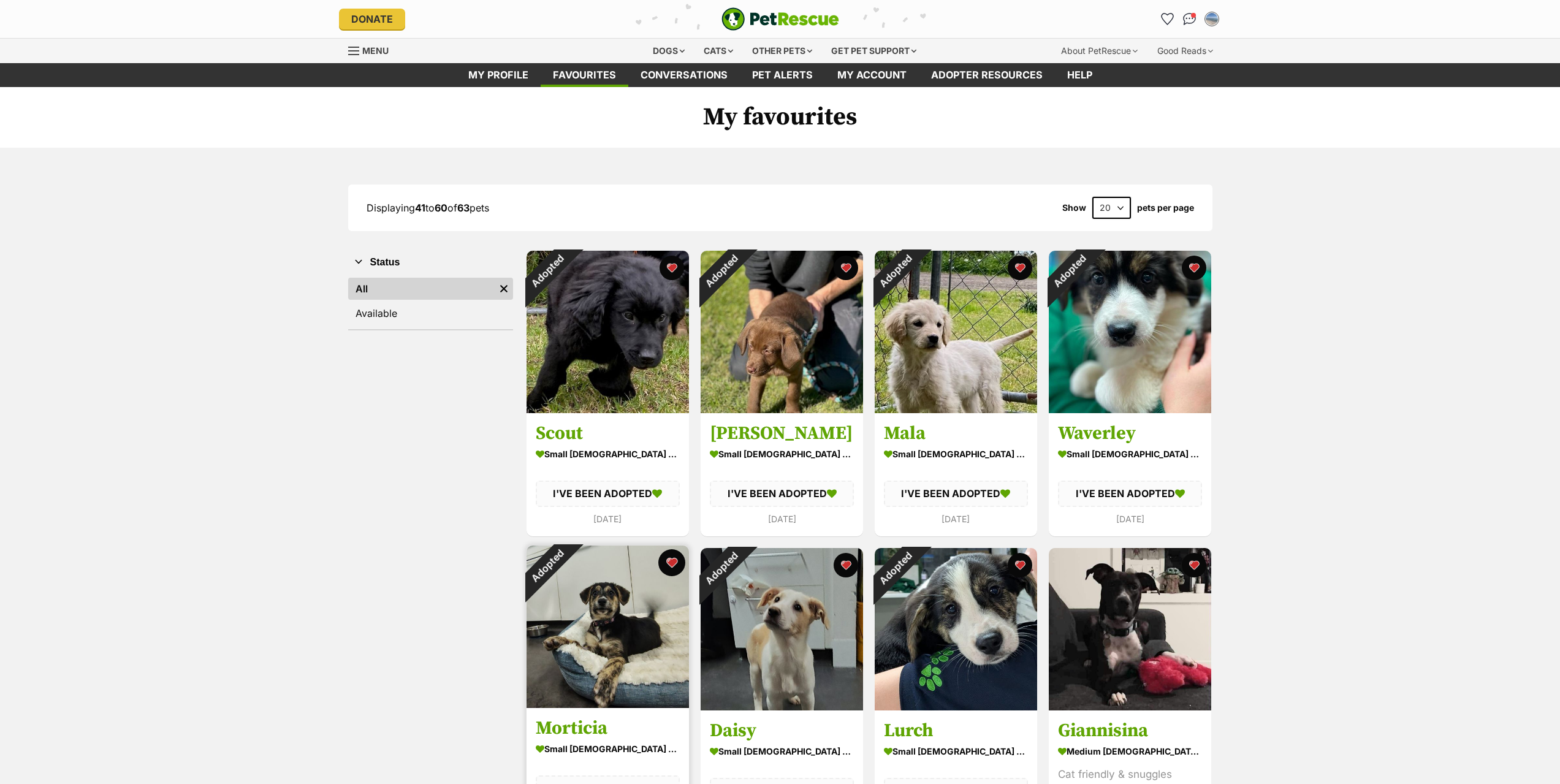
click at [668, 563] on button "favourite" at bounding box center [672, 562] width 27 height 27
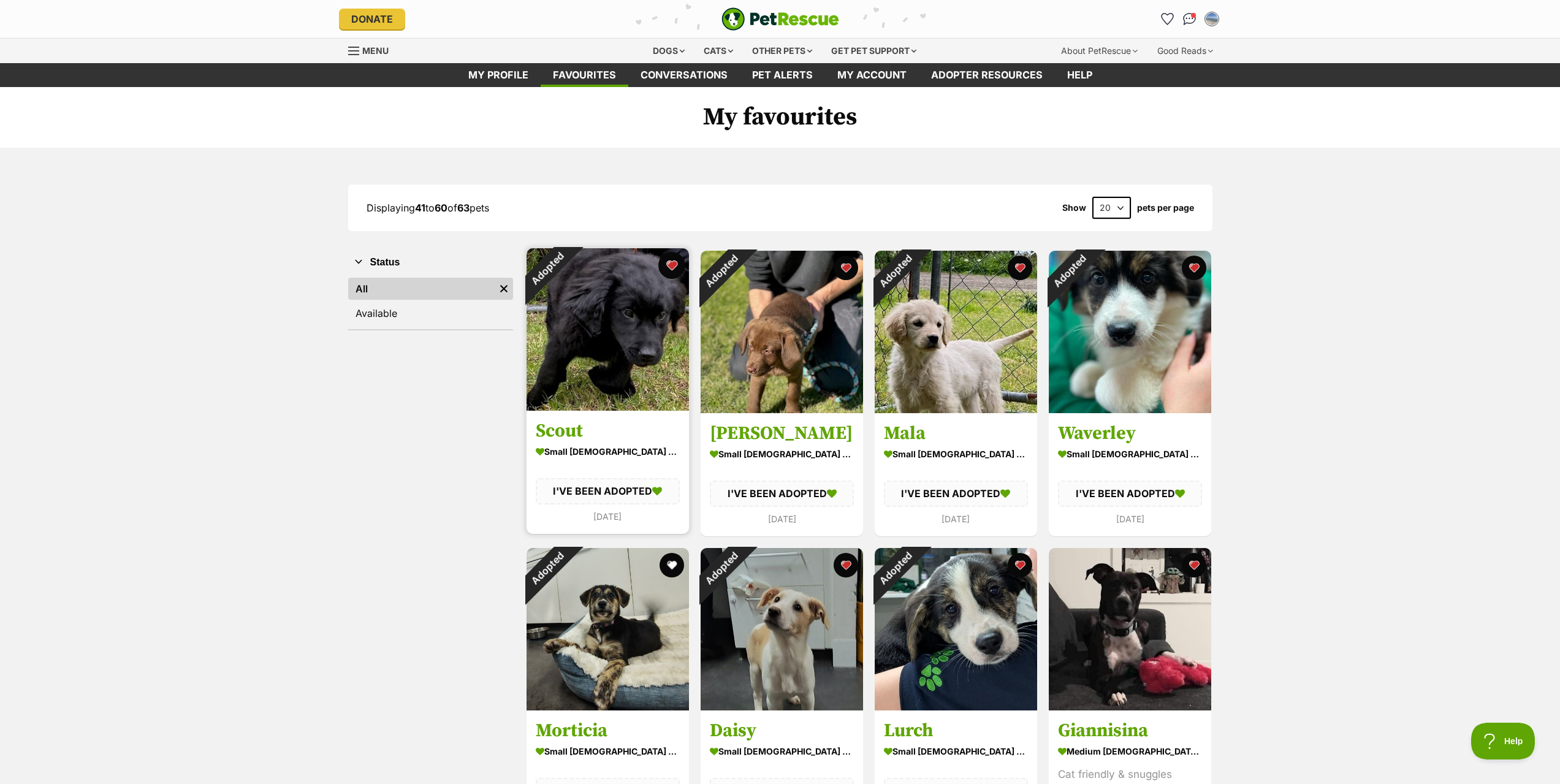
click at [672, 268] on button "favourite" at bounding box center [672, 265] width 27 height 27
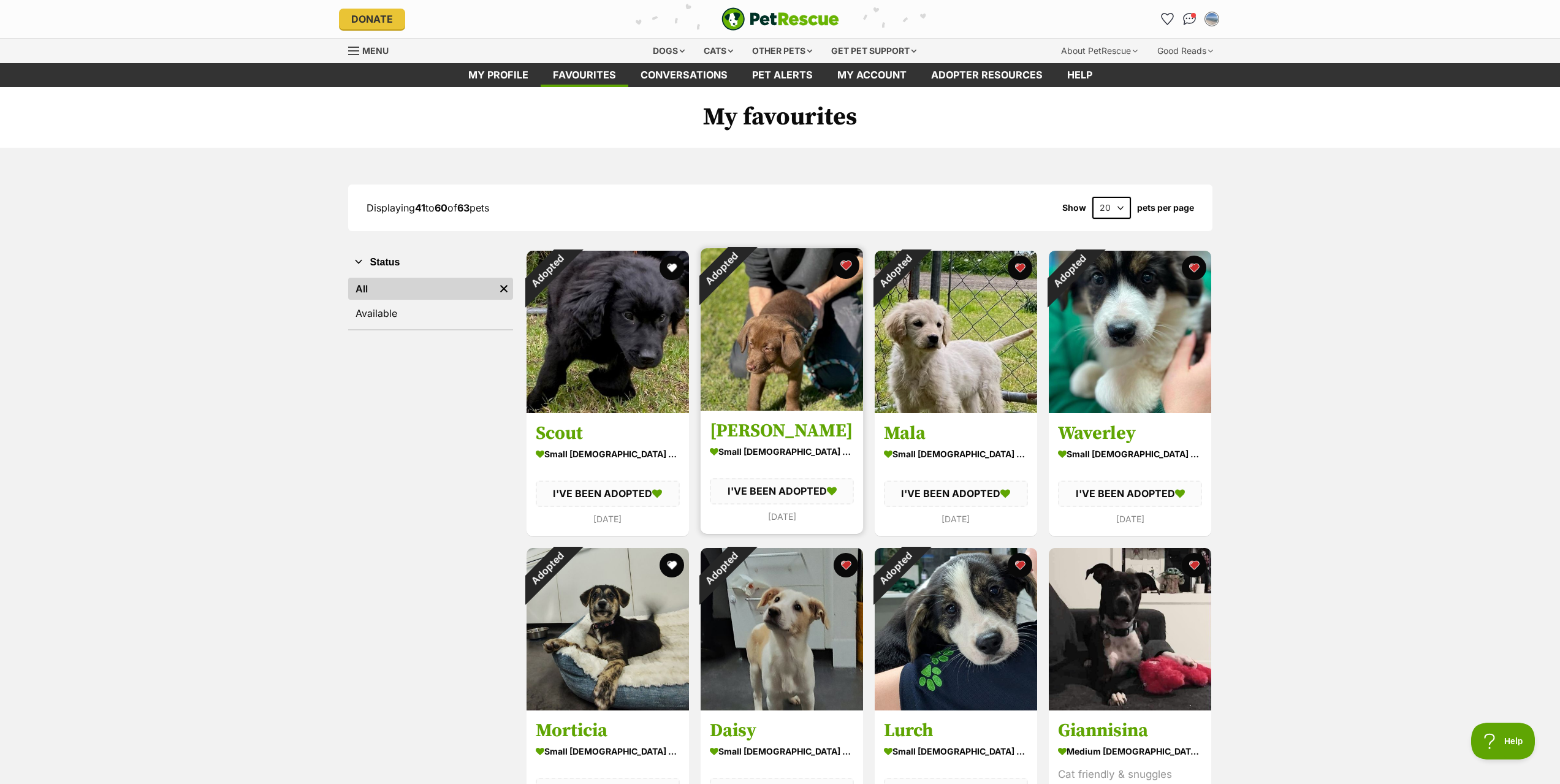
click at [845, 263] on button "favourite" at bounding box center [846, 265] width 27 height 27
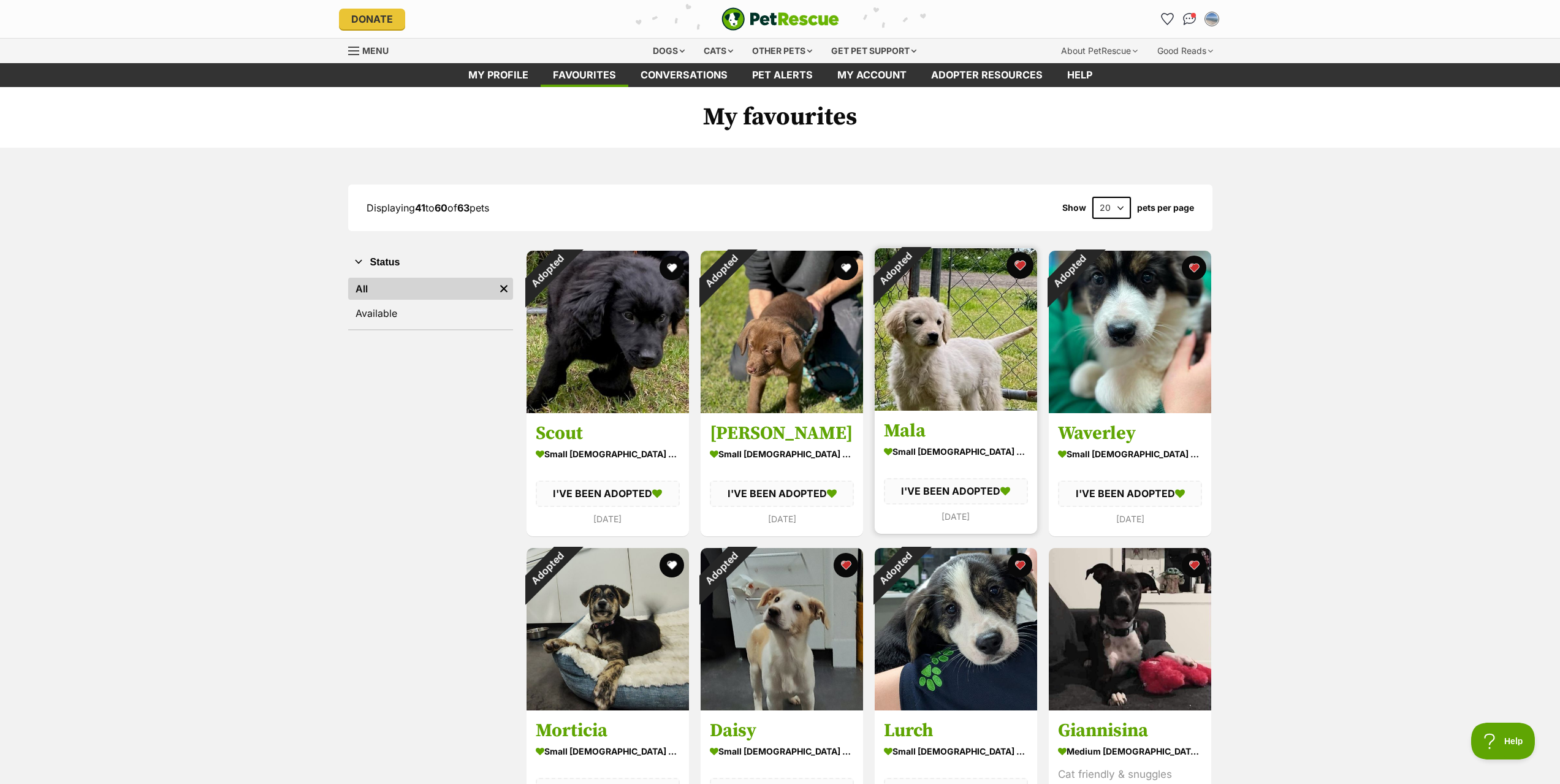
click at [1024, 271] on button "favourite" at bounding box center [1020, 265] width 27 height 27
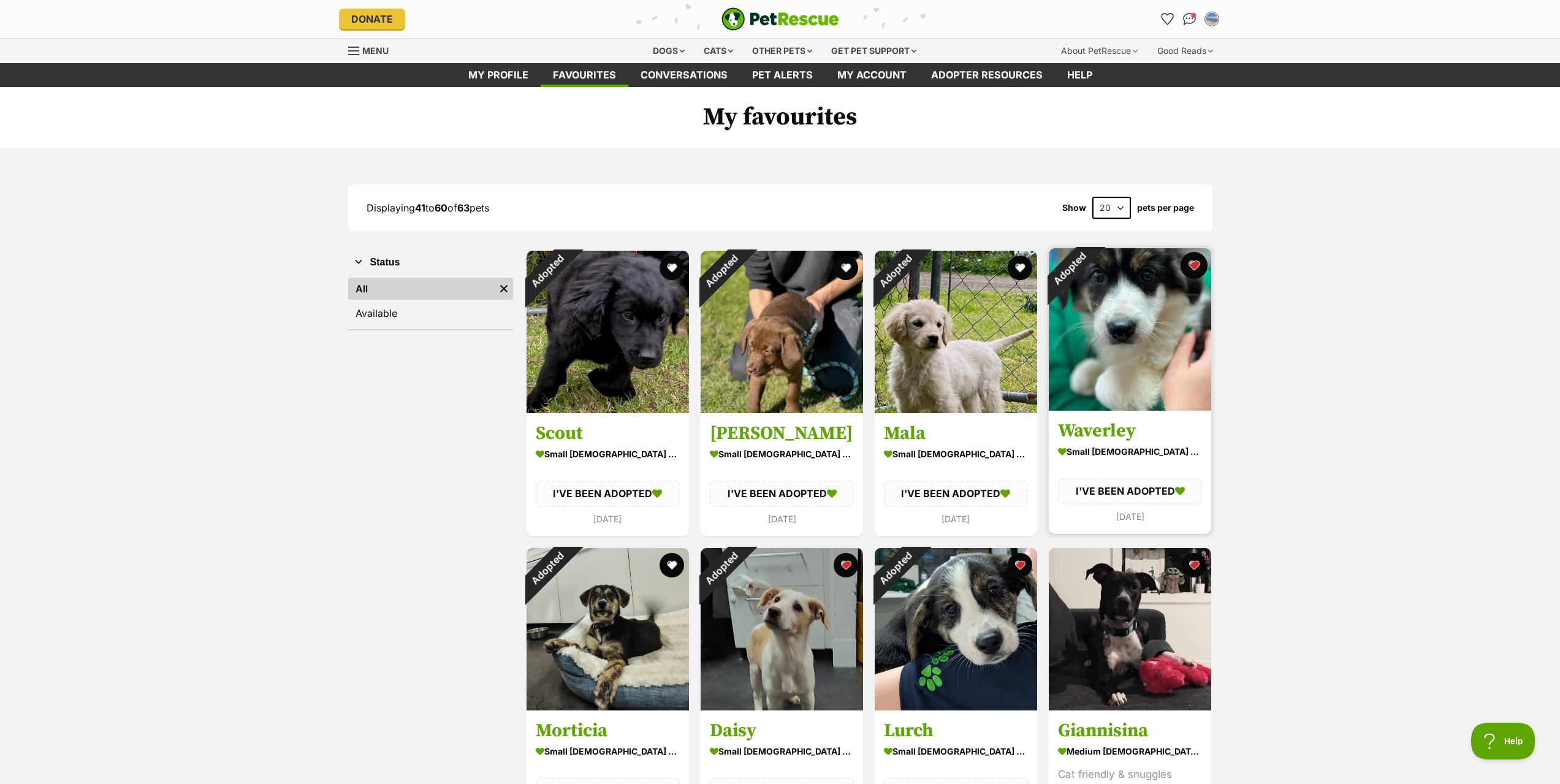
click at [1192, 263] on button "favourite" at bounding box center [1194, 265] width 27 height 27
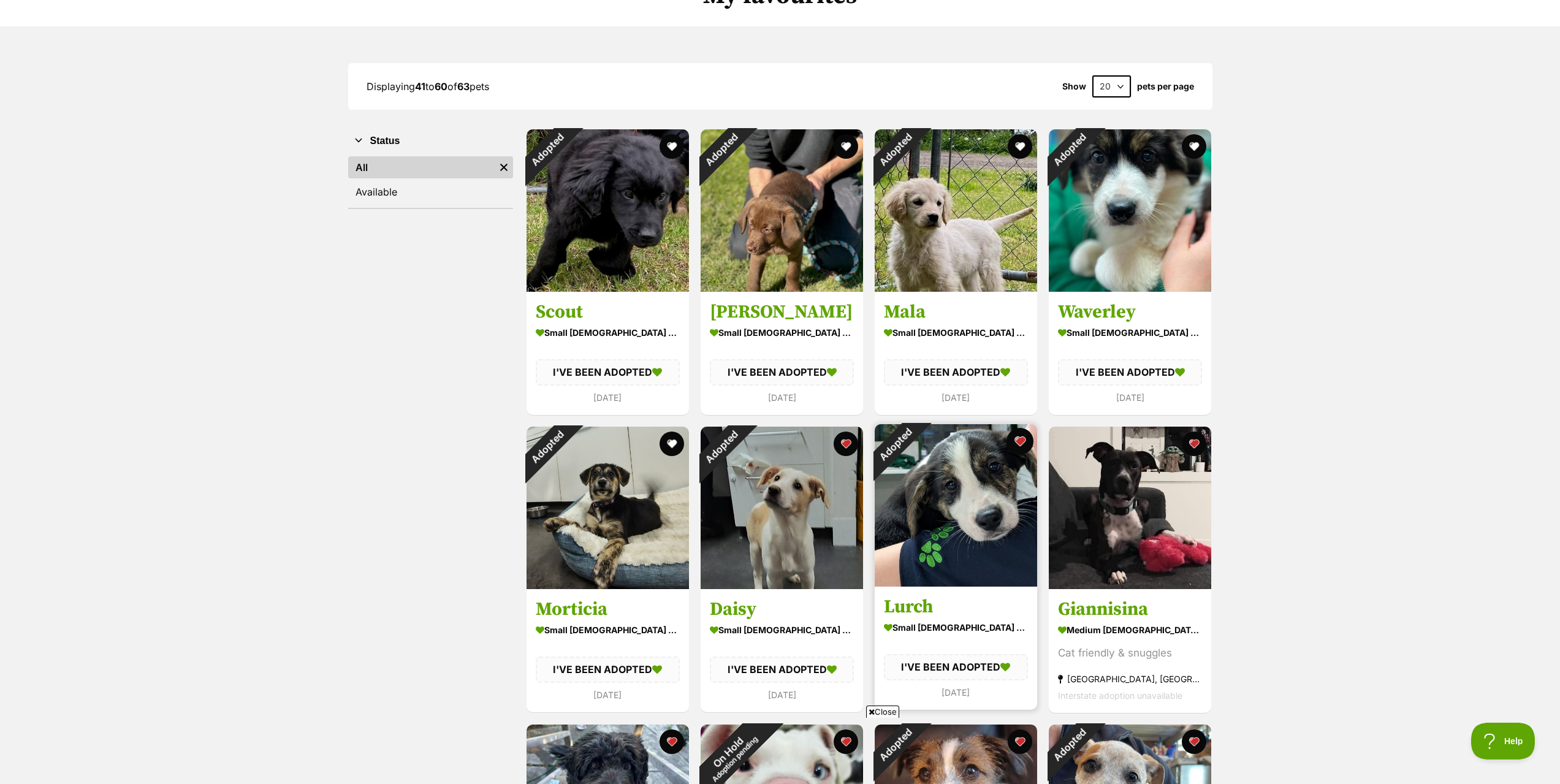
scroll to position [123, 0]
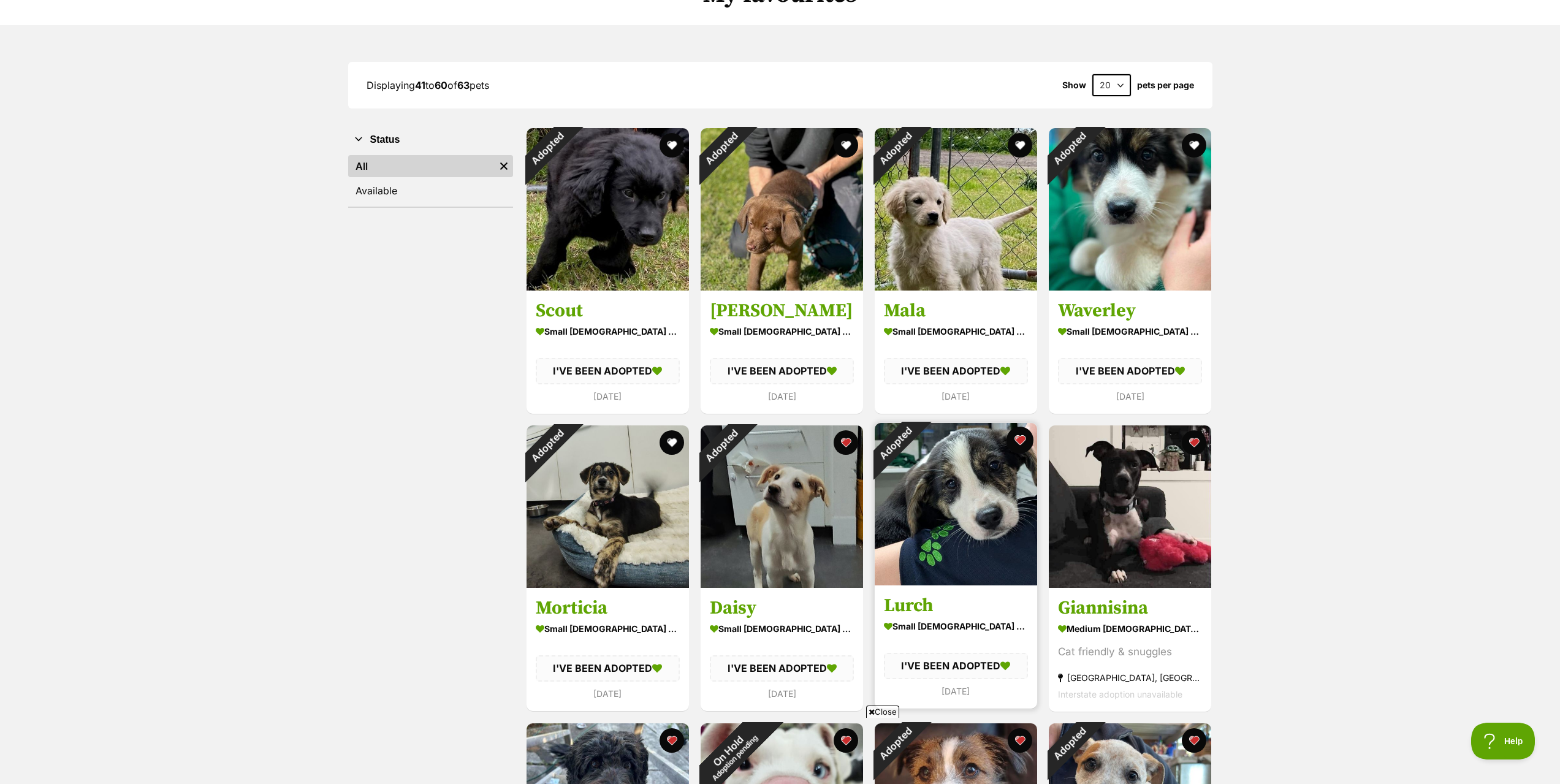
click at [1014, 440] on button "favourite" at bounding box center [1020, 440] width 27 height 27
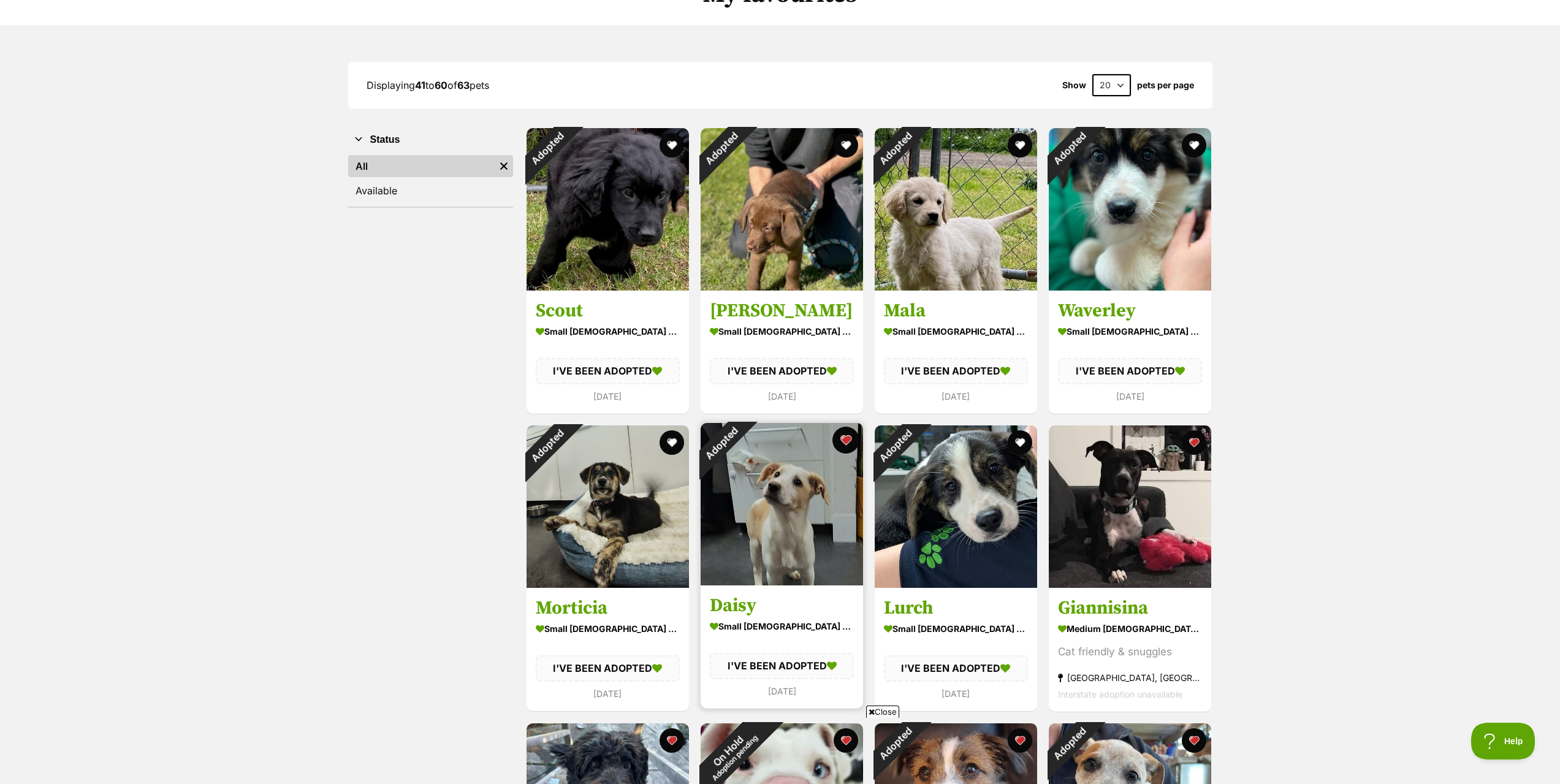
click at [844, 443] on button "favourite" at bounding box center [846, 440] width 27 height 27
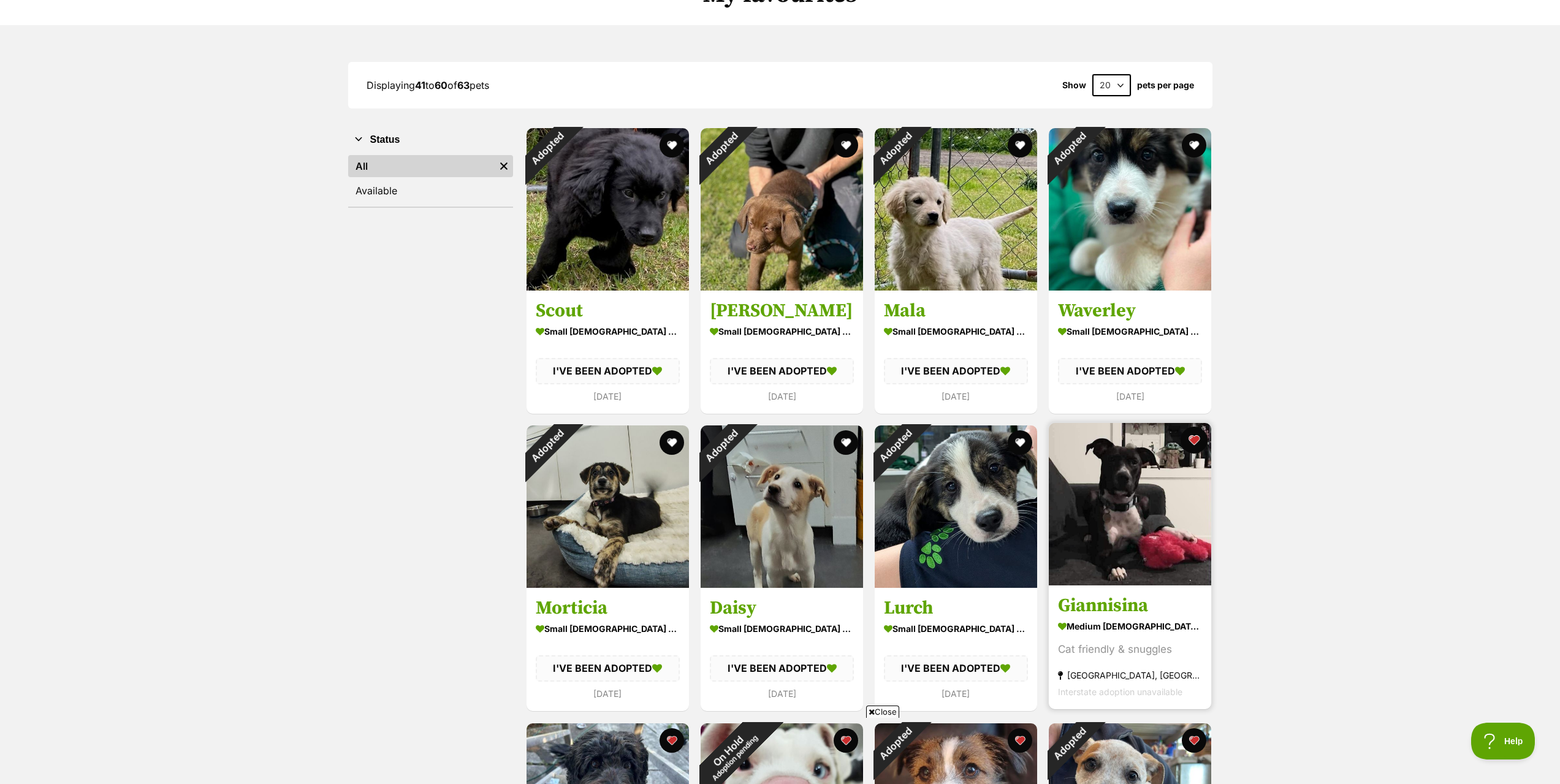
click at [1194, 441] on button "favourite" at bounding box center [1194, 440] width 27 height 27
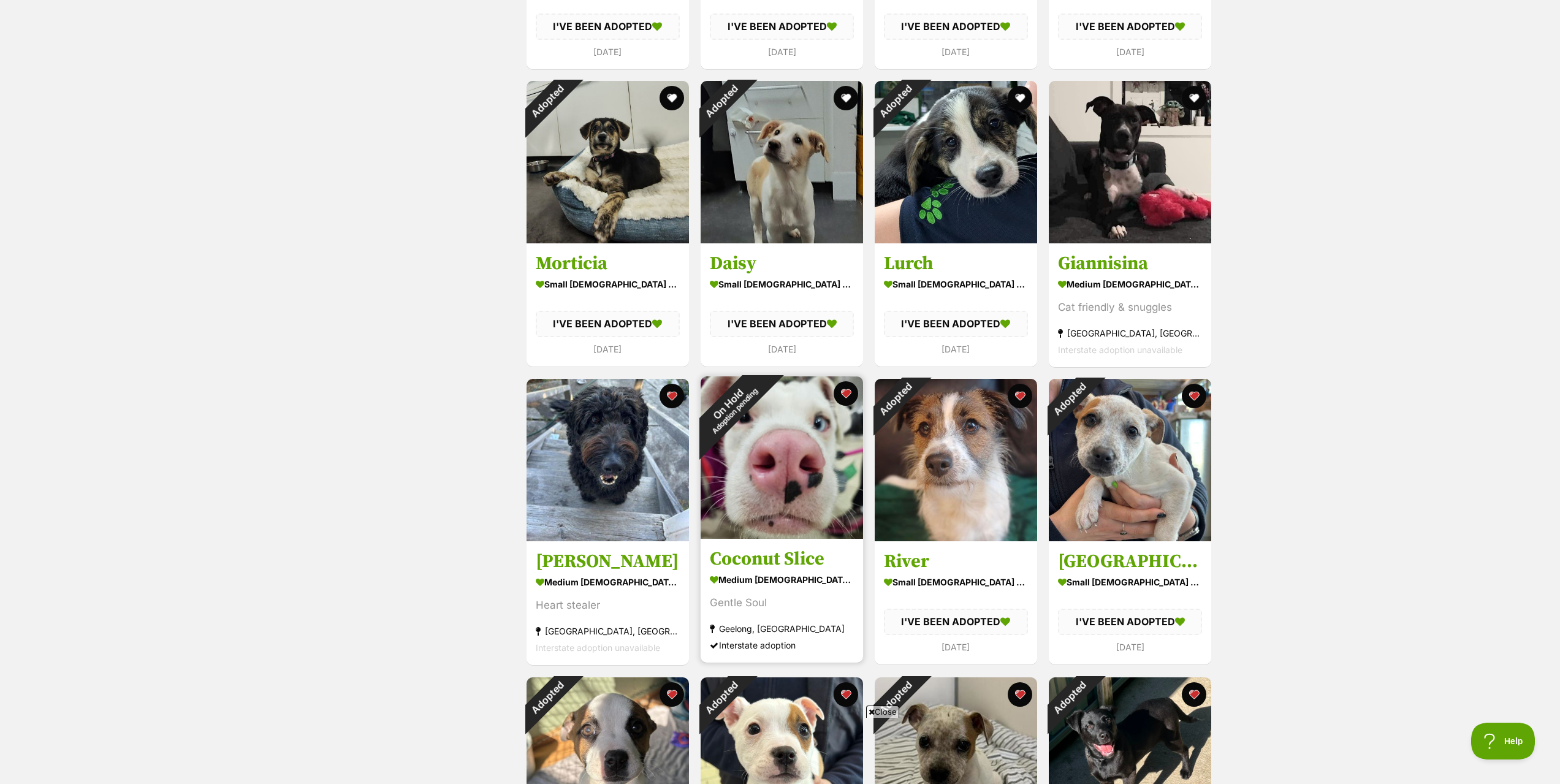
scroll to position [551, 0]
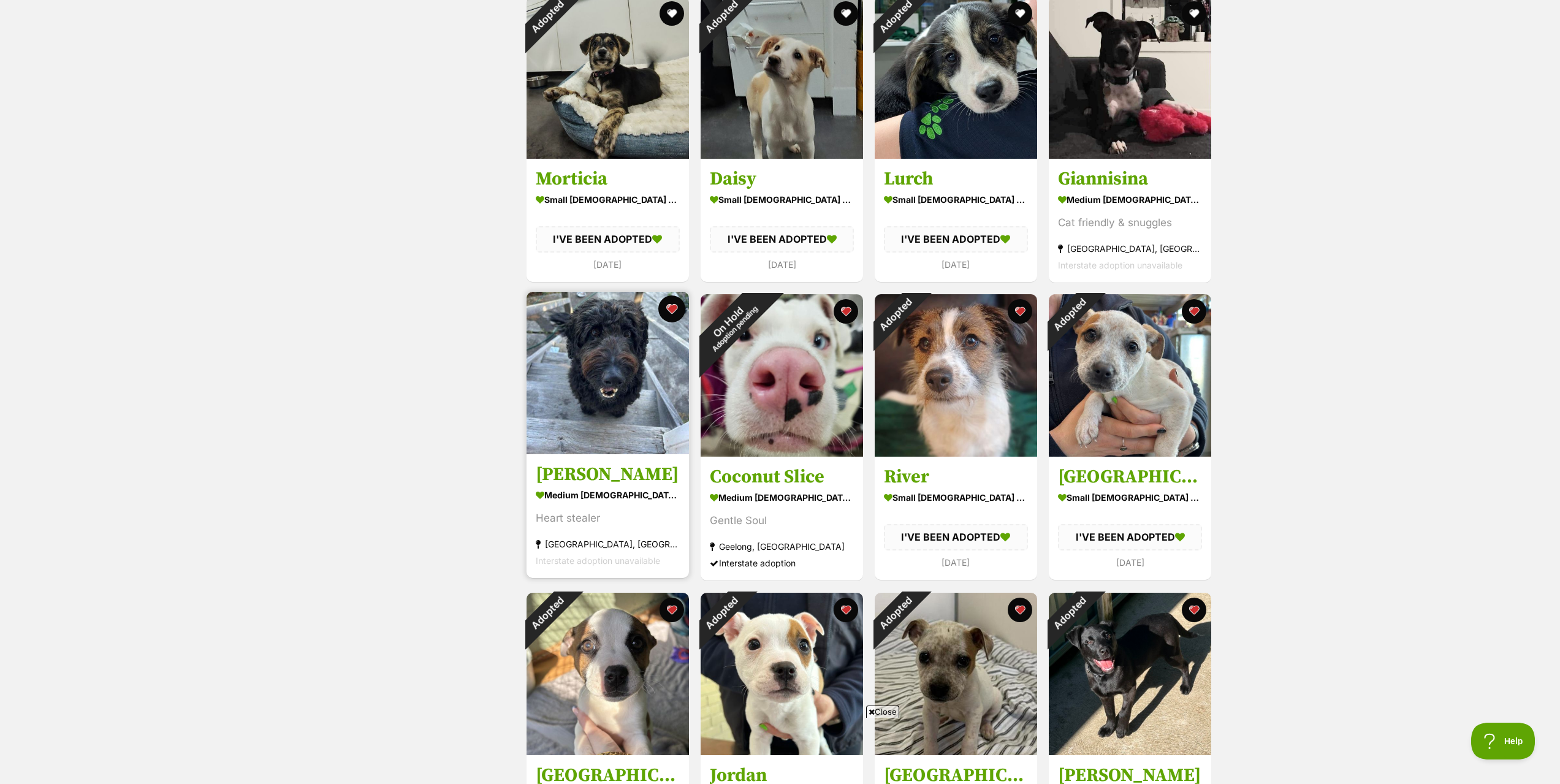
click at [677, 308] on button "favourite" at bounding box center [672, 309] width 27 height 27
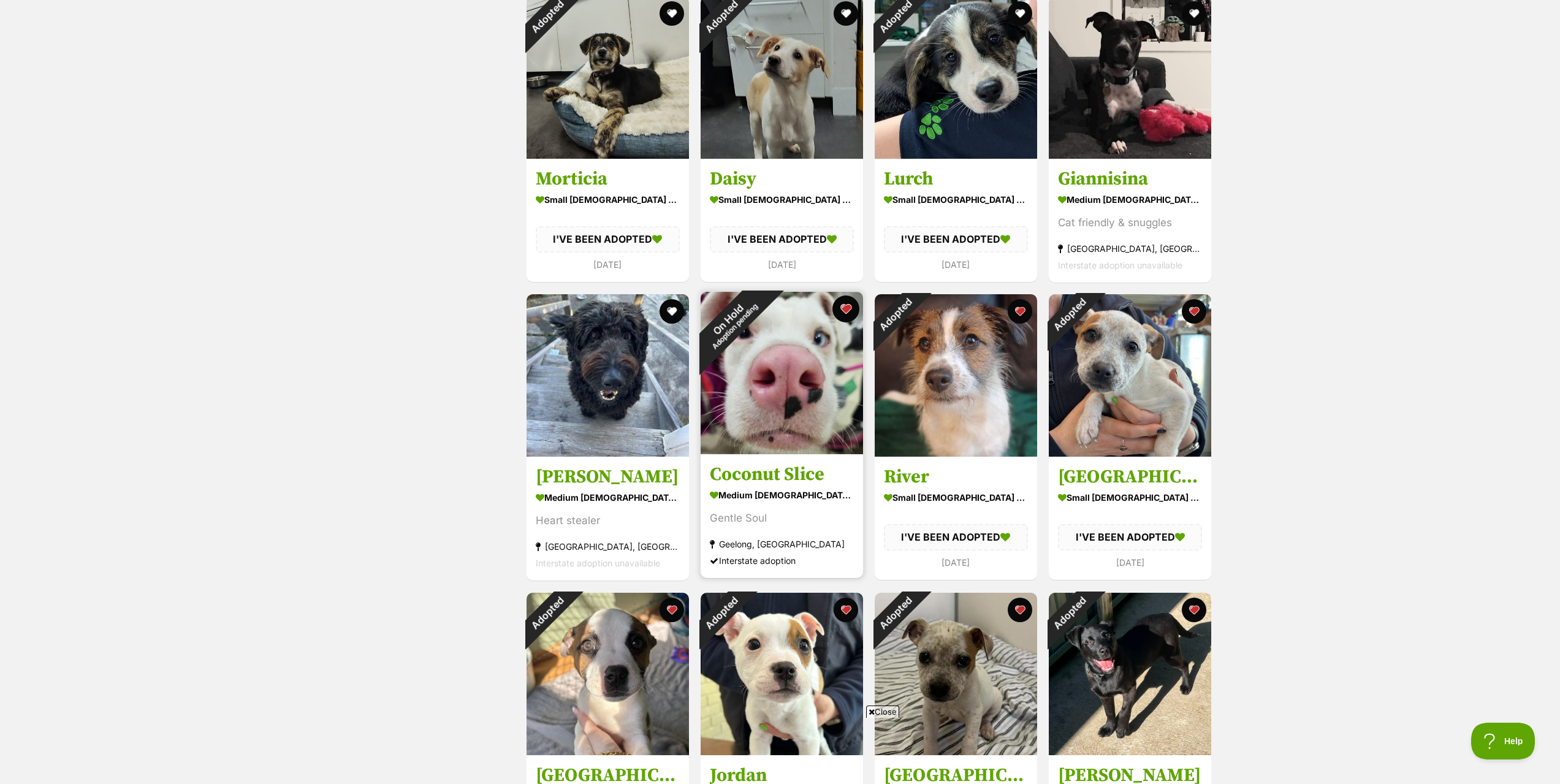
click at [850, 312] on button "favourite" at bounding box center [846, 309] width 27 height 27
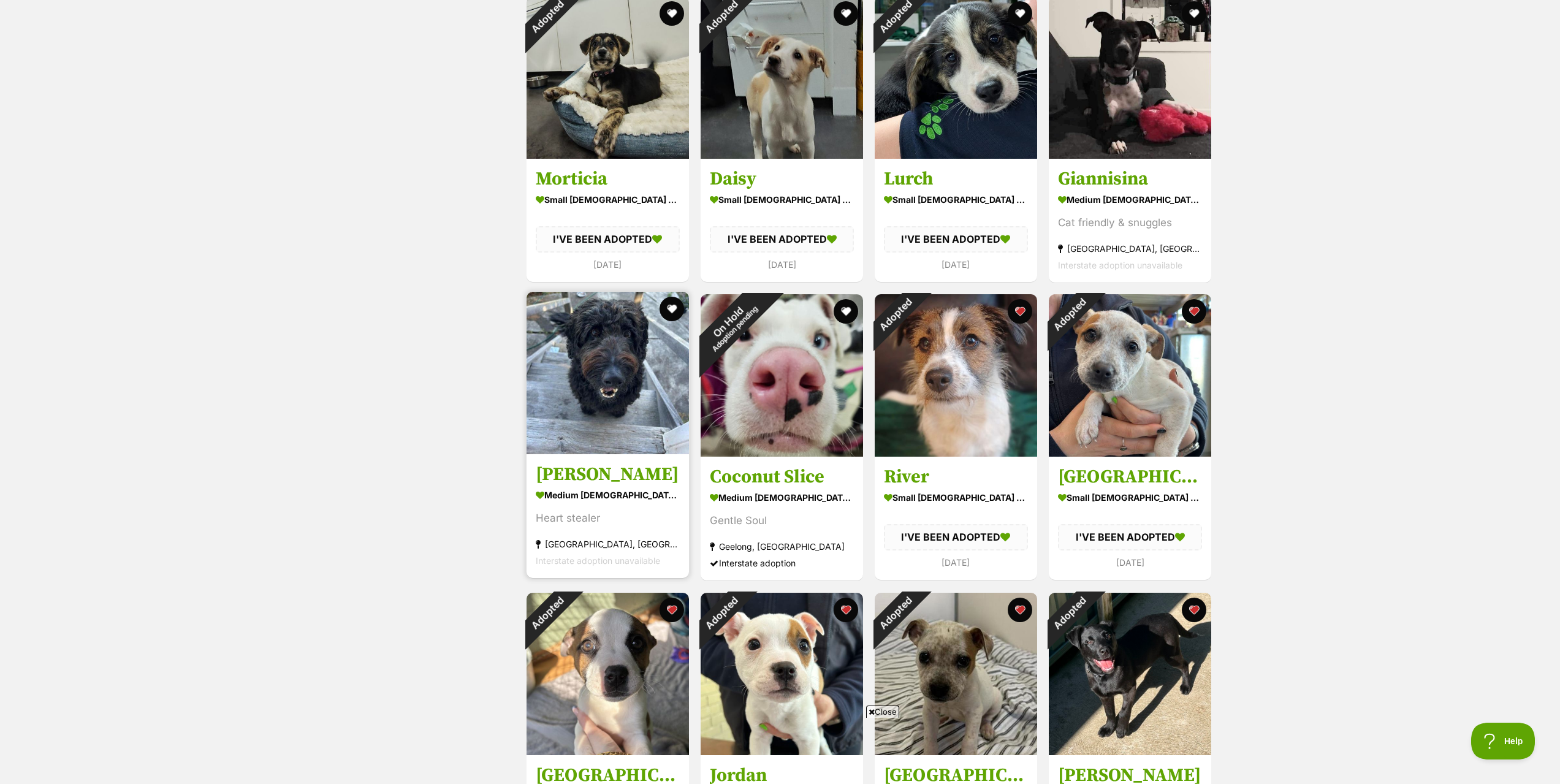
click at [599, 437] on img at bounding box center [607, 373] width 163 height 163
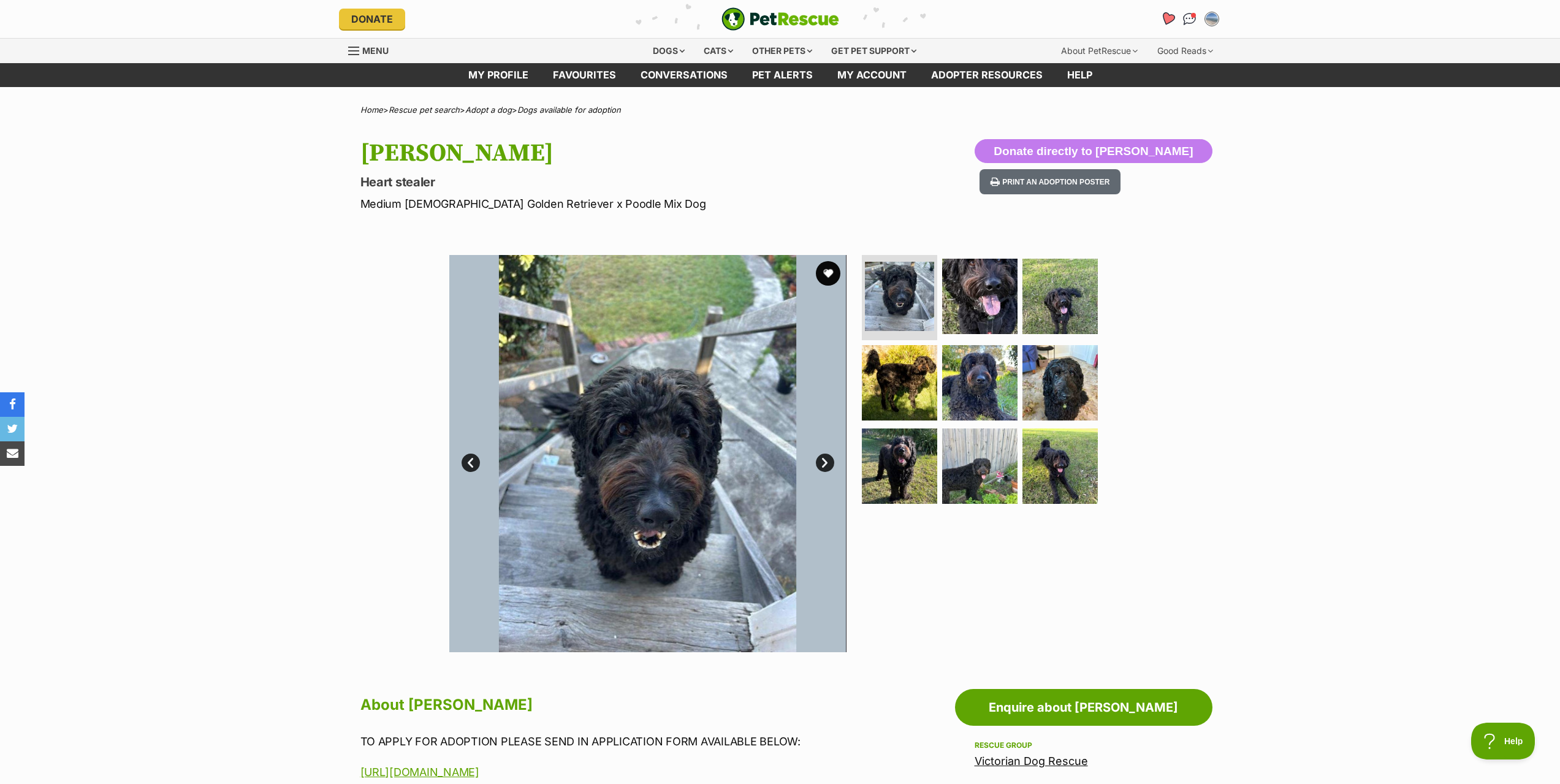
click at [1165, 21] on icon "Favourites" at bounding box center [1167, 19] width 15 height 14
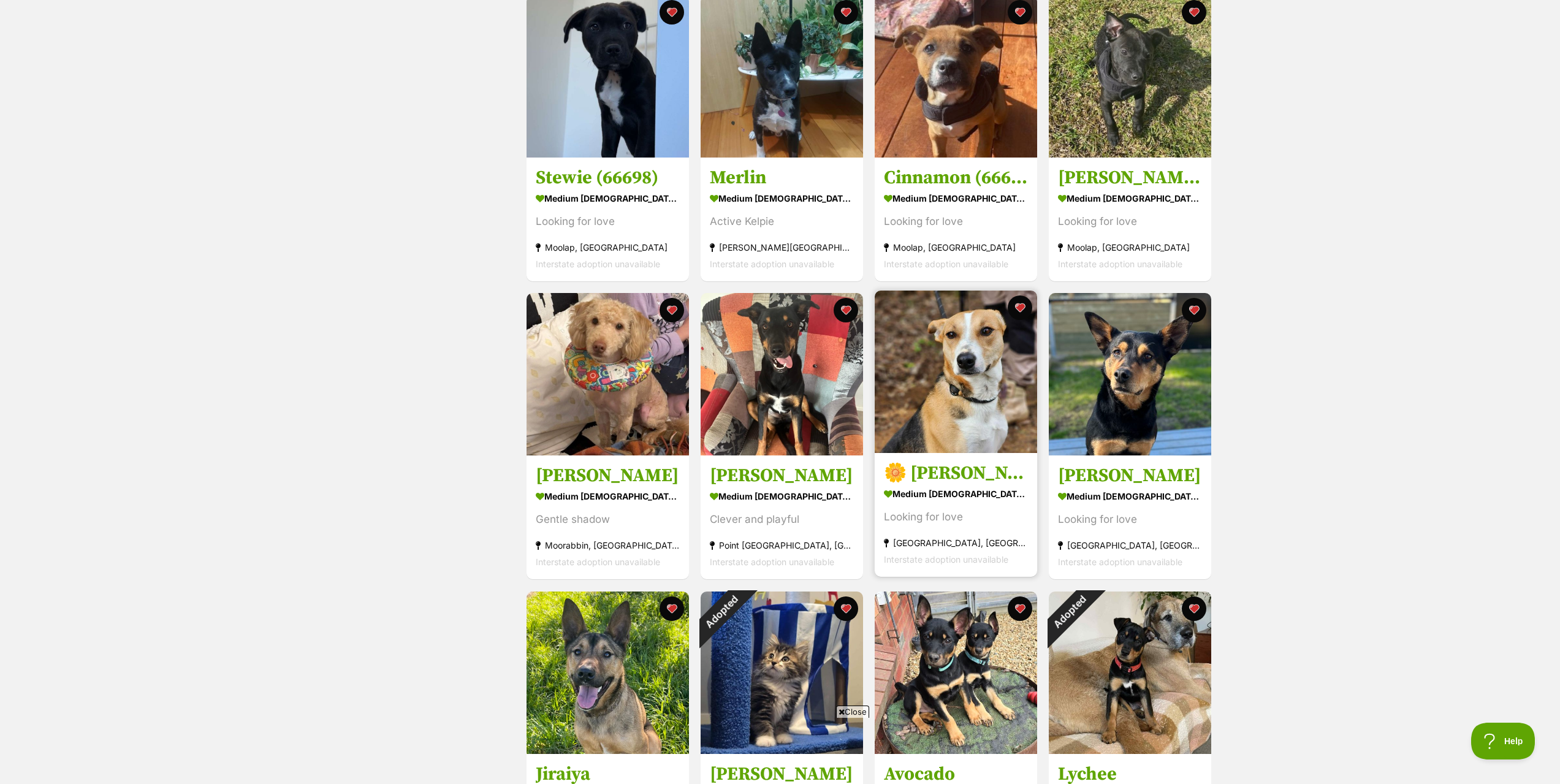
scroll to position [981, 0]
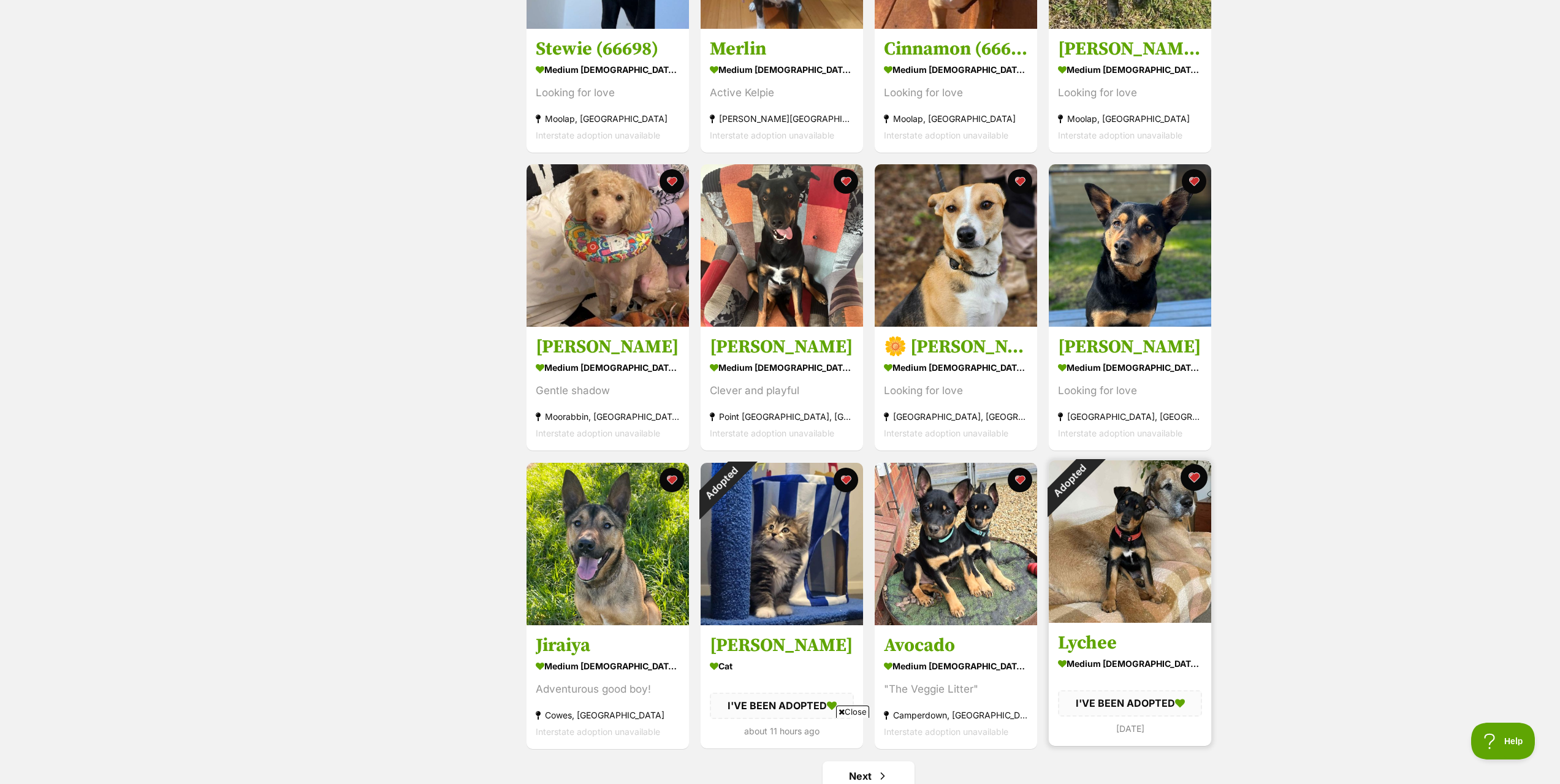
click at [1186, 480] on button "favourite" at bounding box center [1194, 477] width 27 height 27
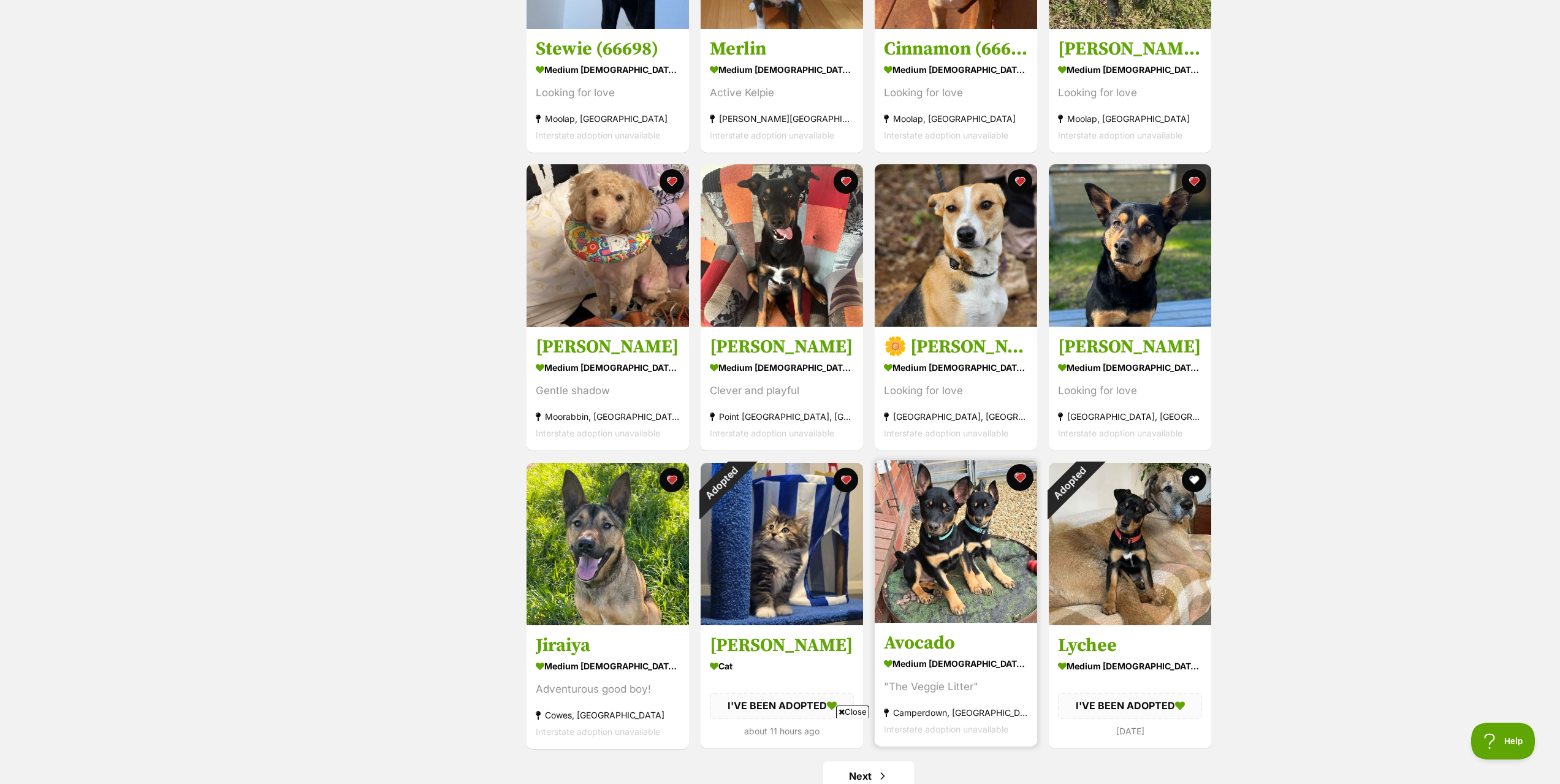
click at [1023, 478] on button "favourite" at bounding box center [1020, 477] width 27 height 27
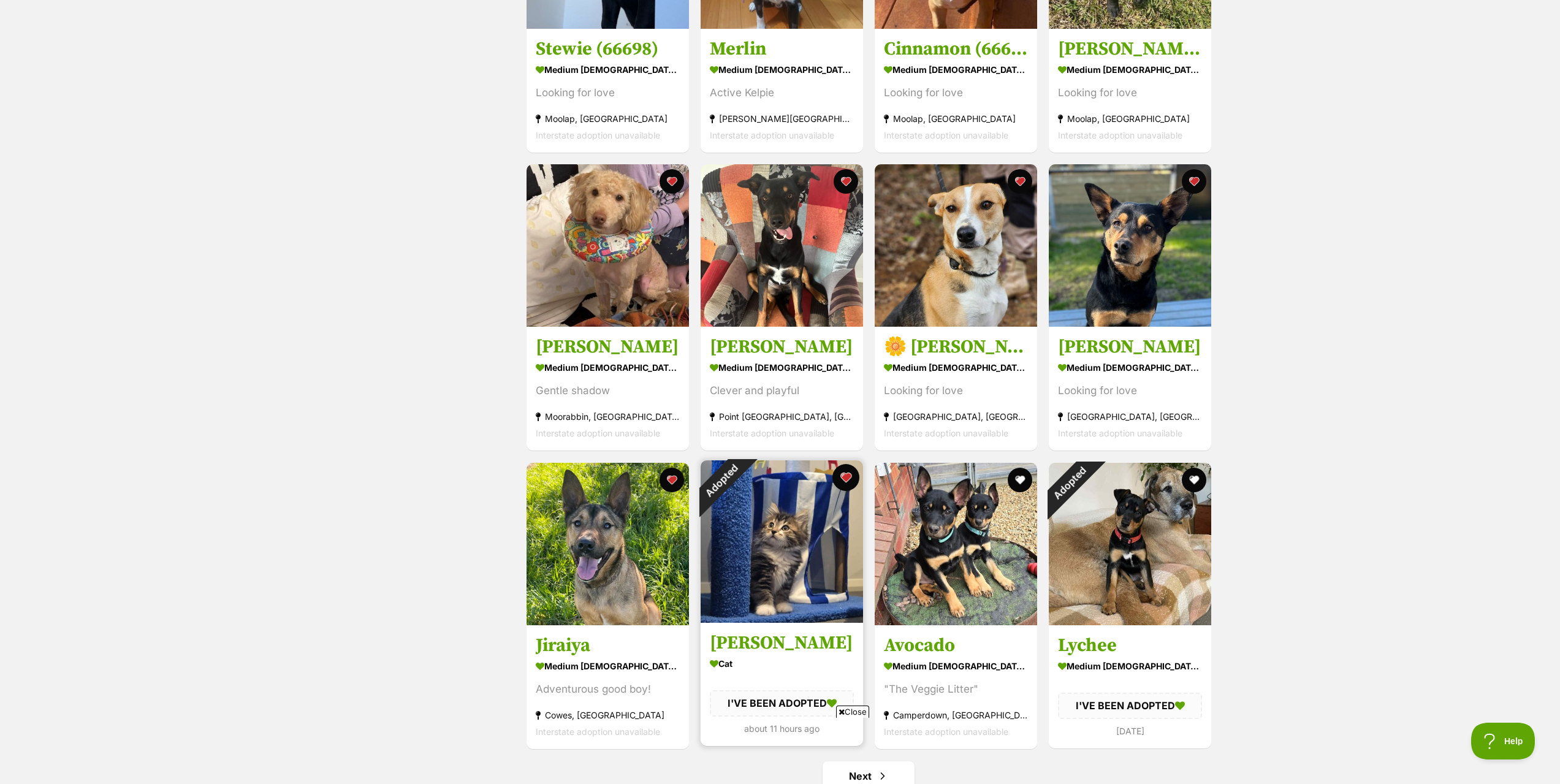
click at [839, 479] on button "favourite" at bounding box center [846, 477] width 27 height 27
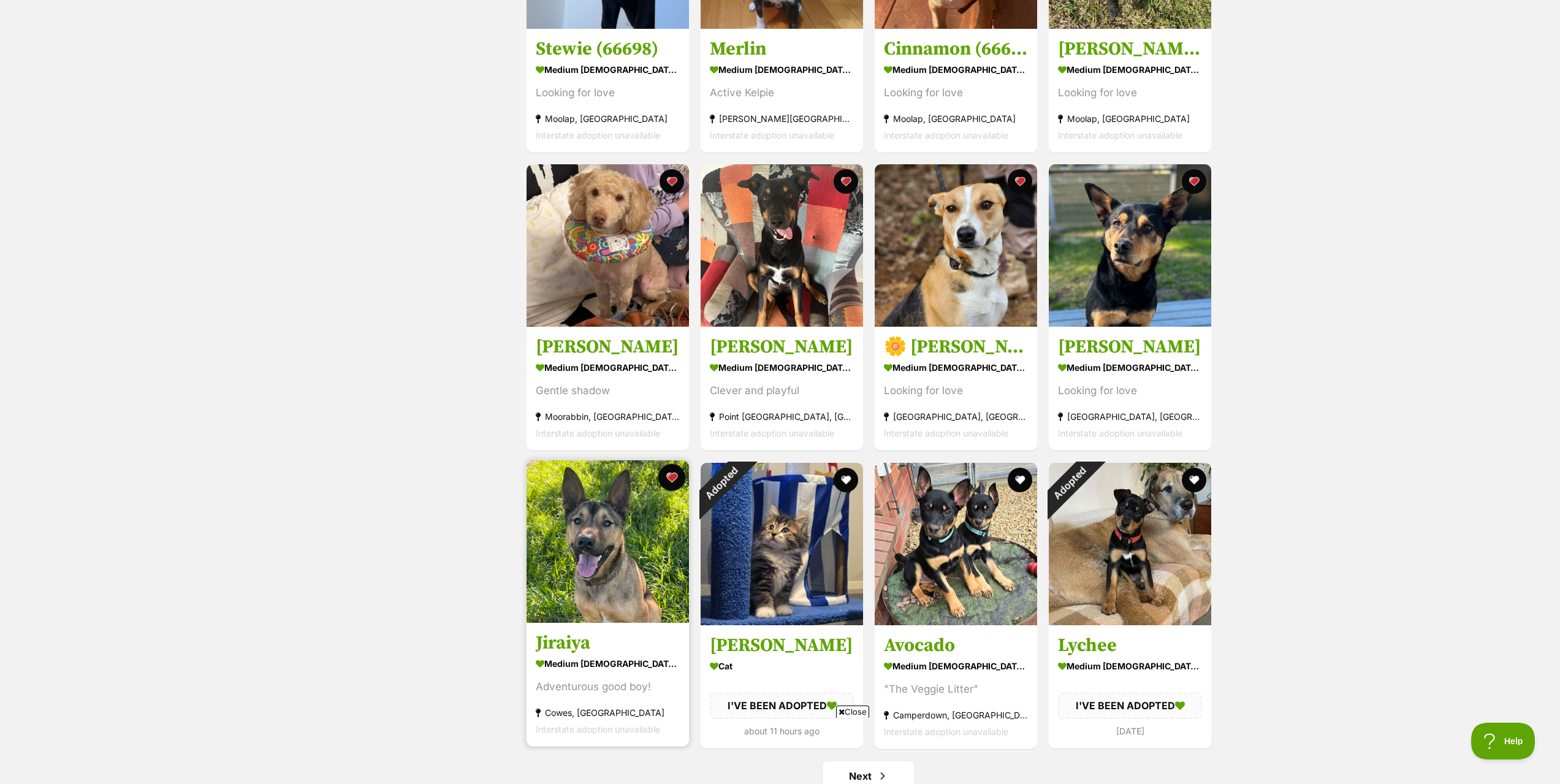
click at [674, 481] on button "favourite" at bounding box center [672, 477] width 27 height 27
click at [666, 481] on button "favourite" at bounding box center [672, 477] width 27 height 27
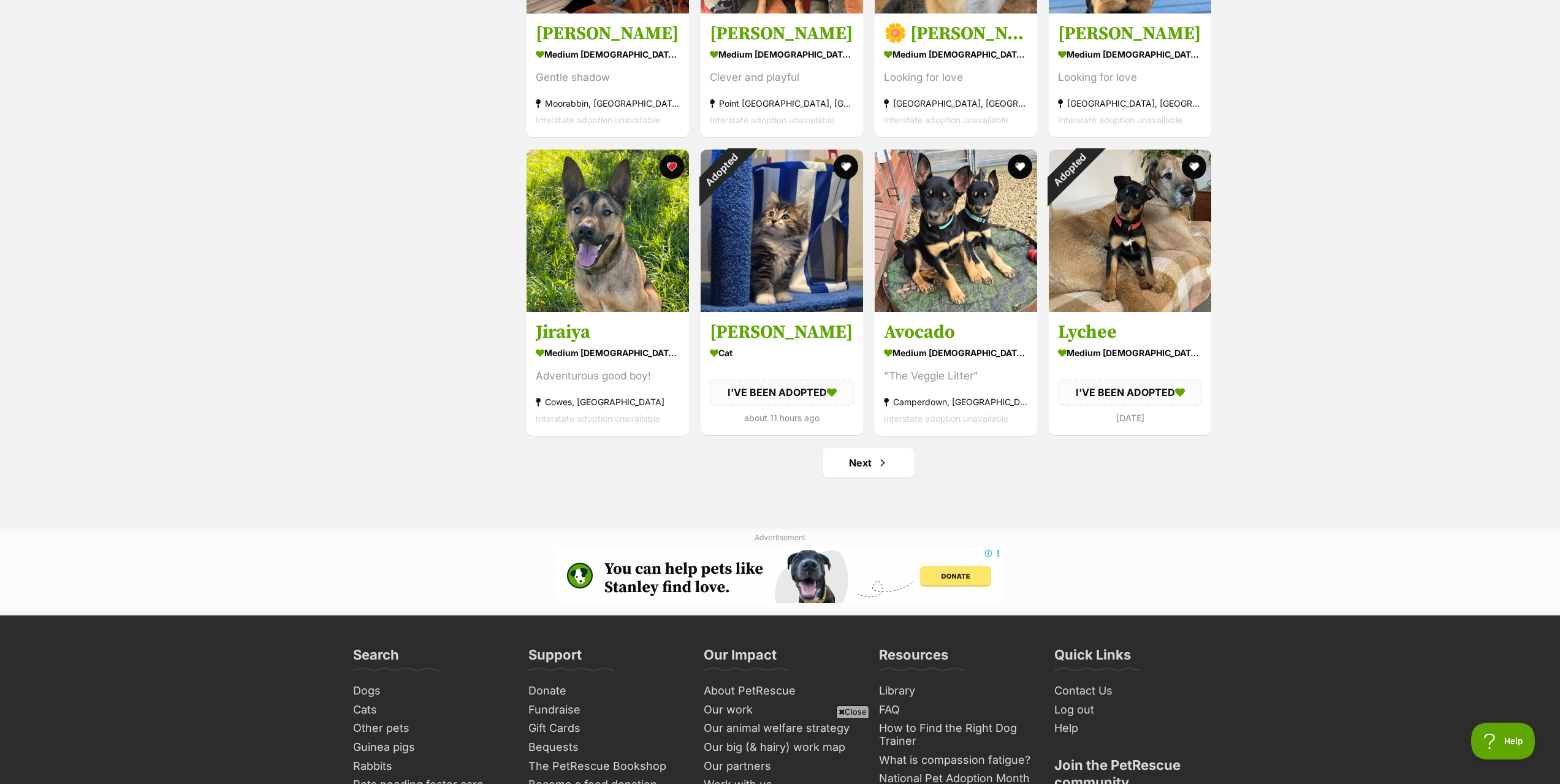
scroll to position [1348, 0]
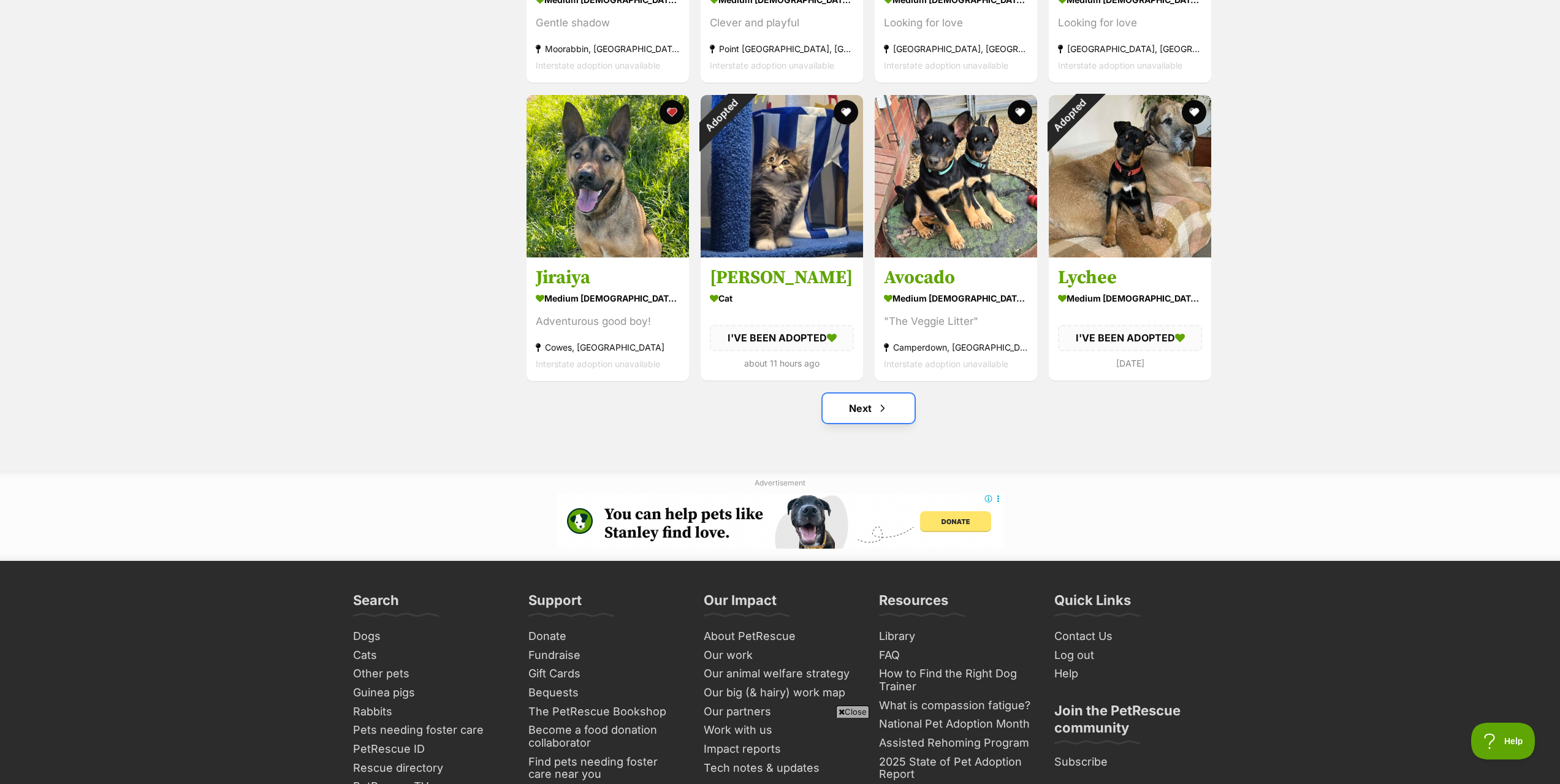
click at [865, 407] on link "Next" at bounding box center [868, 408] width 92 height 30
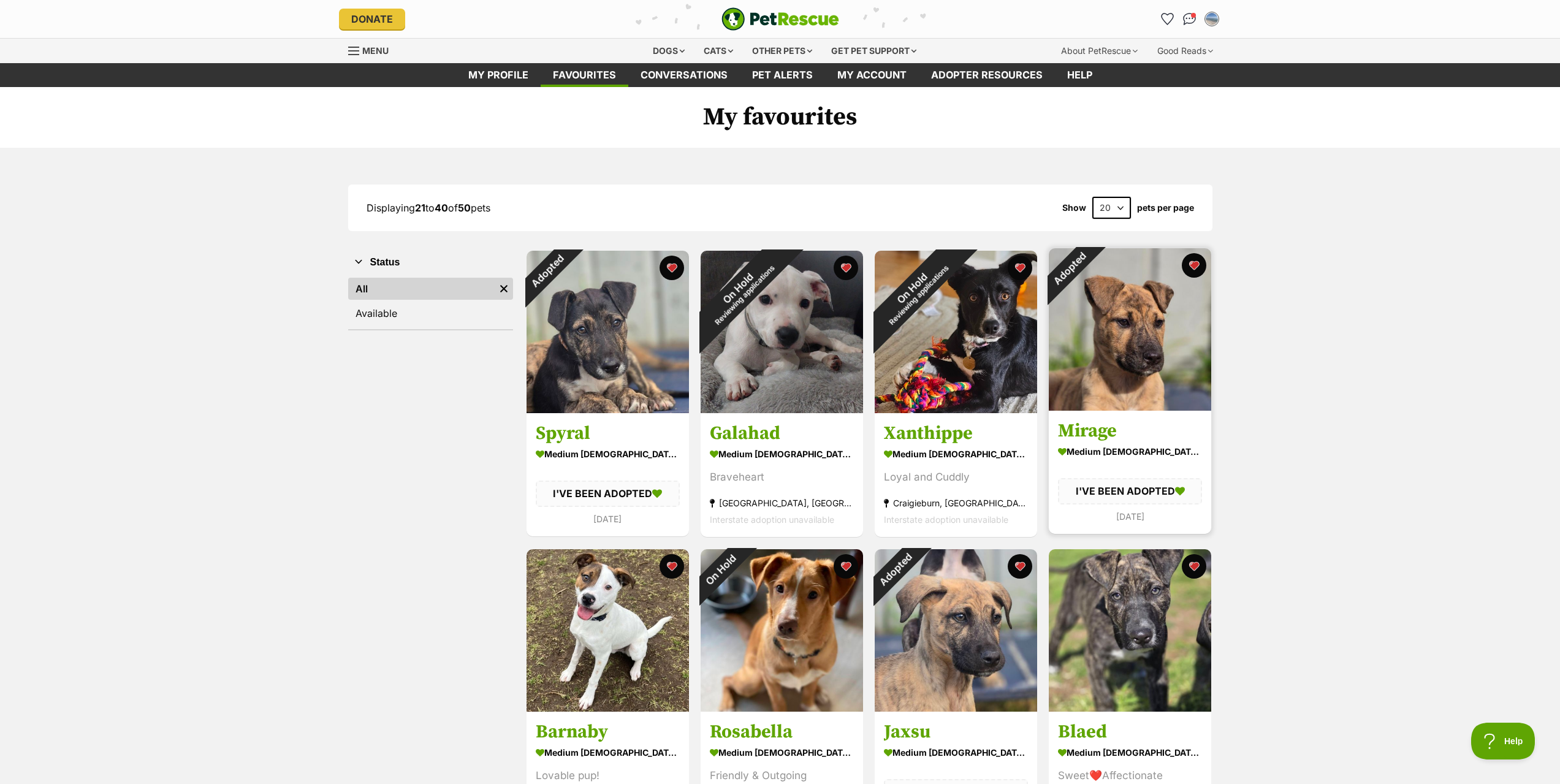
drag, startPoint x: 1197, startPoint y: 263, endPoint x: 1140, endPoint y: 258, distance: 57.2
click at [1196, 263] on button "favourite" at bounding box center [1194, 265] width 24 height 24
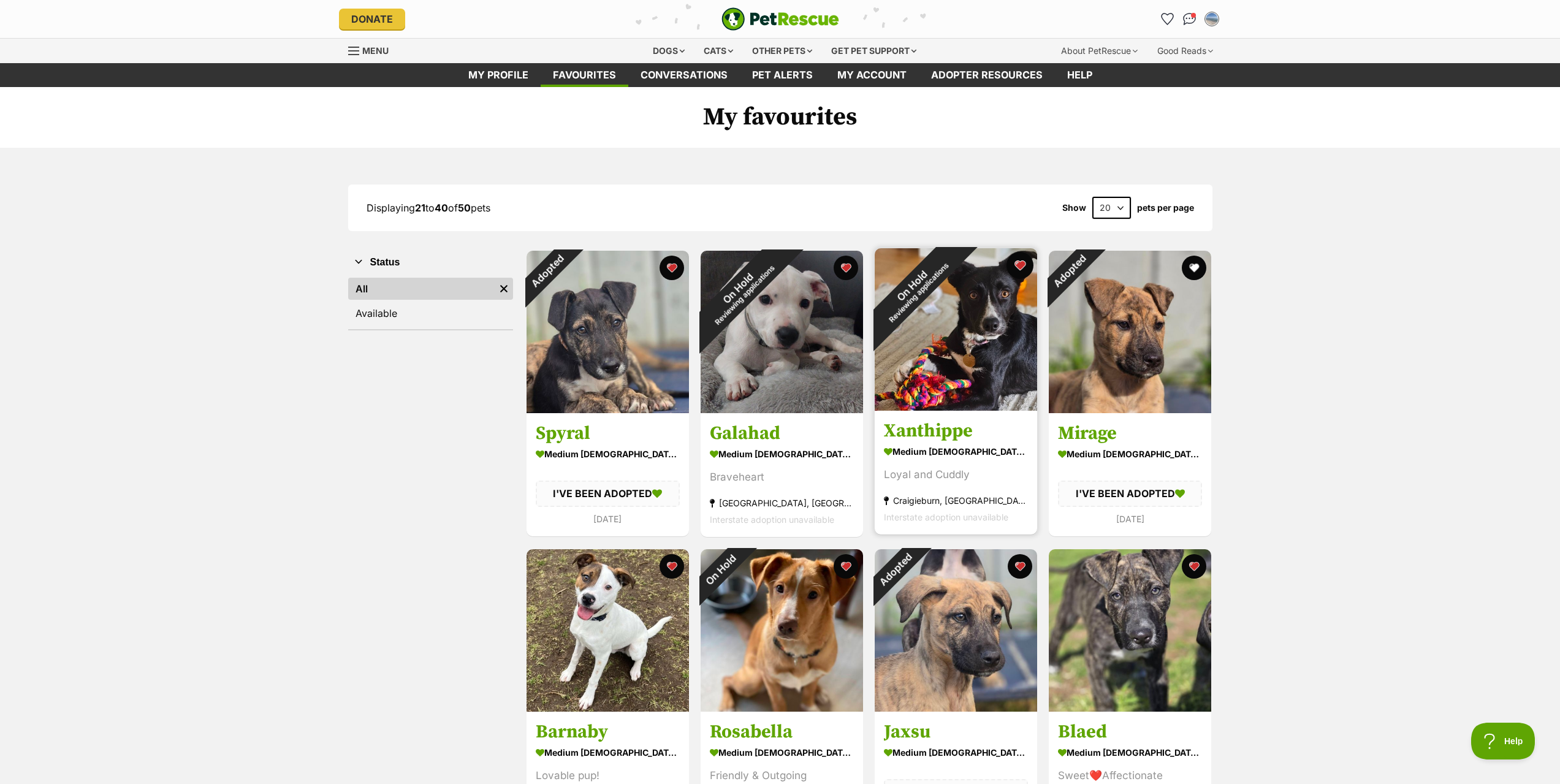
click at [1014, 266] on button "favourite" at bounding box center [1020, 265] width 27 height 27
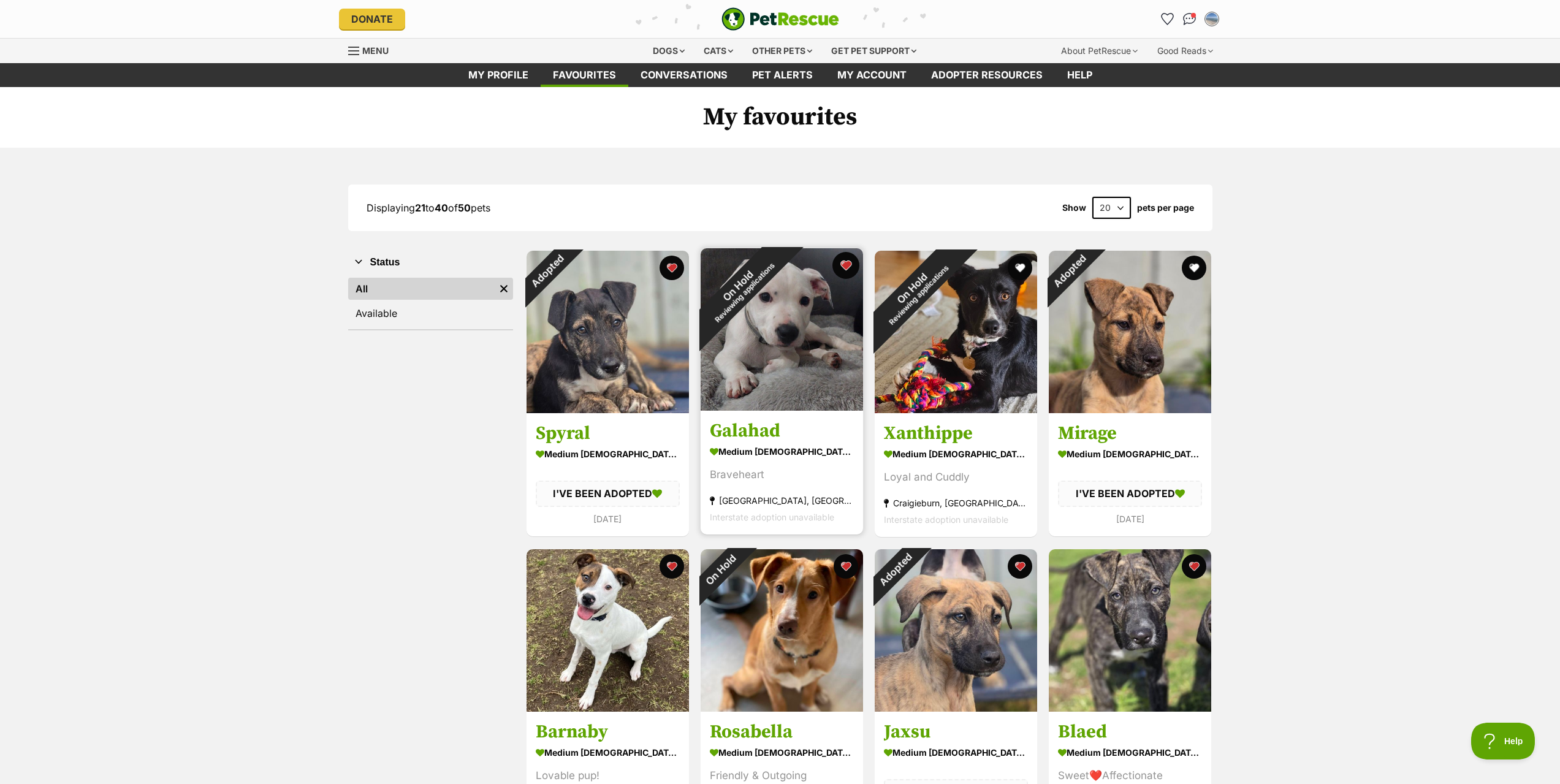
click at [845, 267] on button "favourite" at bounding box center [846, 265] width 27 height 27
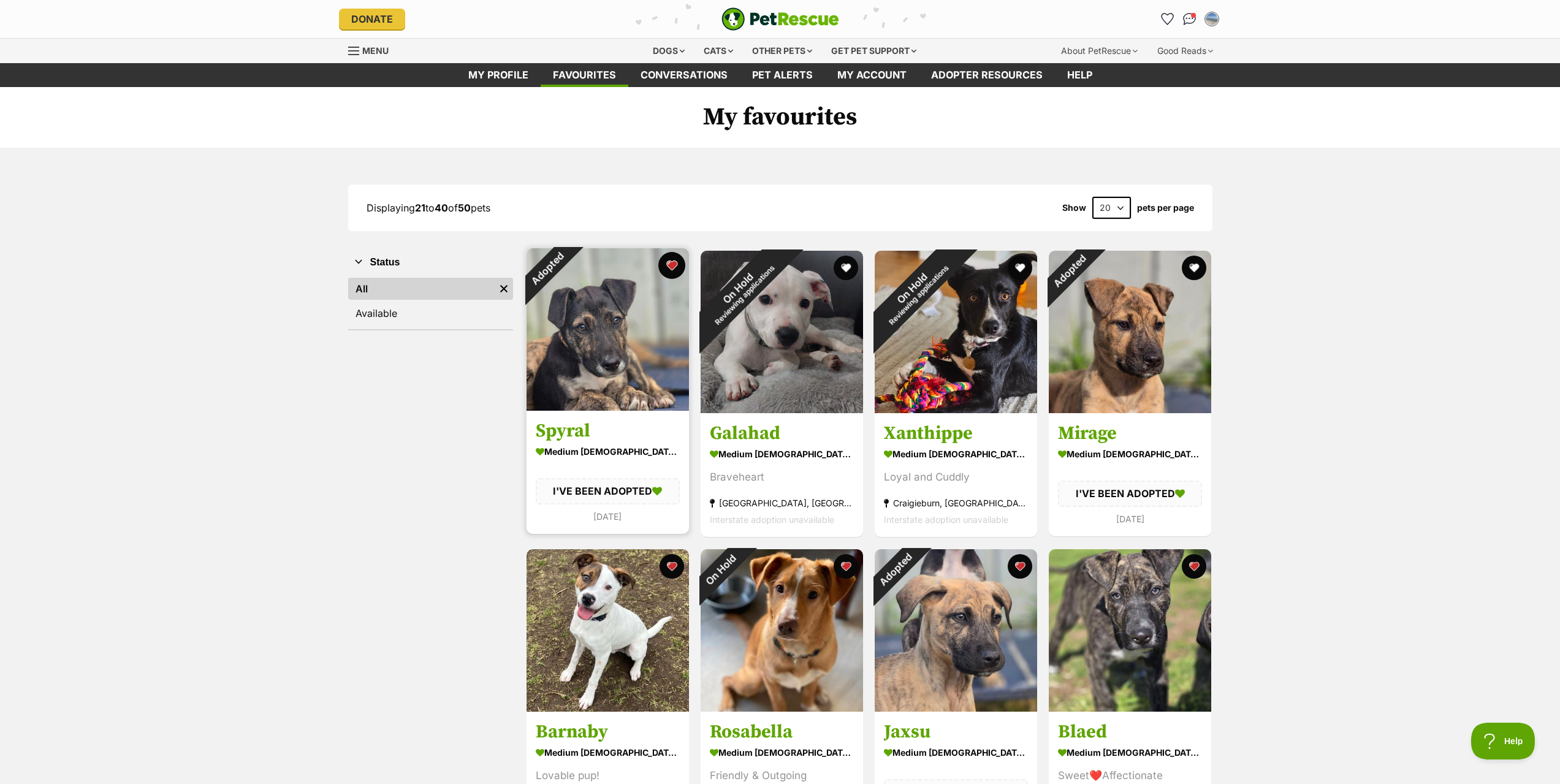
click at [668, 267] on button "favourite" at bounding box center [672, 265] width 27 height 27
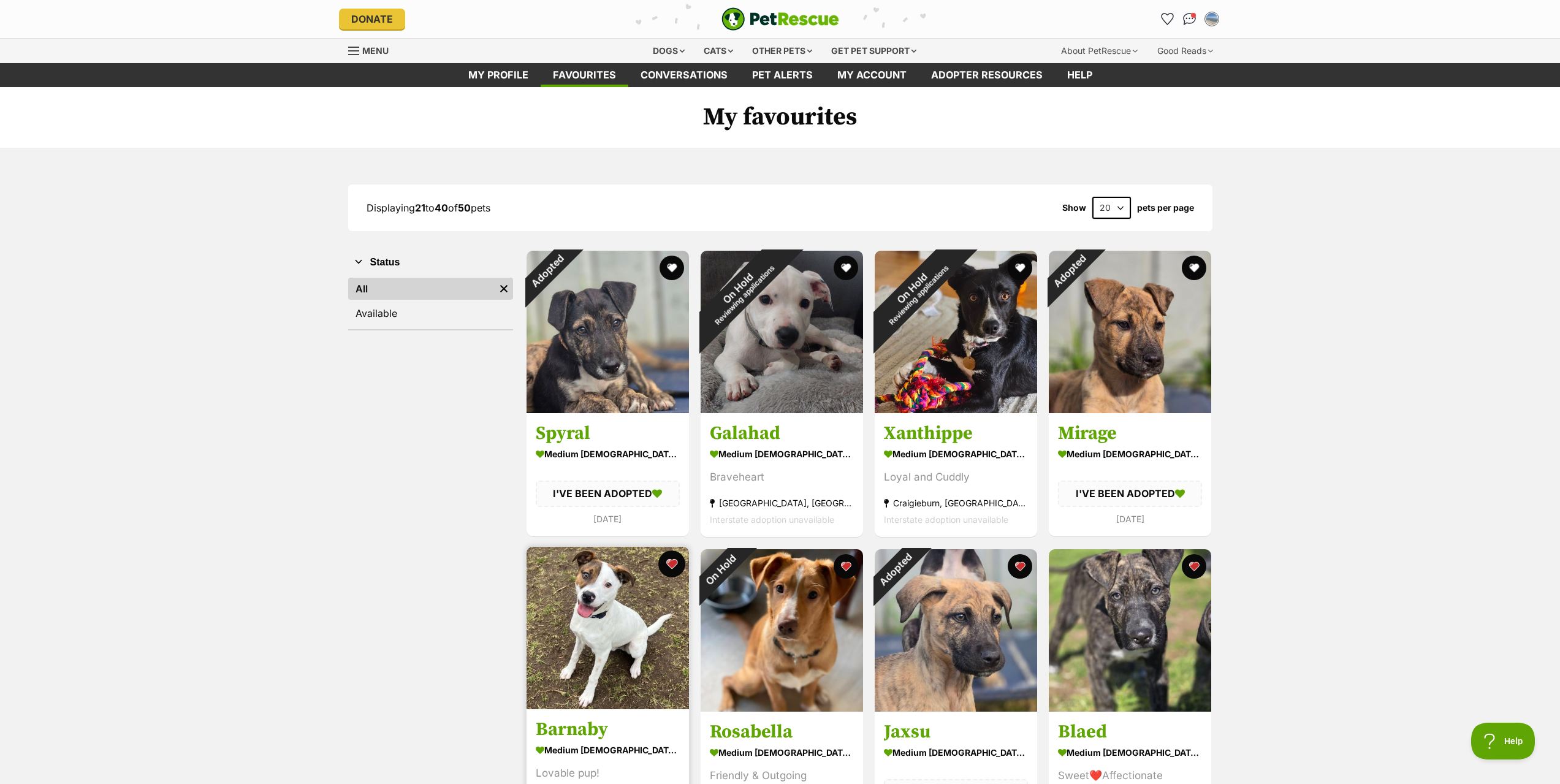
drag, startPoint x: 670, startPoint y: 567, endPoint x: 686, endPoint y: 566, distance: 16.0
click at [670, 567] on button "favourite" at bounding box center [672, 564] width 24 height 24
click at [841, 564] on button "favourite" at bounding box center [846, 564] width 27 height 27
click at [676, 564] on button "favourite" at bounding box center [672, 564] width 27 height 27
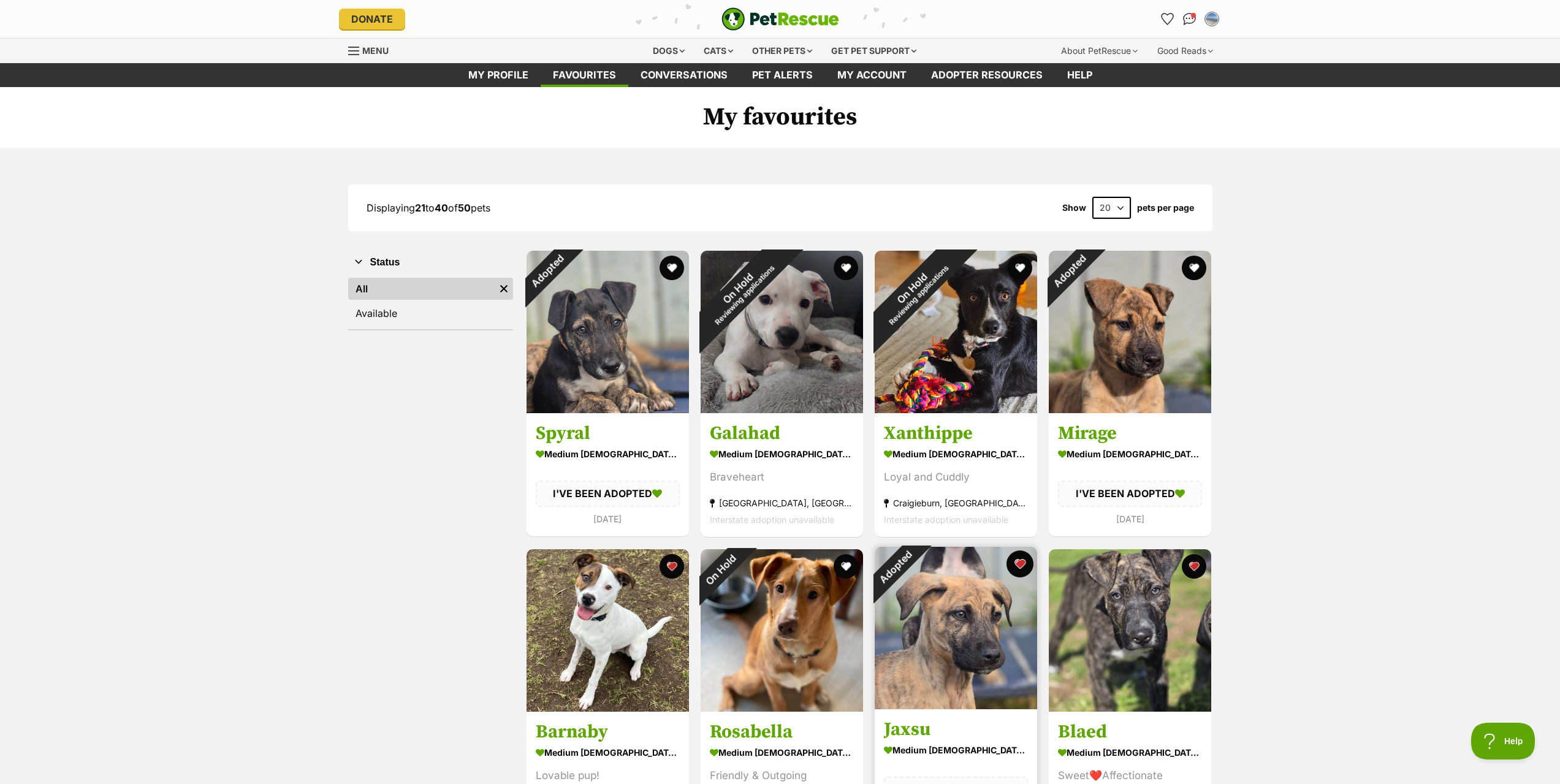
click at [1012, 567] on button "favourite" at bounding box center [1020, 564] width 27 height 27
click at [1193, 565] on button "favourite" at bounding box center [1194, 564] width 27 height 27
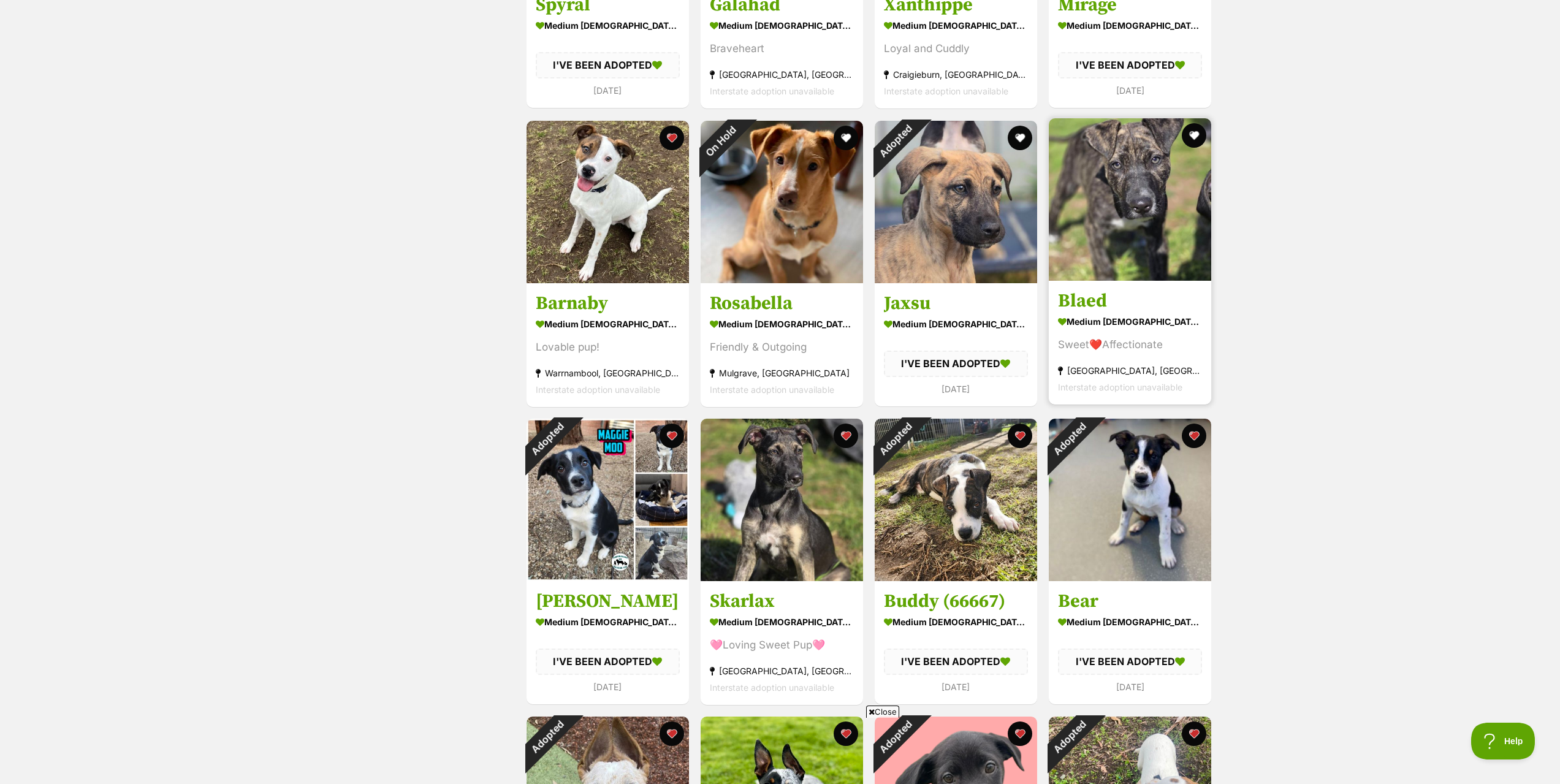
scroll to position [429, 0]
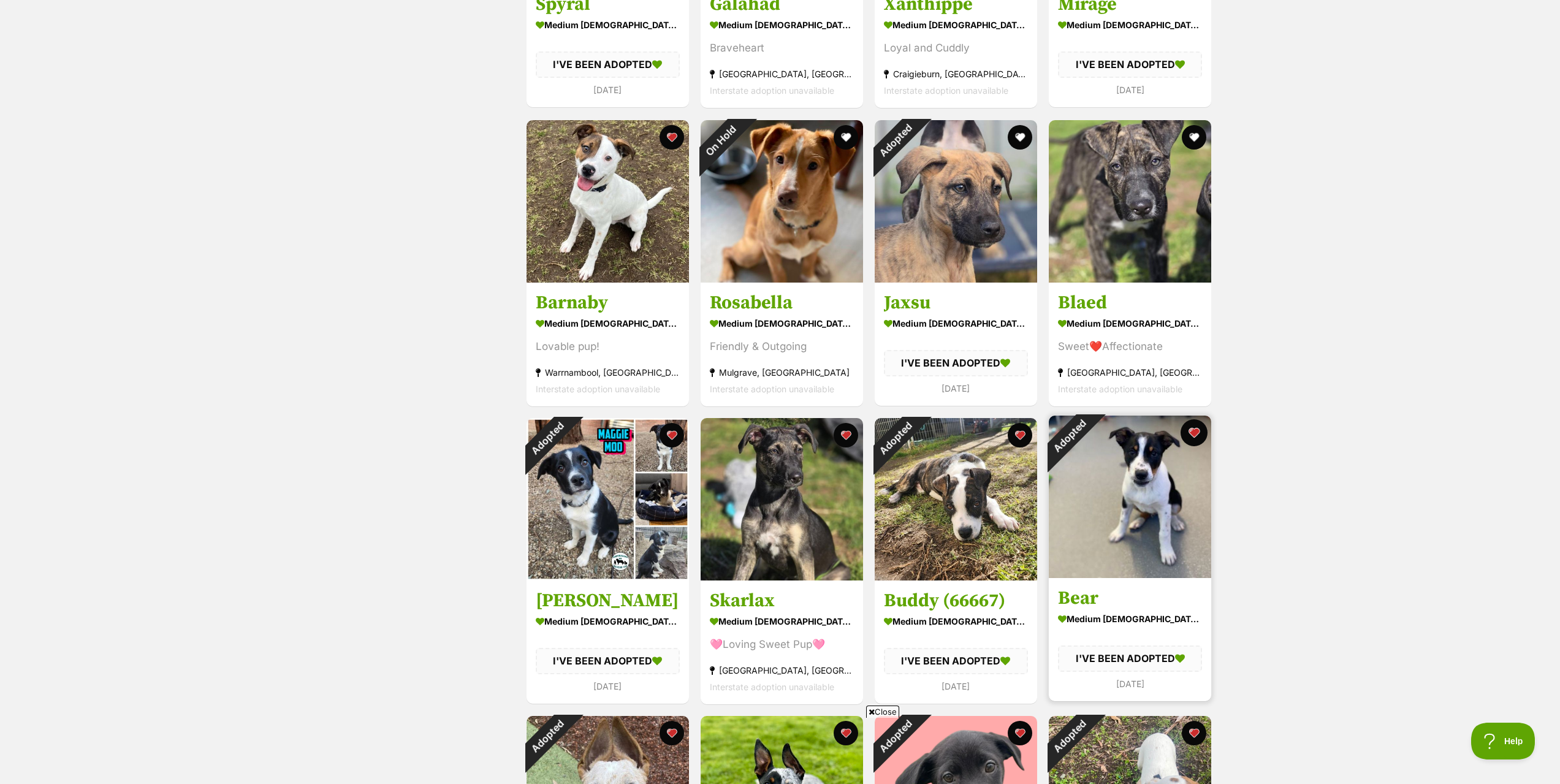
click at [1188, 432] on button "favourite" at bounding box center [1194, 432] width 27 height 27
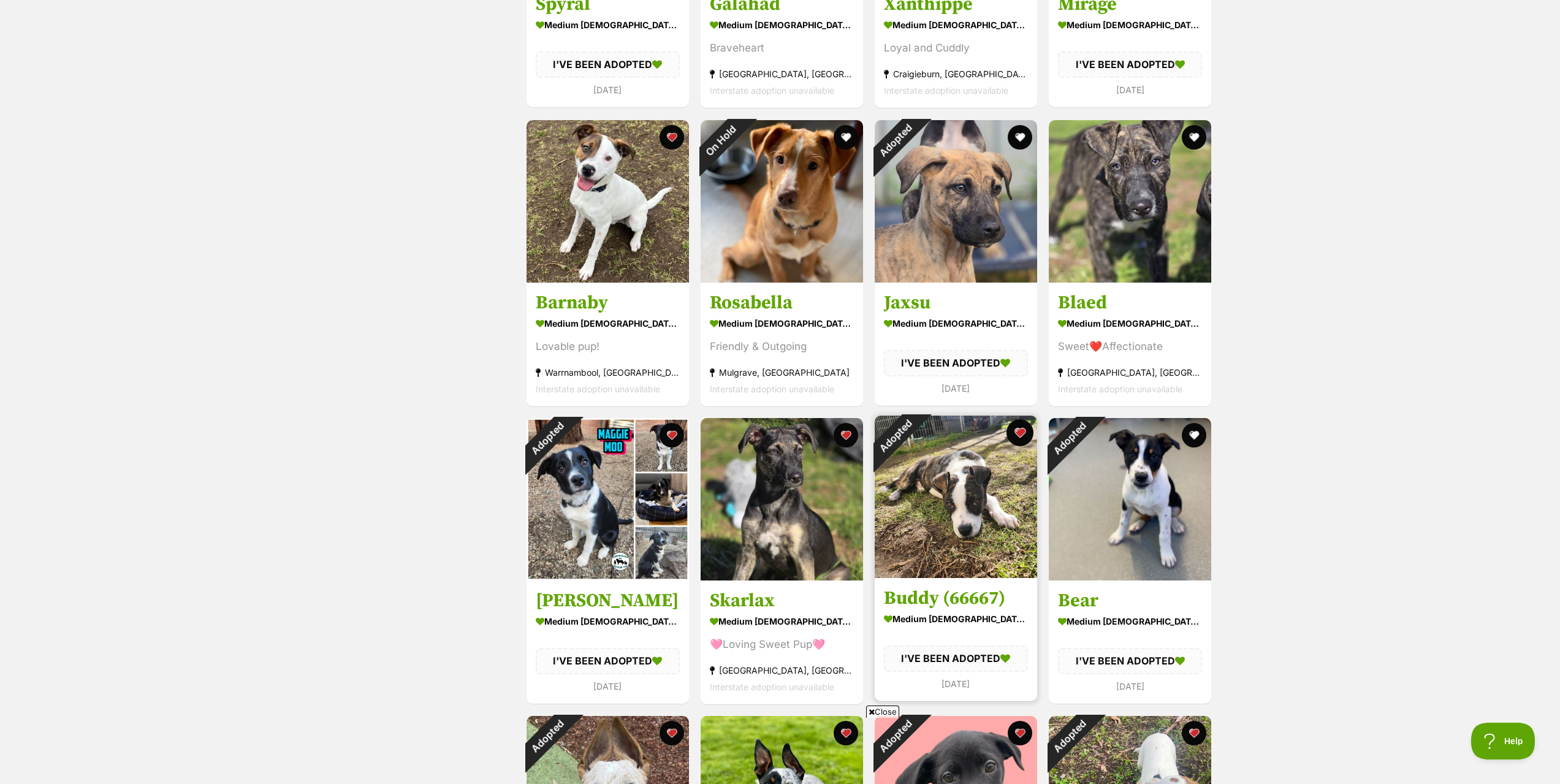
click at [1021, 430] on button "favourite" at bounding box center [1020, 432] width 27 height 27
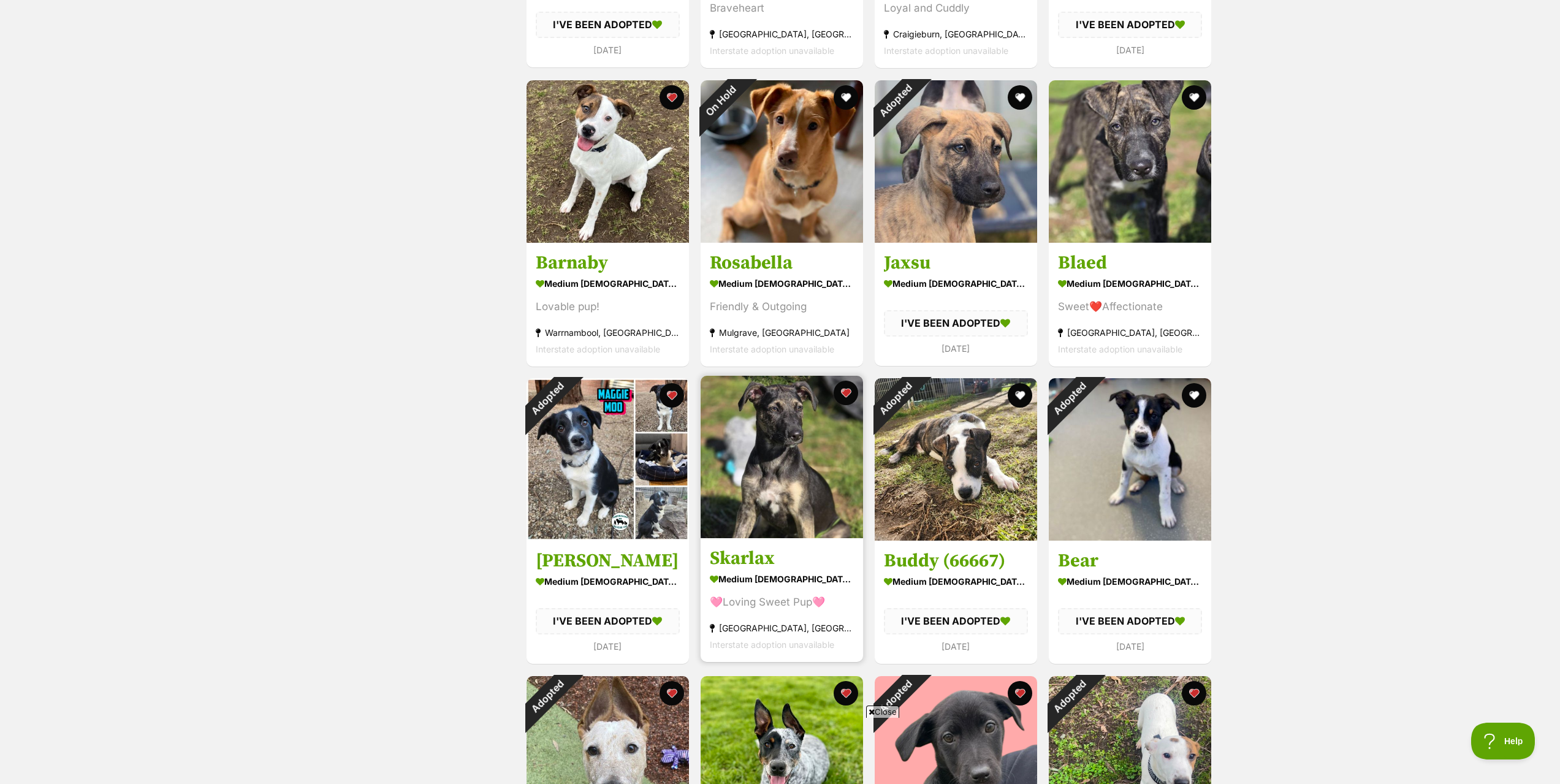
scroll to position [490, 0]
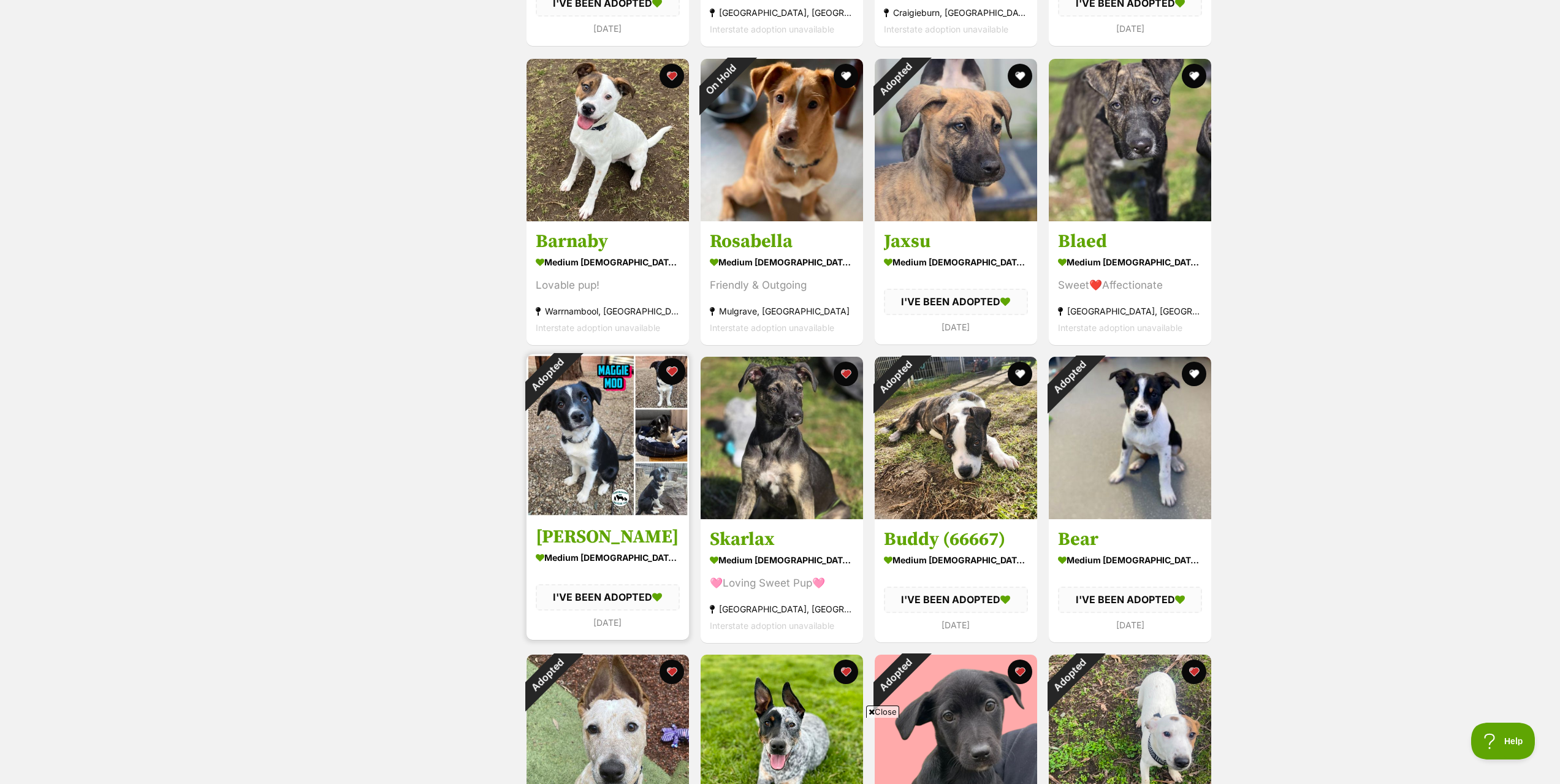
click at [674, 371] on button "favourite" at bounding box center [672, 371] width 27 height 27
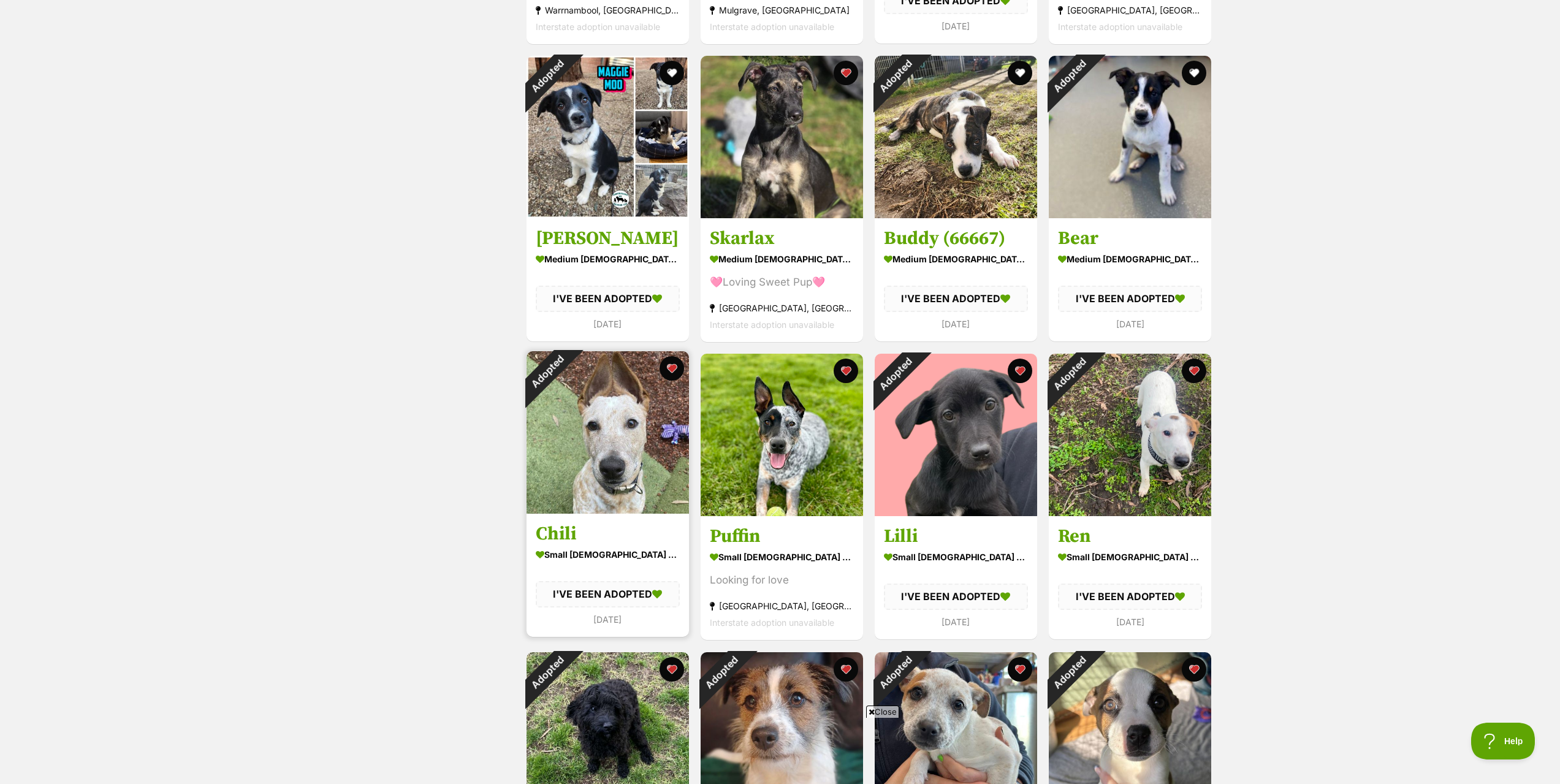
scroll to position [797, 0]
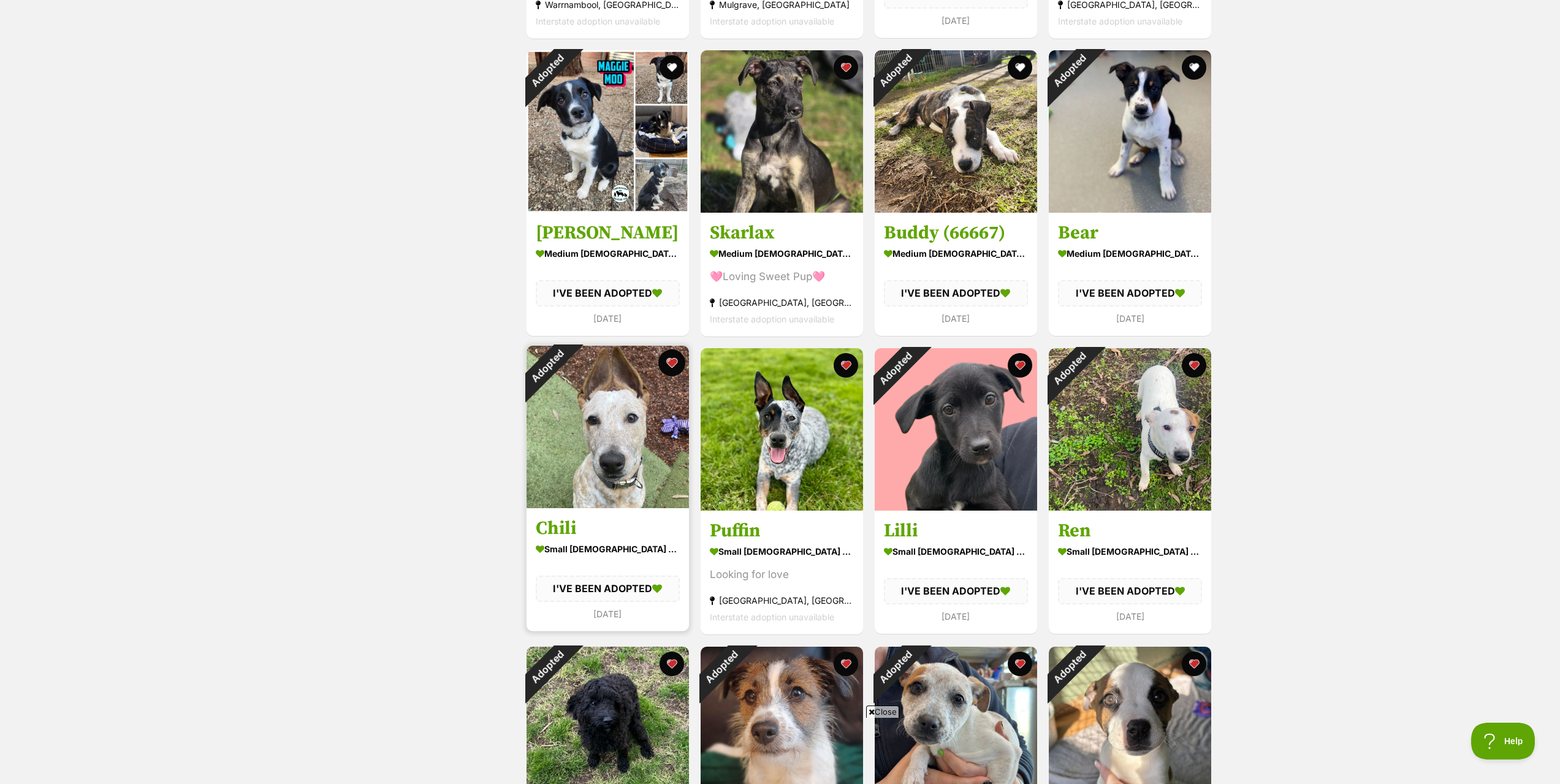
click at [668, 364] on button "favourite" at bounding box center [672, 362] width 27 height 27
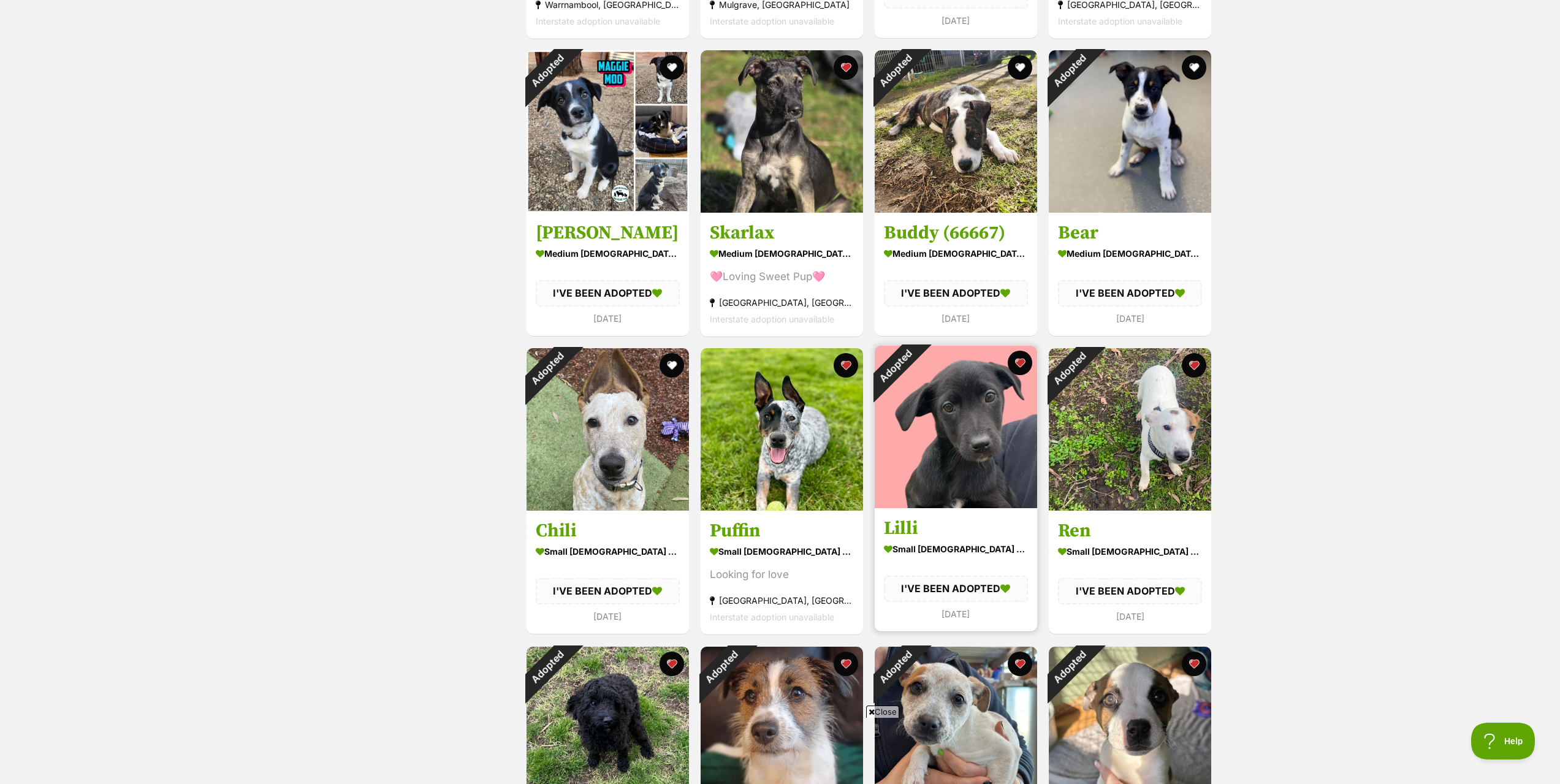
drag, startPoint x: 1010, startPoint y: 374, endPoint x: 1063, endPoint y: 362, distance: 54.3
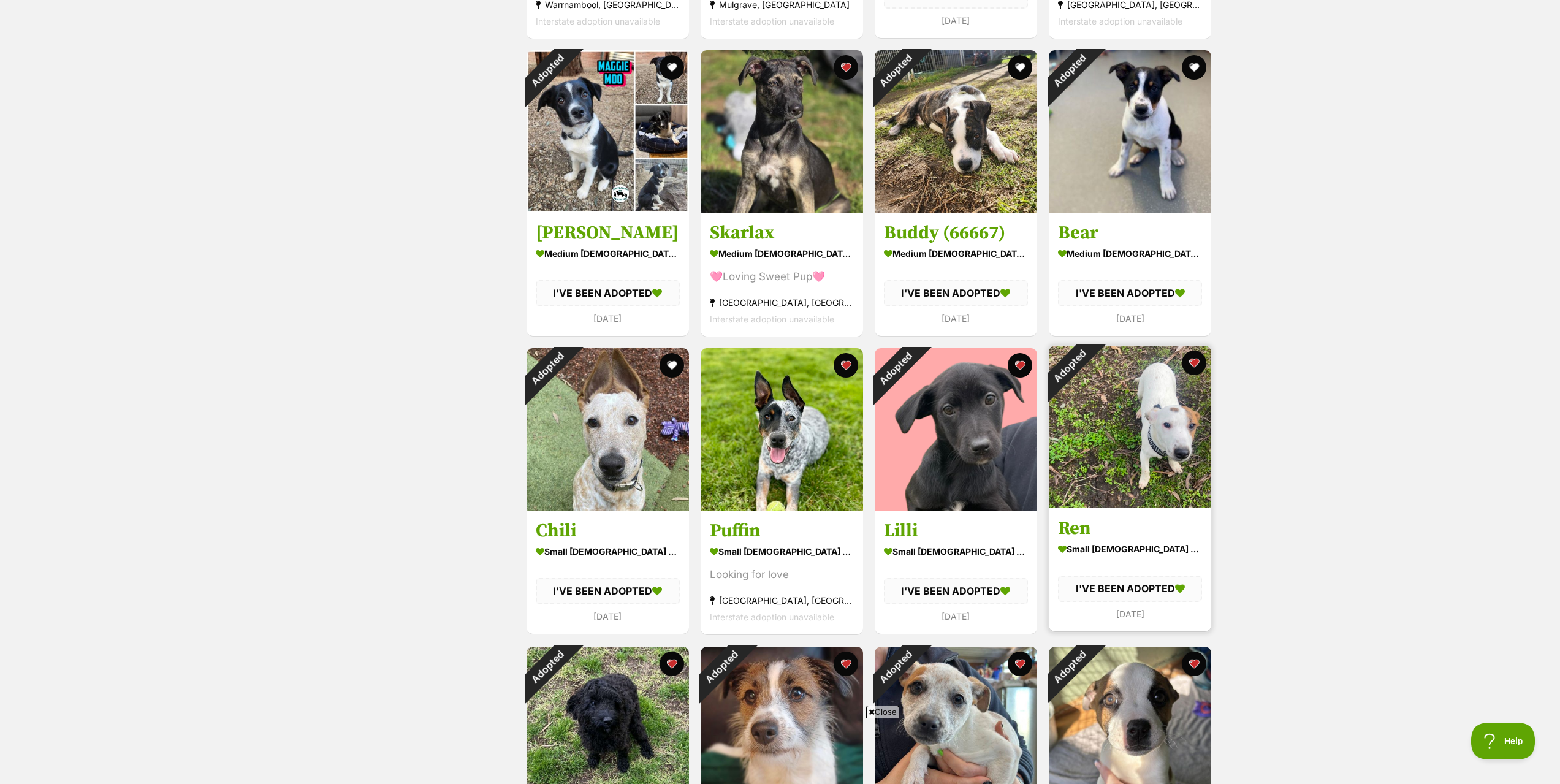
click at [1011, 374] on div "Adopted Lilli small female Dog I'VE BEEN ADOPTED 18 days ago" at bounding box center [956, 491] width 165 height 289
click at [1194, 361] on button "favourite" at bounding box center [1194, 362] width 27 height 27
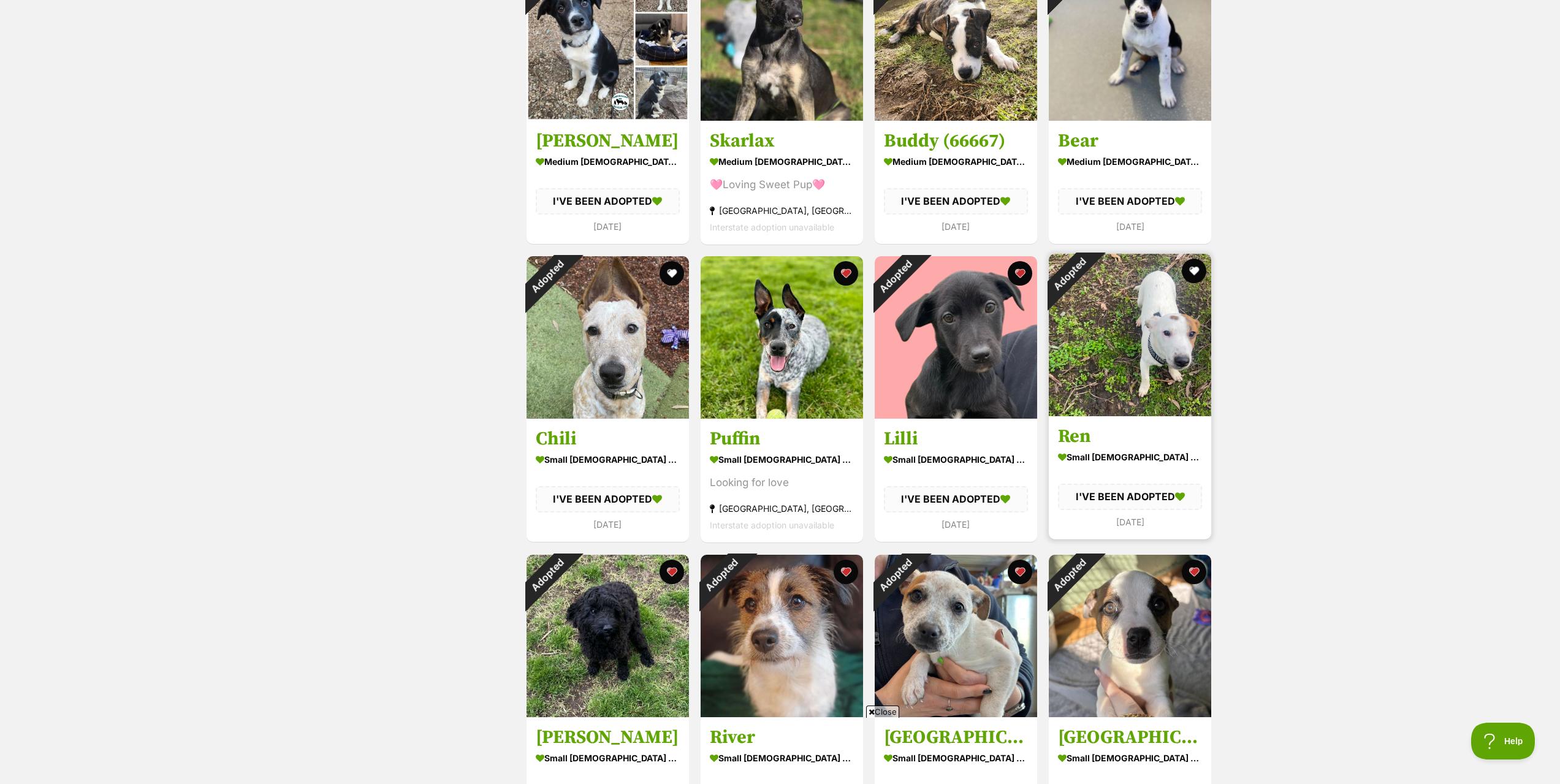
scroll to position [981, 0]
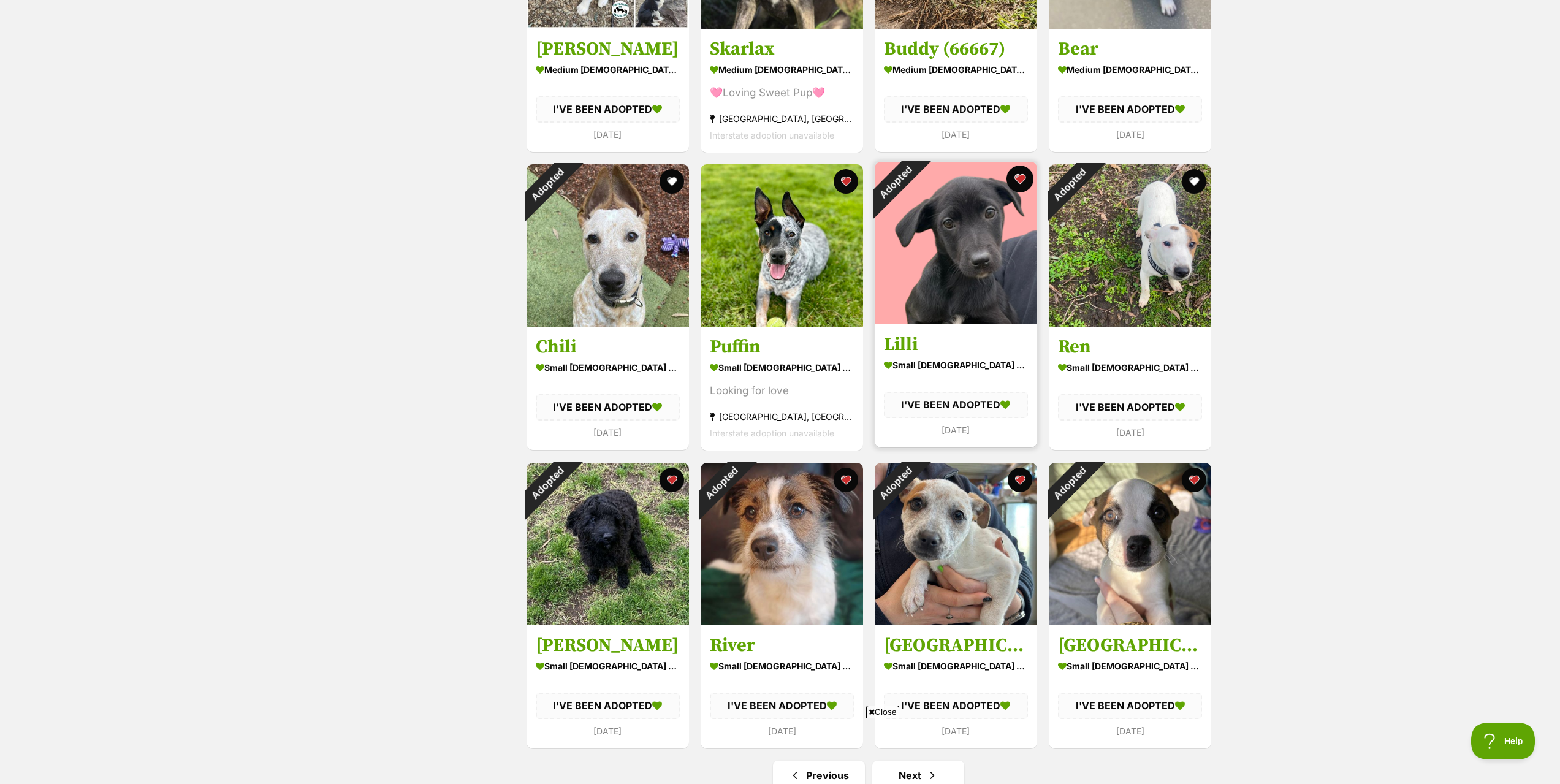
click at [1015, 177] on button "favourite" at bounding box center [1020, 179] width 27 height 27
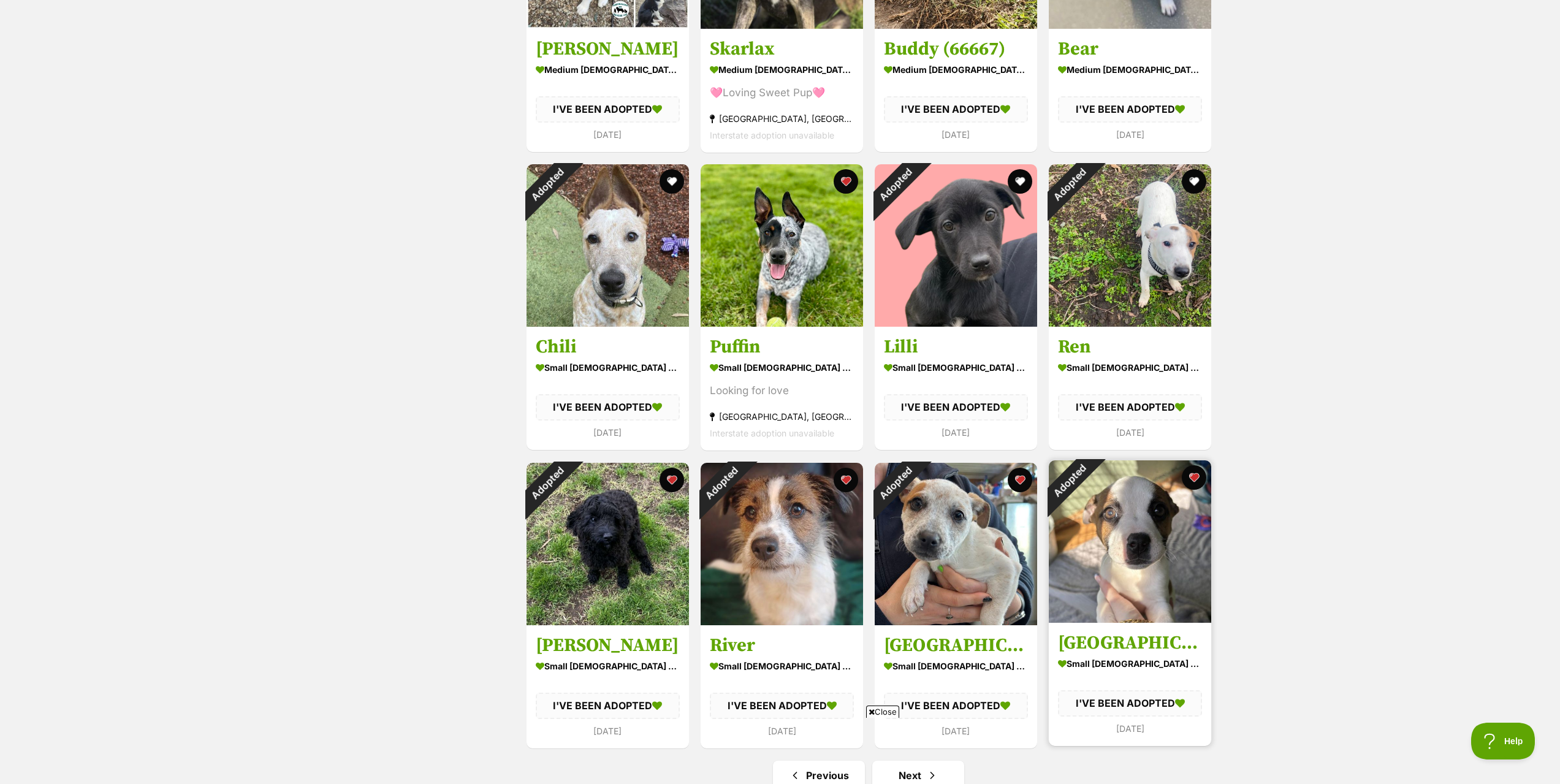
scroll to position [1164, 0]
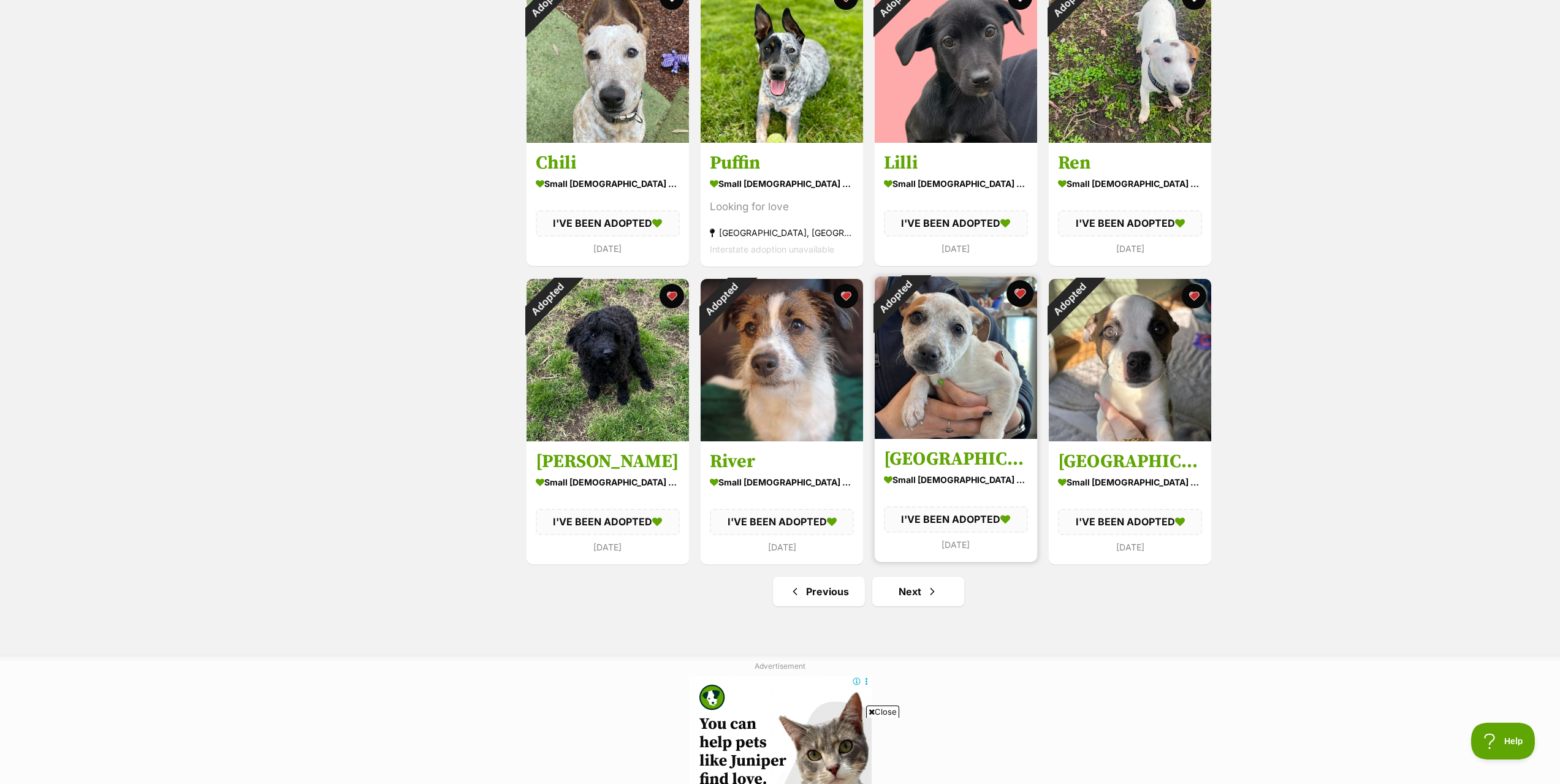
click at [1021, 297] on button "favourite" at bounding box center [1020, 294] width 27 height 27
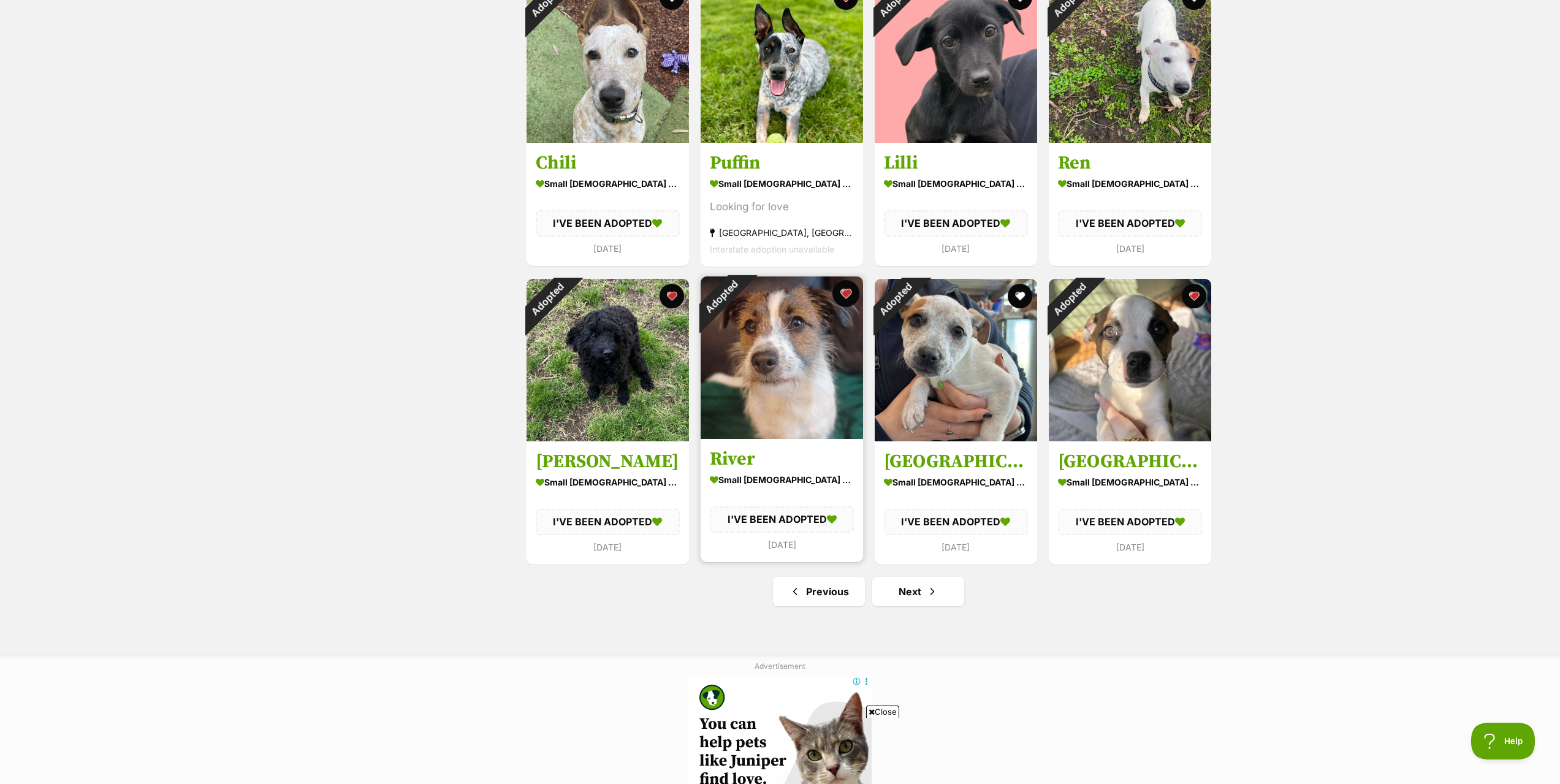
click at [852, 291] on button "favourite" at bounding box center [846, 294] width 27 height 27
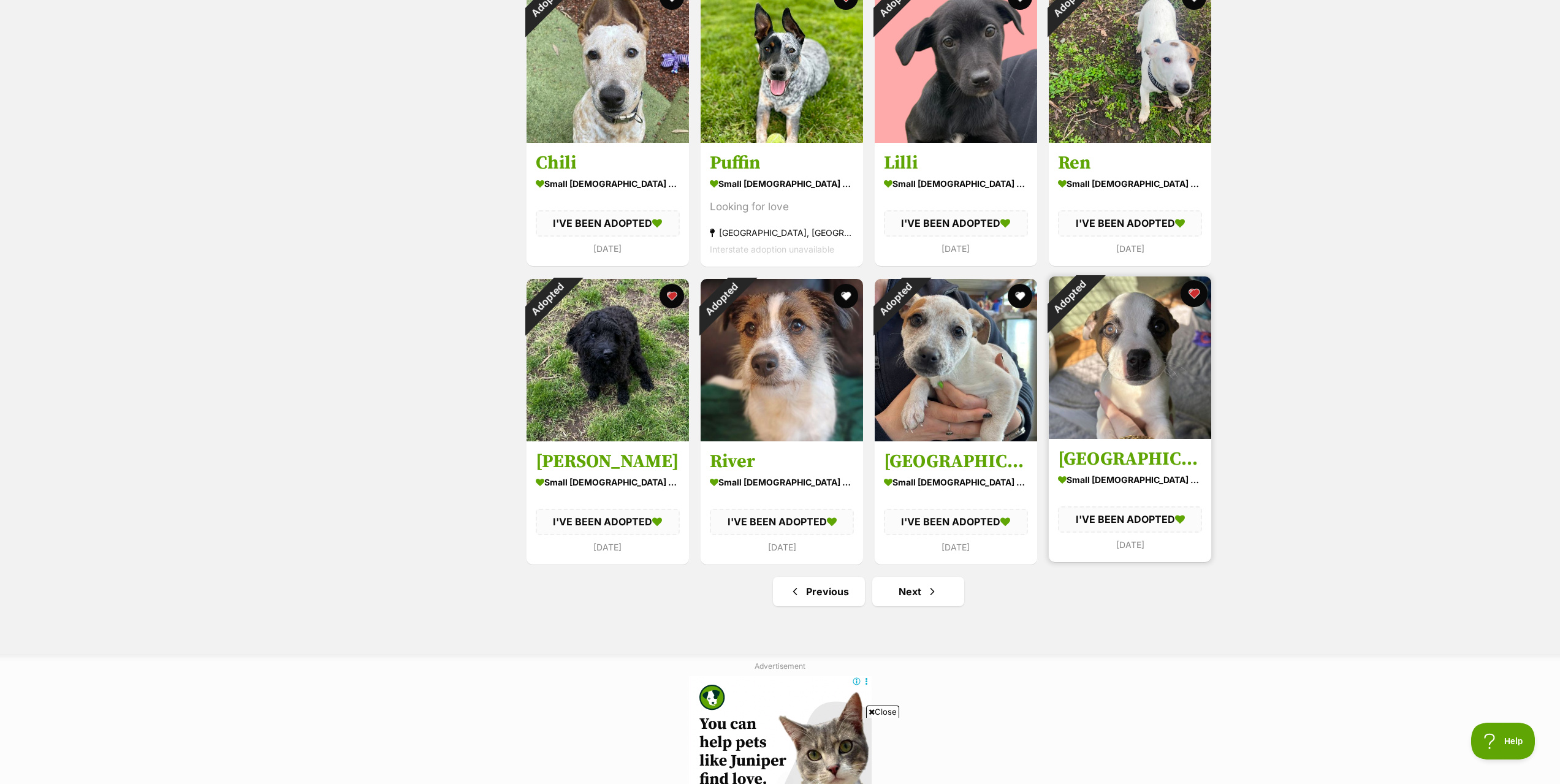
click at [1197, 292] on button "favourite" at bounding box center [1194, 294] width 27 height 27
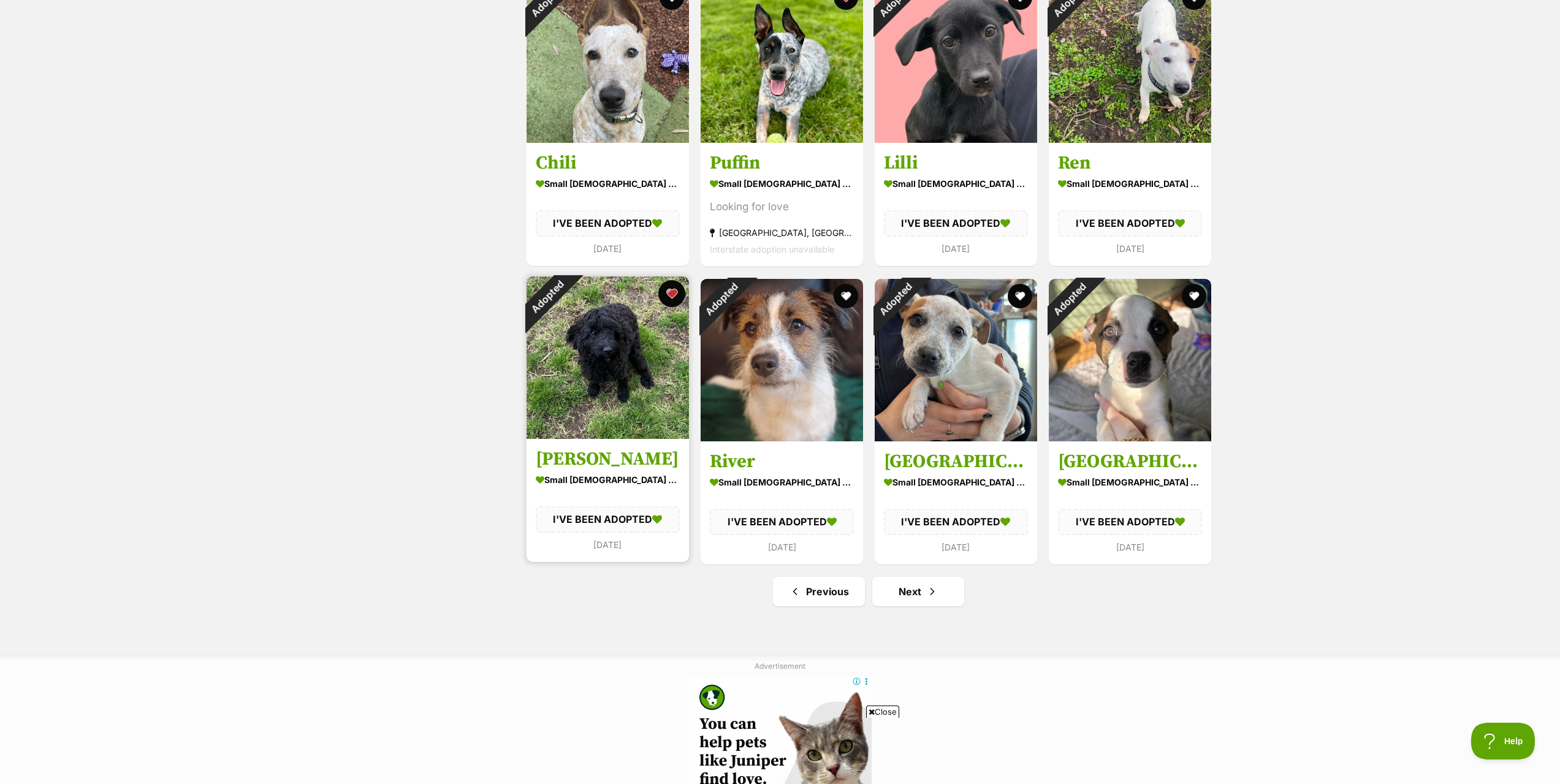
click at [671, 296] on button "favourite" at bounding box center [672, 294] width 27 height 27
click at [913, 593] on link "Next" at bounding box center [918, 591] width 92 height 30
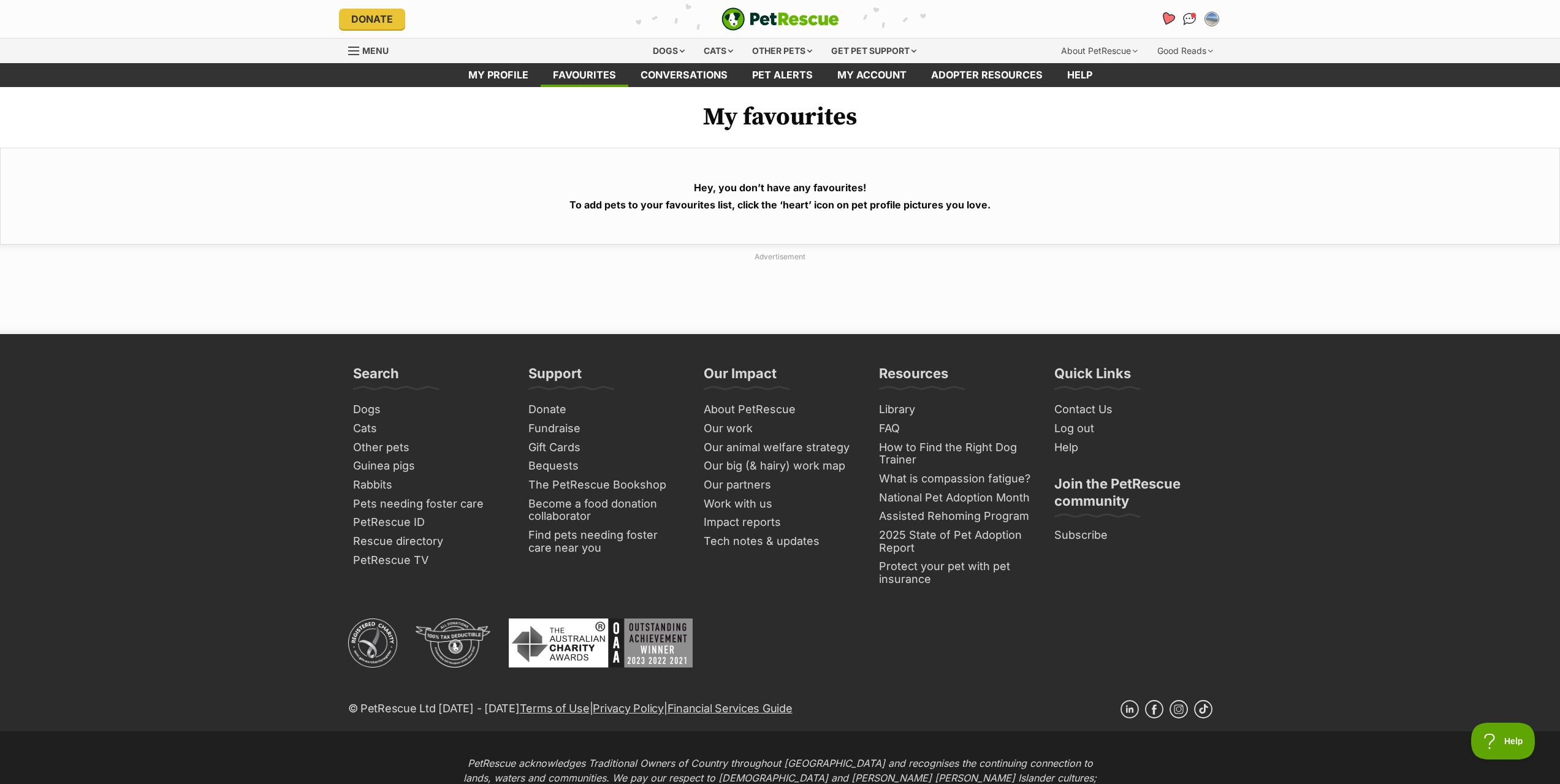
click at [1163, 21] on icon "Favourites" at bounding box center [1167, 19] width 17 height 16
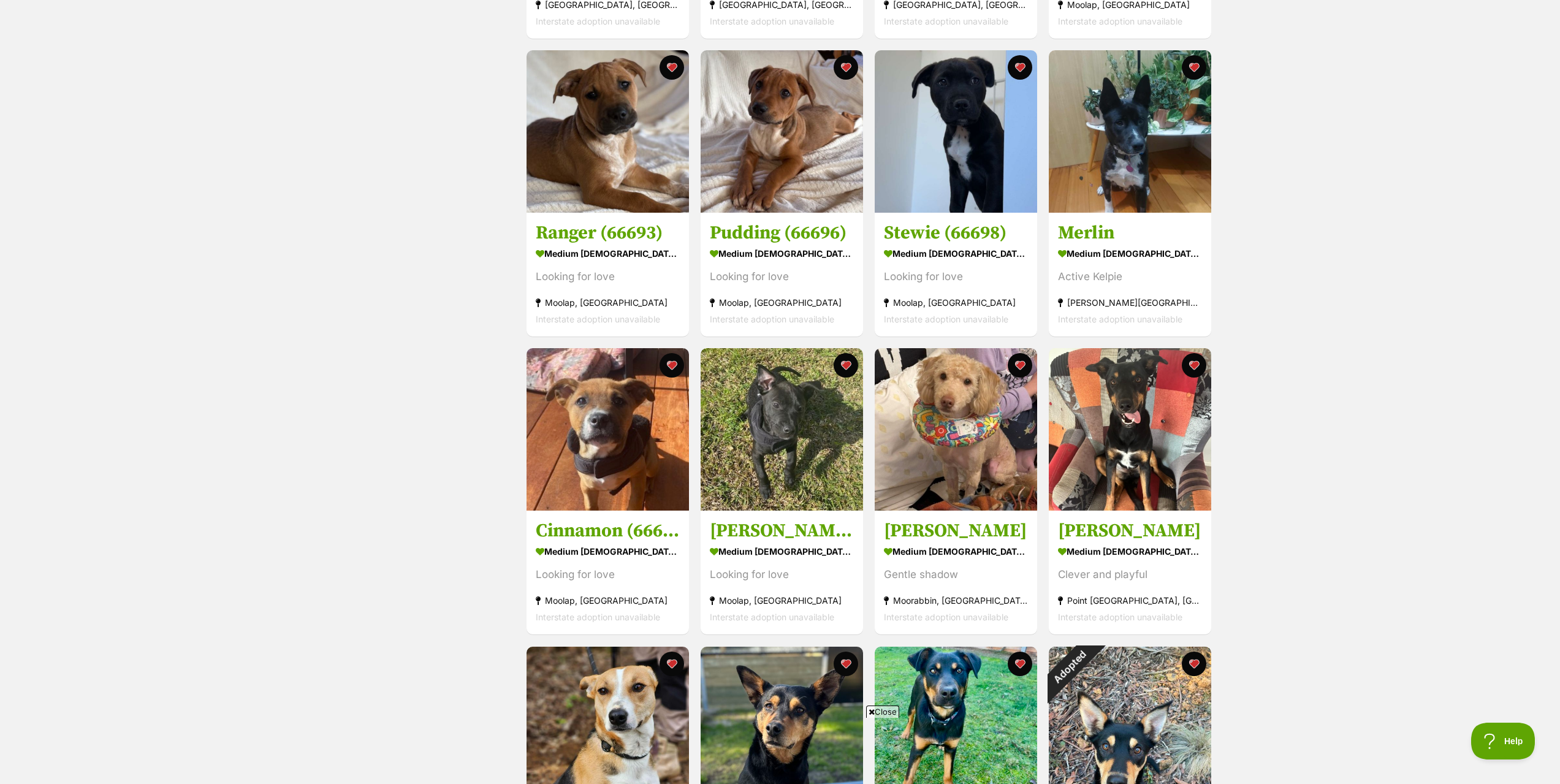
scroll to position [981, 0]
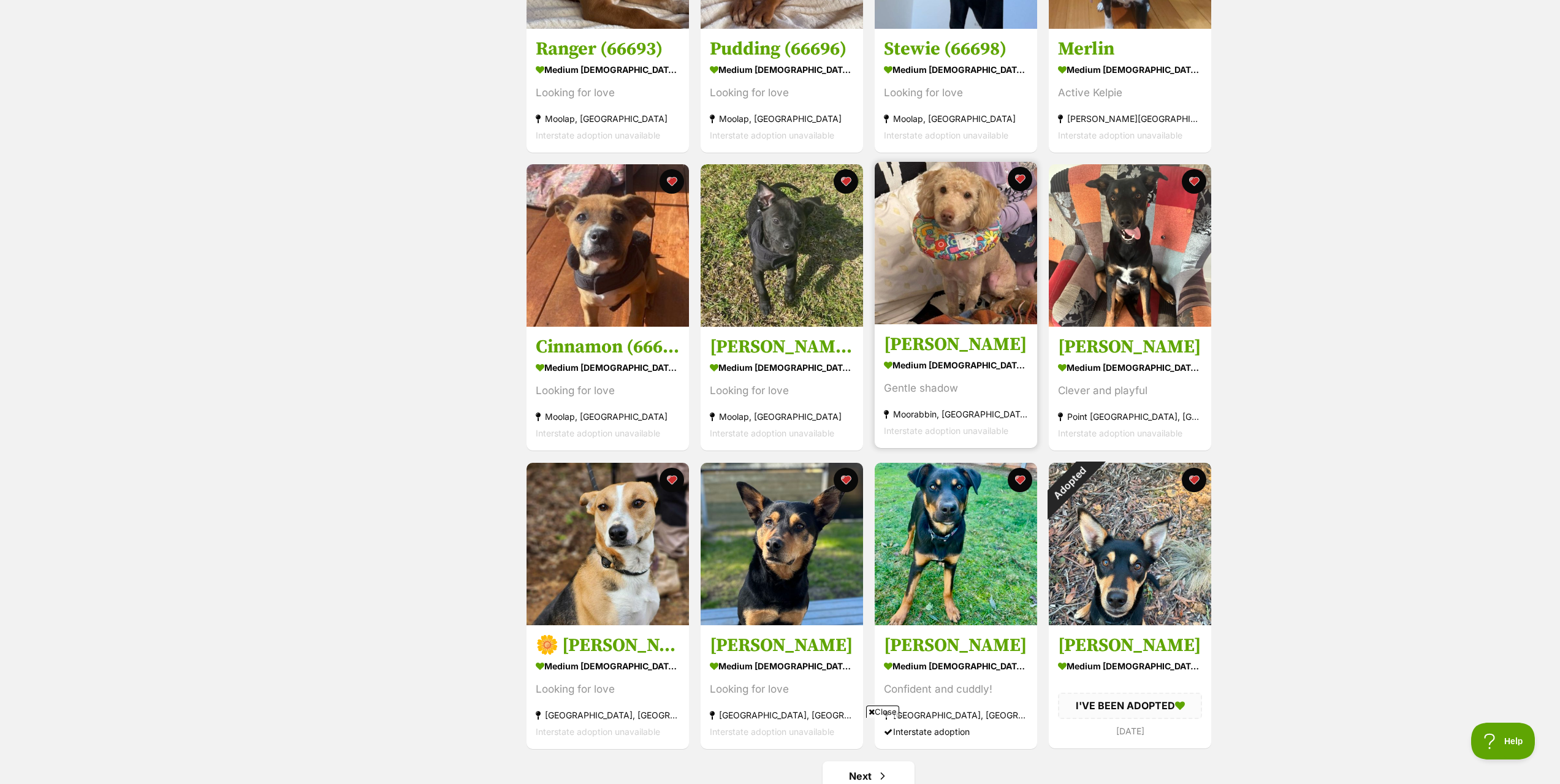
click at [929, 349] on h3 "[PERSON_NAME]" at bounding box center [956, 345] width 144 height 23
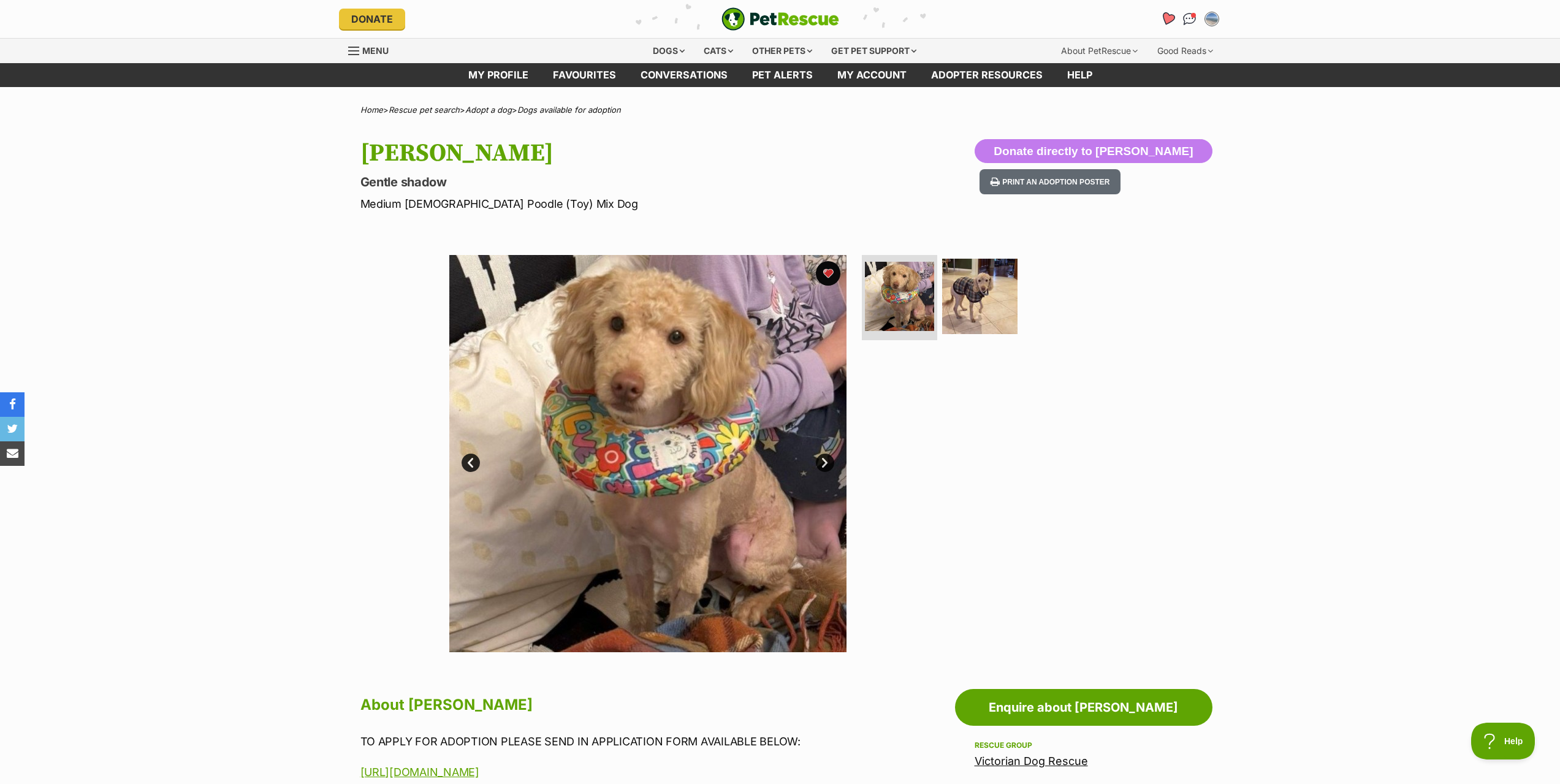
click at [1169, 23] on icon "Favourites" at bounding box center [1167, 19] width 17 height 16
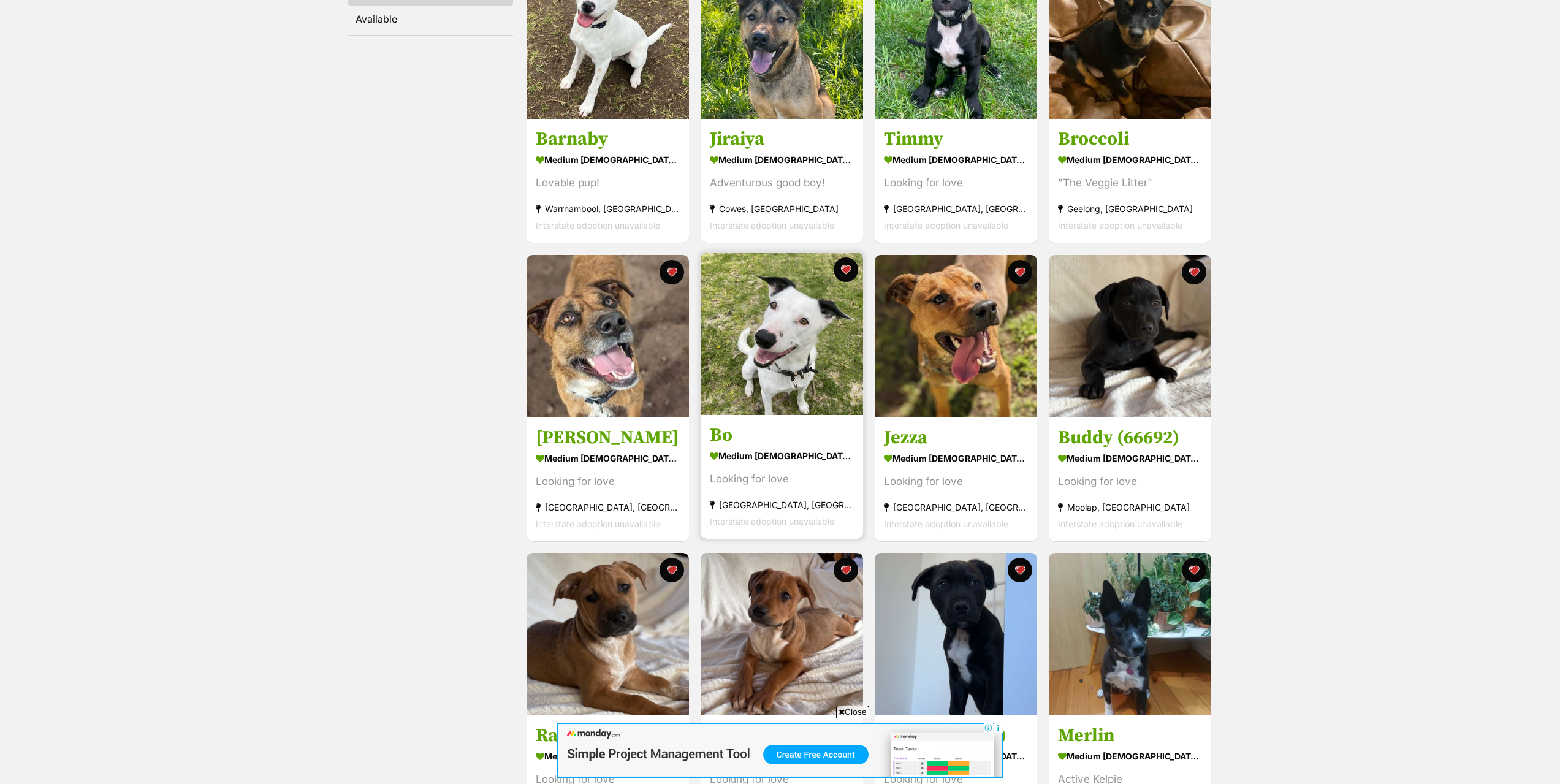
scroll to position [307, 0]
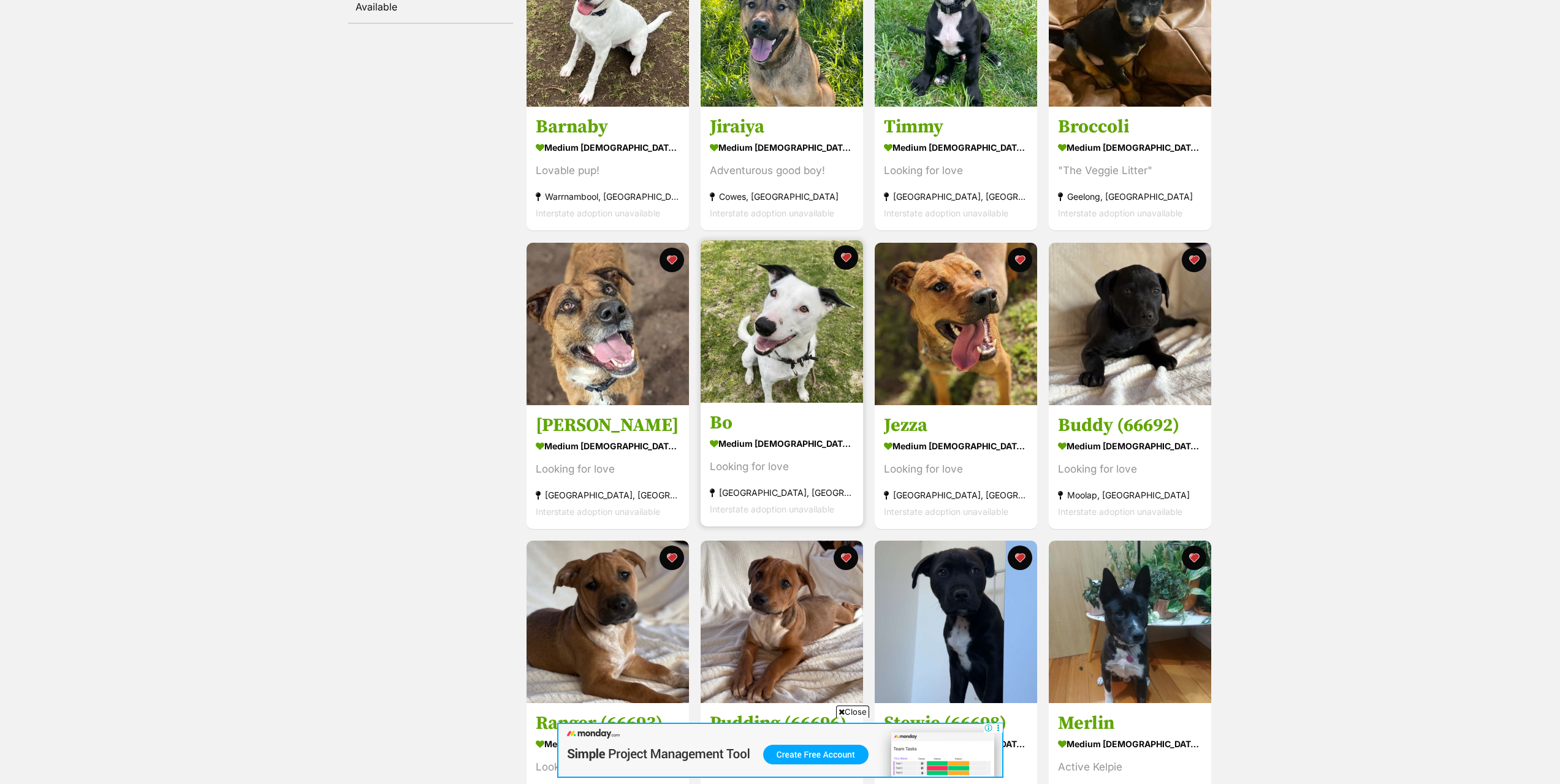
click at [744, 426] on h3 "Bo" at bounding box center [782, 423] width 144 height 23
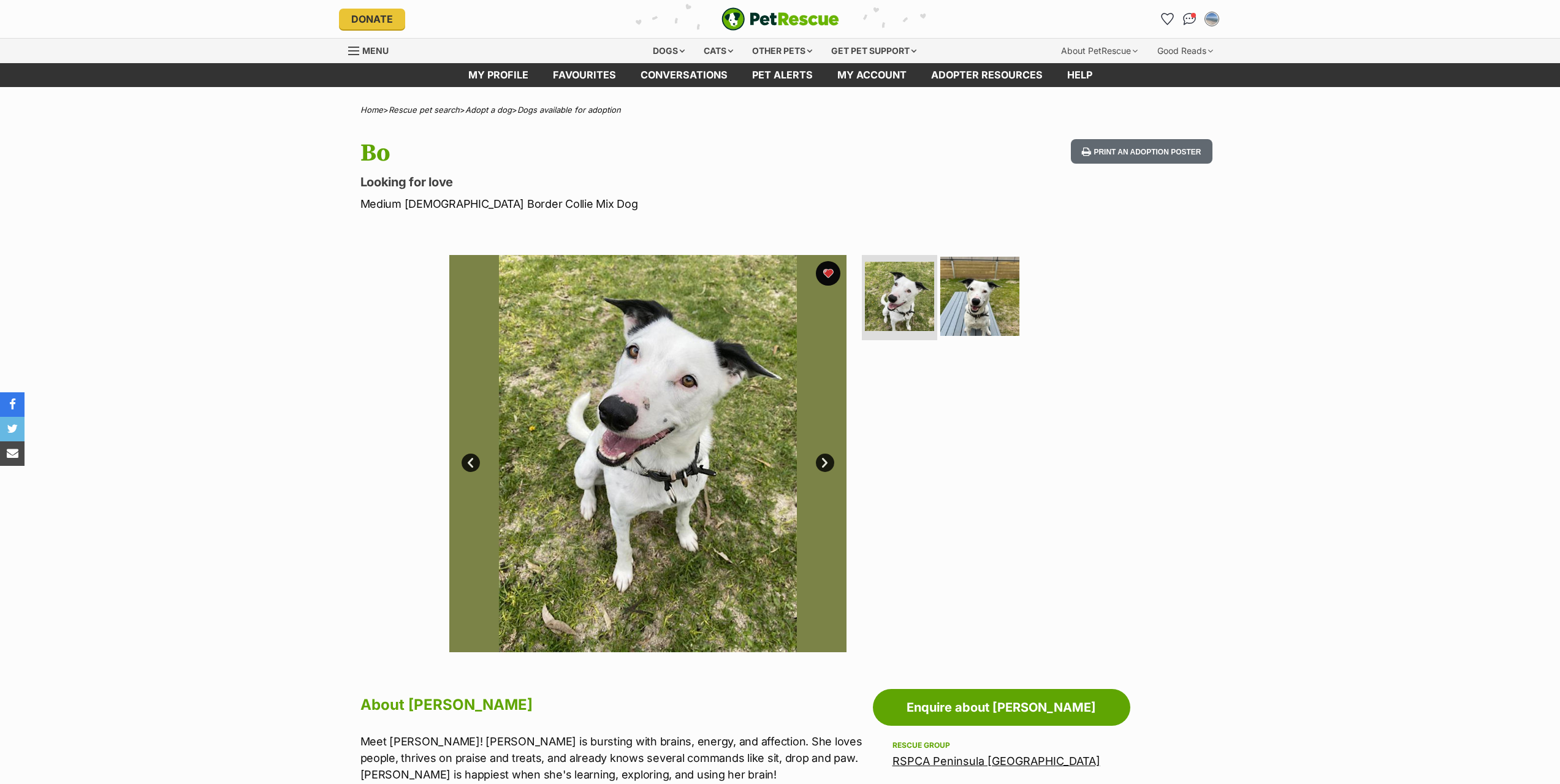
click at [981, 306] on img at bounding box center [980, 296] width 79 height 79
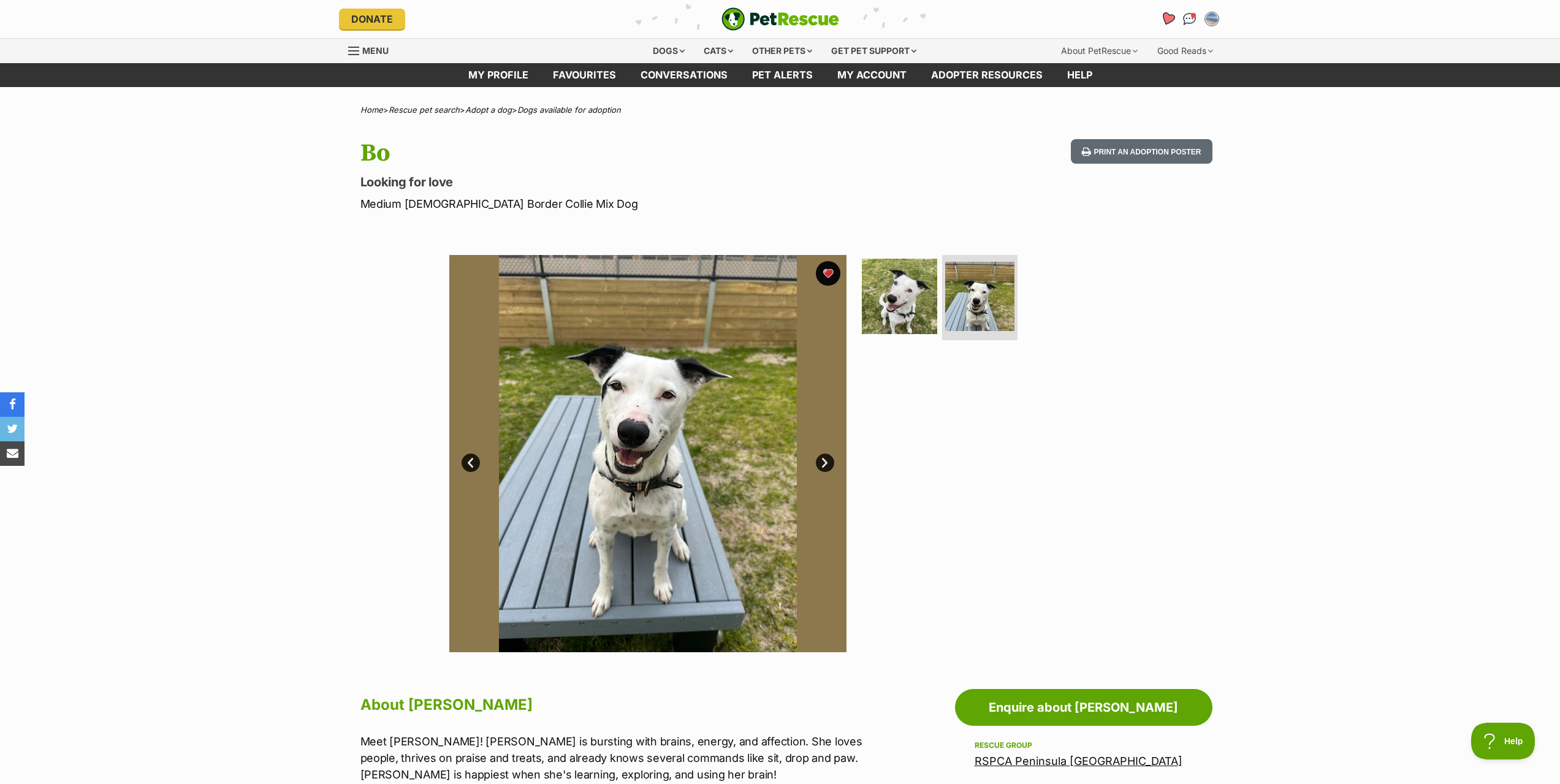
click at [1170, 18] on icon "Favourites" at bounding box center [1167, 19] width 15 height 14
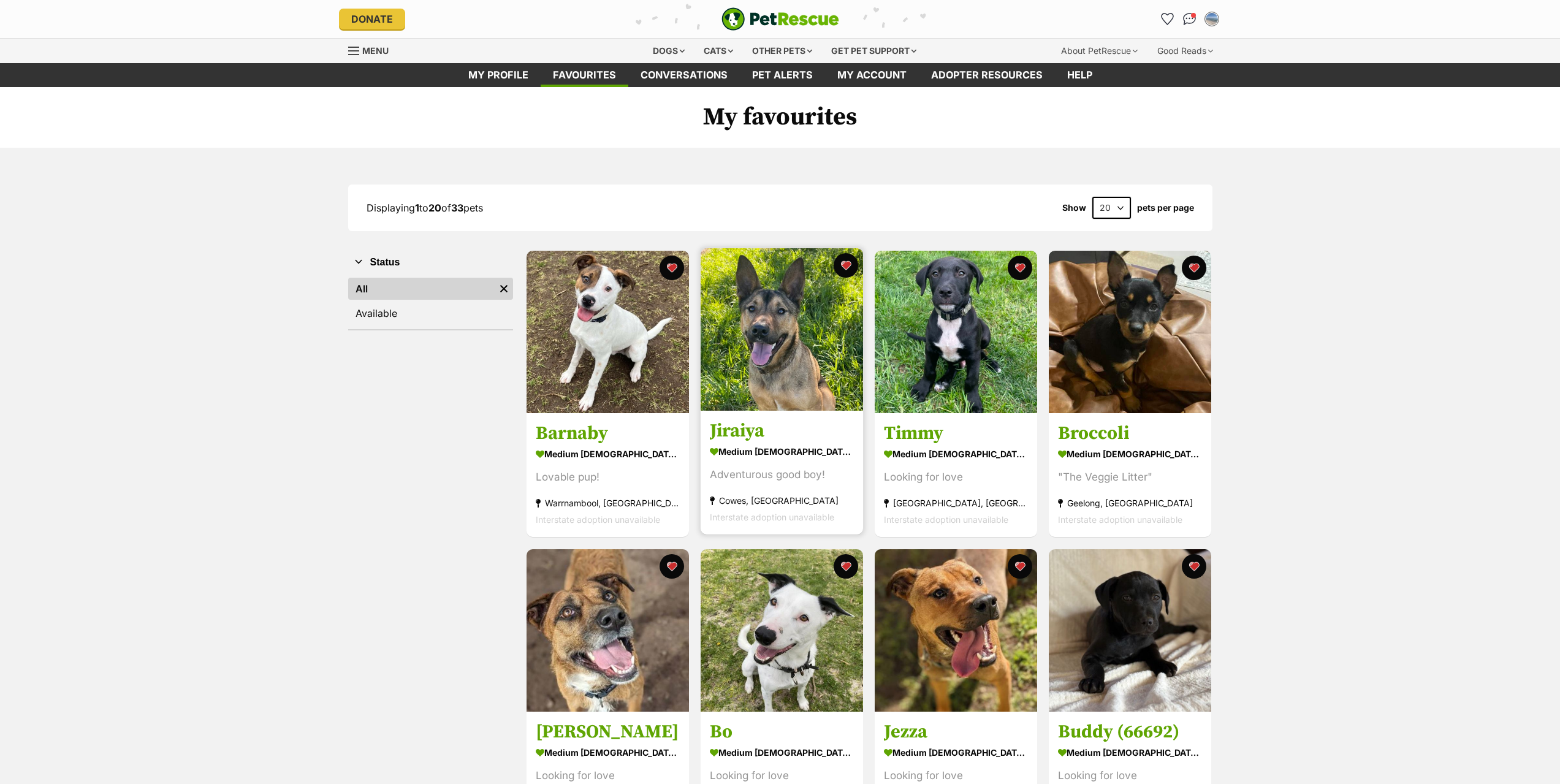
click at [748, 430] on h3 "Jiraiya" at bounding box center [782, 431] width 144 height 23
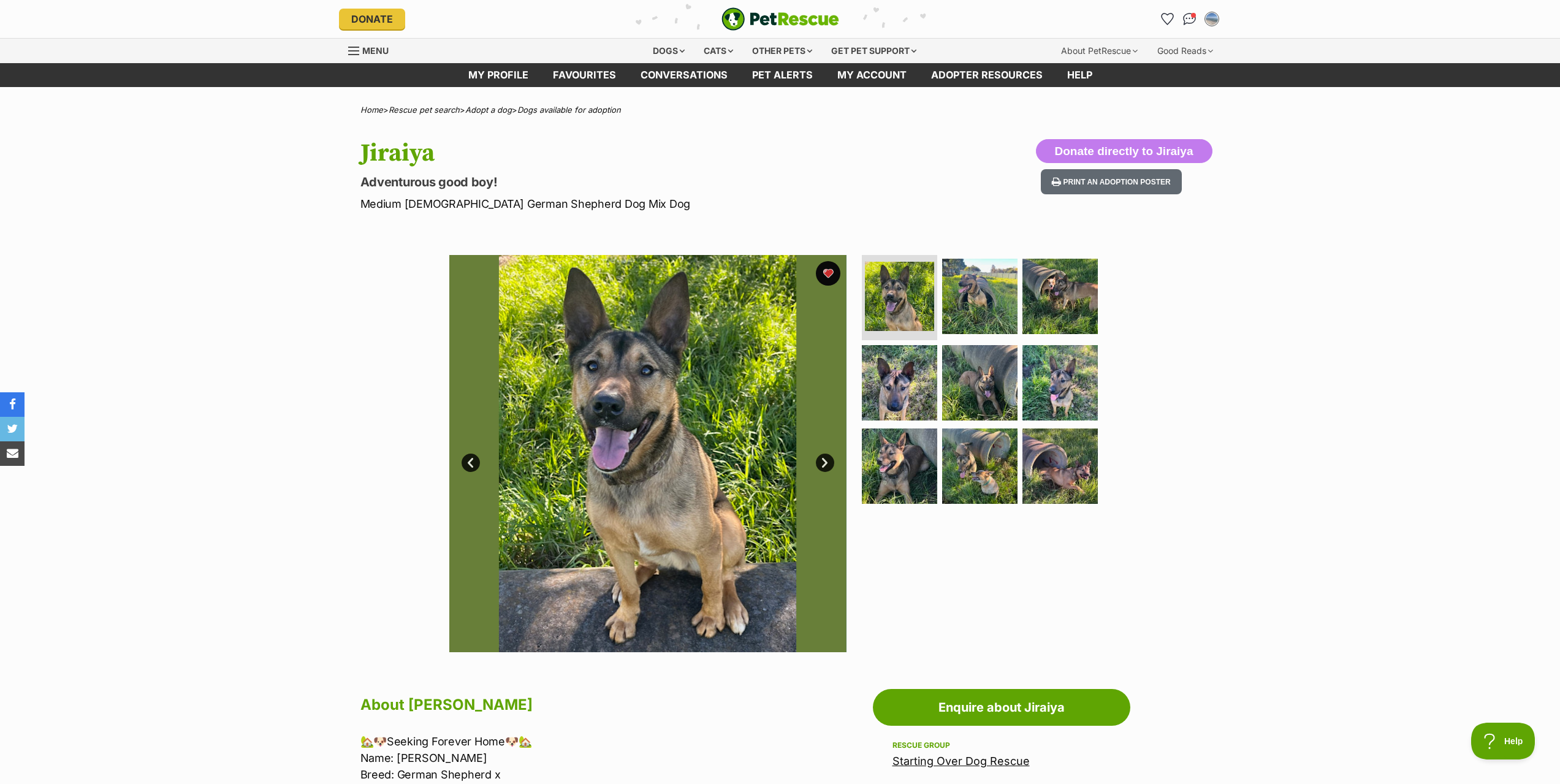
click at [814, 467] on img at bounding box center [648, 454] width 397 height 397
click at [822, 465] on link "Next" at bounding box center [825, 463] width 19 height 19
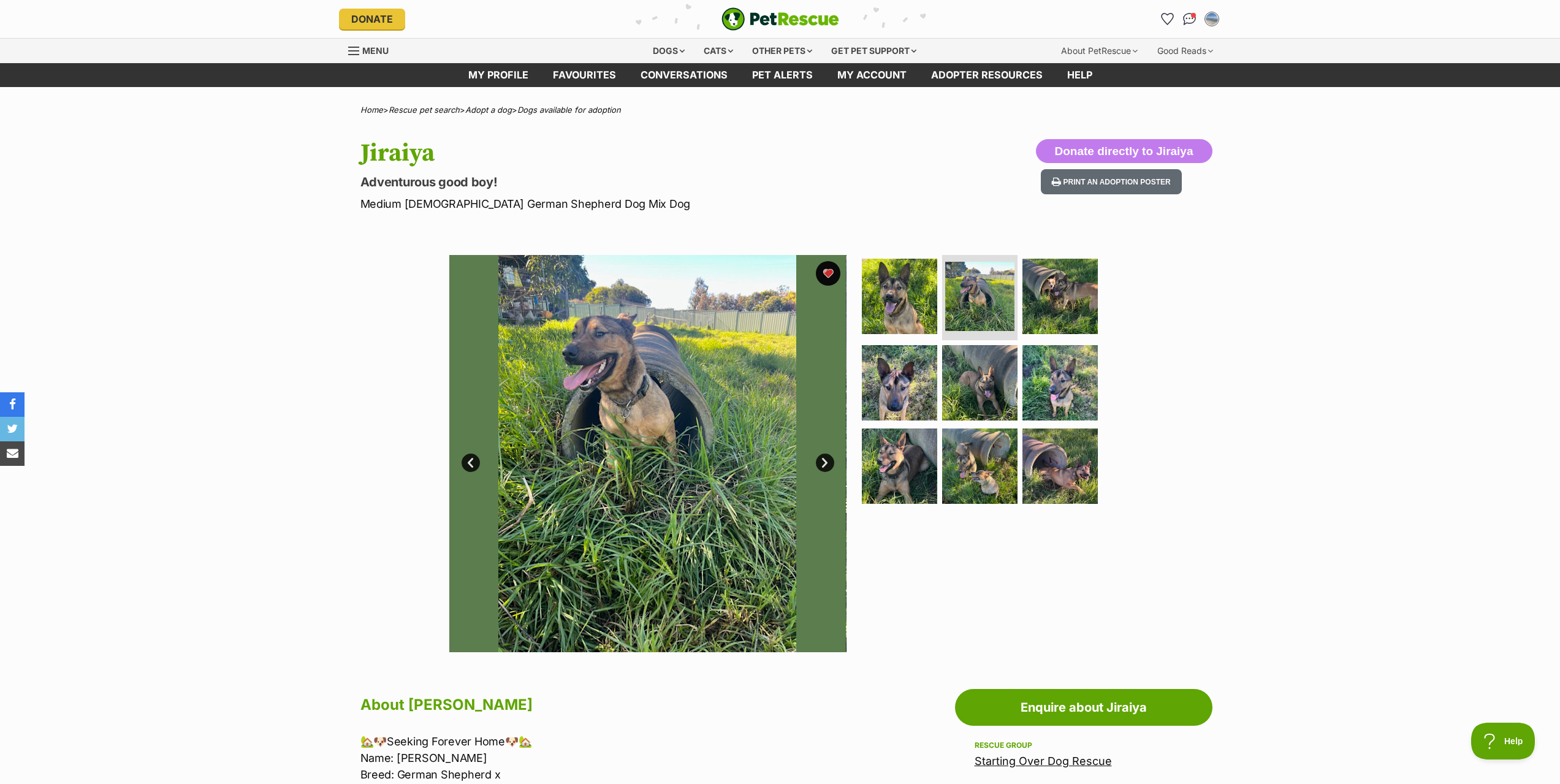
click at [822, 465] on link "Next" at bounding box center [825, 463] width 19 height 19
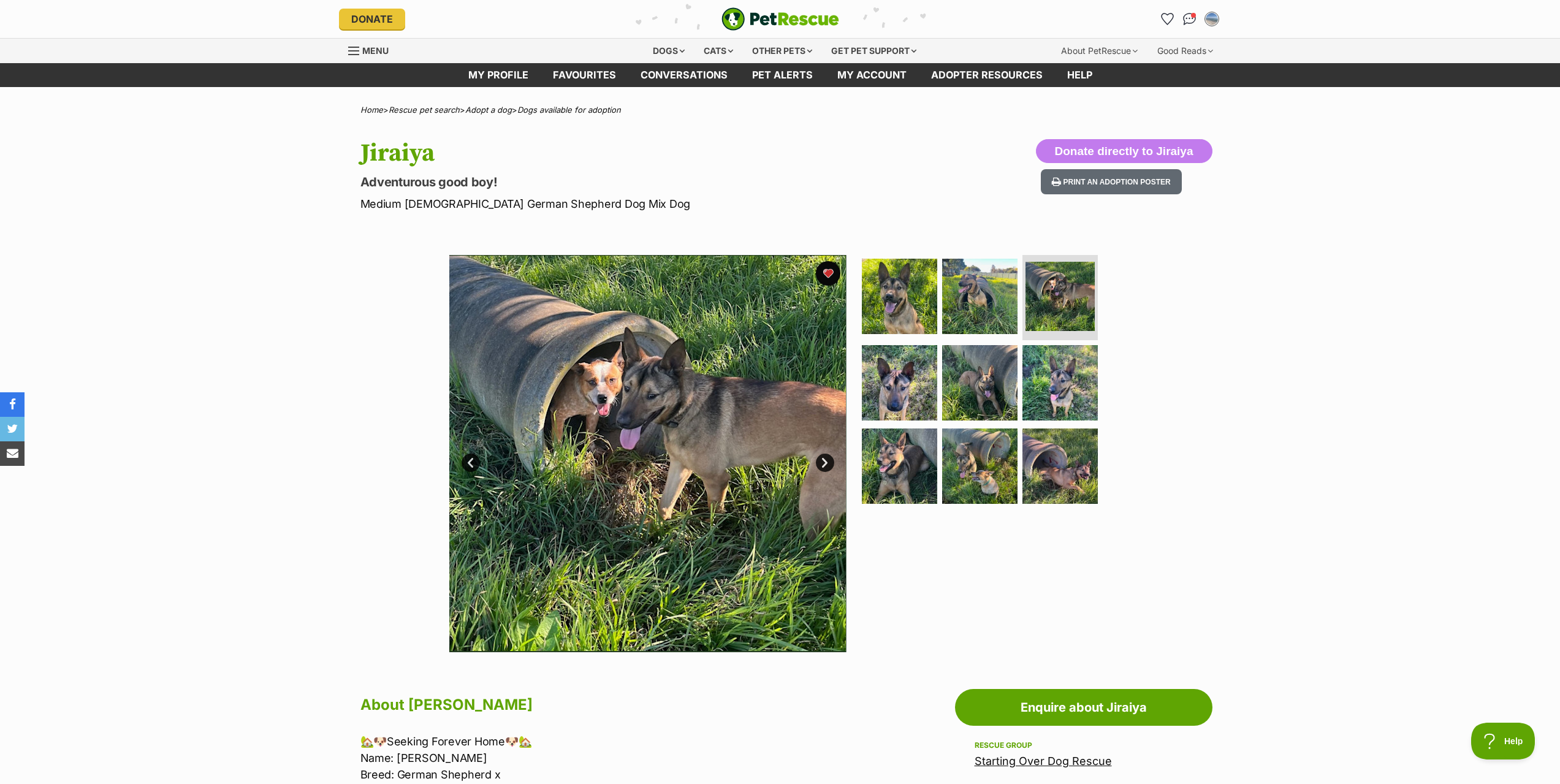
click at [822, 465] on link "Next" at bounding box center [825, 463] width 19 height 19
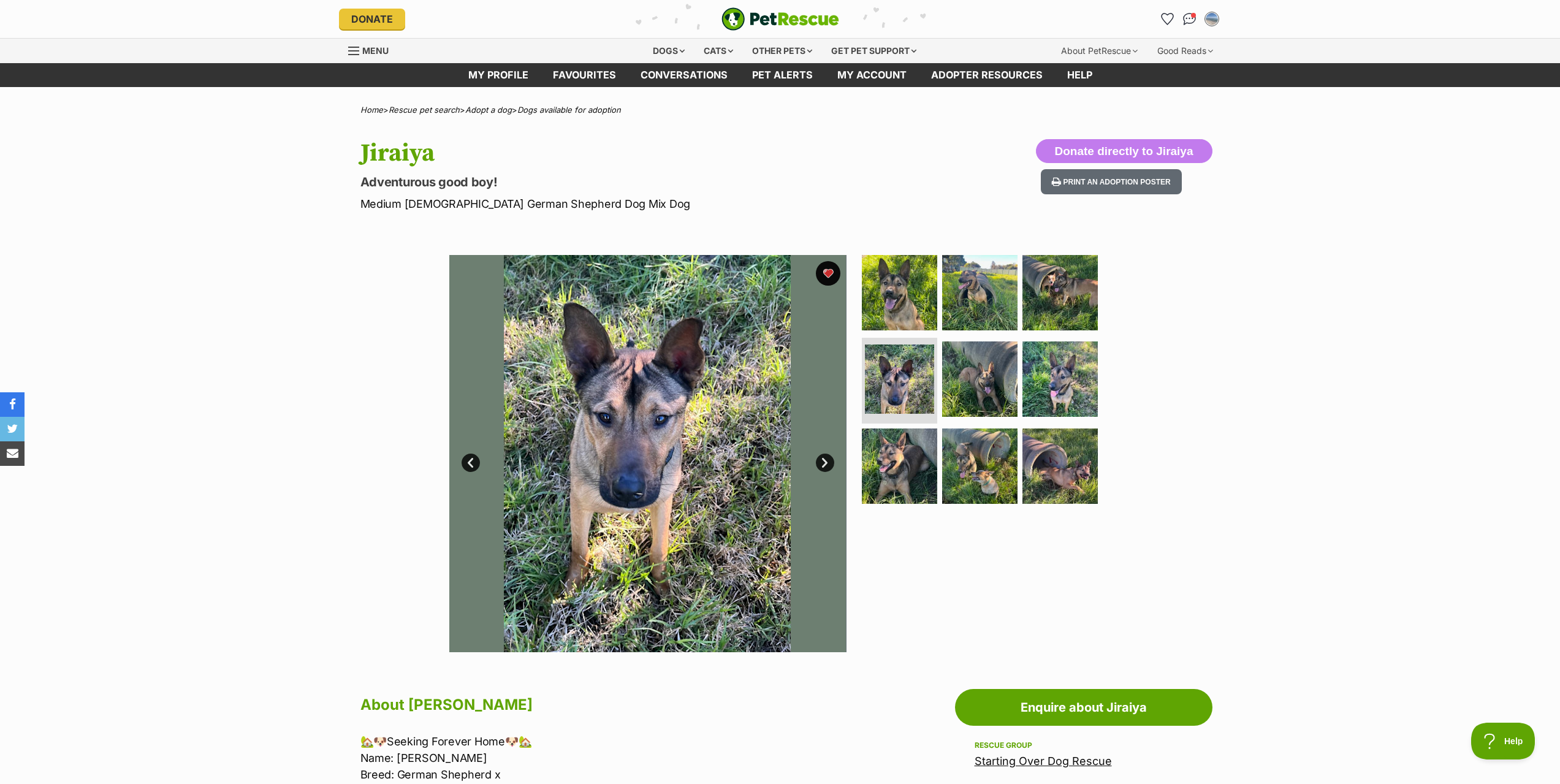
click at [822, 465] on link "Next" at bounding box center [825, 463] width 19 height 19
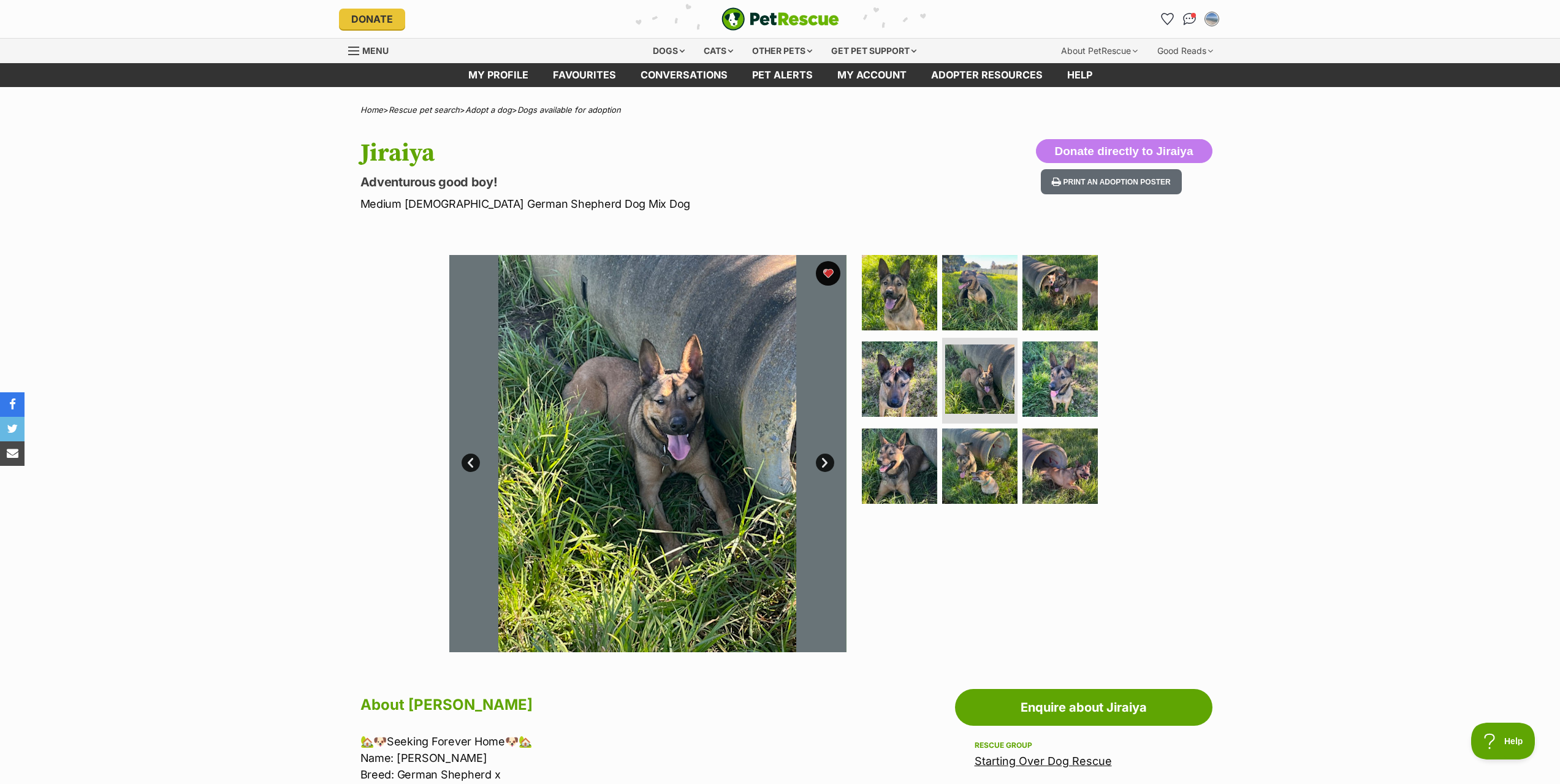
click at [822, 465] on link "Next" at bounding box center [825, 463] width 19 height 19
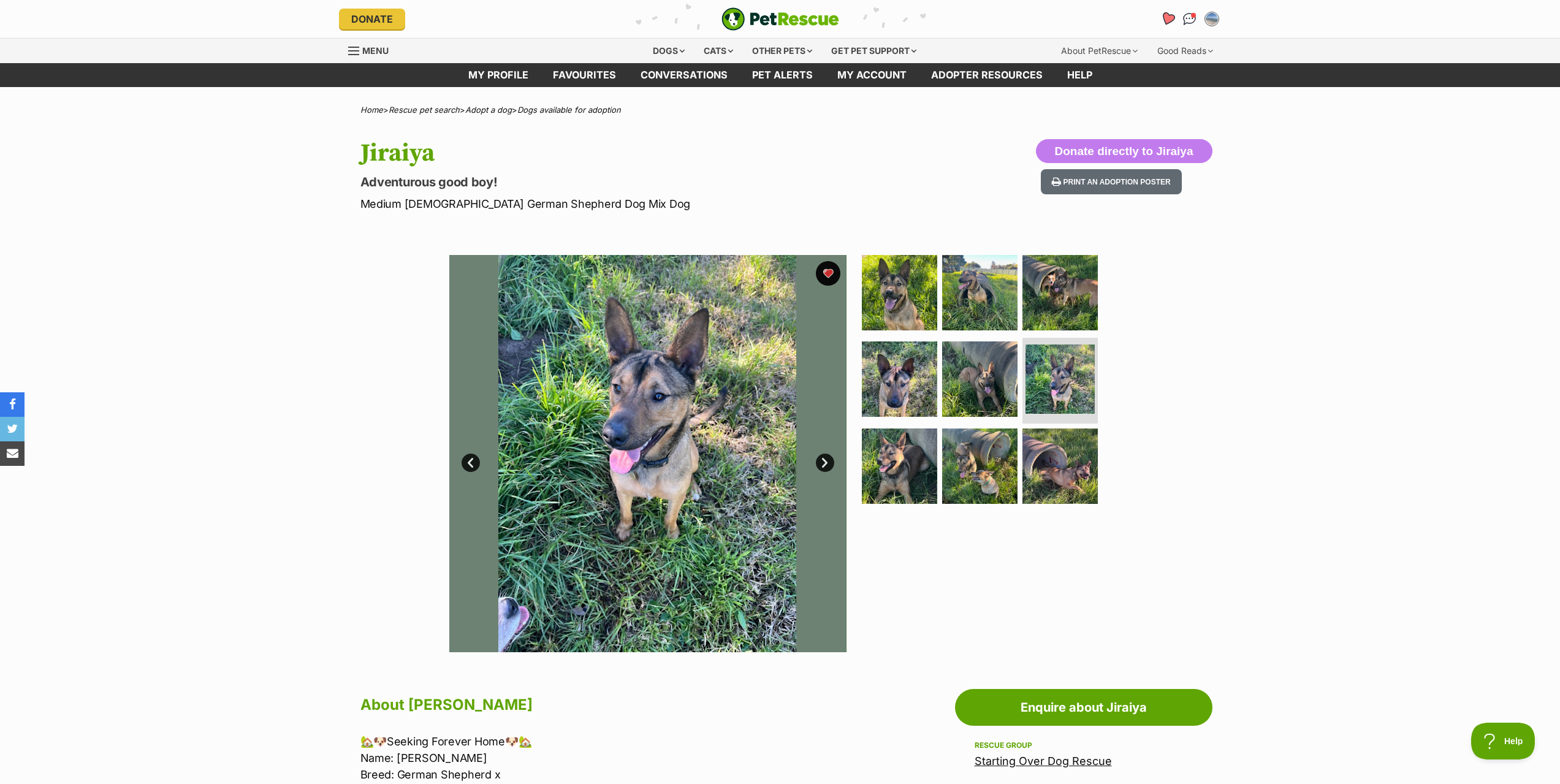
click at [1167, 17] on icon "Favourites" at bounding box center [1167, 19] width 15 height 14
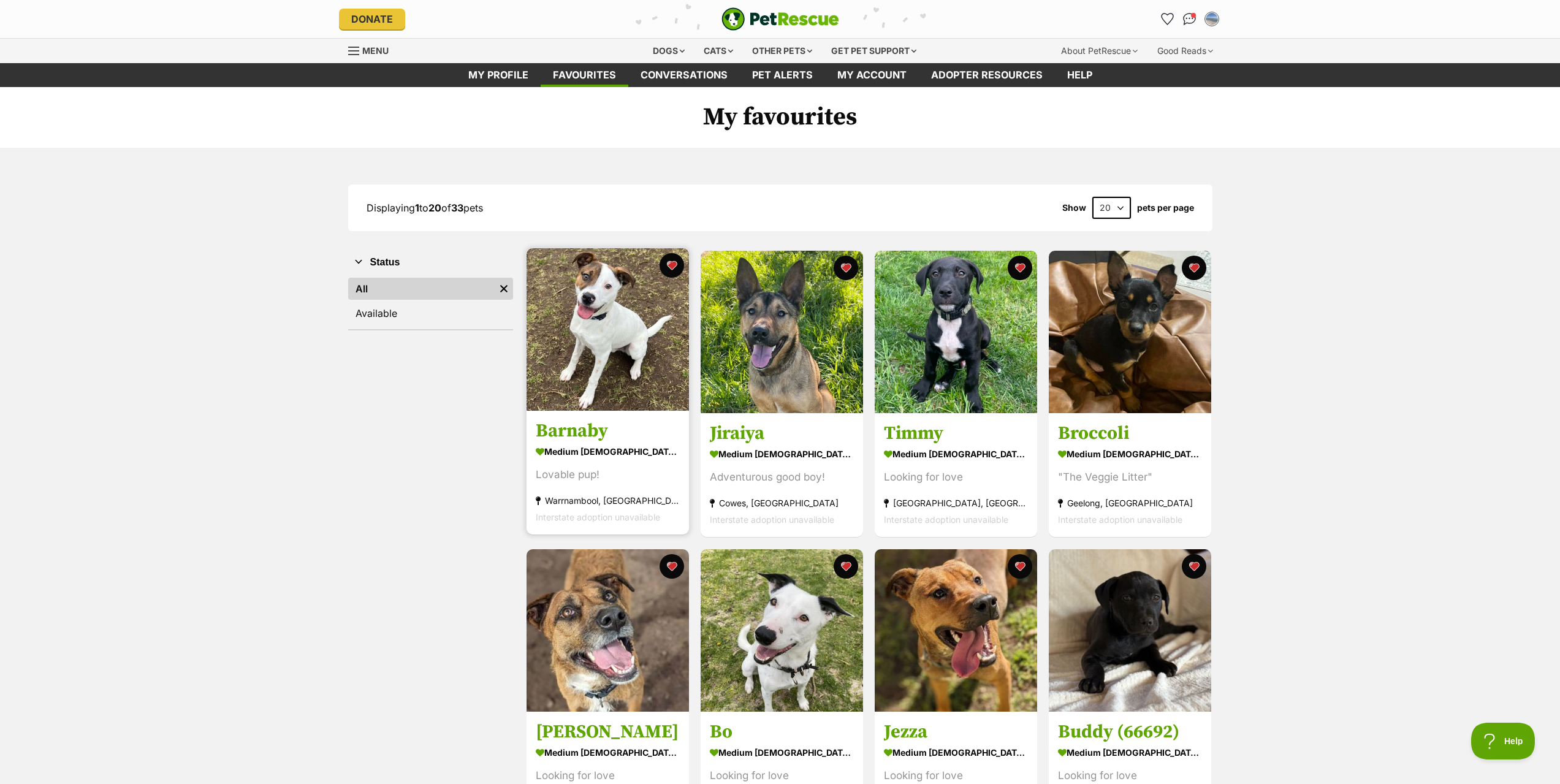
click at [575, 438] on h3 "Barnaby" at bounding box center [607, 431] width 144 height 23
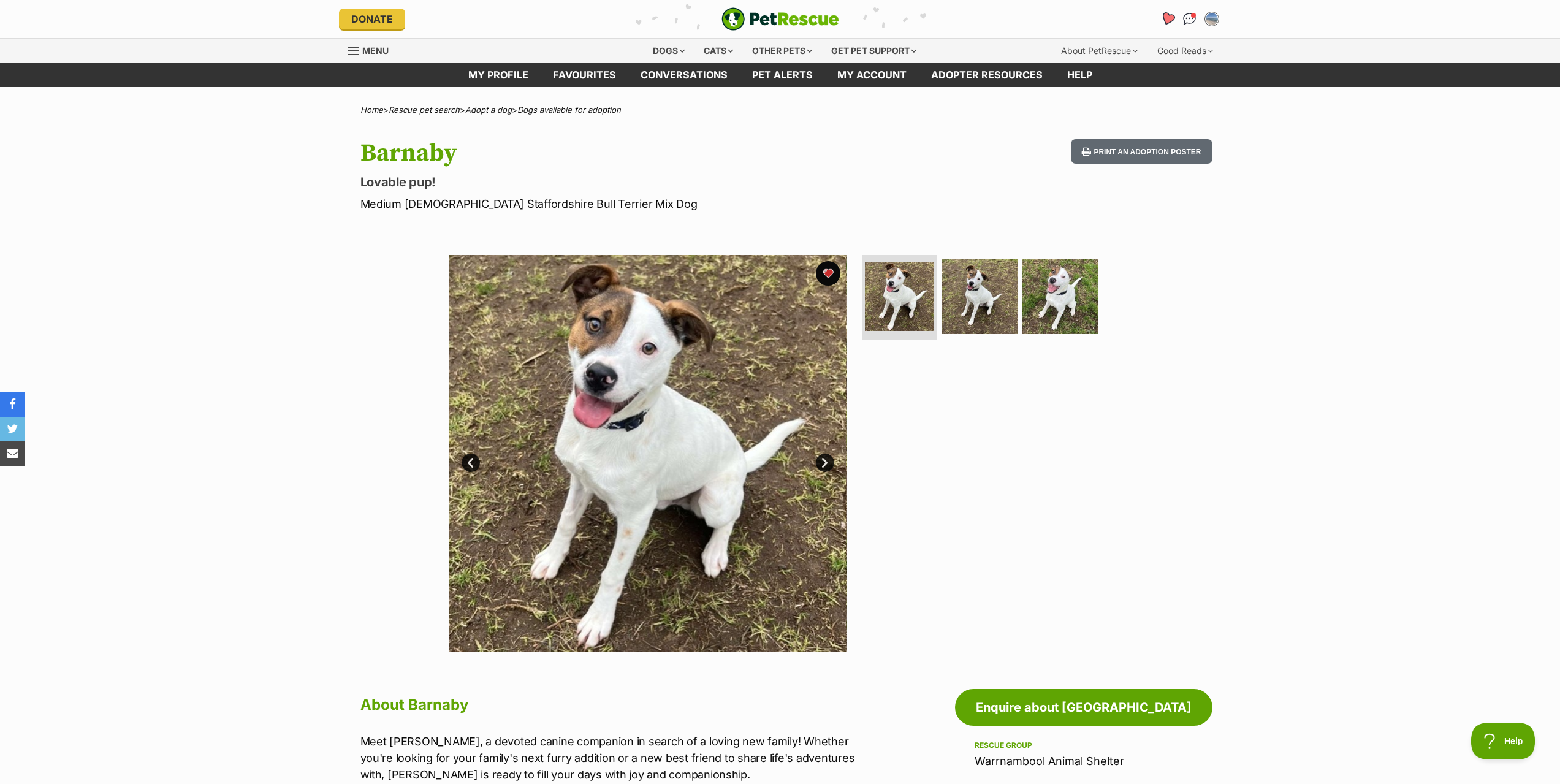
click at [1170, 17] on icon "Favourites" at bounding box center [1167, 19] width 15 height 14
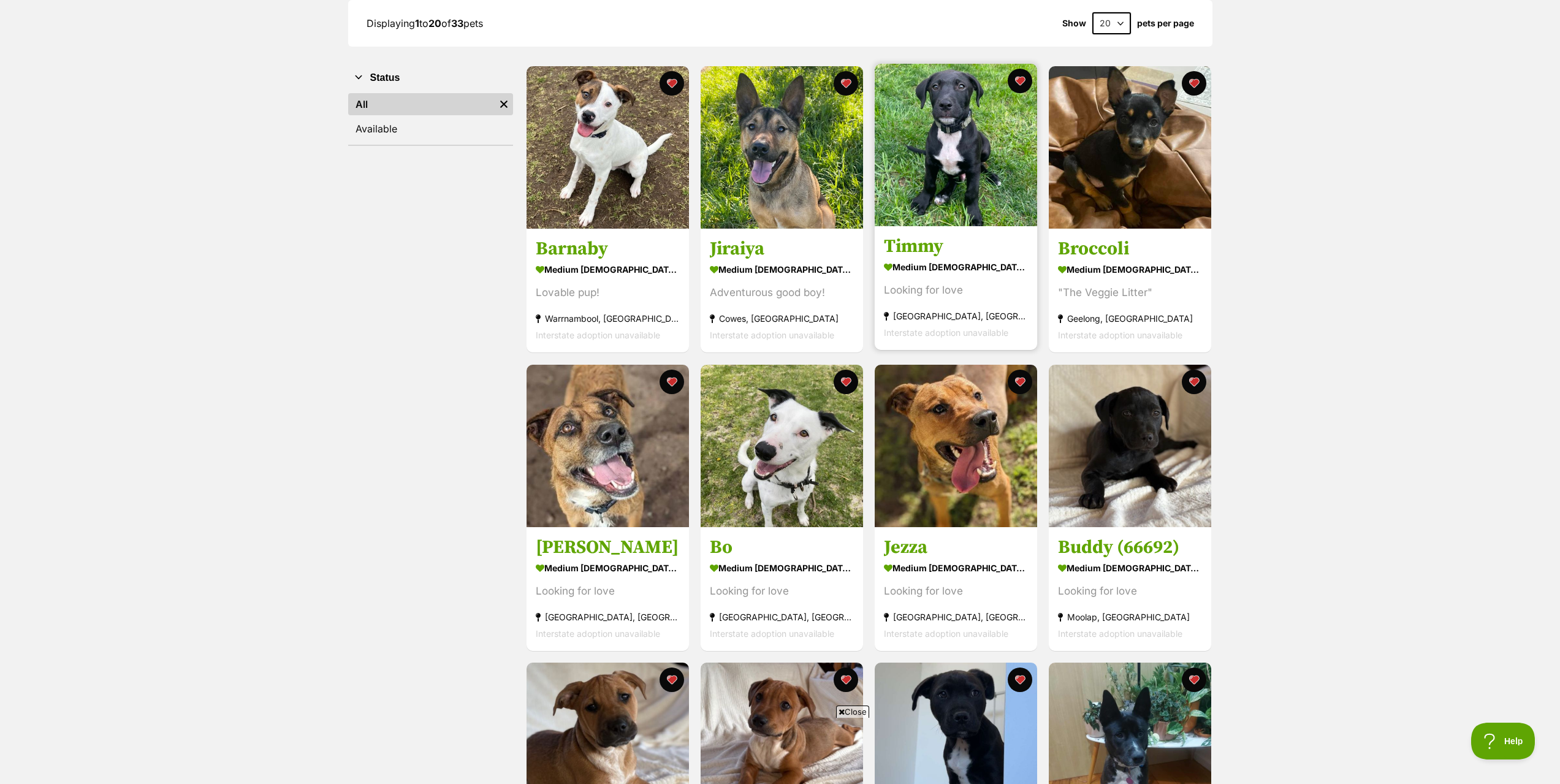
scroll to position [184, 0]
click at [918, 248] on h3 "Timmy" at bounding box center [956, 247] width 144 height 23
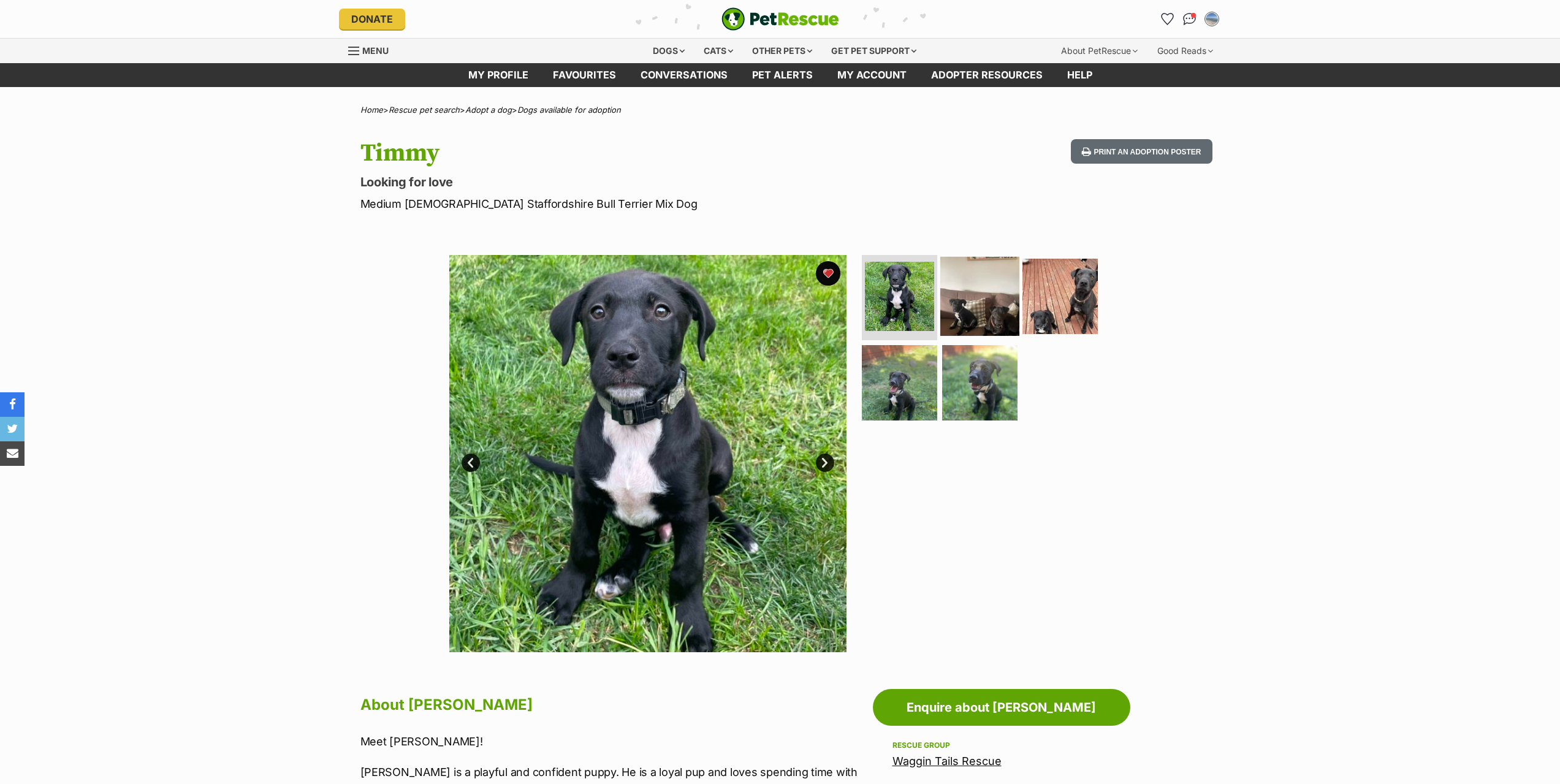
click at [971, 301] on img at bounding box center [980, 296] width 79 height 79
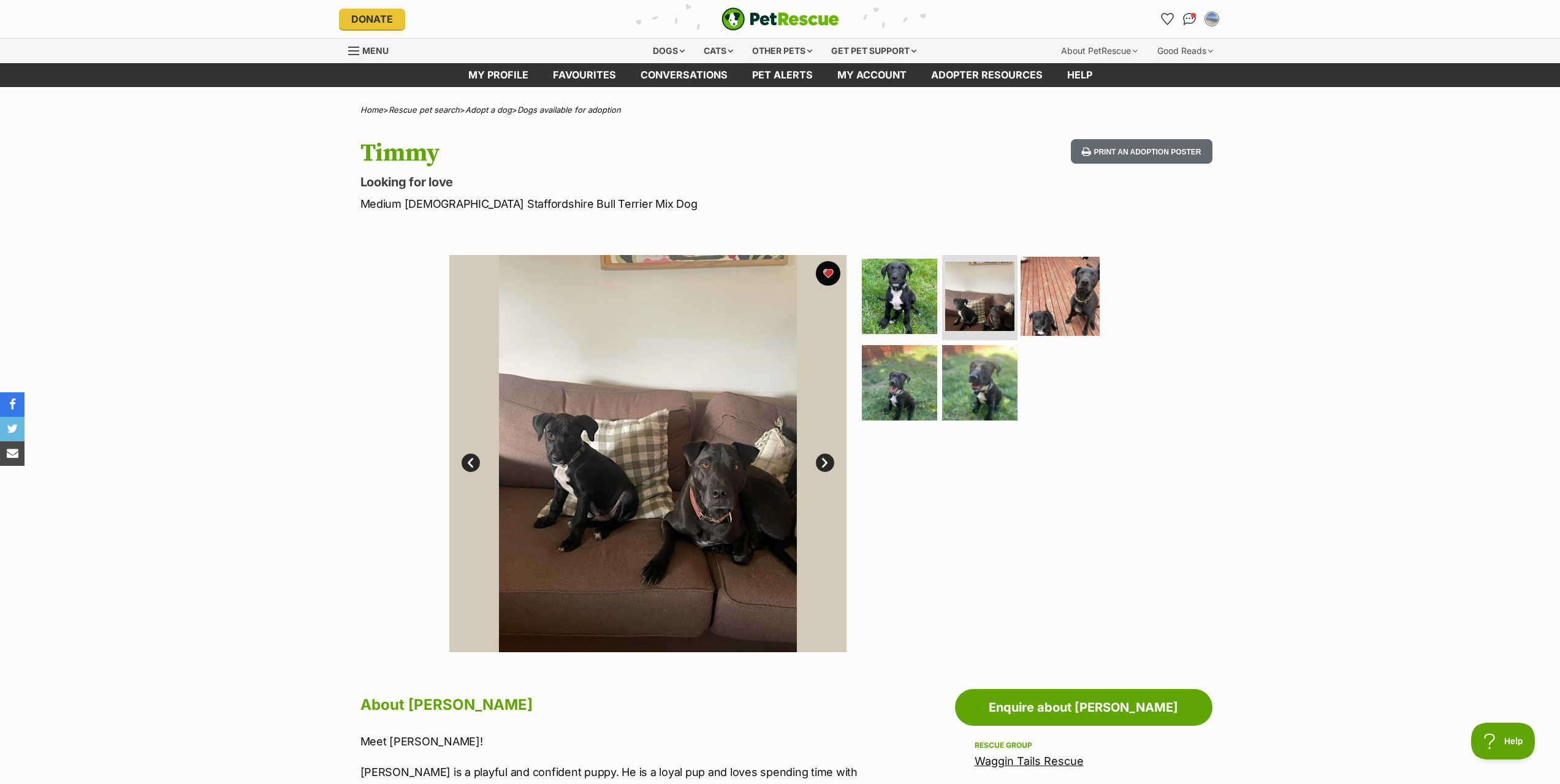
click at [1044, 297] on img at bounding box center [1060, 296] width 79 height 79
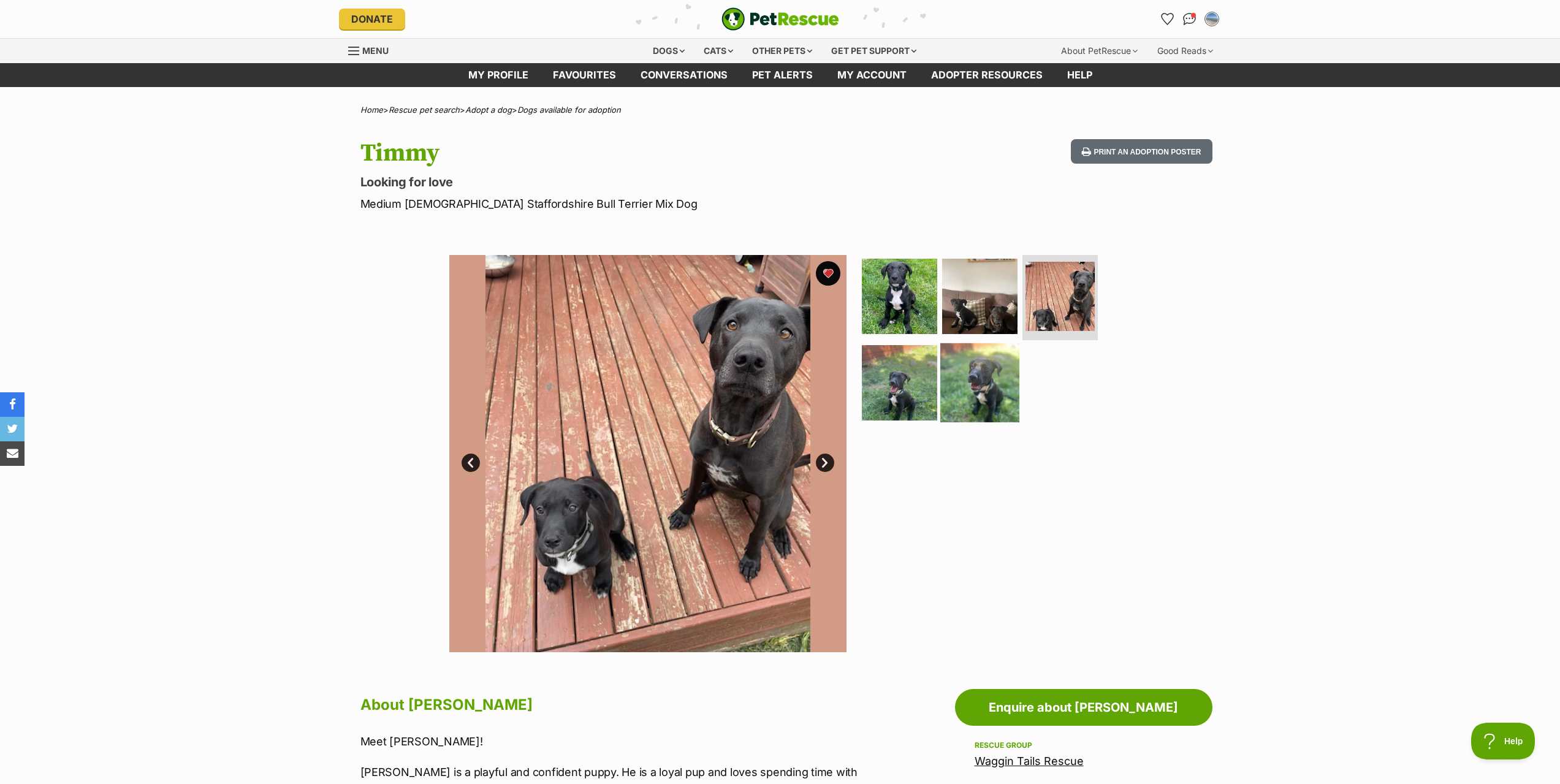
click at [978, 383] on img at bounding box center [980, 382] width 79 height 79
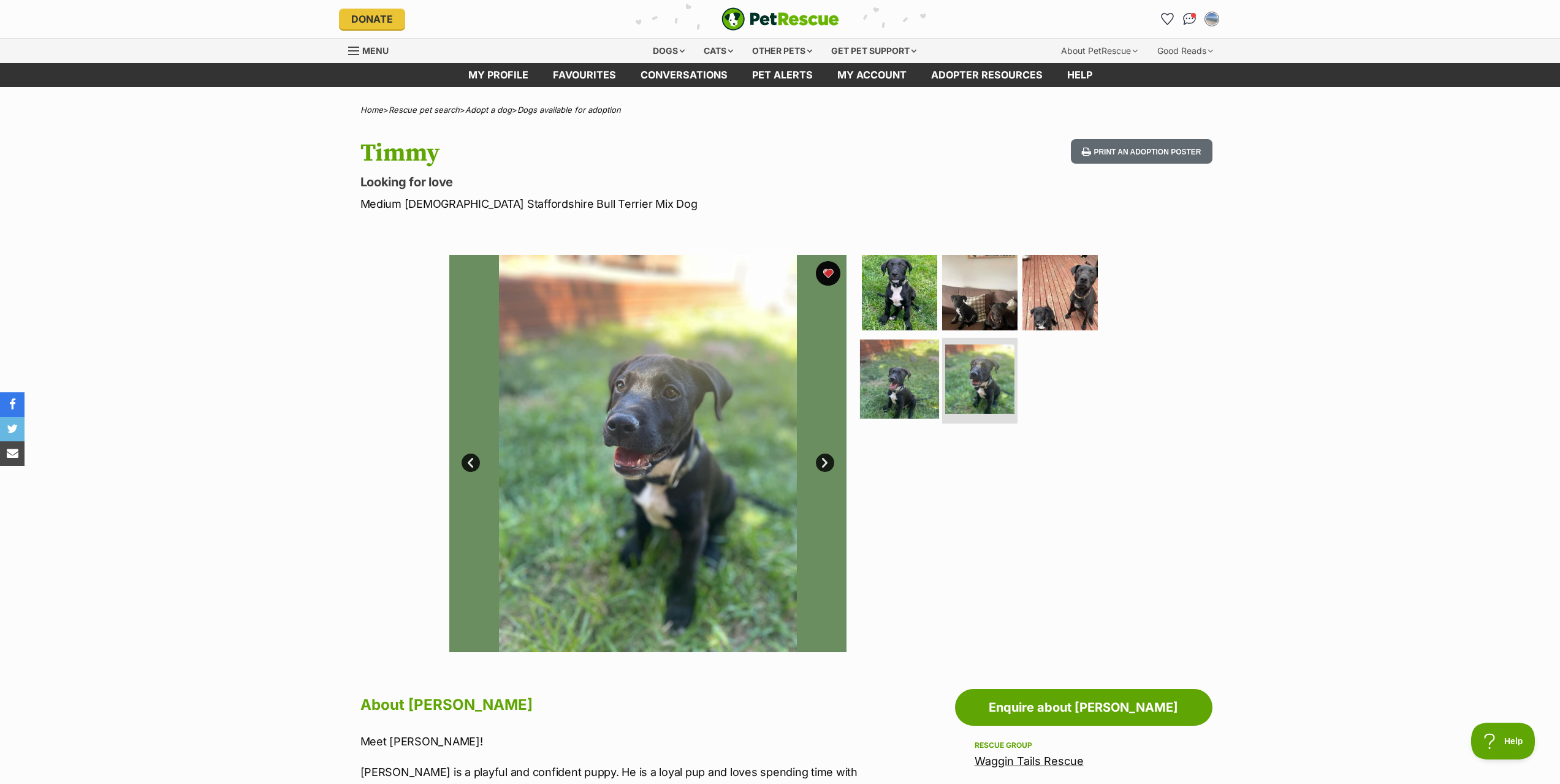
click at [905, 397] on img at bounding box center [899, 379] width 79 height 79
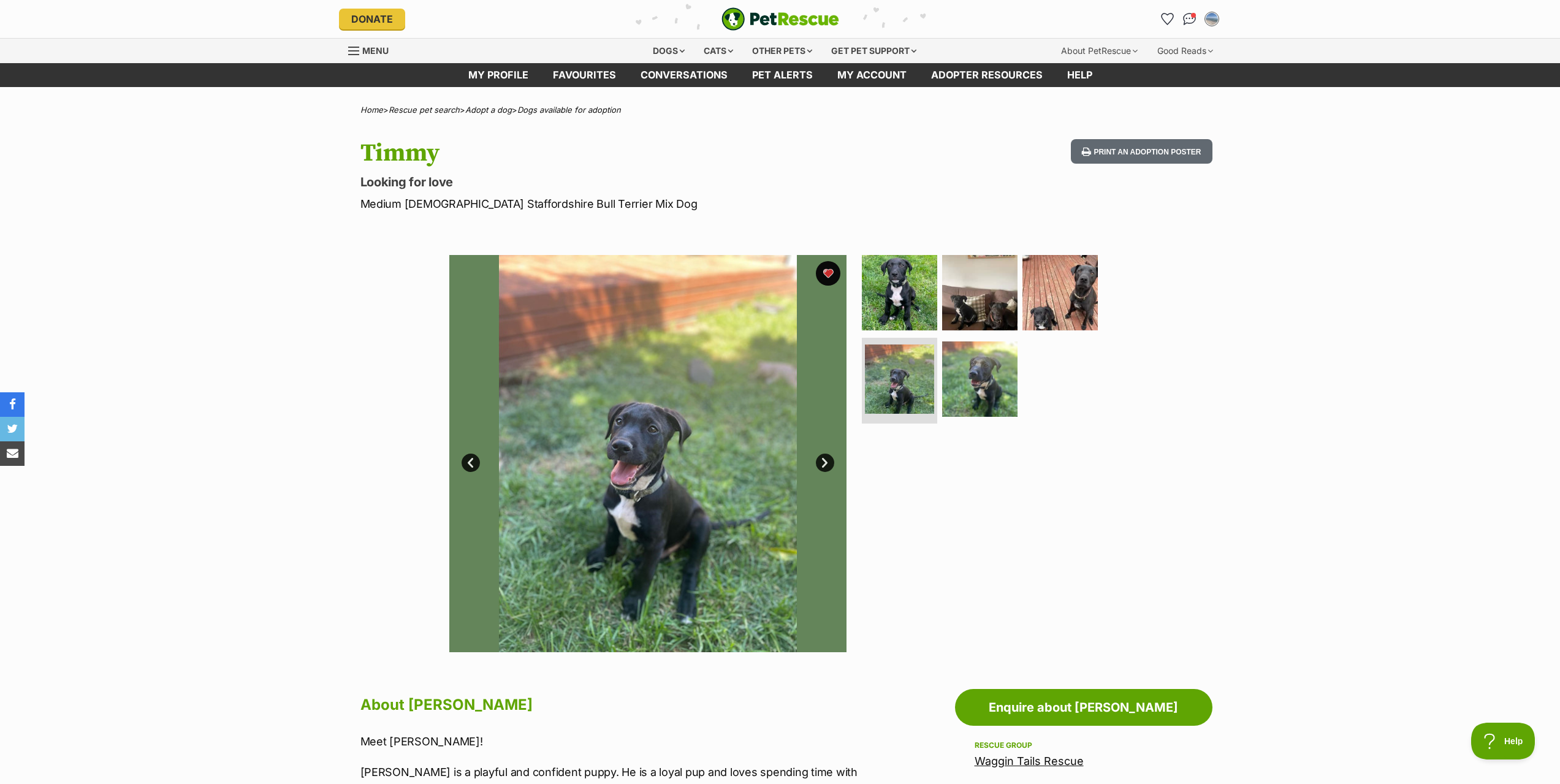
click at [722, 416] on img at bounding box center [648, 454] width 397 height 397
click at [922, 296] on img at bounding box center [899, 292] width 79 height 79
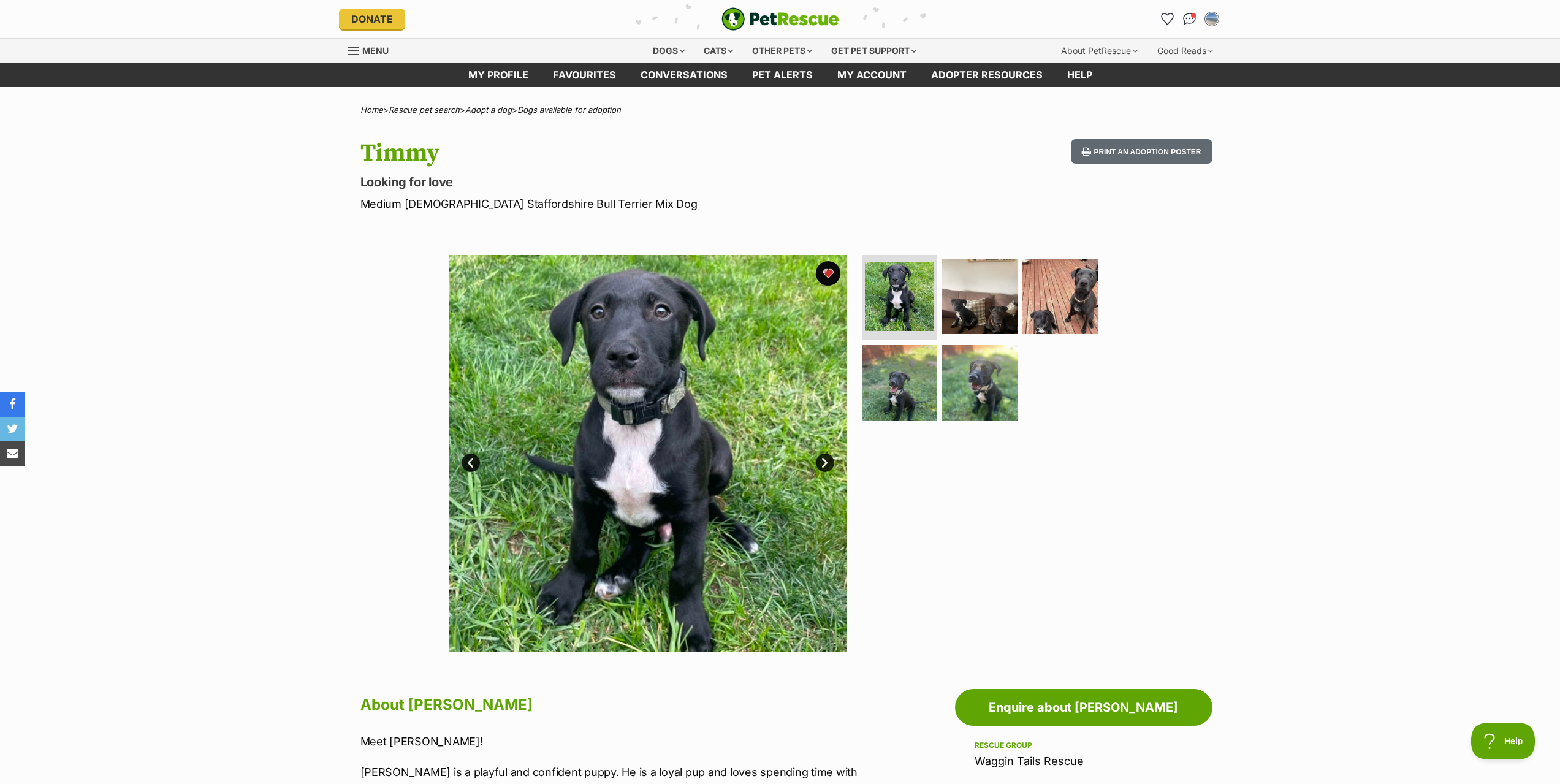
click at [821, 462] on link "Next" at bounding box center [825, 463] width 19 height 19
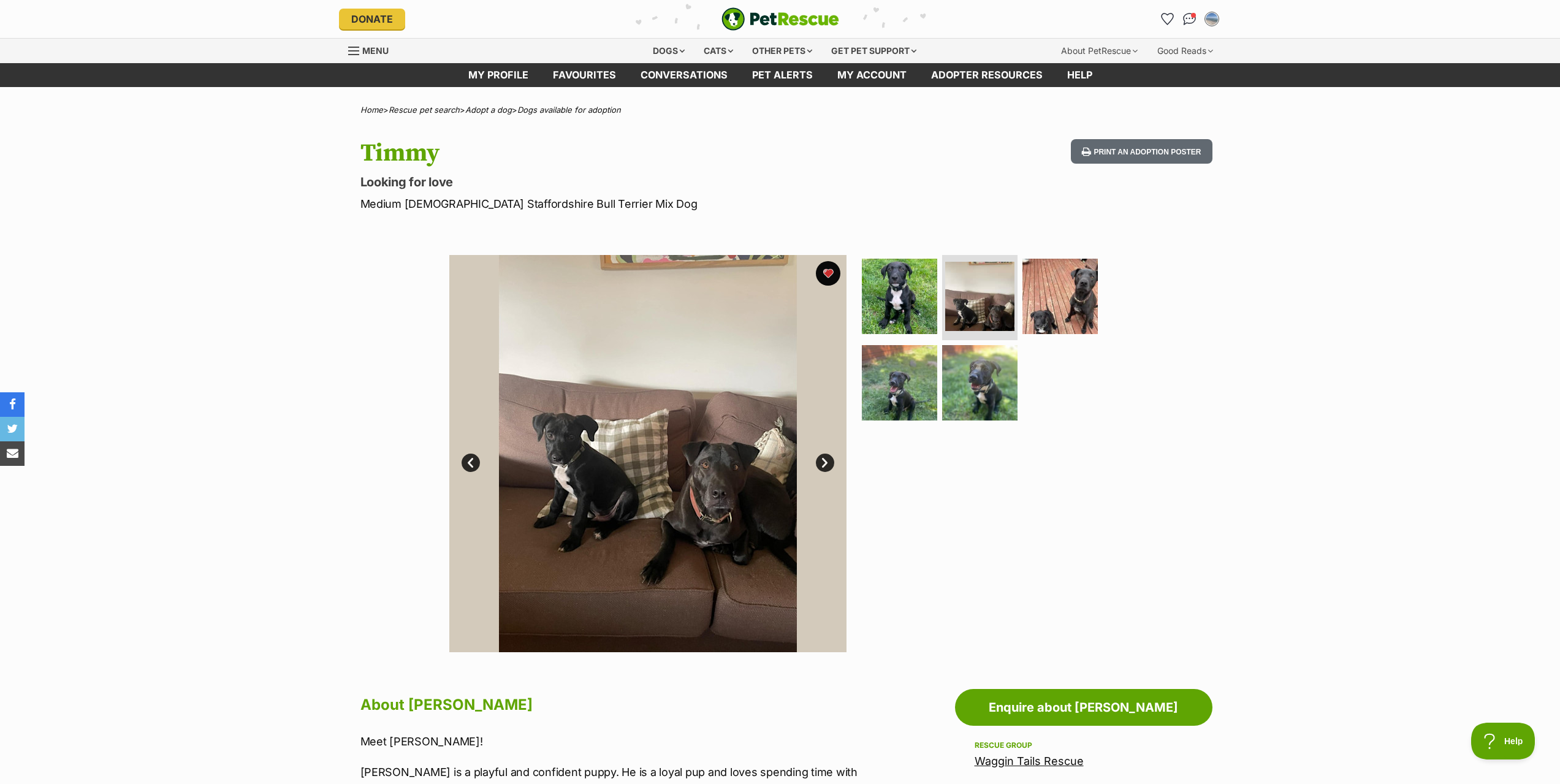
click at [819, 462] on link "Next" at bounding box center [825, 463] width 19 height 19
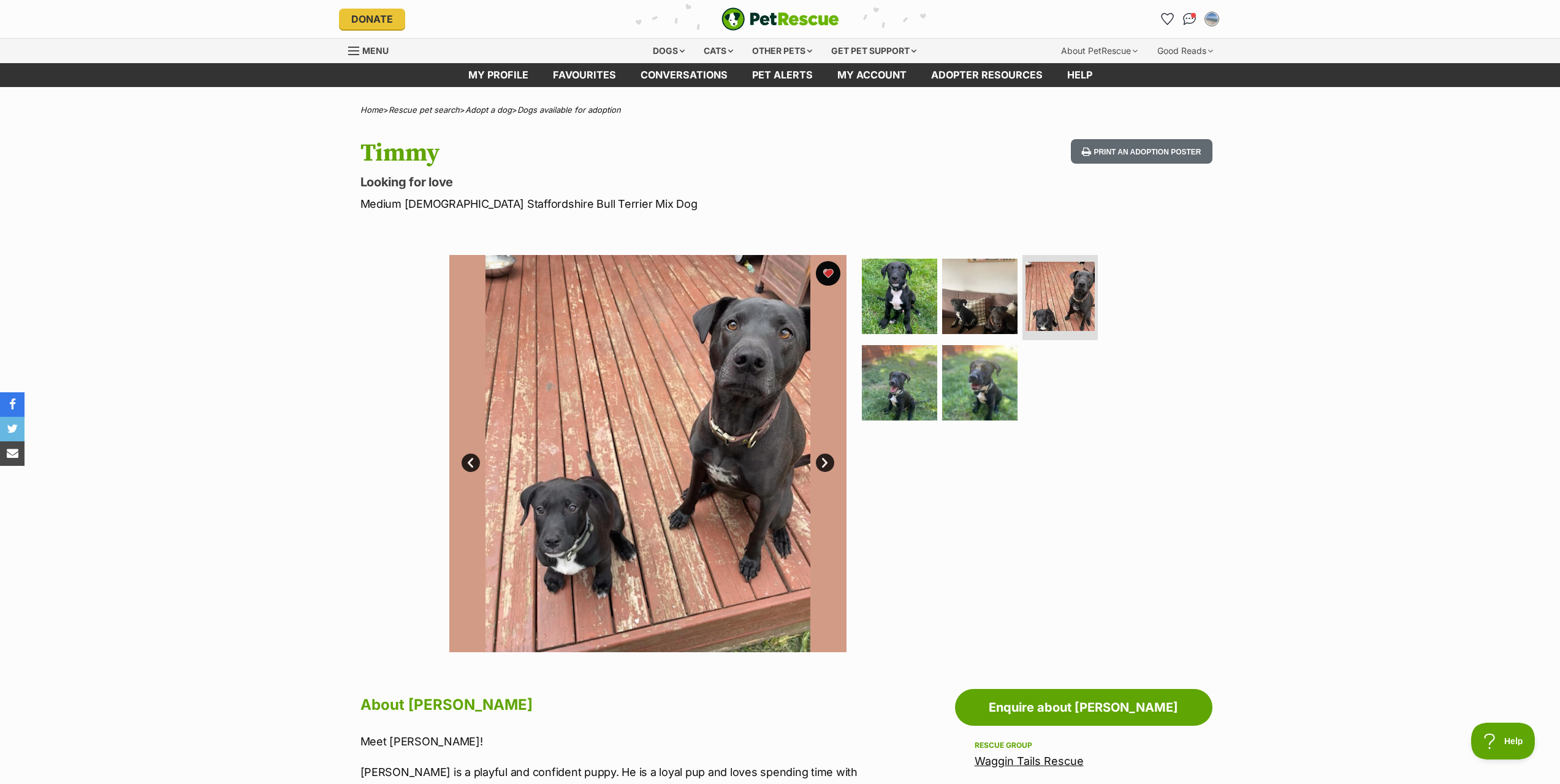
click at [819, 462] on link "Next" at bounding box center [825, 463] width 19 height 19
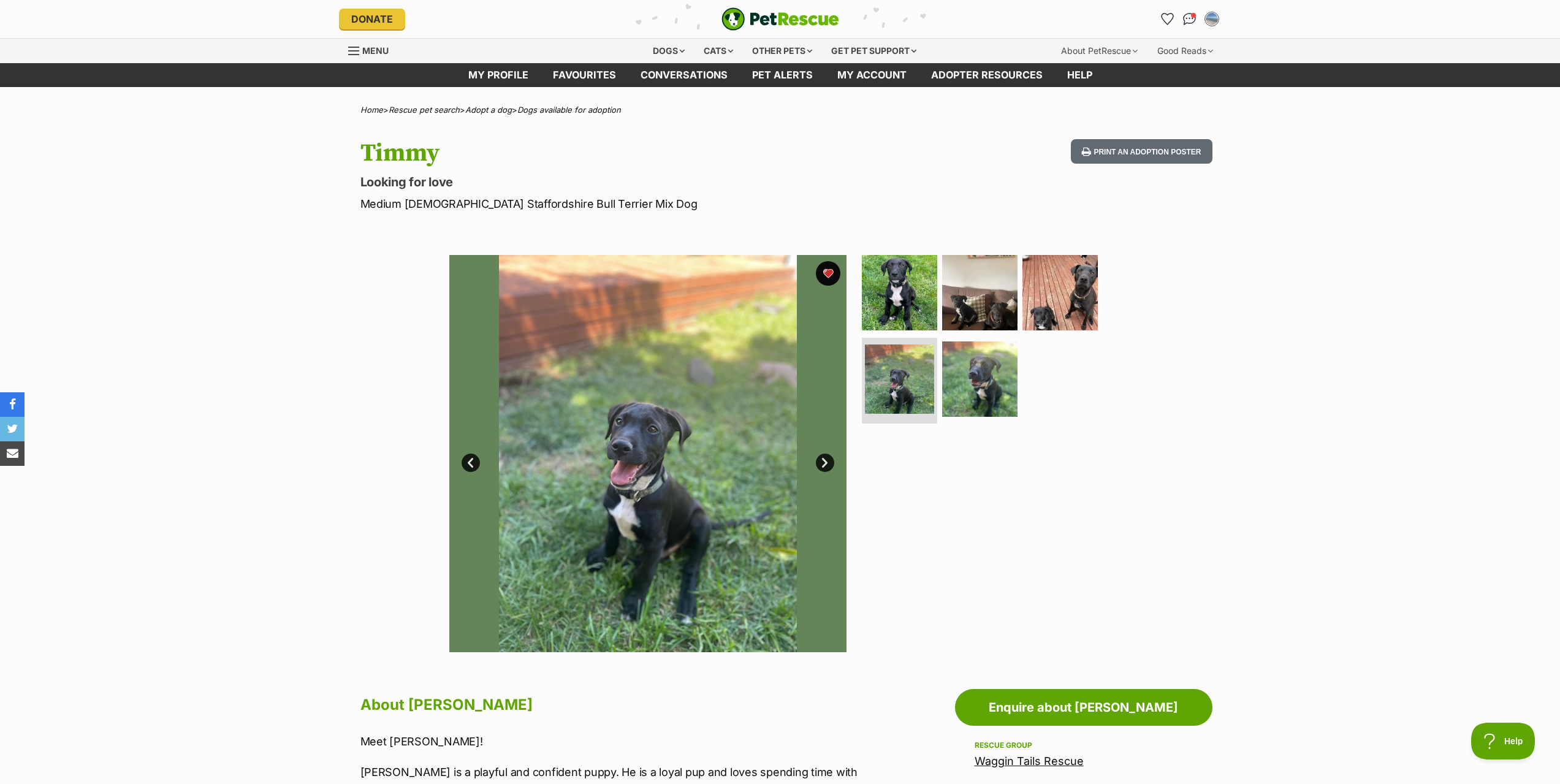
click at [819, 462] on link "Next" at bounding box center [825, 463] width 19 height 19
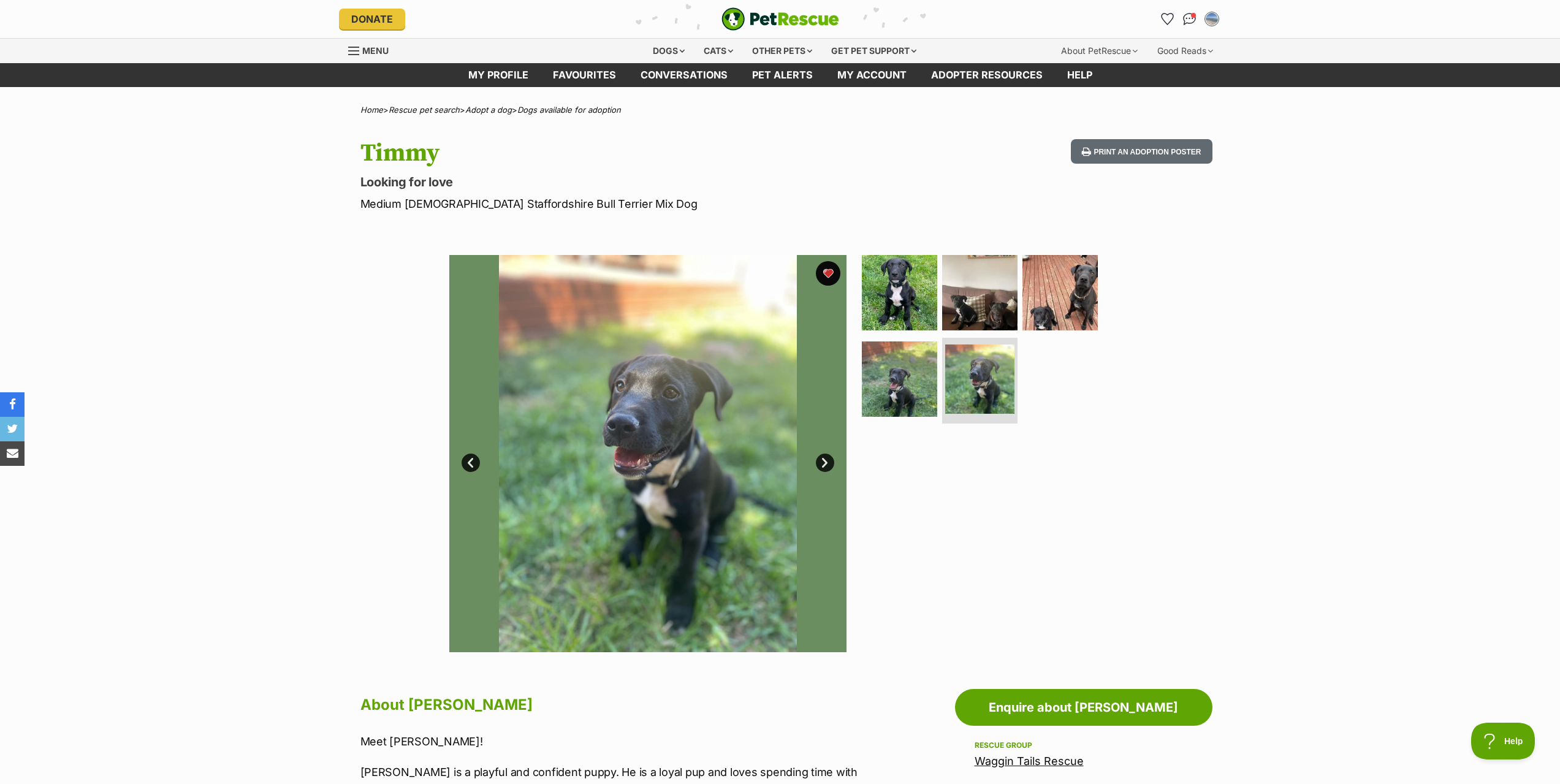
click at [819, 462] on link "Next" at bounding box center [825, 463] width 19 height 19
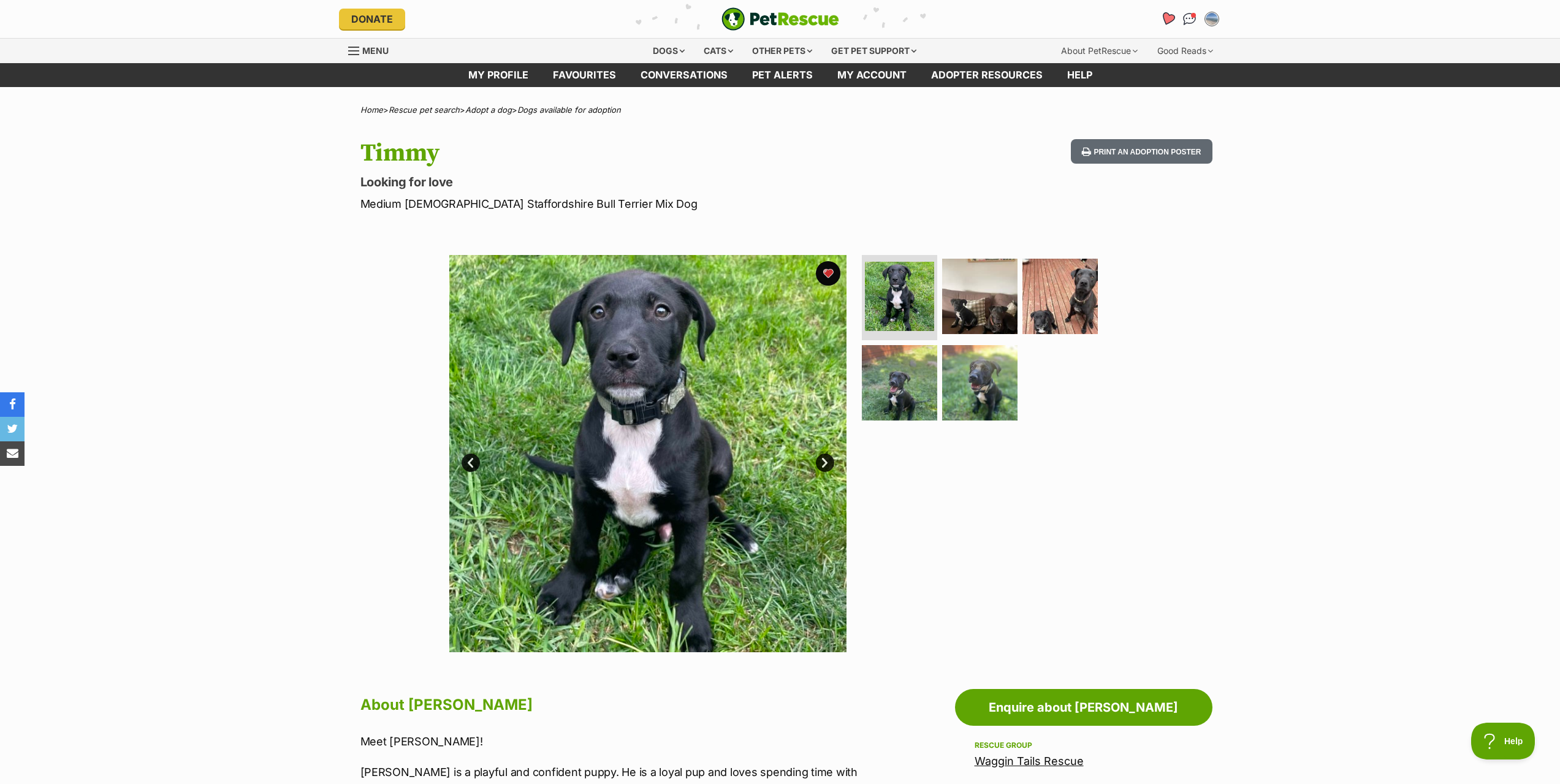
click at [1165, 19] on icon "Favourites" at bounding box center [1167, 19] width 15 height 14
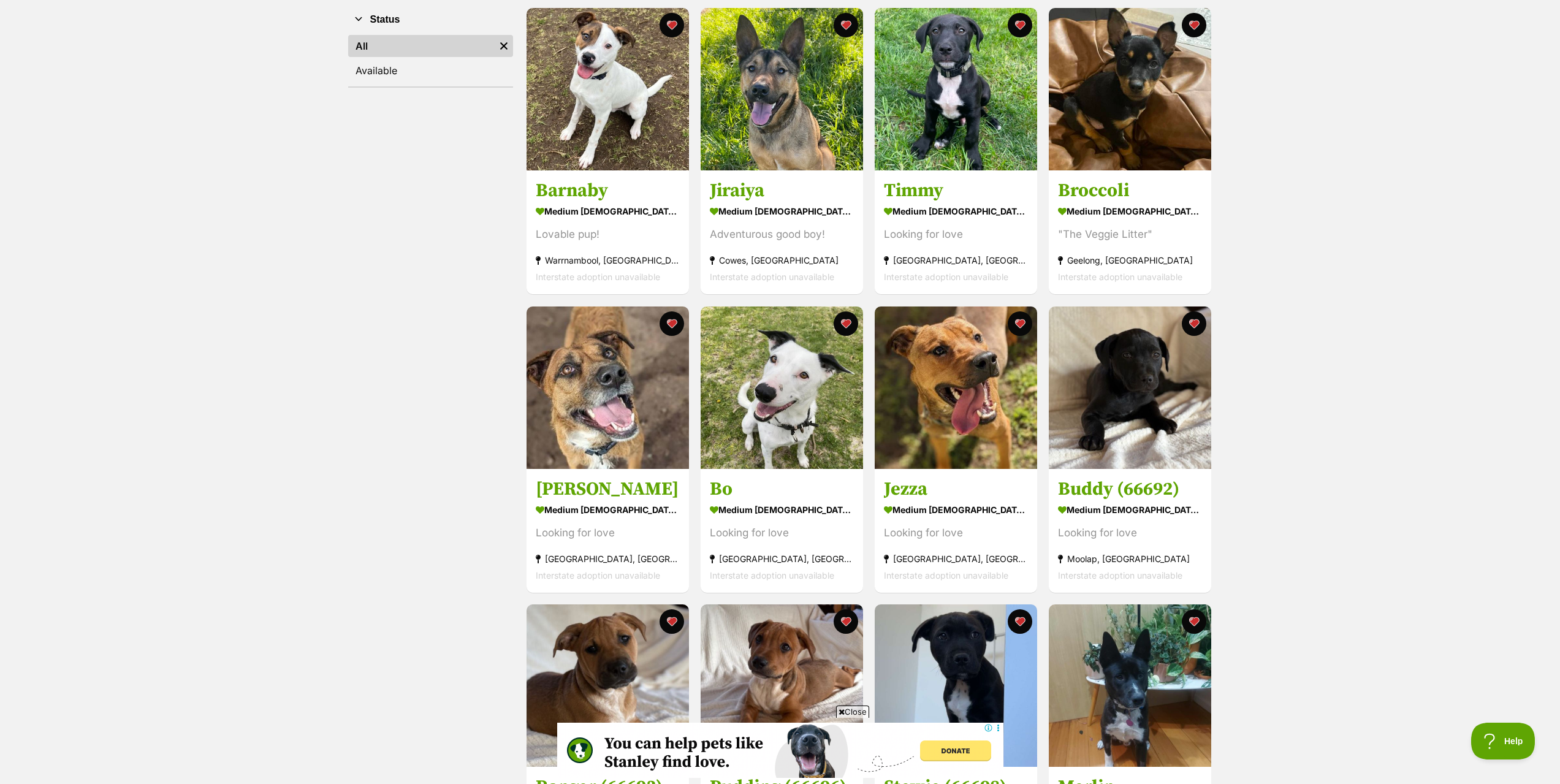
scroll to position [307, 0]
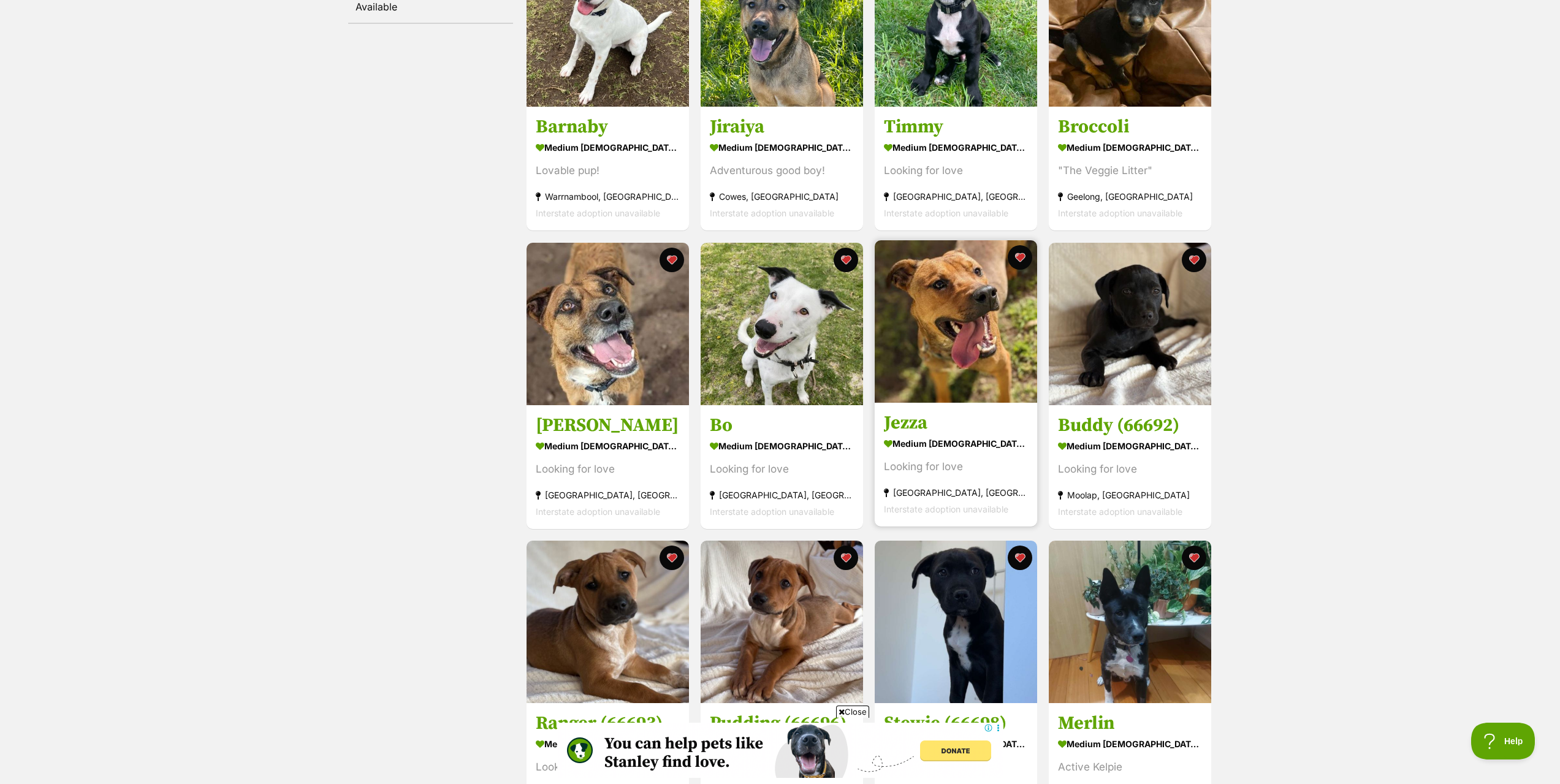
click at [933, 371] on img at bounding box center [956, 321] width 163 height 163
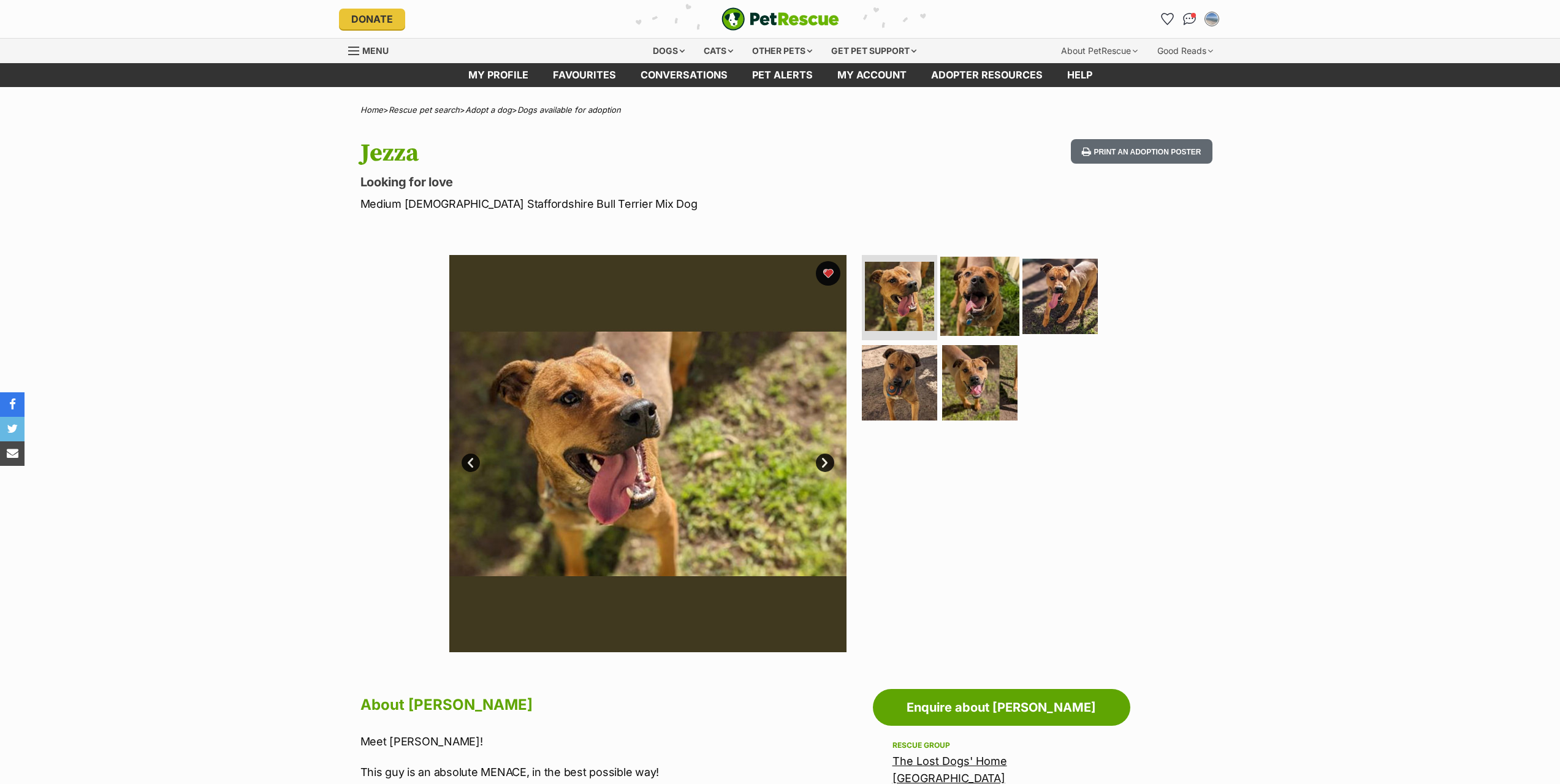
click at [978, 314] on img at bounding box center [980, 296] width 79 height 79
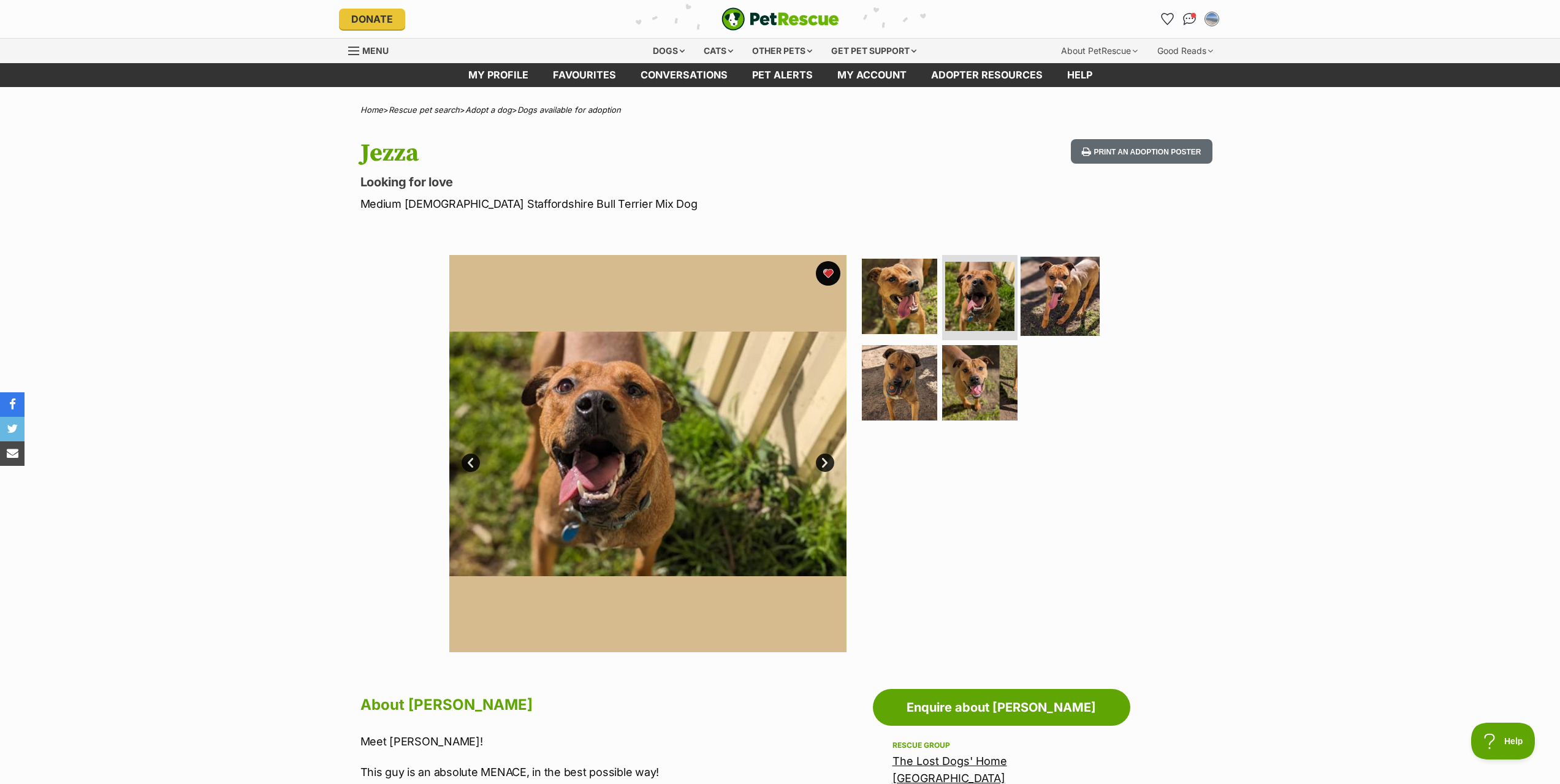
click at [1063, 296] on img at bounding box center [1060, 296] width 79 height 79
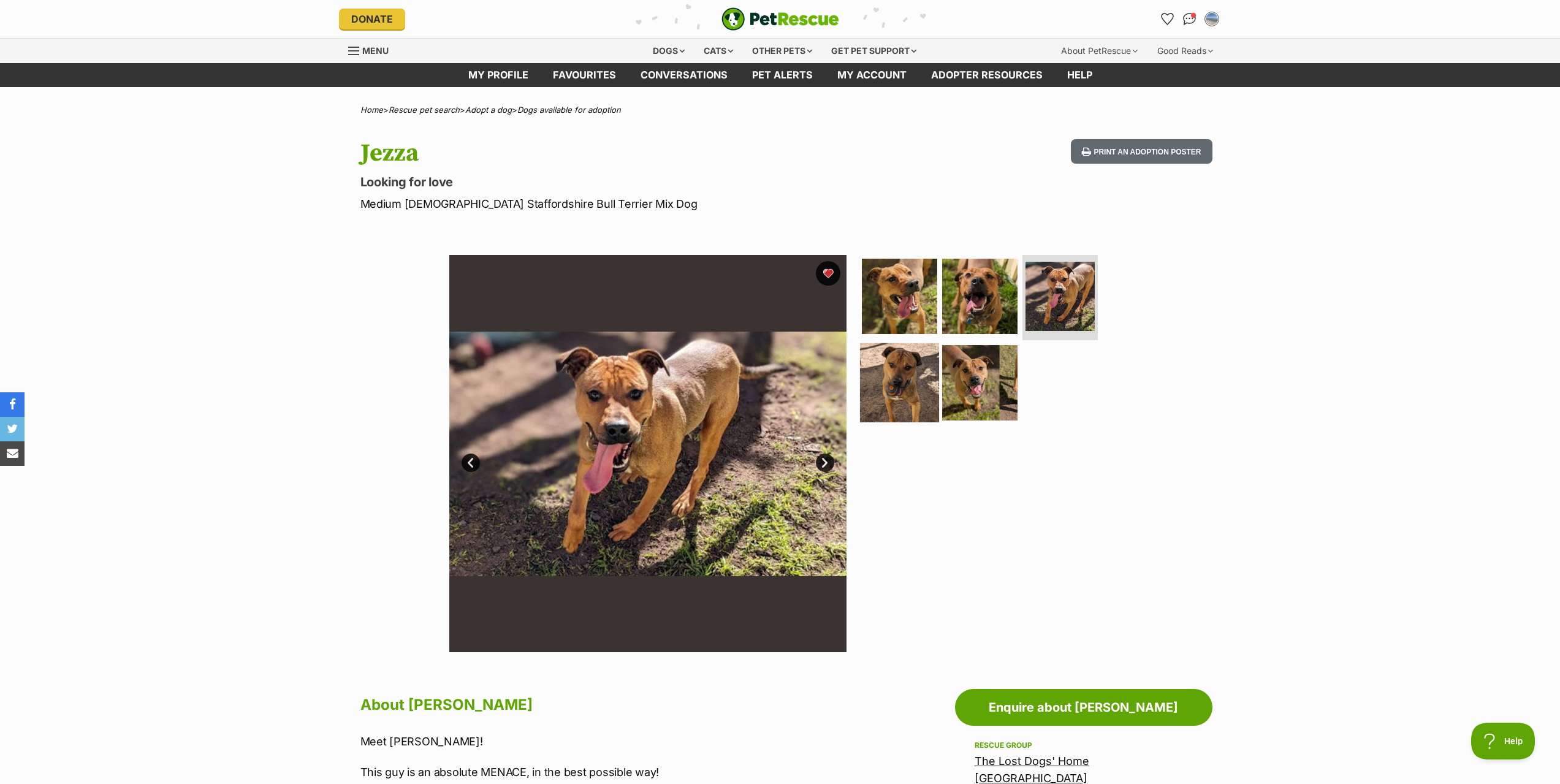
click at [877, 379] on img at bounding box center [899, 382] width 79 height 79
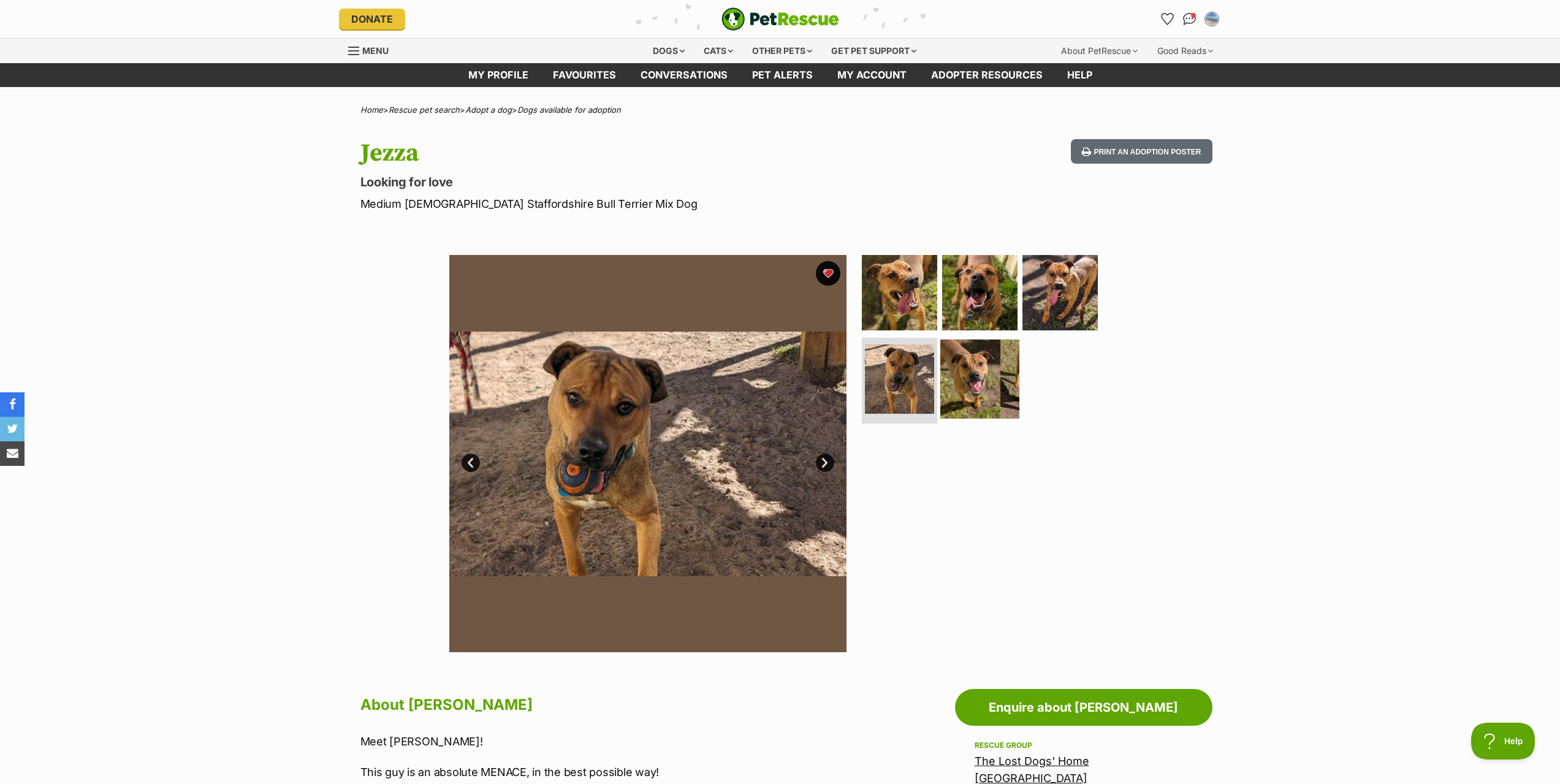
click at [969, 388] on img at bounding box center [980, 379] width 79 height 79
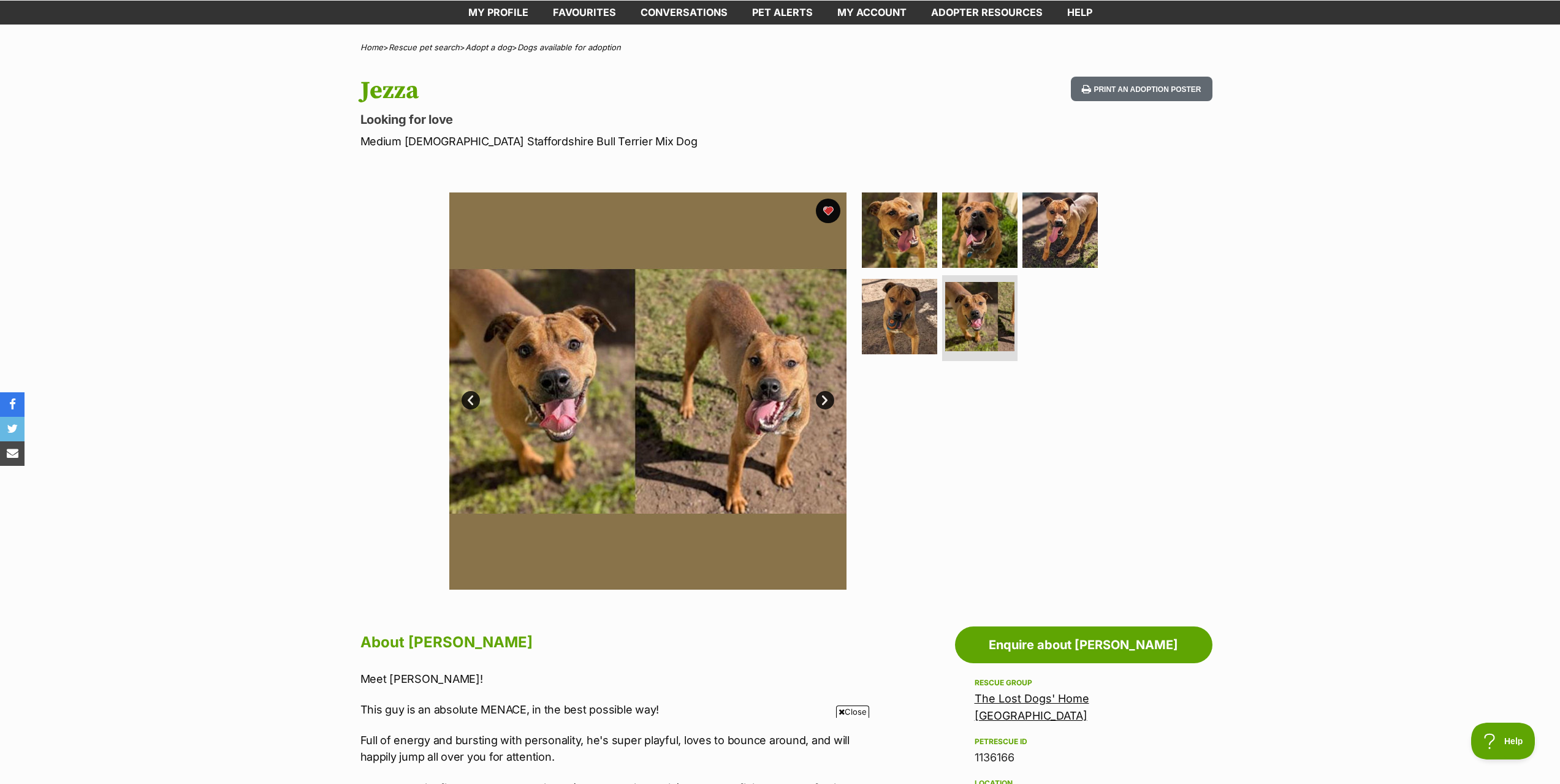
scroll to position [61, 0]
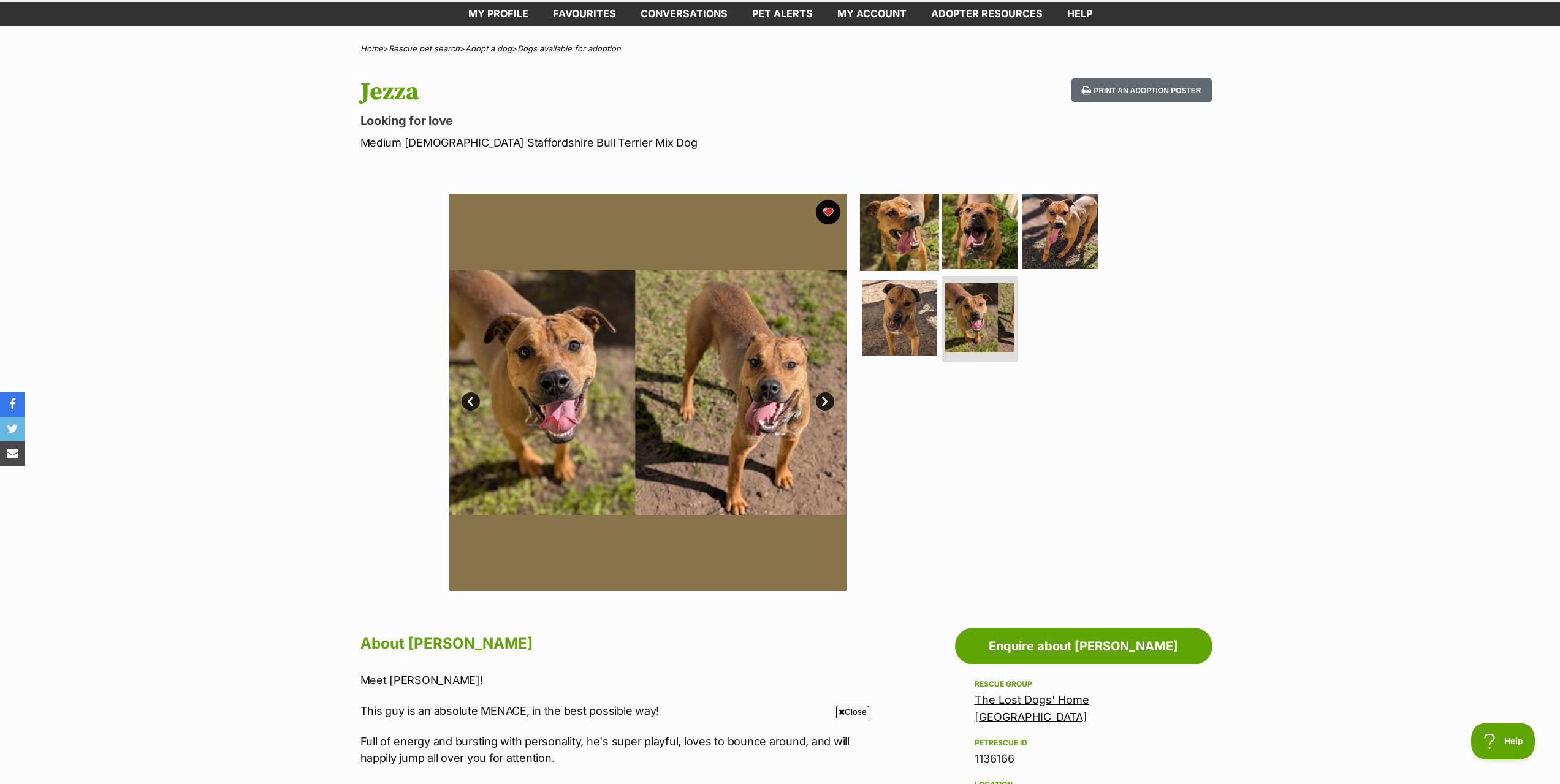
click at [915, 249] on img at bounding box center [899, 230] width 79 height 79
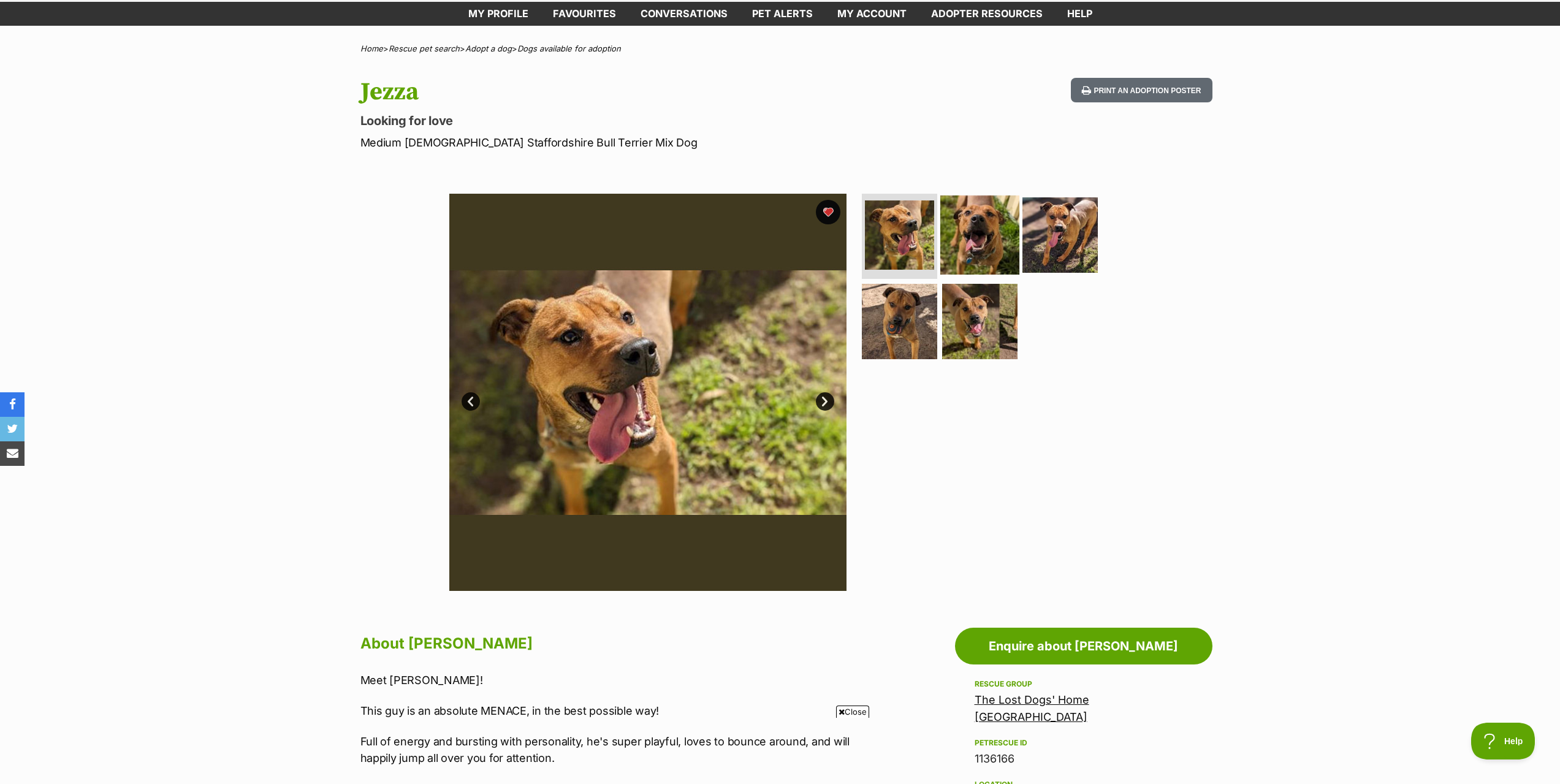
click at [982, 240] on img at bounding box center [980, 234] width 79 height 79
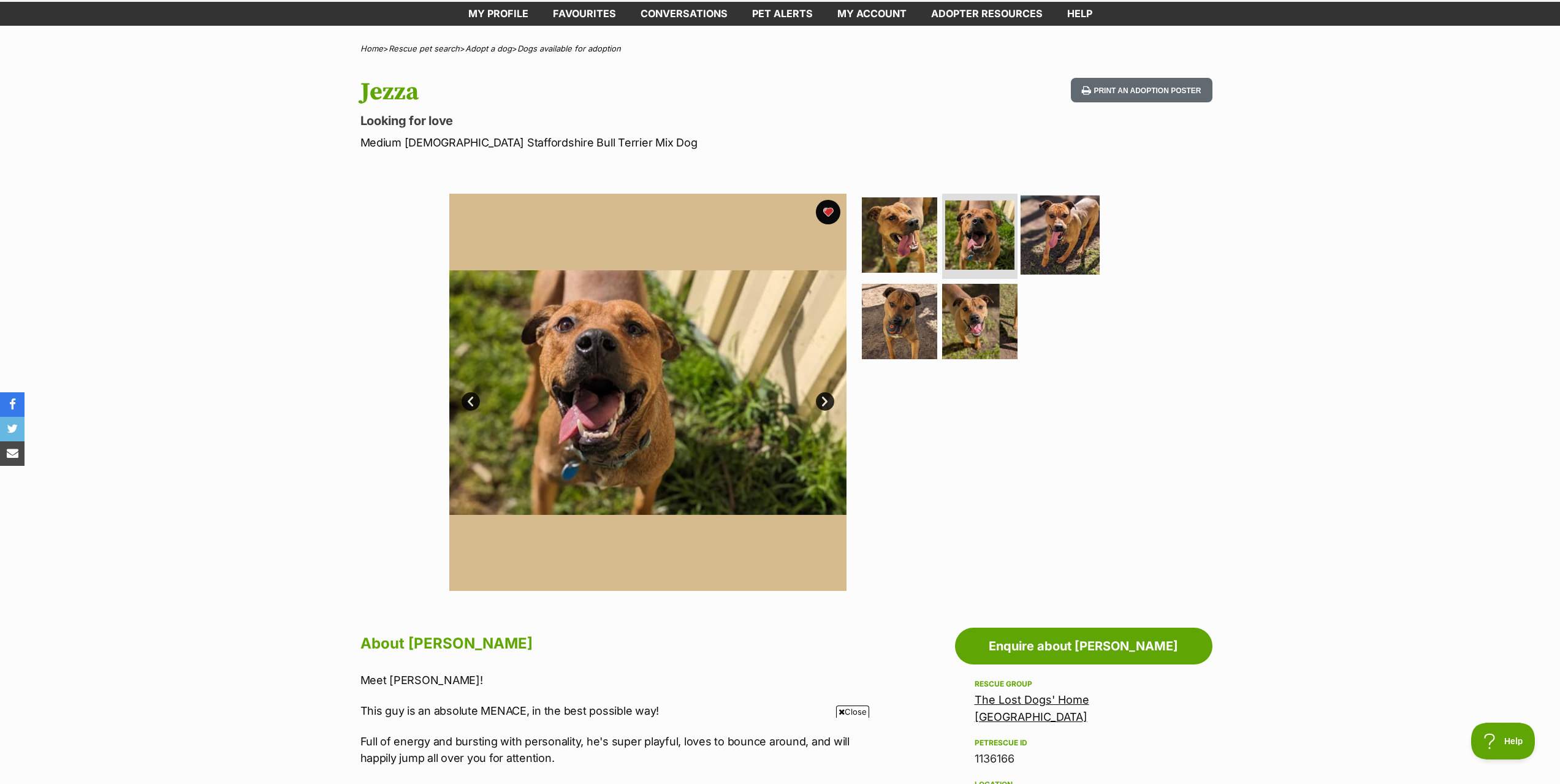
drag, startPoint x: 1074, startPoint y: 238, endPoint x: 1020, endPoint y: 254, distance: 56.3
click at [1074, 238] on img at bounding box center [1060, 234] width 79 height 79
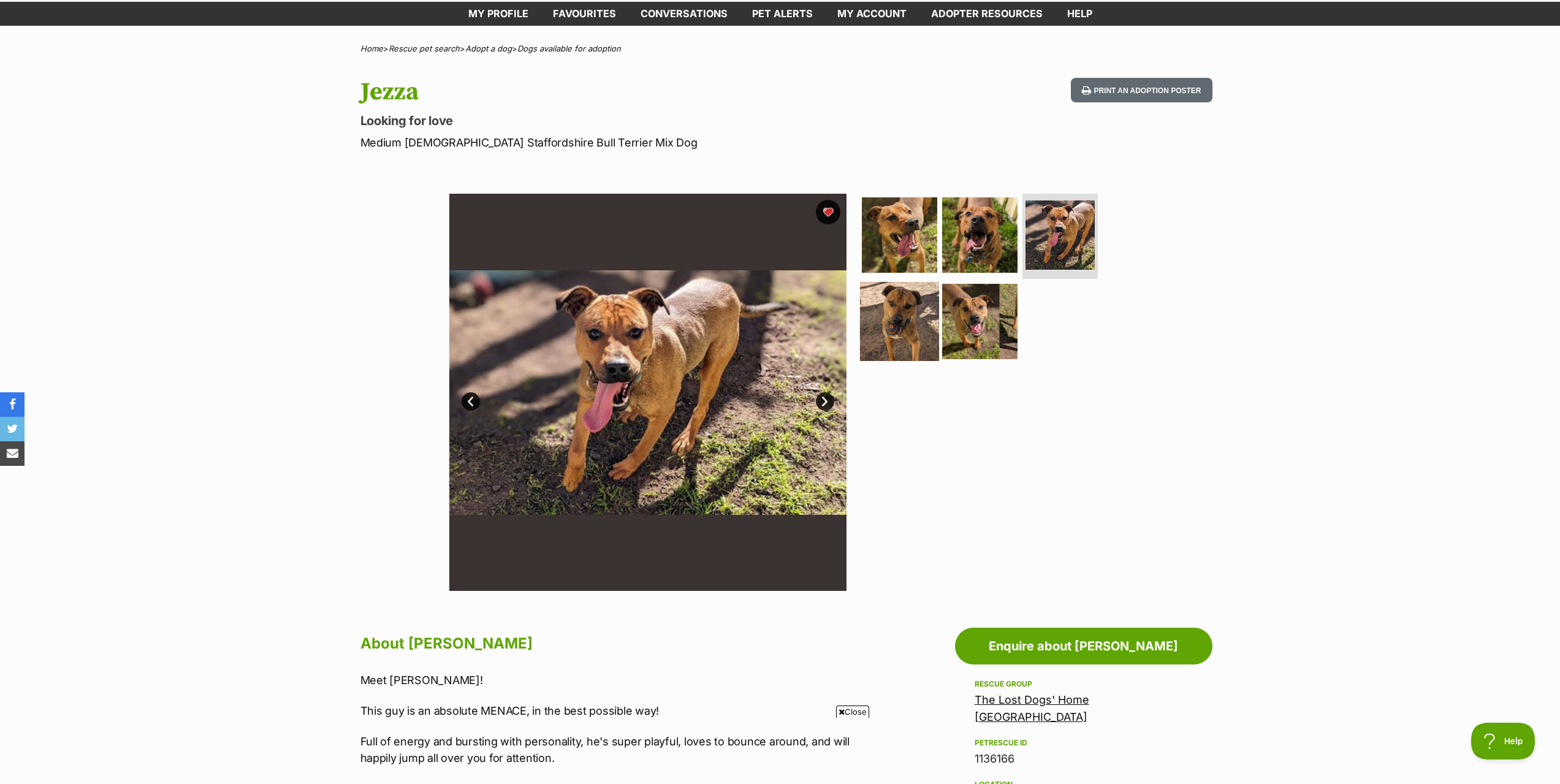
click at [898, 335] on img at bounding box center [899, 321] width 79 height 79
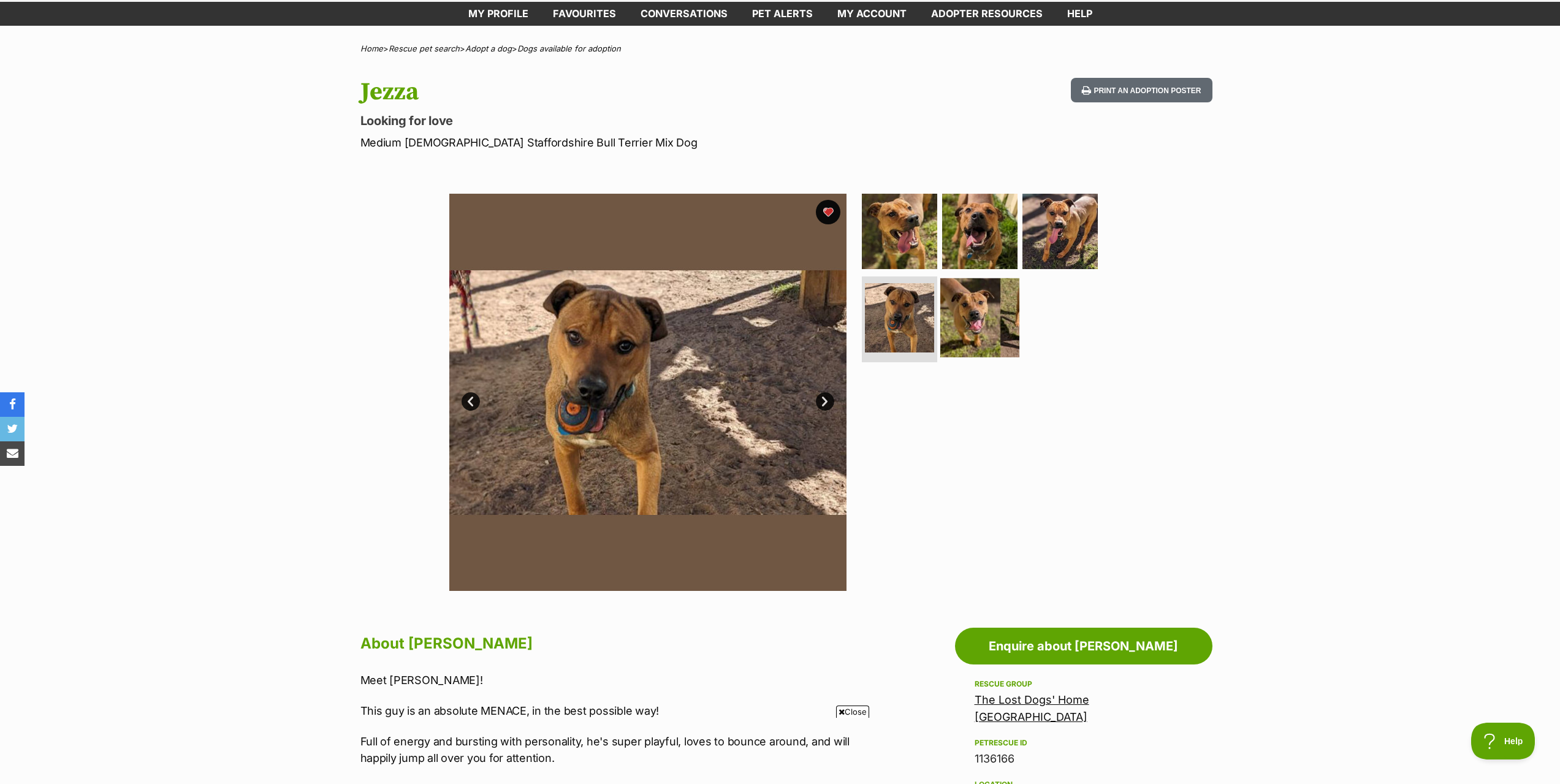
click at [973, 332] on img at bounding box center [980, 317] width 79 height 79
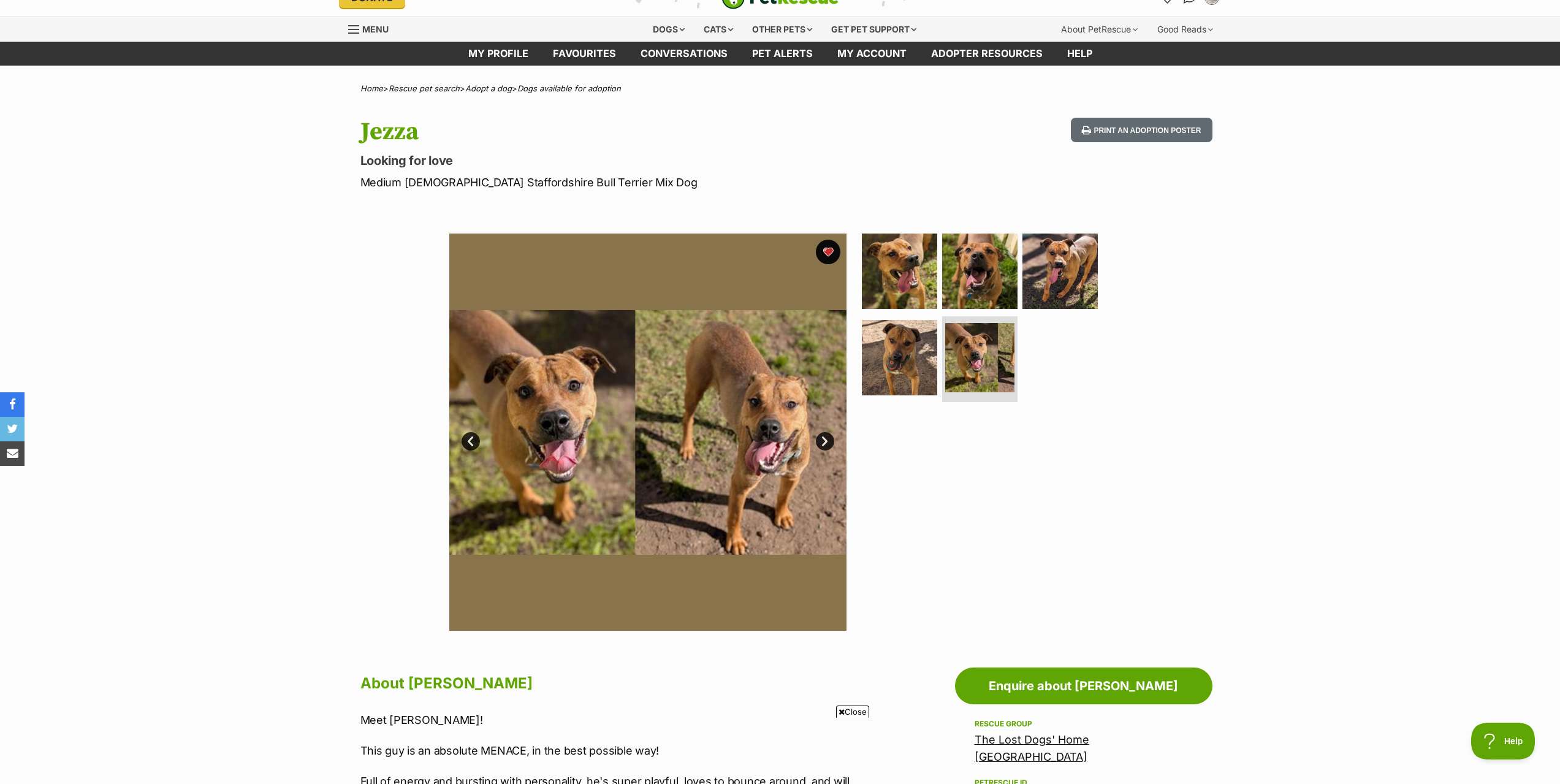
scroll to position [0, 0]
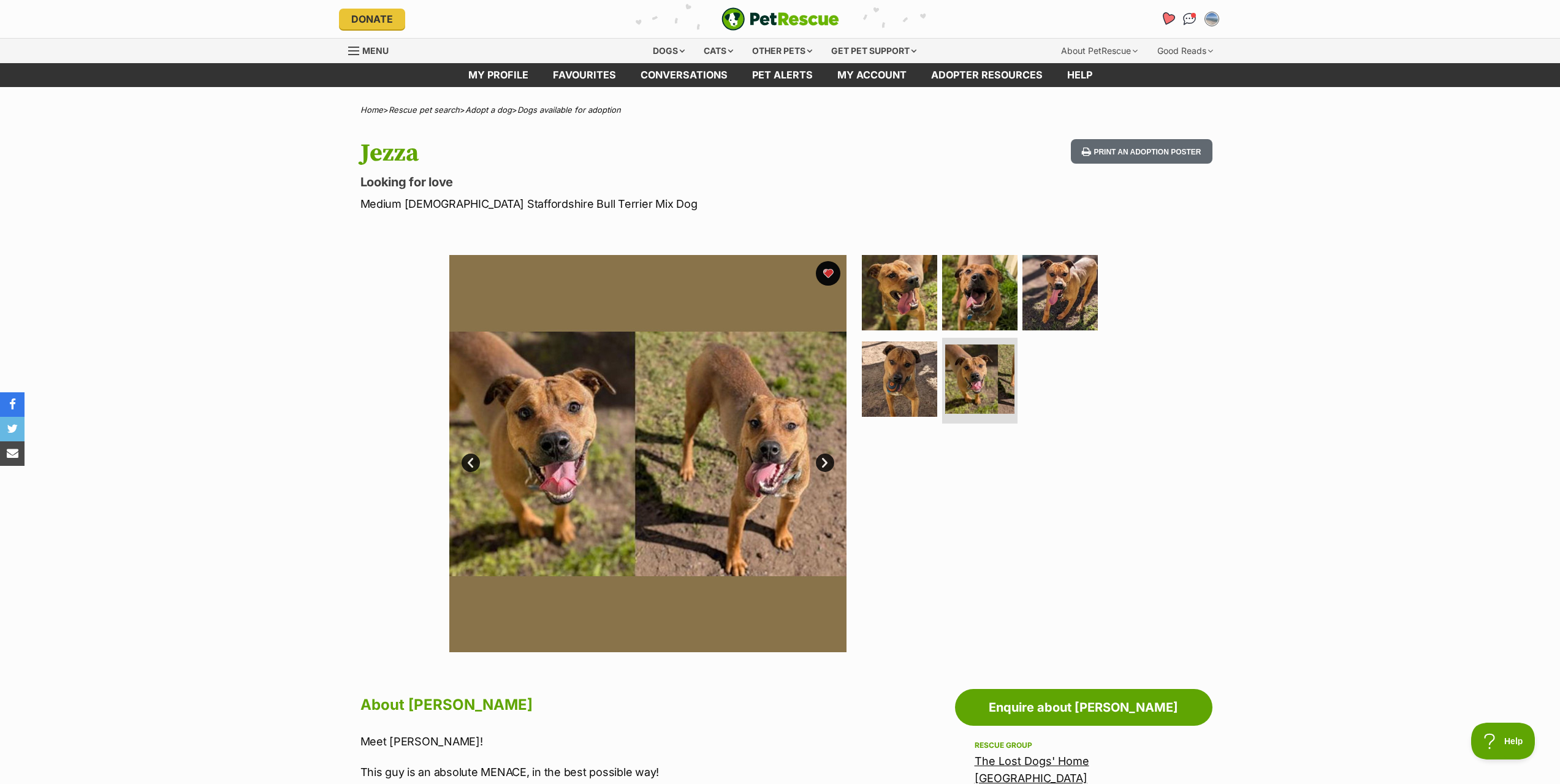
click at [1165, 17] on icon "Favourites" at bounding box center [1167, 19] width 15 height 14
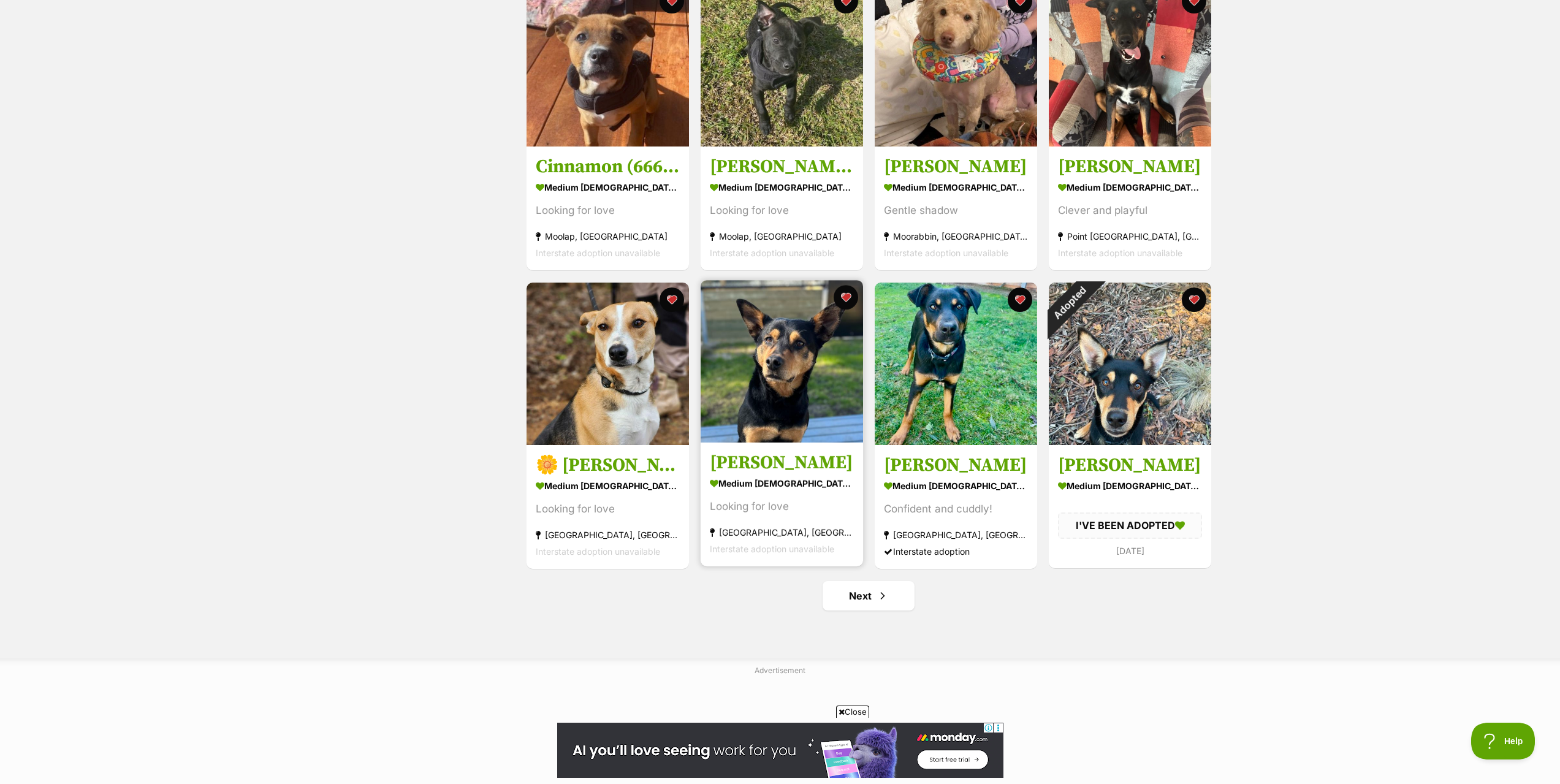
scroll to position [1164, 0]
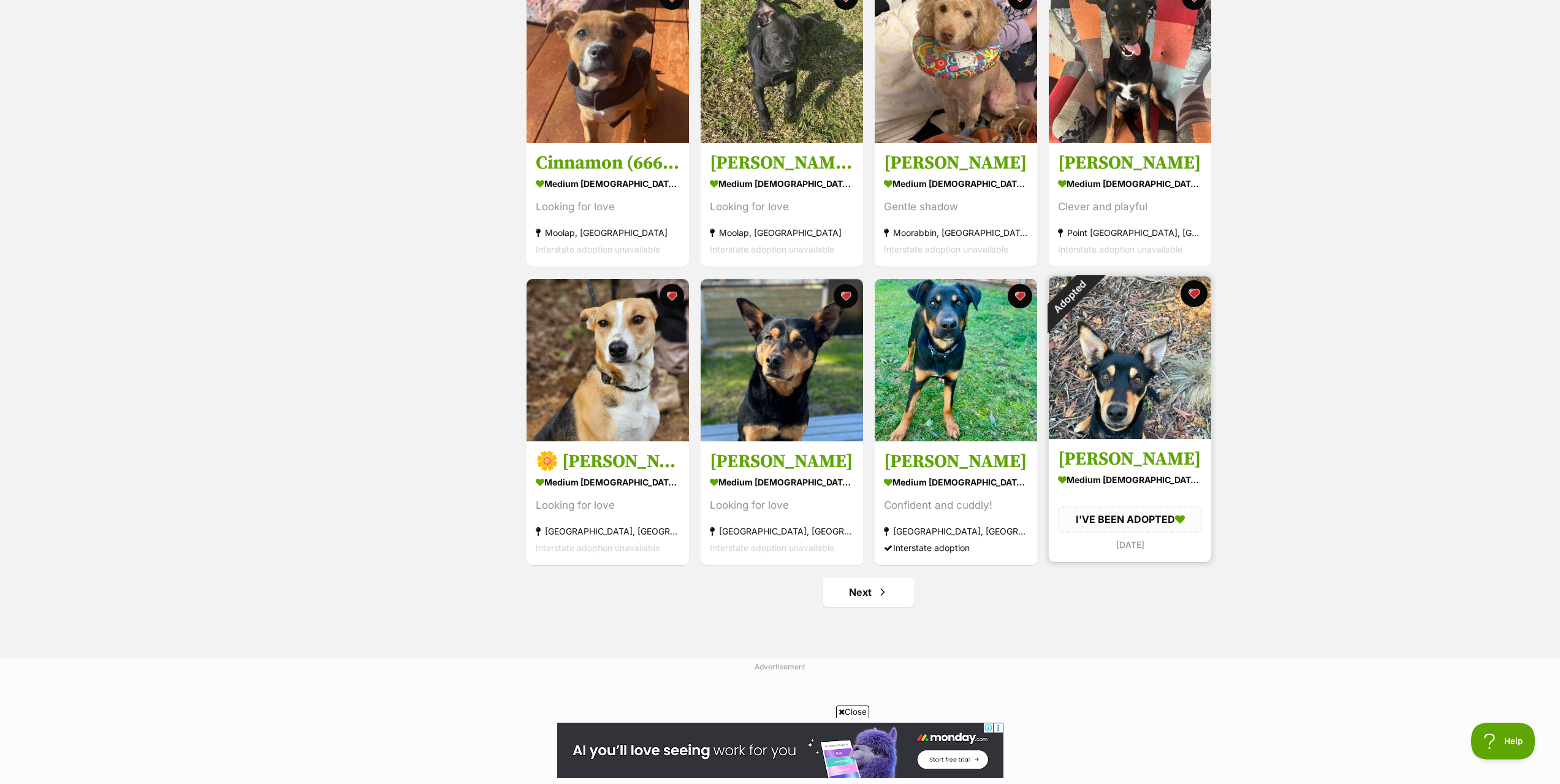
click button "favourite"
click div "Barnaby medium [DEMOGRAPHIC_DATA] Dog Lovable pup! [GEOGRAPHIC_DATA], [GEOGRAPH…"
click link "Next"
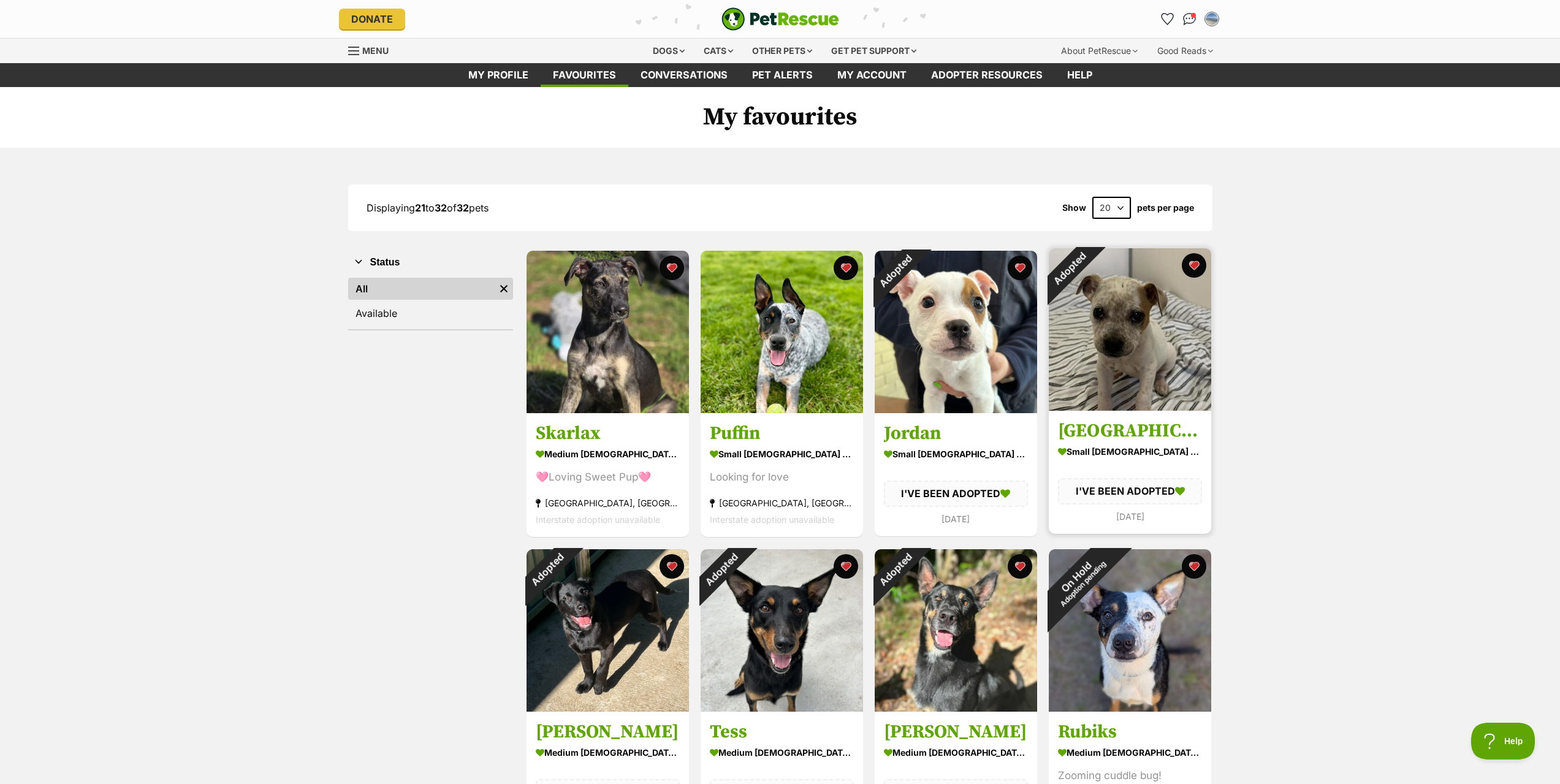
click at [1020, 263] on button "favourite" at bounding box center [1020, 268] width 24 height 24
click at [1193, 265] on button "favourite" at bounding box center [1194, 265] width 27 height 27
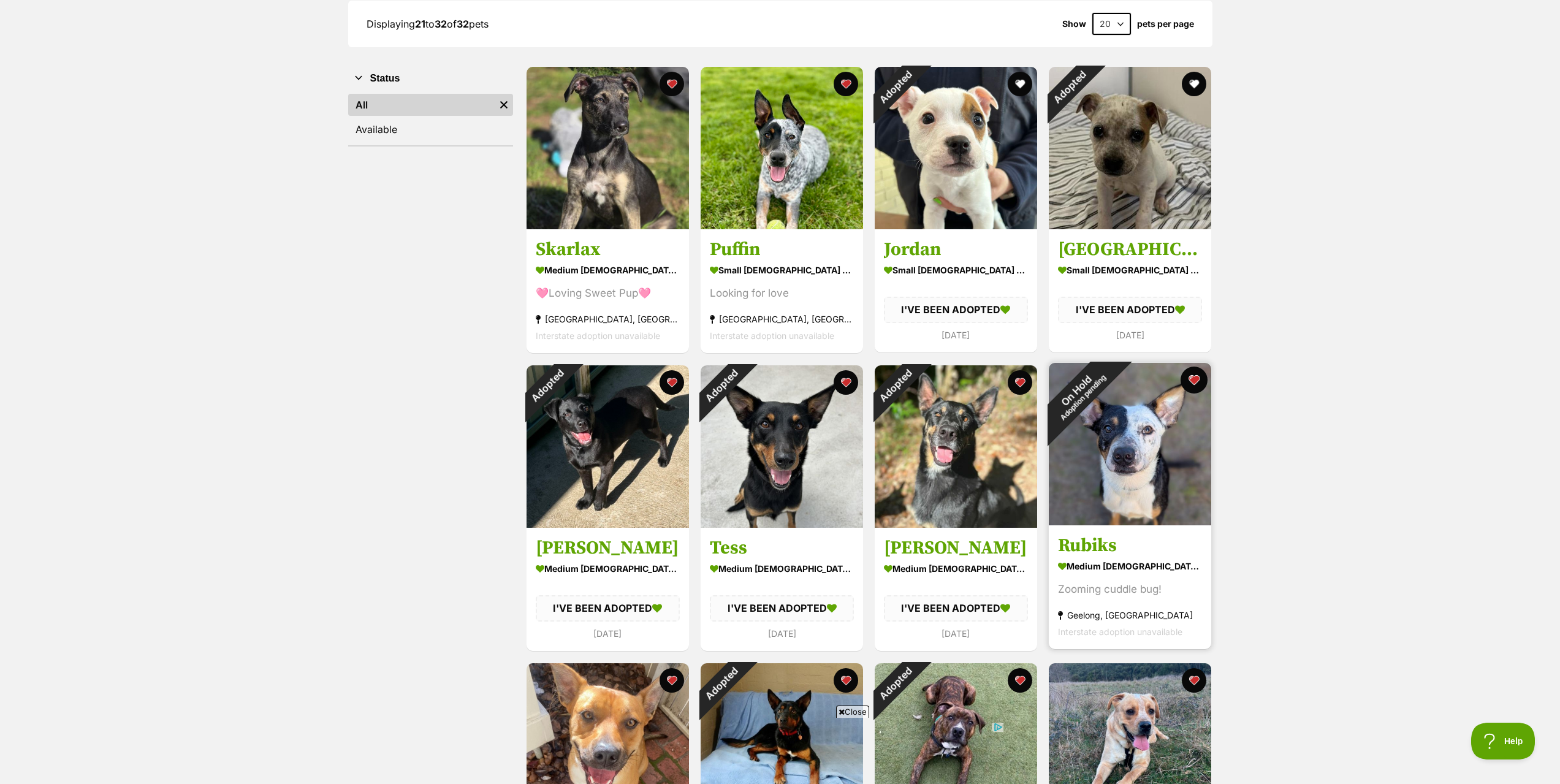
click at [1192, 382] on button "favourite" at bounding box center [1194, 380] width 27 height 27
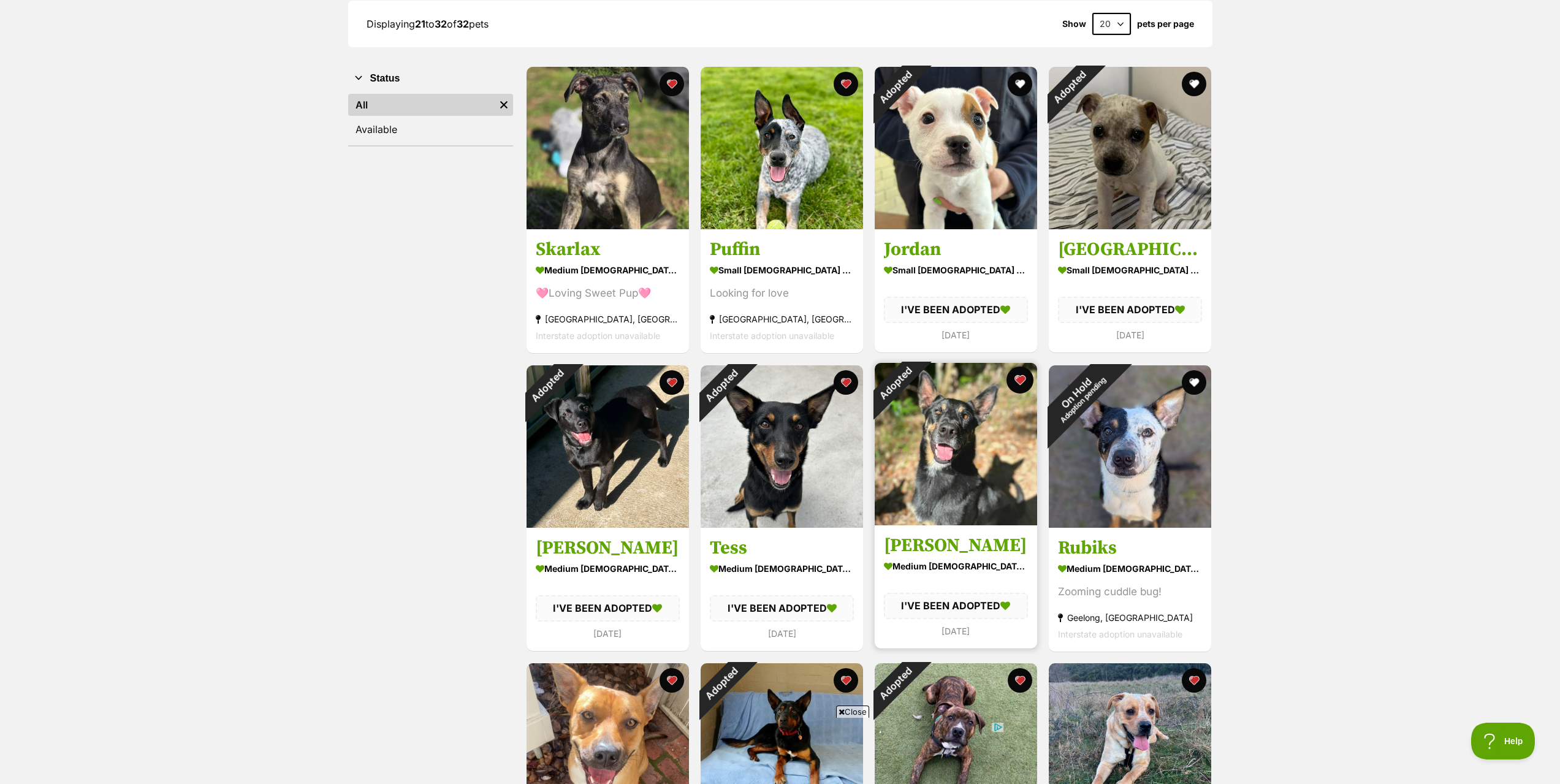
click at [1014, 379] on button "favourite" at bounding box center [1020, 380] width 27 height 27
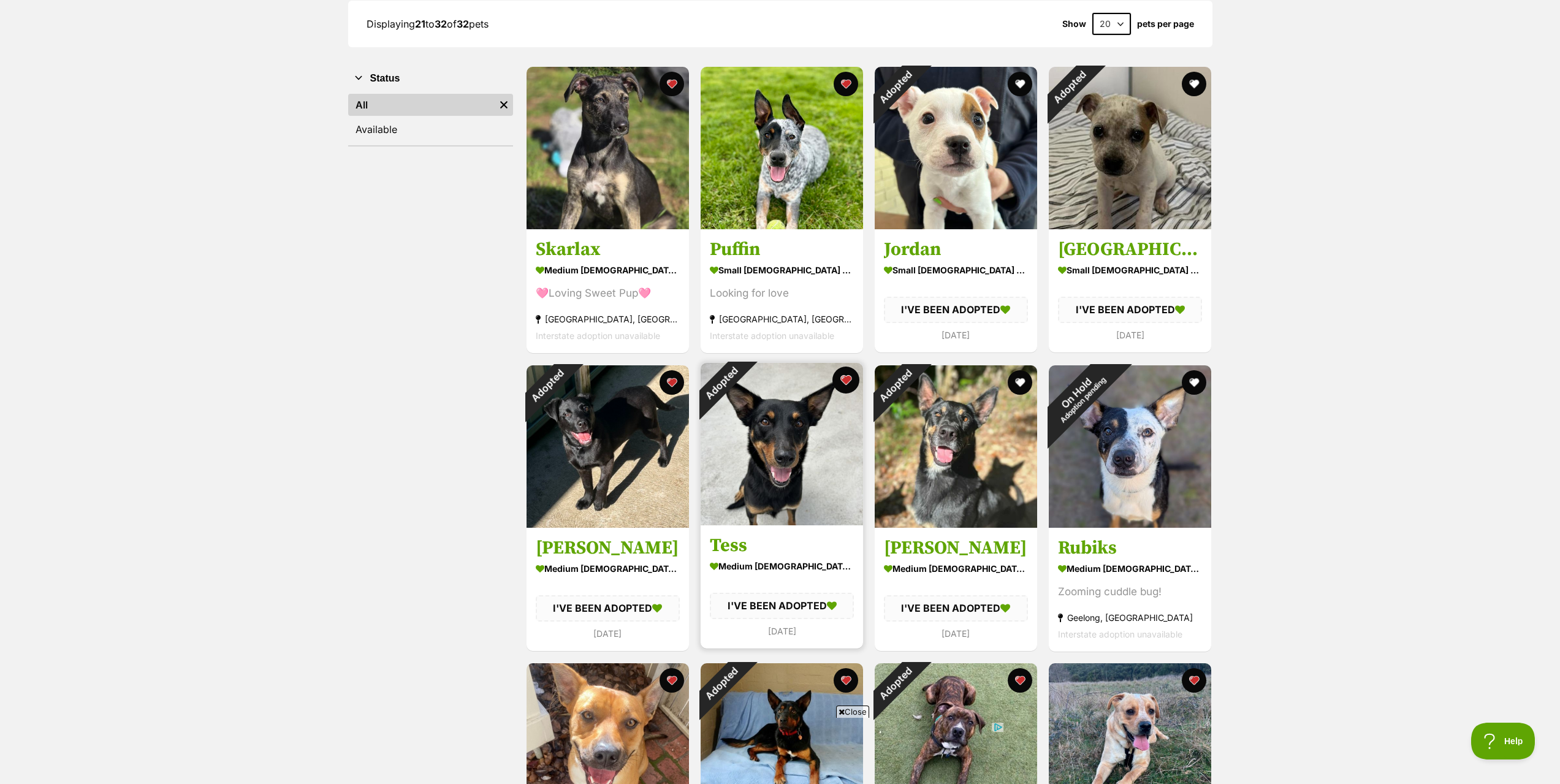
click at [850, 380] on button "favourite" at bounding box center [846, 380] width 27 height 27
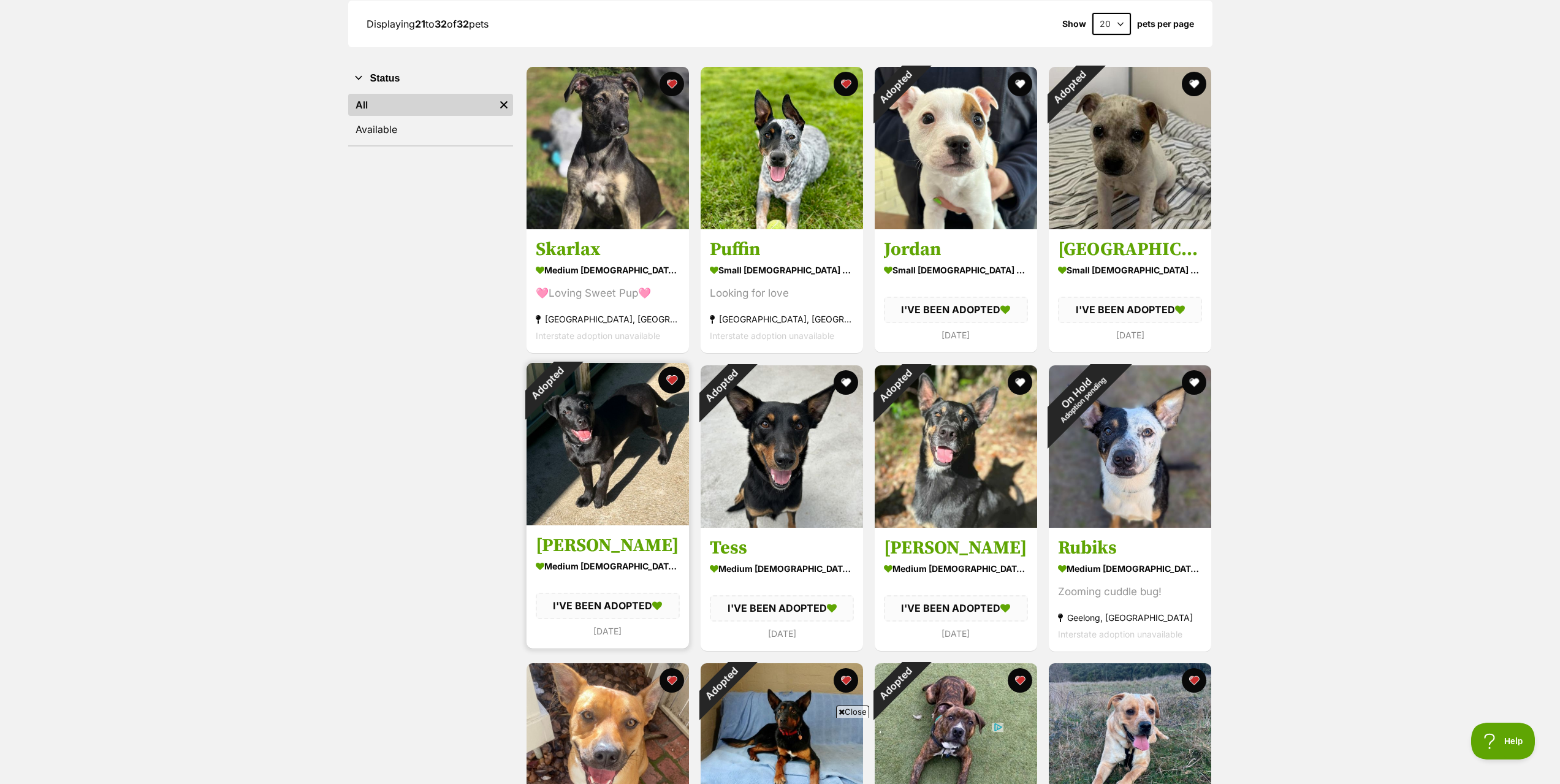
click at [663, 382] on button "favourite" at bounding box center [672, 380] width 27 height 27
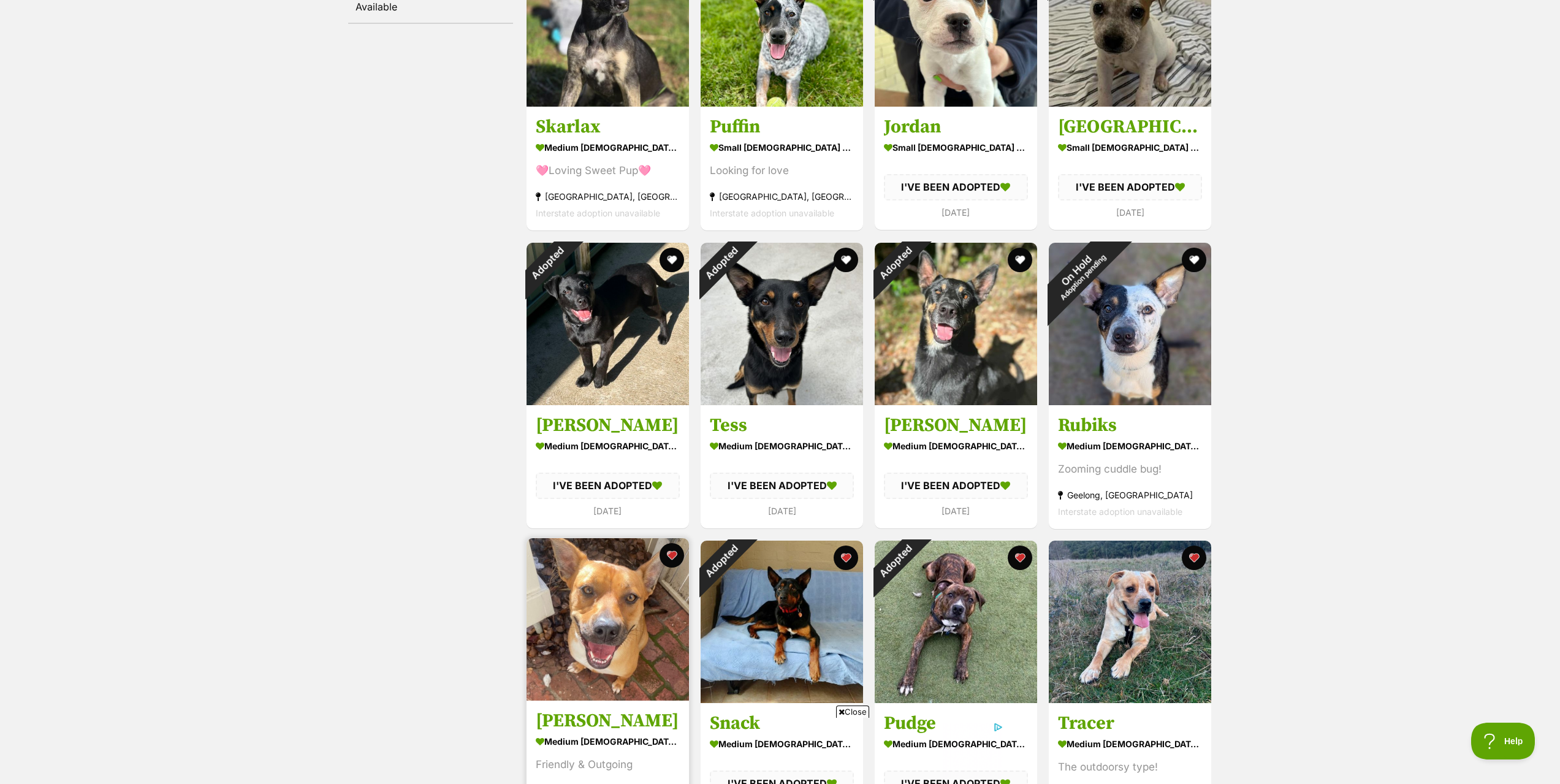
scroll to position [490, 0]
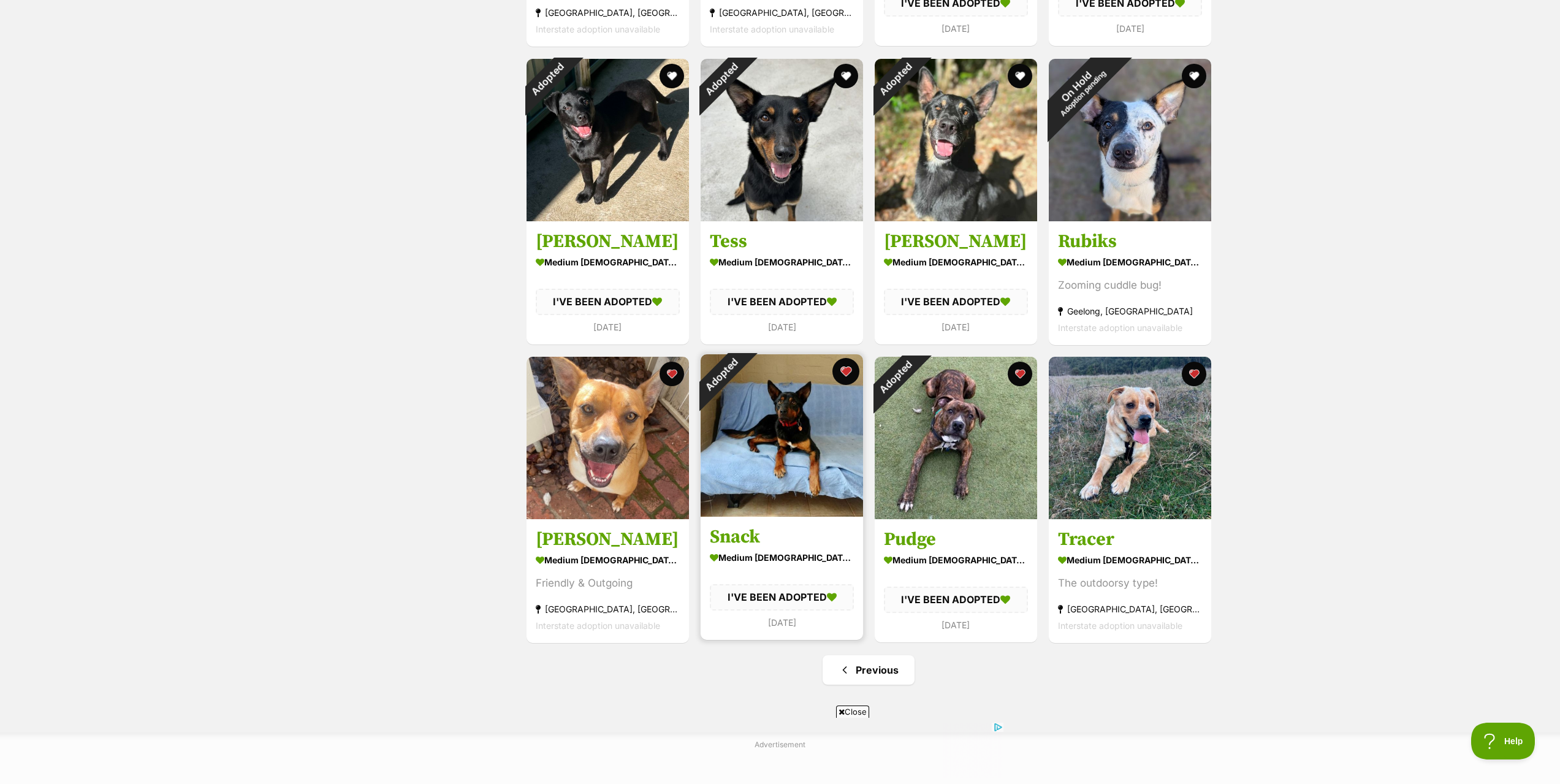
click at [843, 371] on button "favourite" at bounding box center [846, 371] width 27 height 27
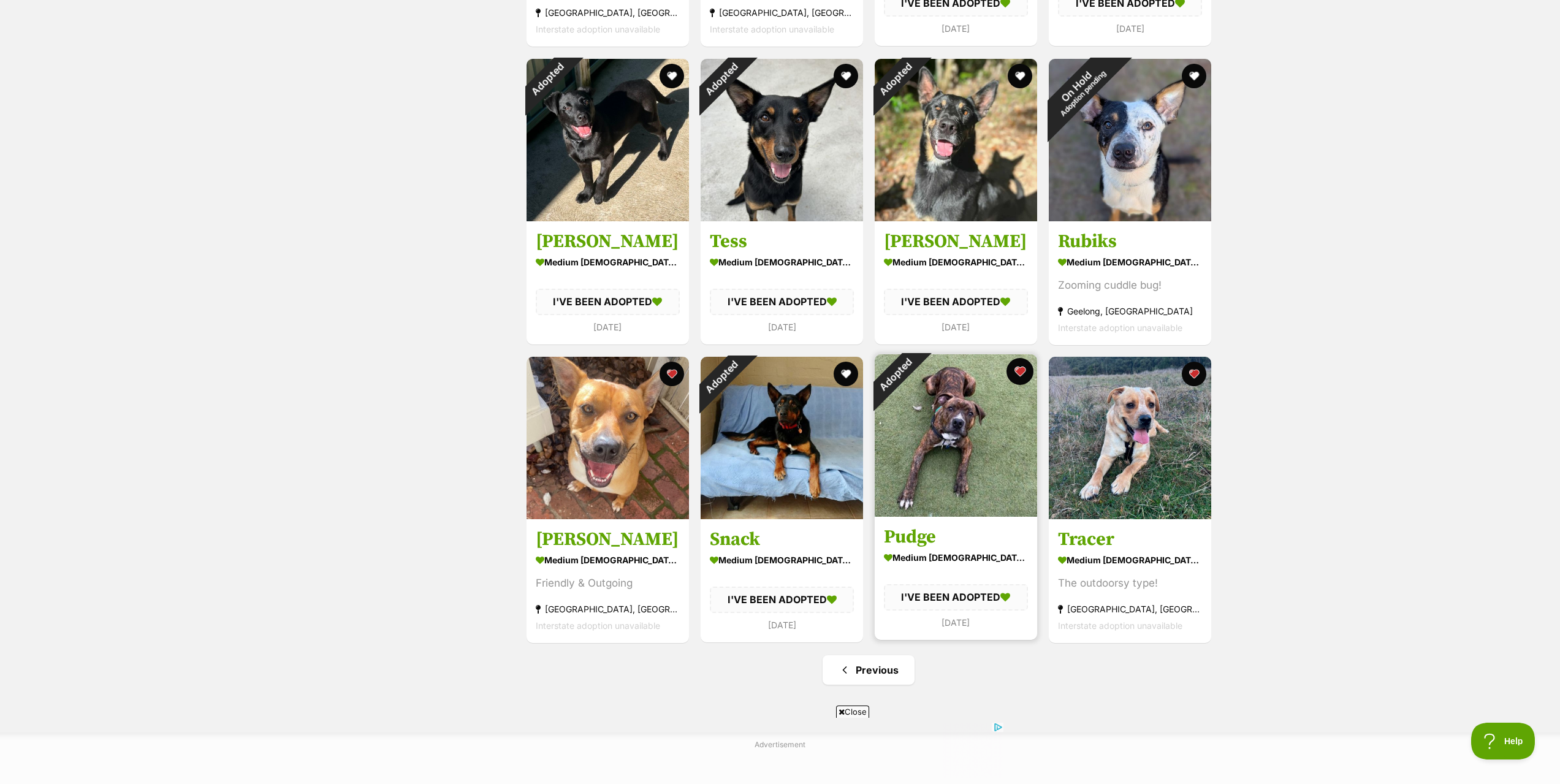
click at [1025, 371] on button "favourite" at bounding box center [1020, 371] width 27 height 27
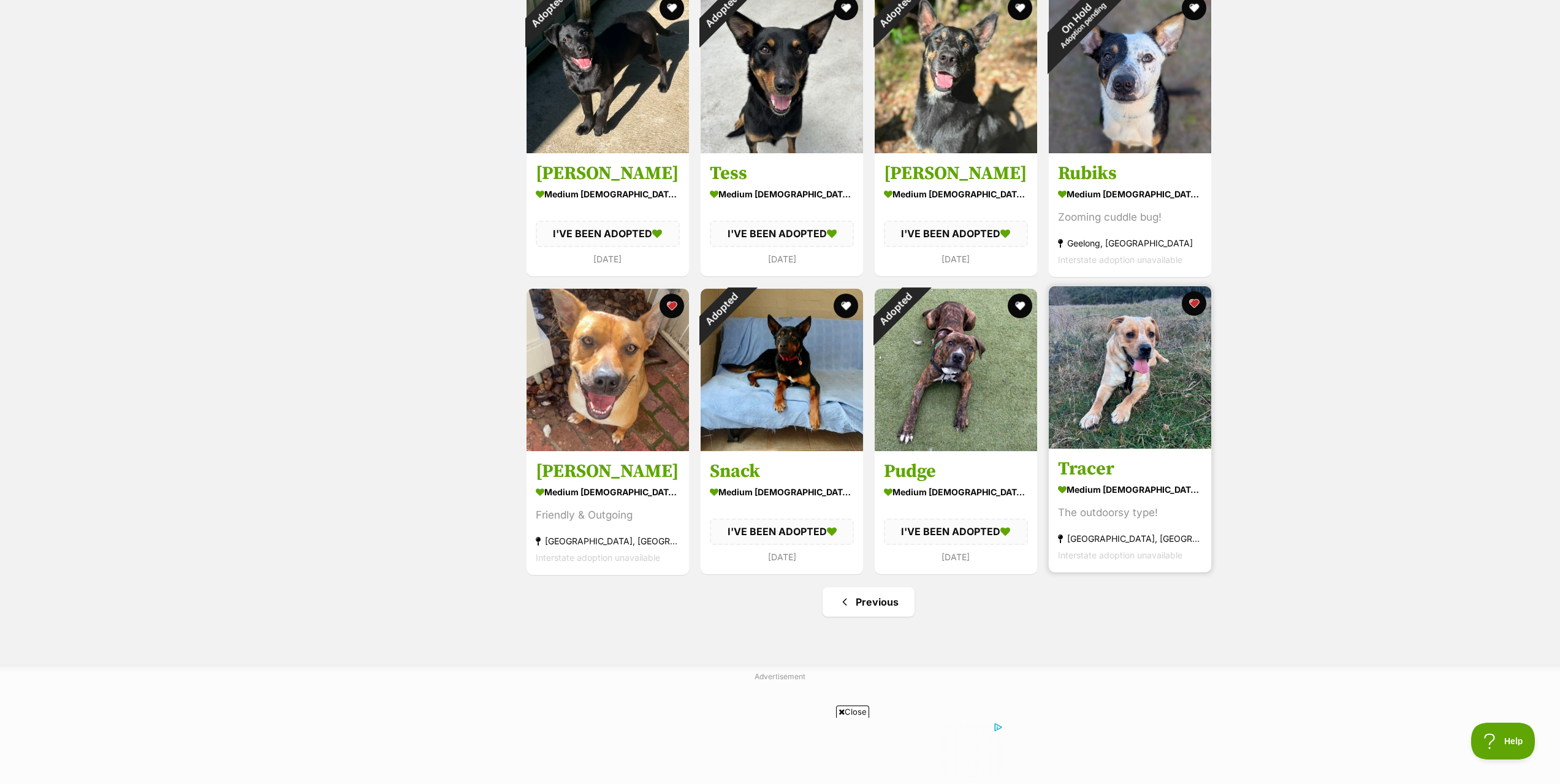
scroll to position [674, 0]
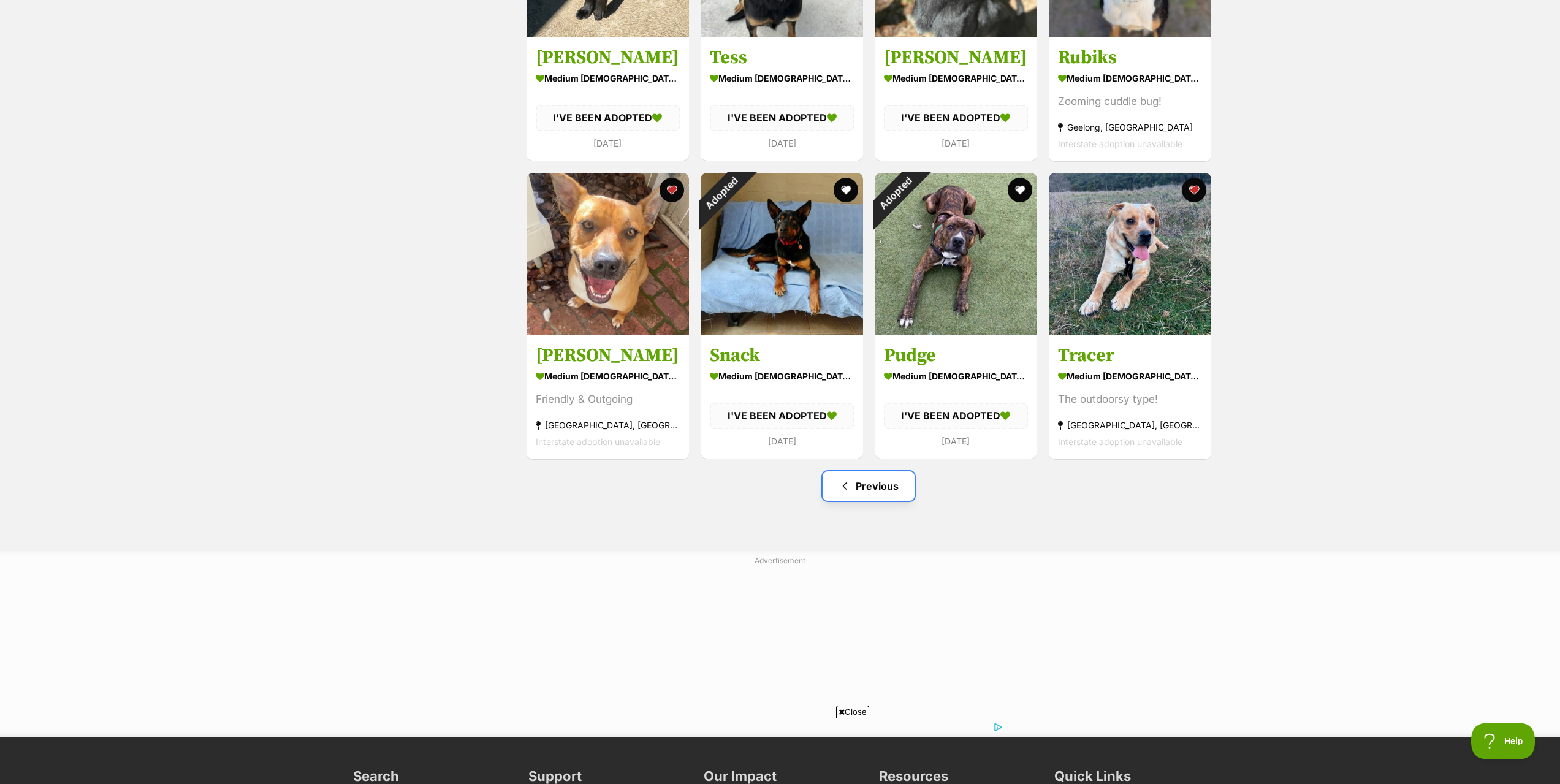
click at [866, 481] on link "Previous" at bounding box center [868, 486] width 92 height 30
